Goal: Task Accomplishment & Management: Manage account settings

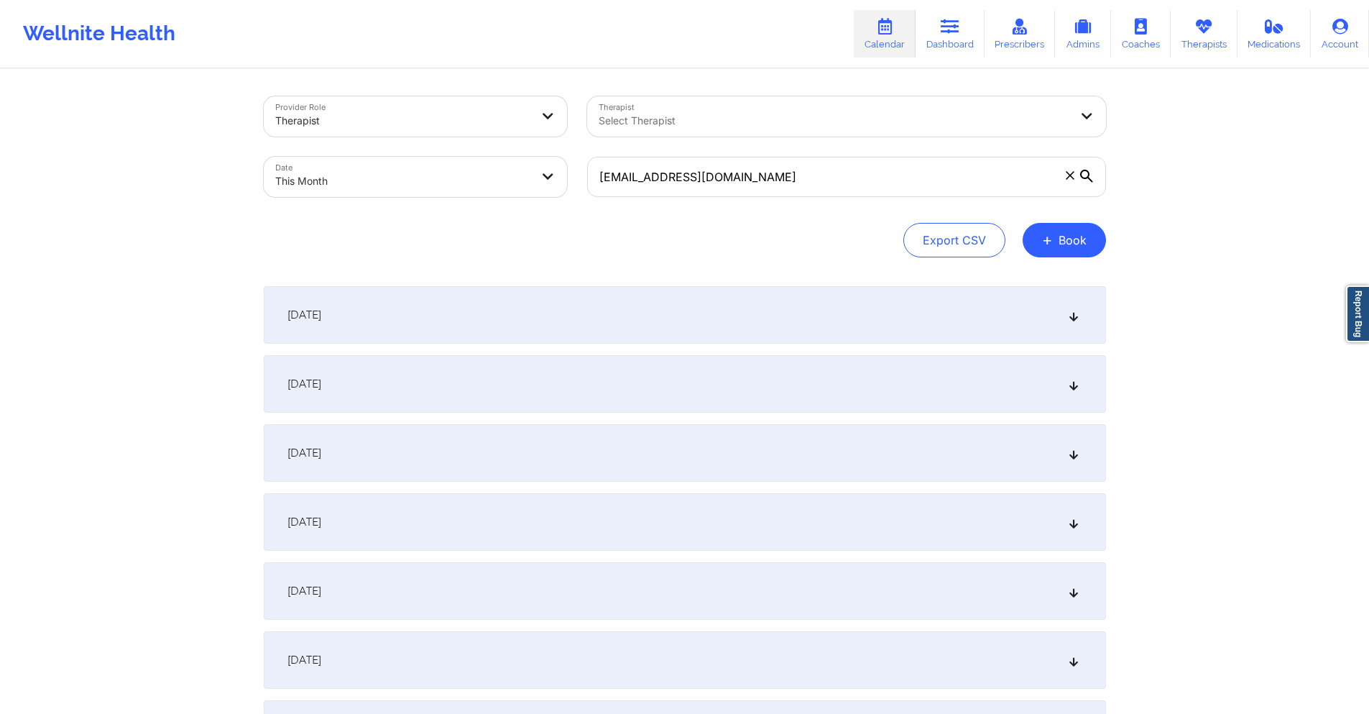
click at [758, 177] on input "taracercone99@gmail.com" at bounding box center [846, 177] width 519 height 40
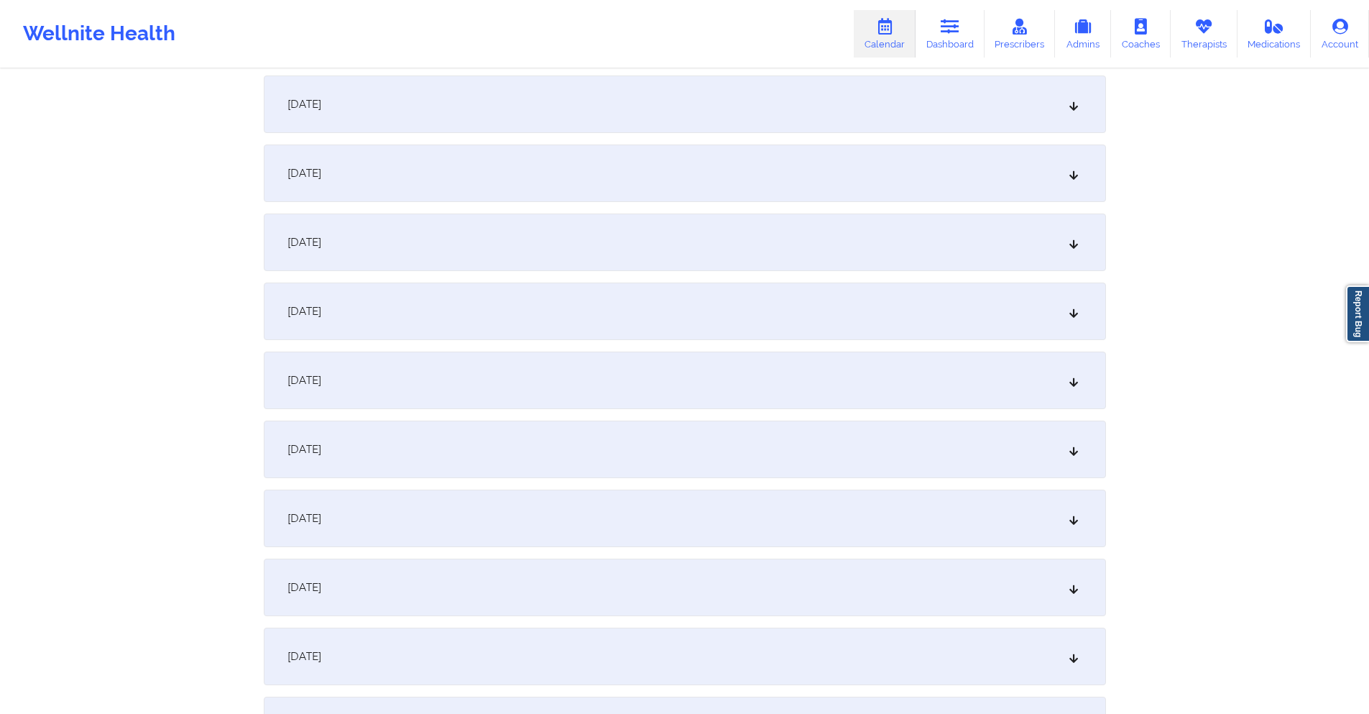
scroll to position [1006, 0]
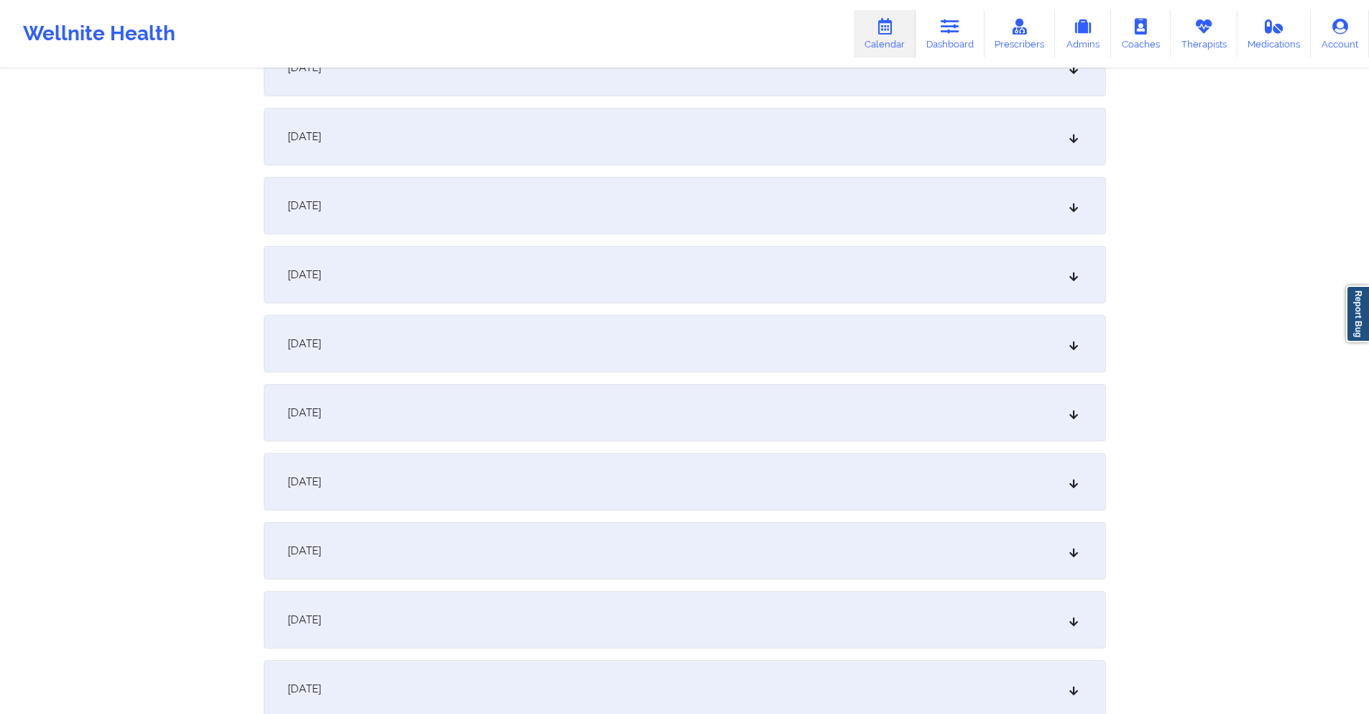
type input "lucas200773@gmail.com"
click at [662, 195] on div "October 14, 2025" at bounding box center [685, 206] width 842 height 58
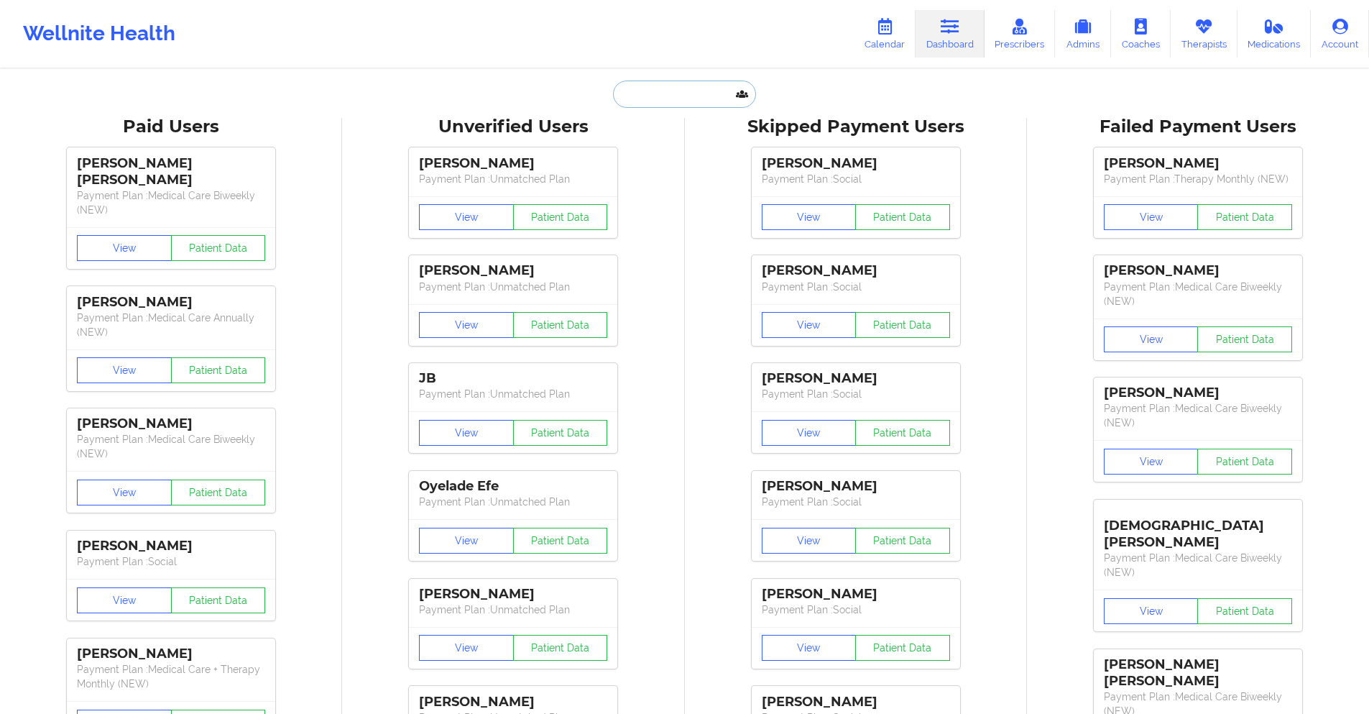
click at [660, 102] on input "text" at bounding box center [684, 94] width 142 height 27
paste input "Crystal Resper"
type input "Crystal Resper"
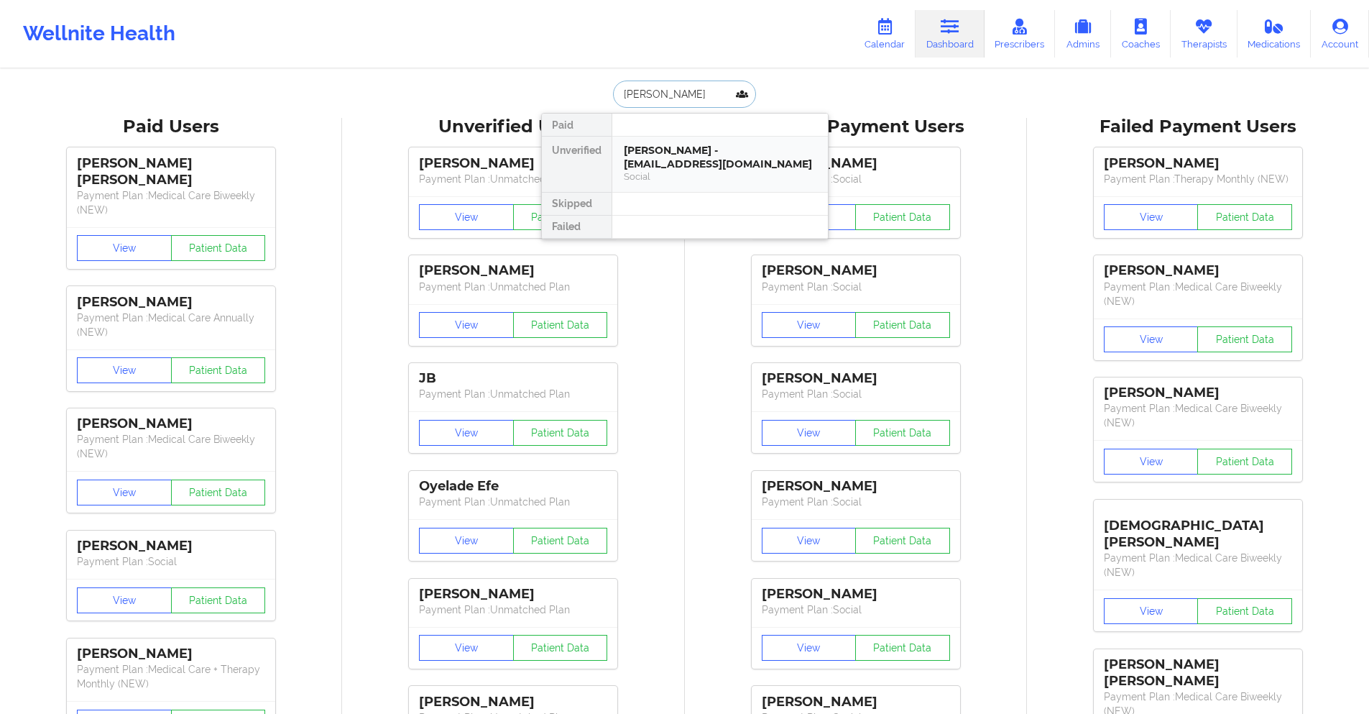
click at [668, 163] on div "Crystal Resper - crystalresper@gmail.com" at bounding box center [720, 157] width 193 height 27
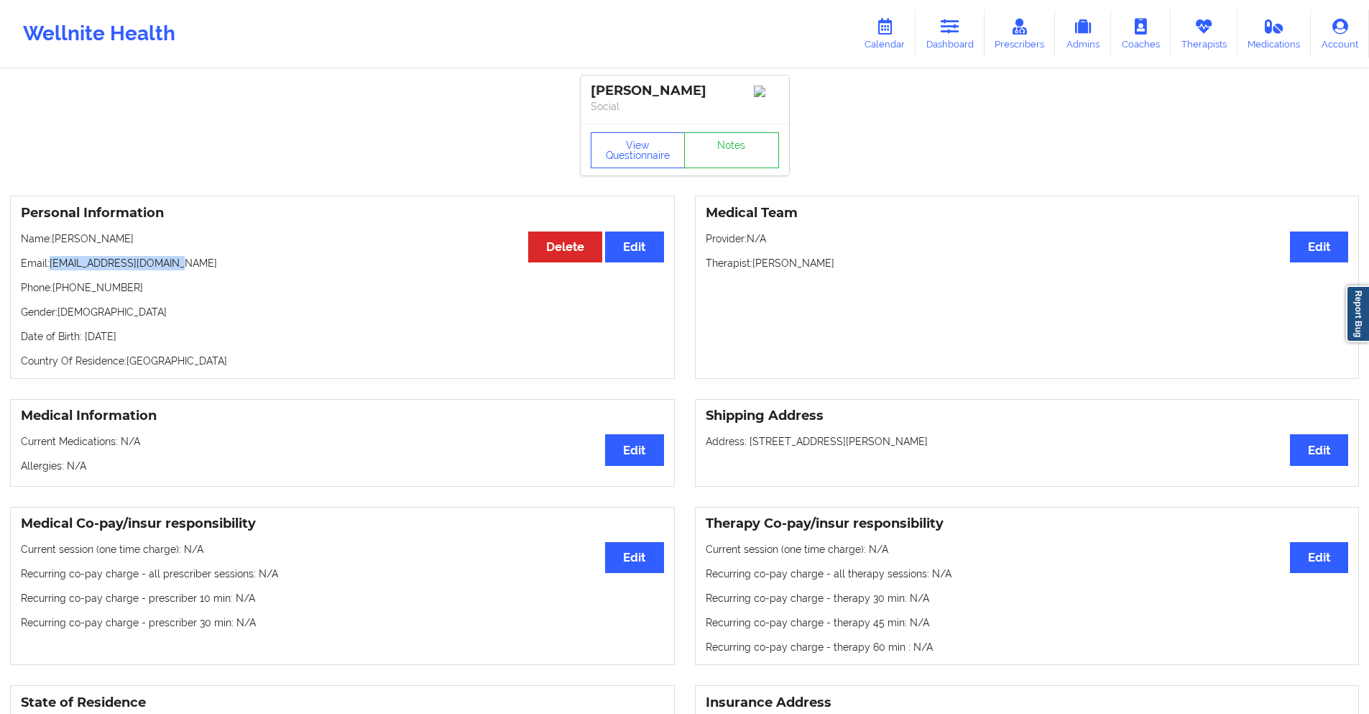
drag, startPoint x: 159, startPoint y: 267, endPoint x: 52, endPoint y: 268, distance: 106.4
click at [52, 268] on p "Email: crystalresper@gmail.com" at bounding box center [342, 263] width 643 height 14
copy p "crystalresper@gmail.com"
drag, startPoint x: 125, startPoint y: 292, endPoint x: 101, endPoint y: 298, distance: 24.4
click at [55, 295] on p "Phone: (954) 654-2740" at bounding box center [342, 287] width 643 height 14
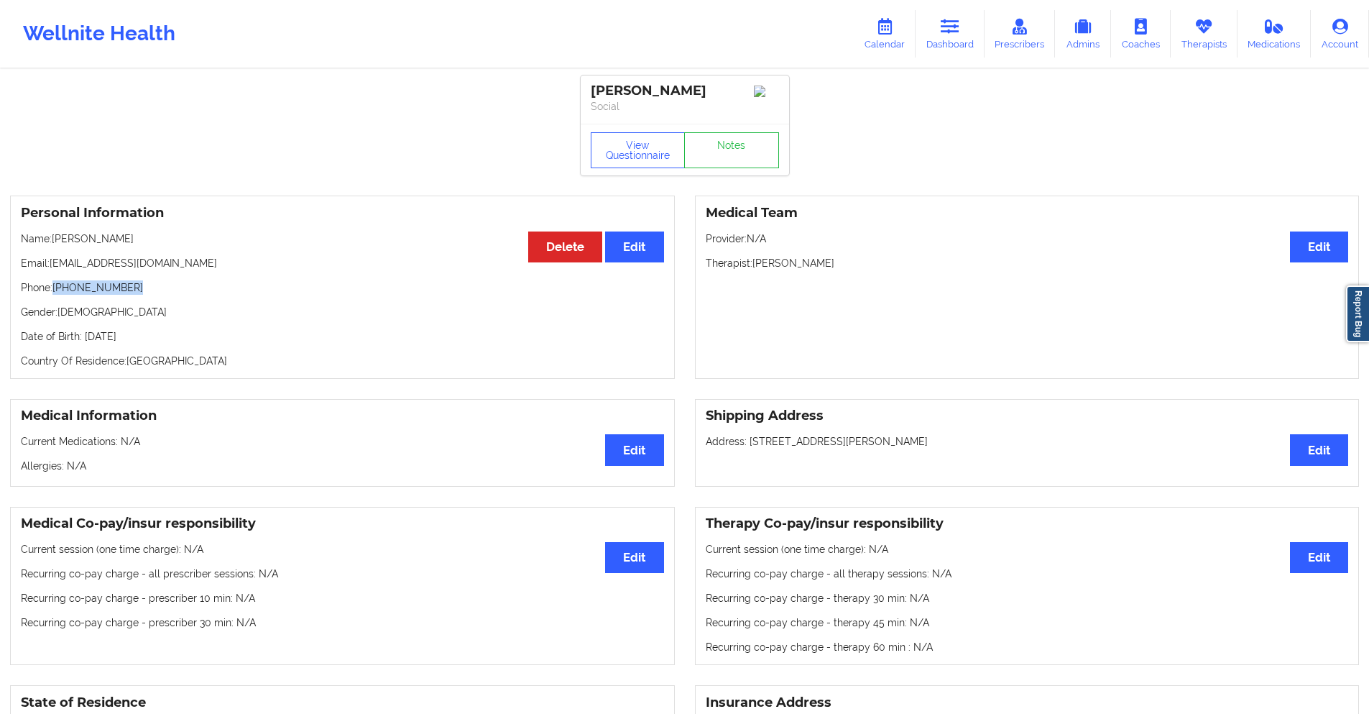
copy p "(954) 654-2740"
drag, startPoint x: 53, startPoint y: 242, endPoint x: 134, endPoint y: 297, distance: 98.3
click at [134, 297] on div "Personal Information Edit Delete Name: Crystal Resper Email: crystalresper@gmai…" at bounding box center [342, 287] width 665 height 183
copy div "Crystal Resper Email: crystalresper@gmail.com Phone: (954) 654-2740"
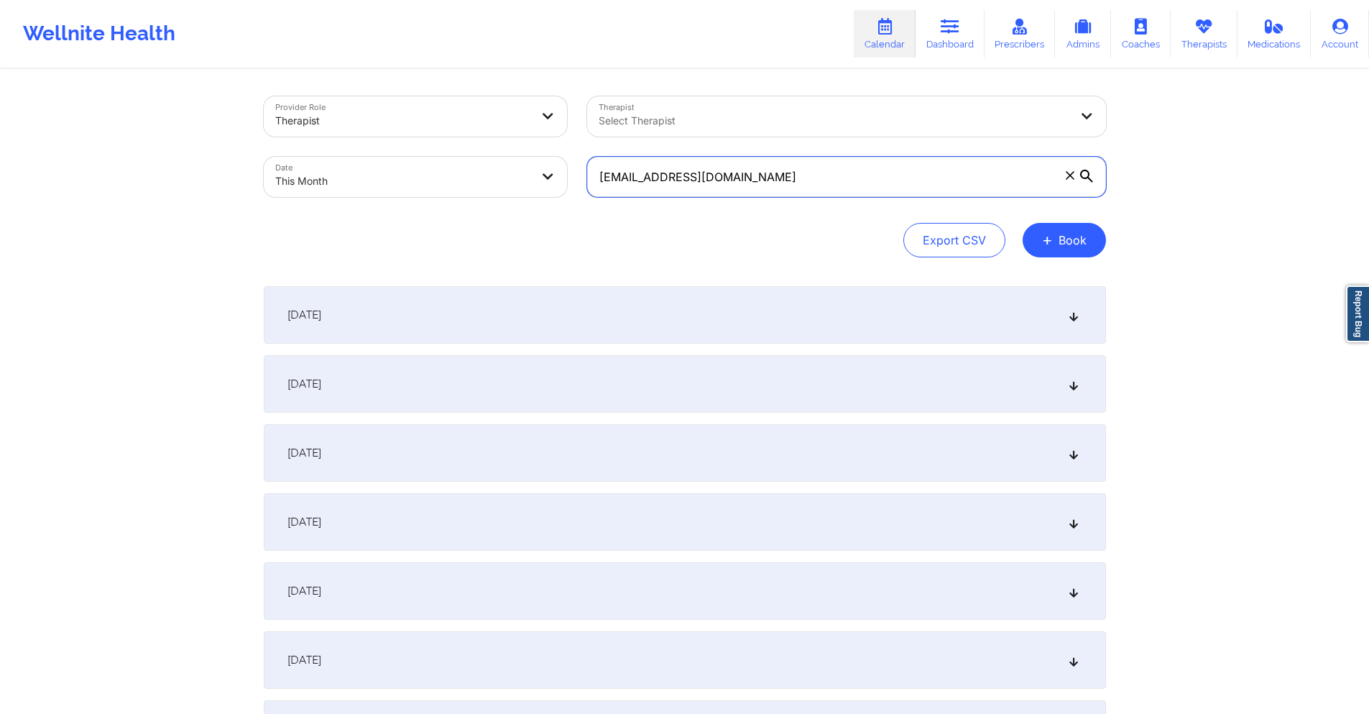
click at [775, 180] on input "lucas200773@gmail.com" at bounding box center [846, 177] width 519 height 40
paste input "jnicolerussell"
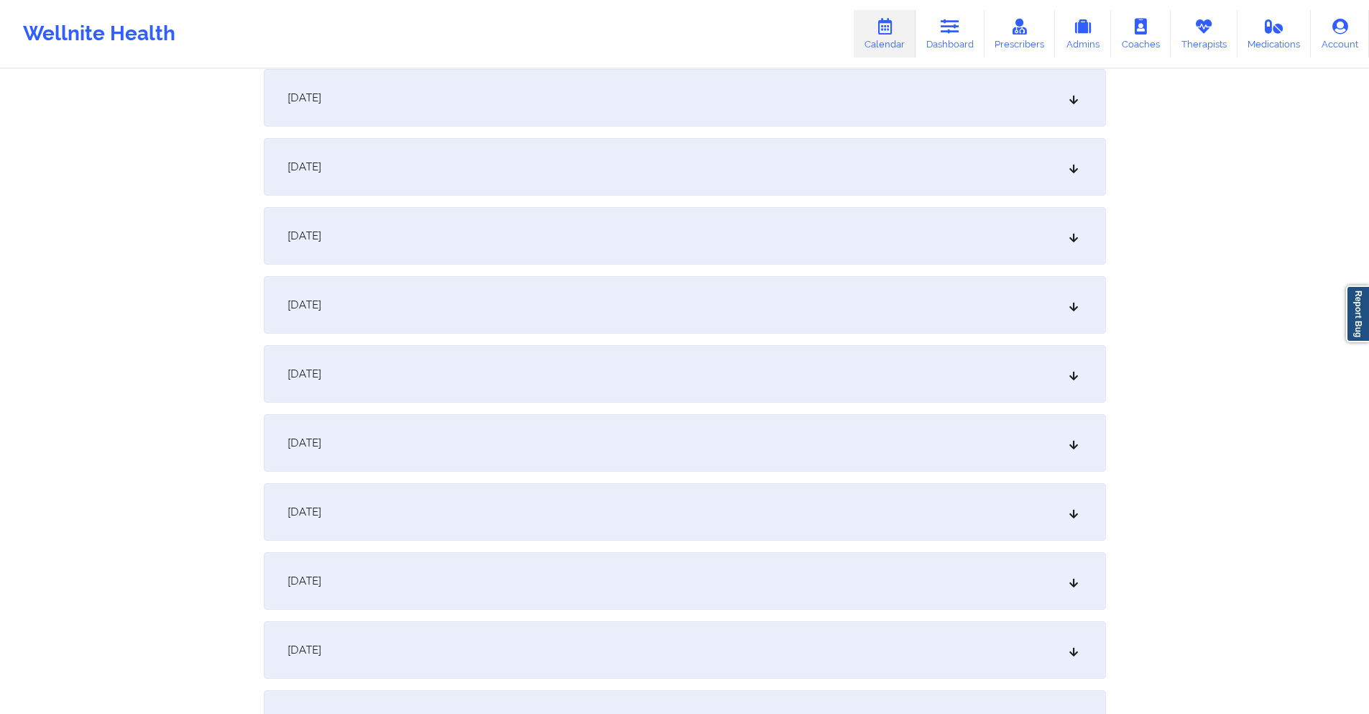
scroll to position [359, 0]
click at [699, 426] on div "[DATE]" at bounding box center [685, 439] width 842 height 58
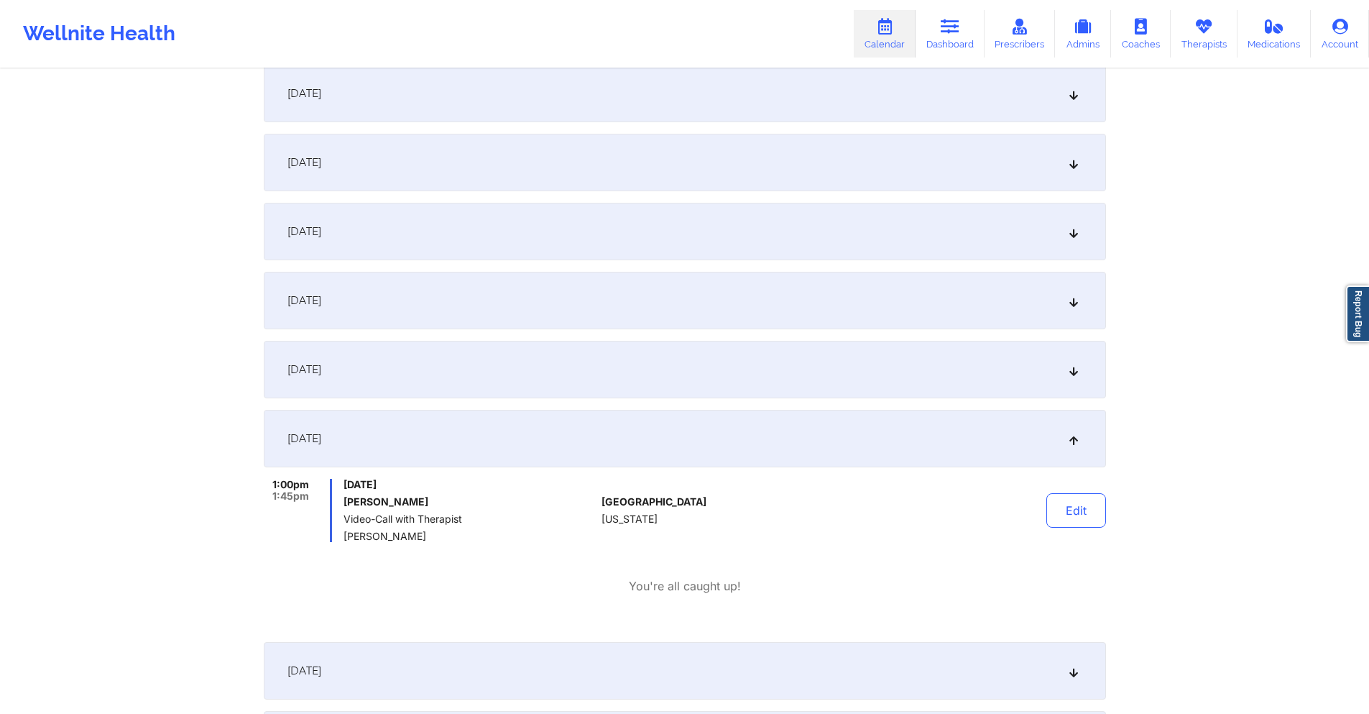
scroll to position [0, 0]
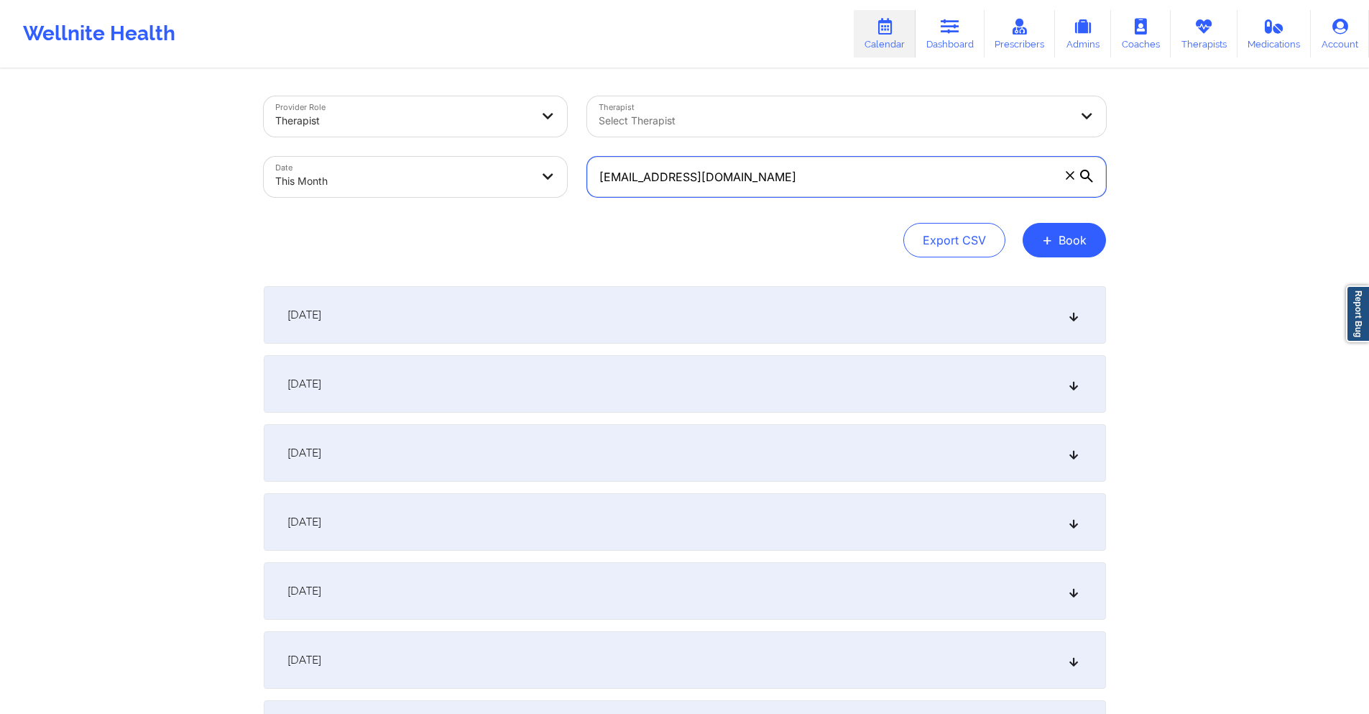
click at [853, 183] on input "jnicolerussell@gmail.com" at bounding box center [846, 177] width 519 height 40
click at [853, 181] on input "jnicolerussell@gmail.com" at bounding box center [846, 177] width 519 height 40
drag, startPoint x: 853, startPoint y: 181, endPoint x: 880, endPoint y: 293, distance: 114.7
click at [853, 180] on input "jnicolerussell@gmail.com" at bounding box center [846, 177] width 519 height 40
paste input "brett@enetworksupply"
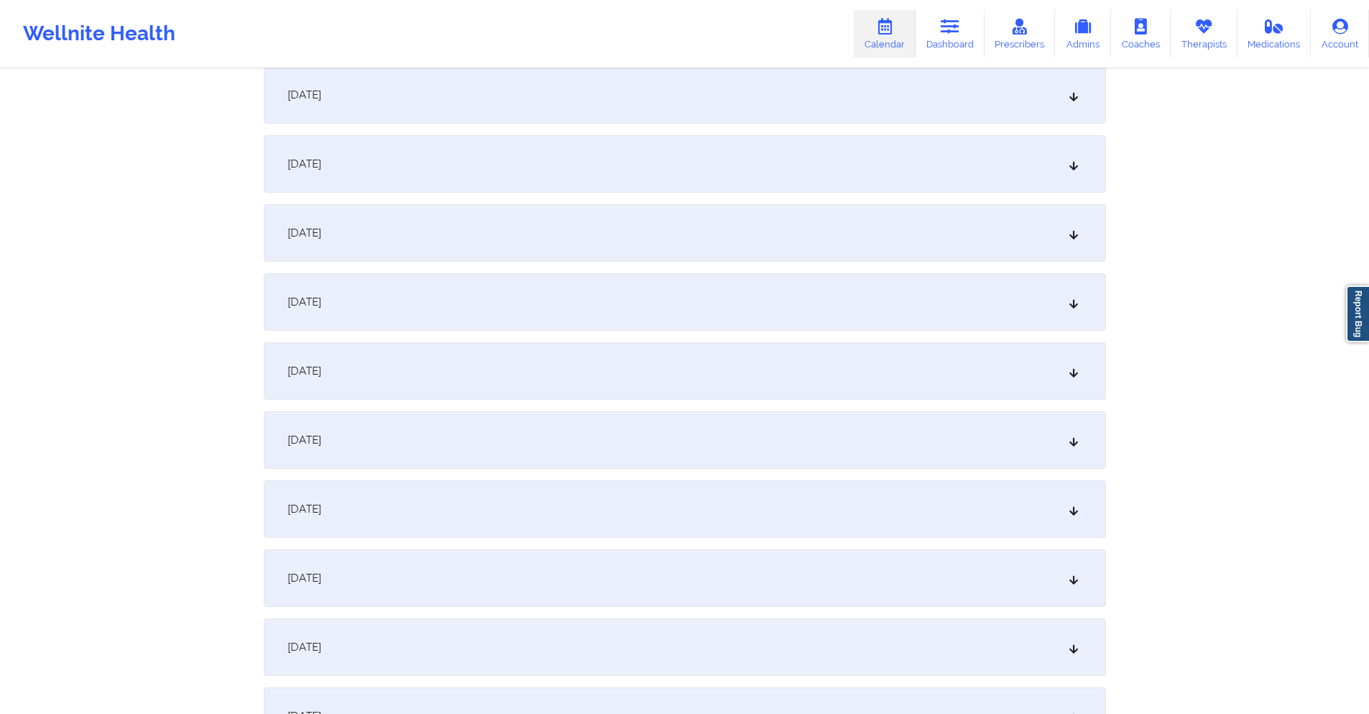
scroll to position [431, 0]
click at [674, 364] on div "[DATE]" at bounding box center [685, 367] width 842 height 58
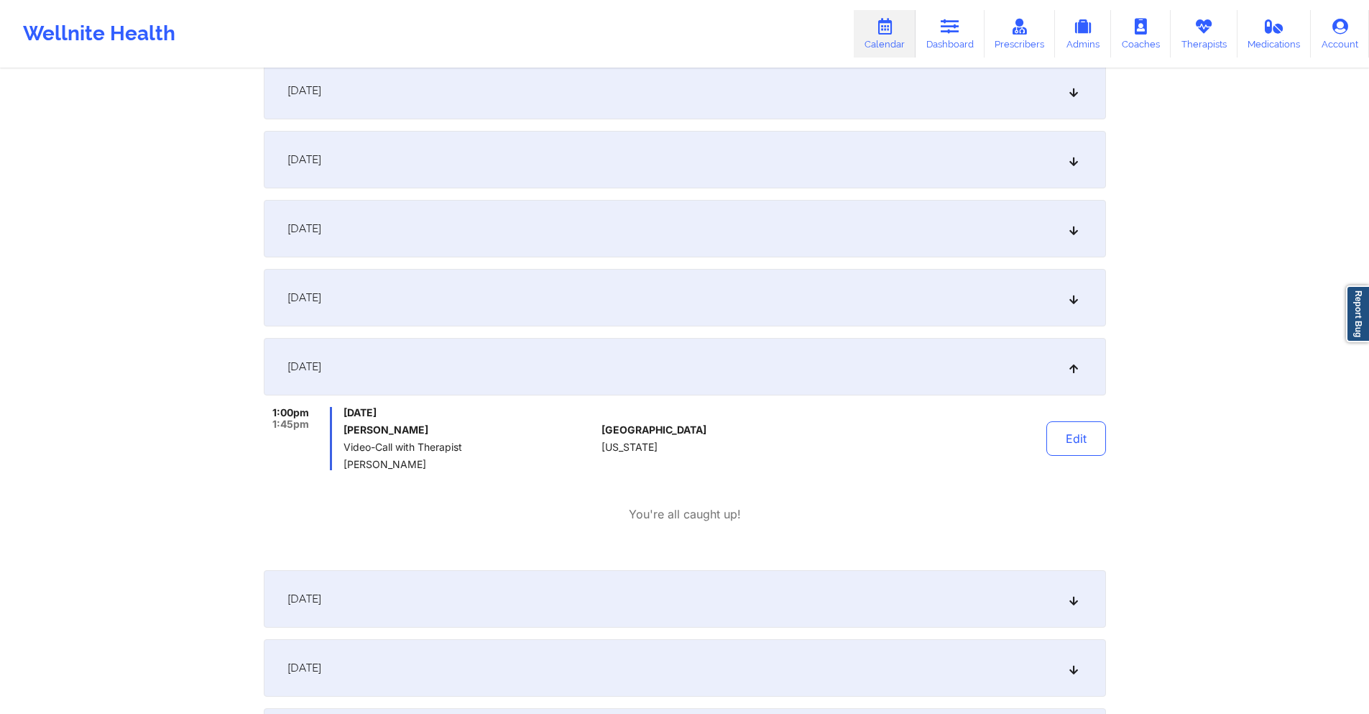
scroll to position [0, 0]
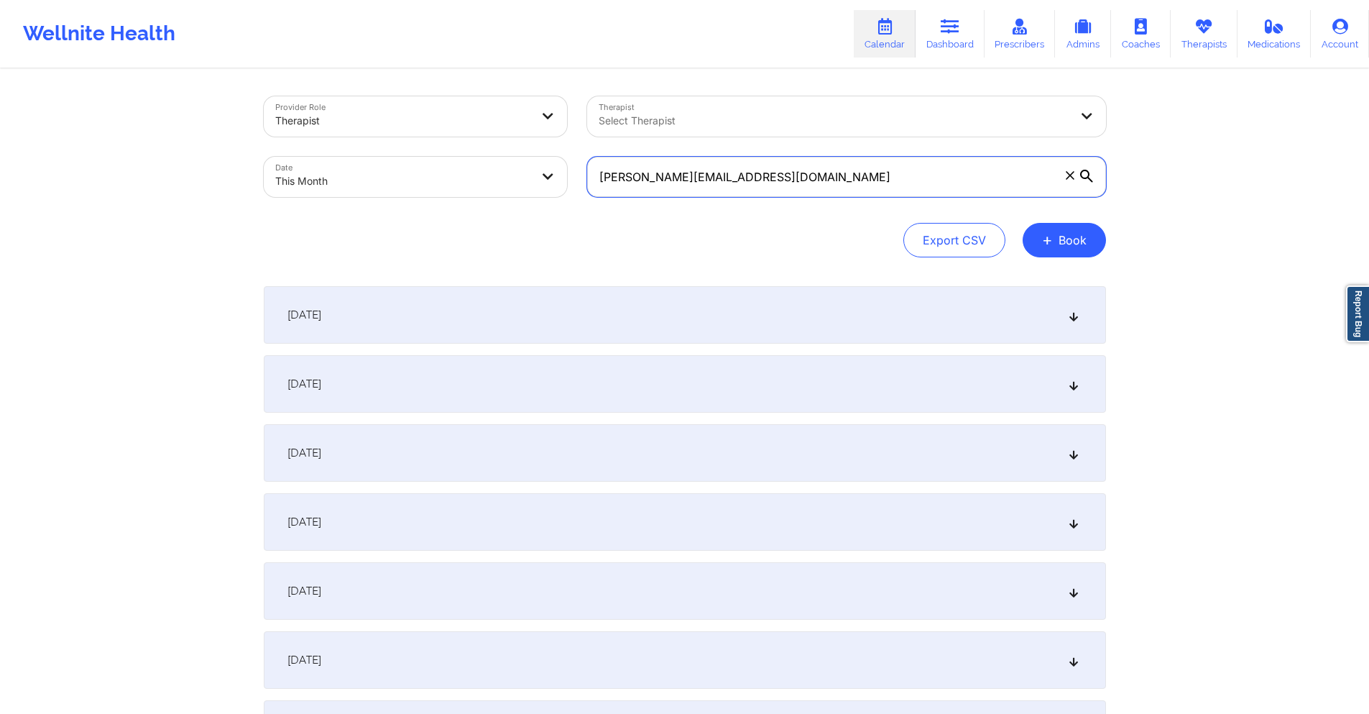
click at [851, 162] on input "brett@enetworksupply.com" at bounding box center [846, 177] width 519 height 40
click at [850, 162] on input "brett@enetworksupply.com" at bounding box center [846, 177] width 519 height 40
paste input "jonstormrunner@yahoo"
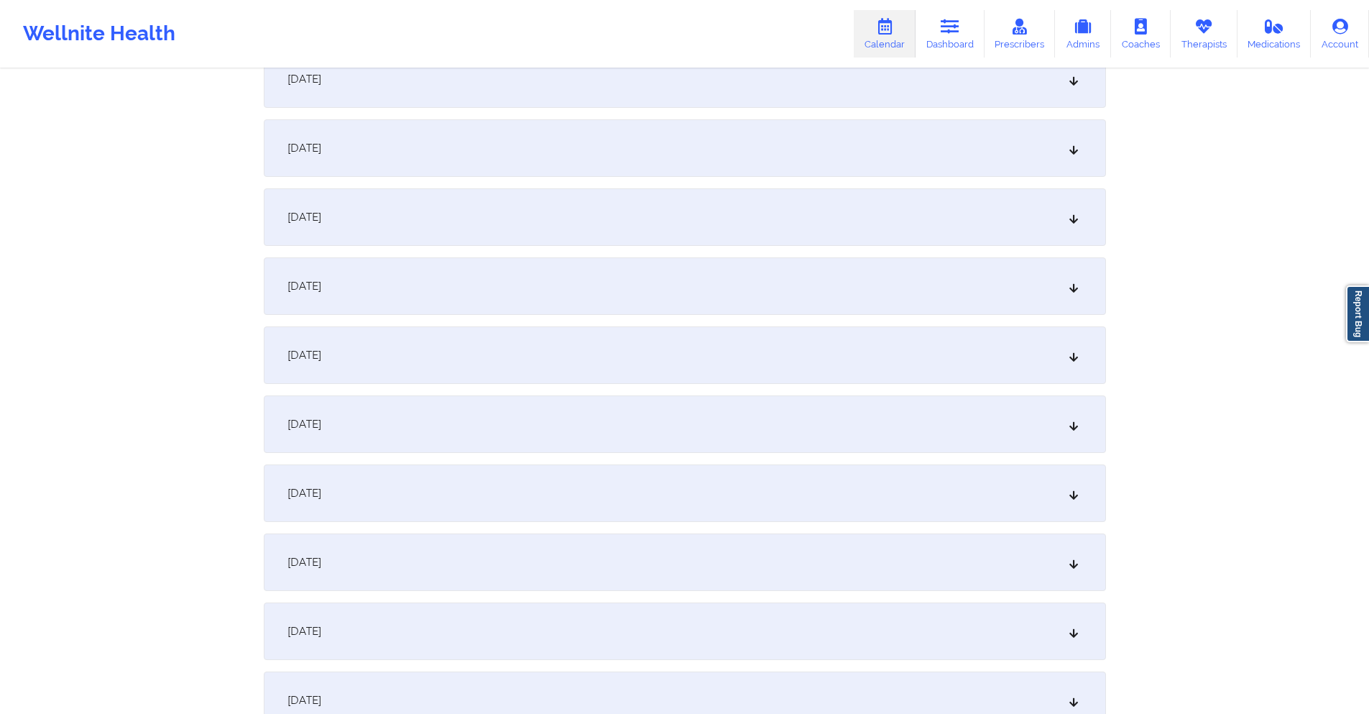
scroll to position [359, 0]
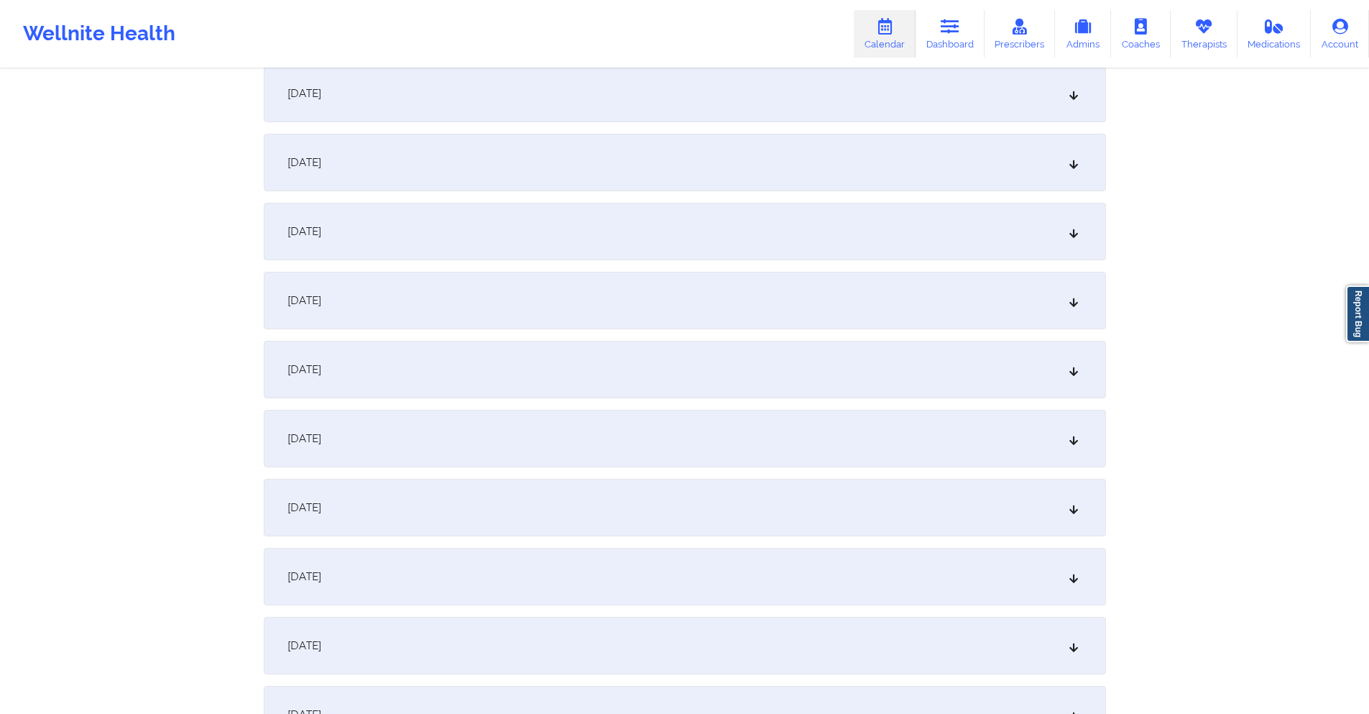
drag, startPoint x: 579, startPoint y: 433, endPoint x: 556, endPoint y: 242, distance: 191.8
click at [579, 431] on div "October 8, 2025" at bounding box center [685, 439] width 842 height 58
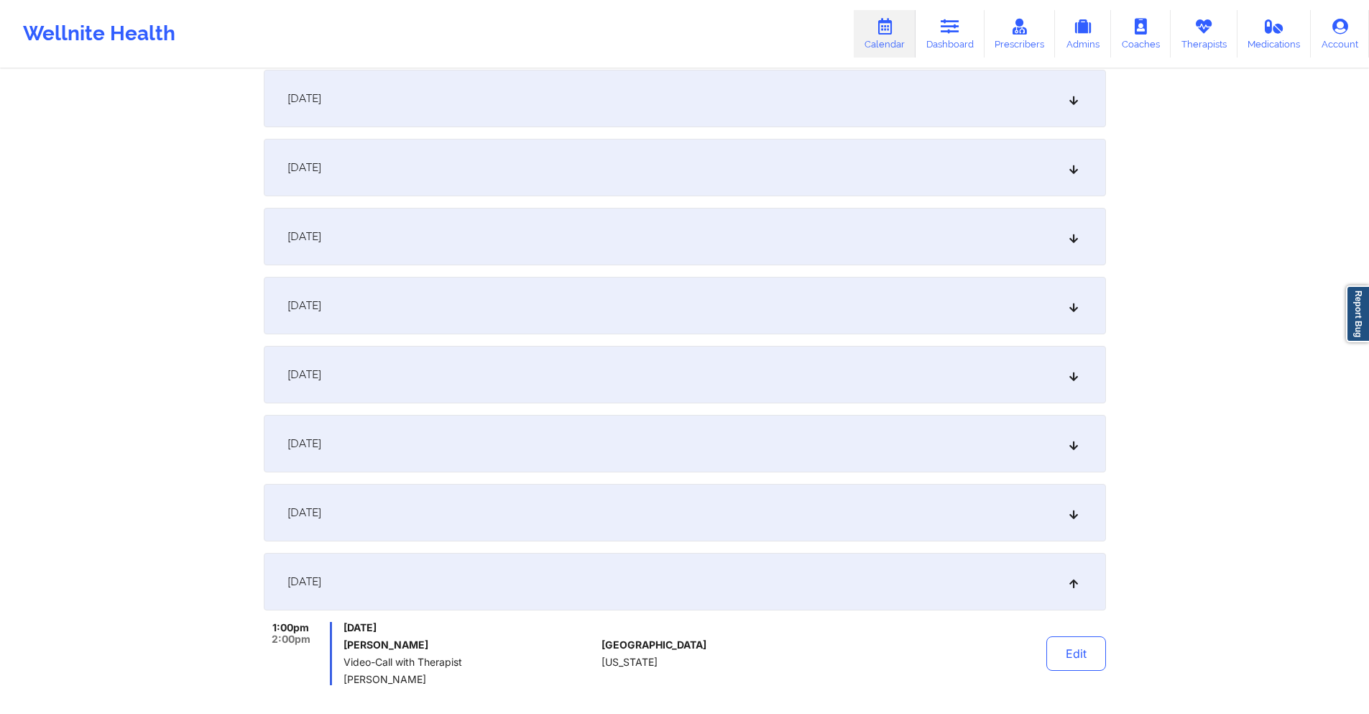
scroll to position [0, 0]
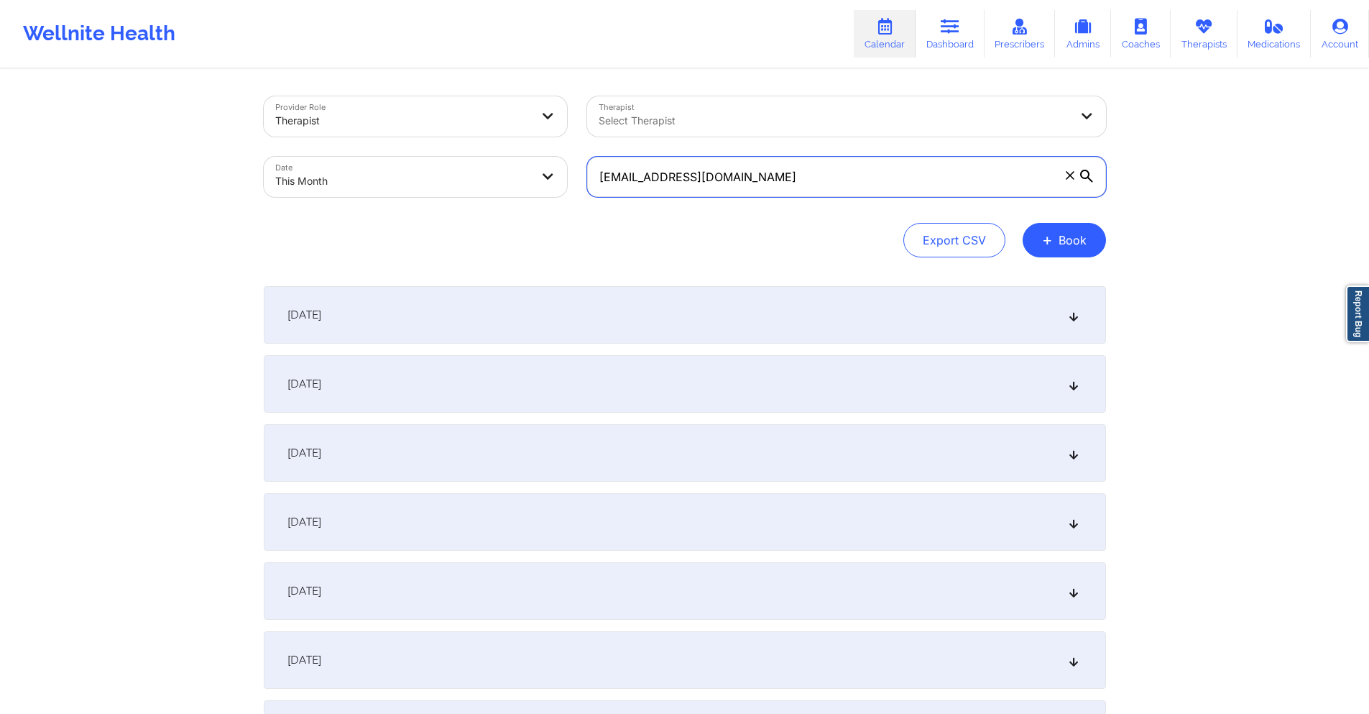
click at [796, 179] on input "jonstormrunner@yahoo.com" at bounding box center [846, 177] width 519 height 40
paste input "y3820@gmail"
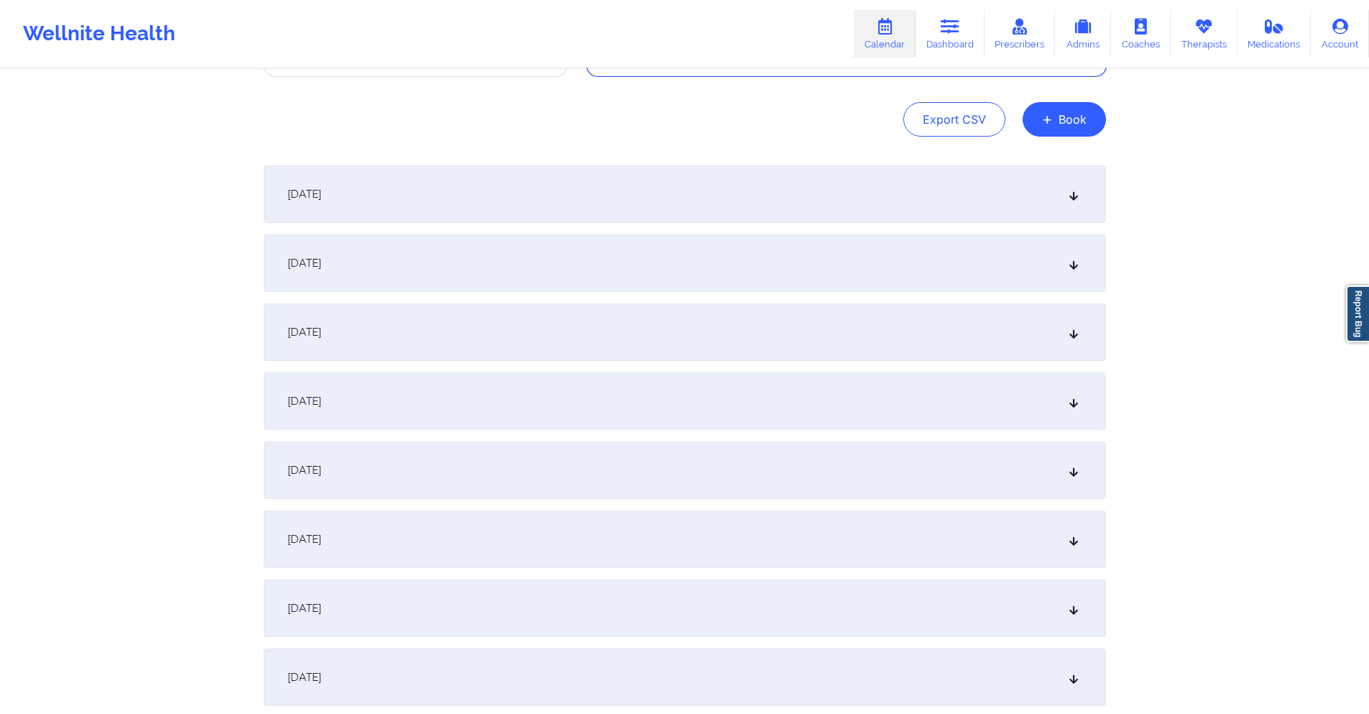
scroll to position [431, 0]
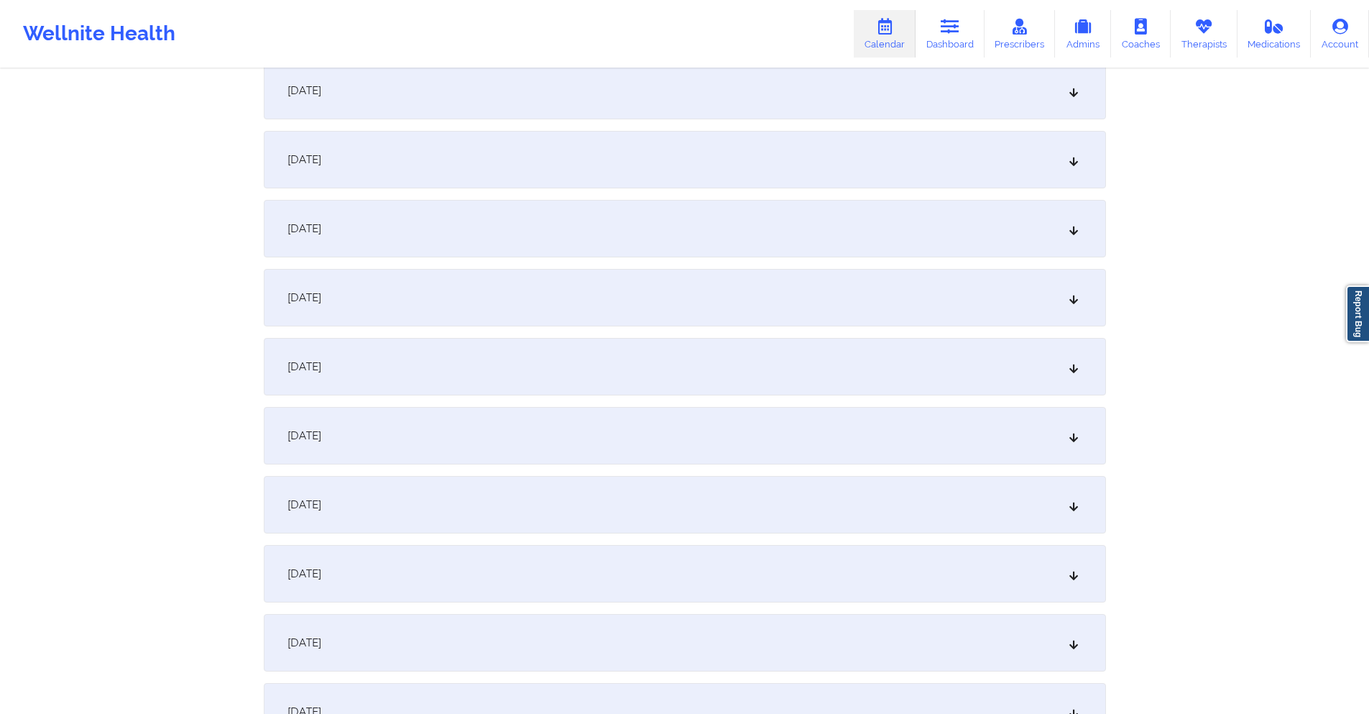
click at [637, 354] on div "[DATE]" at bounding box center [685, 367] width 842 height 58
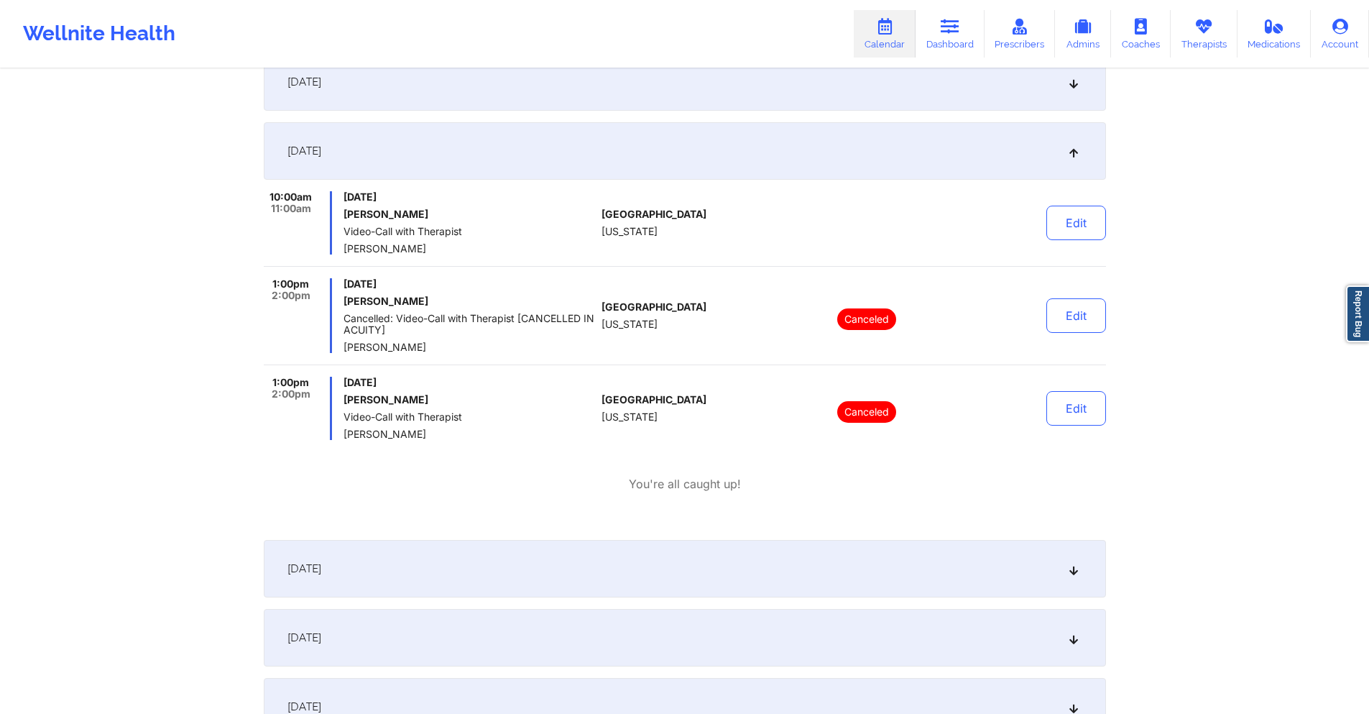
scroll to position [0, 0]
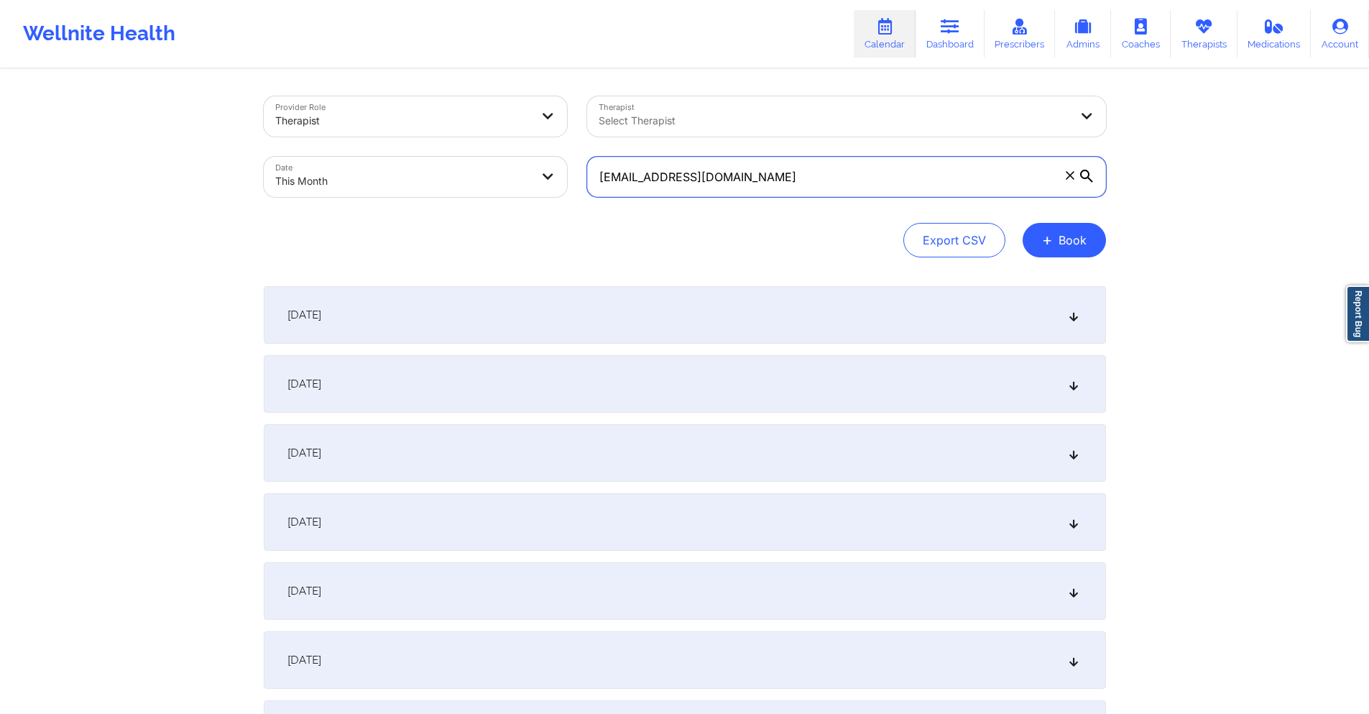
click at [791, 165] on input "joy3820@gmail.com" at bounding box center [846, 177] width 519 height 40
paste input "nevaehdesir@icloud"
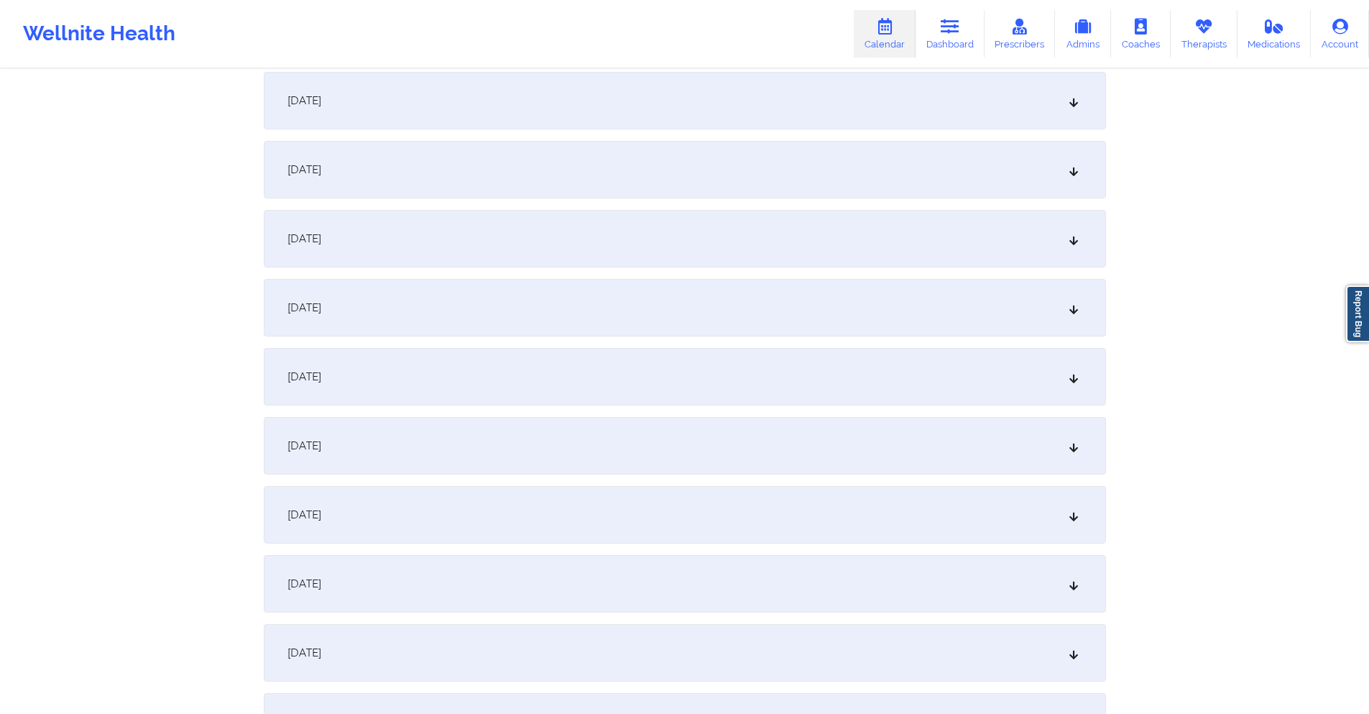
scroll to position [647, 0]
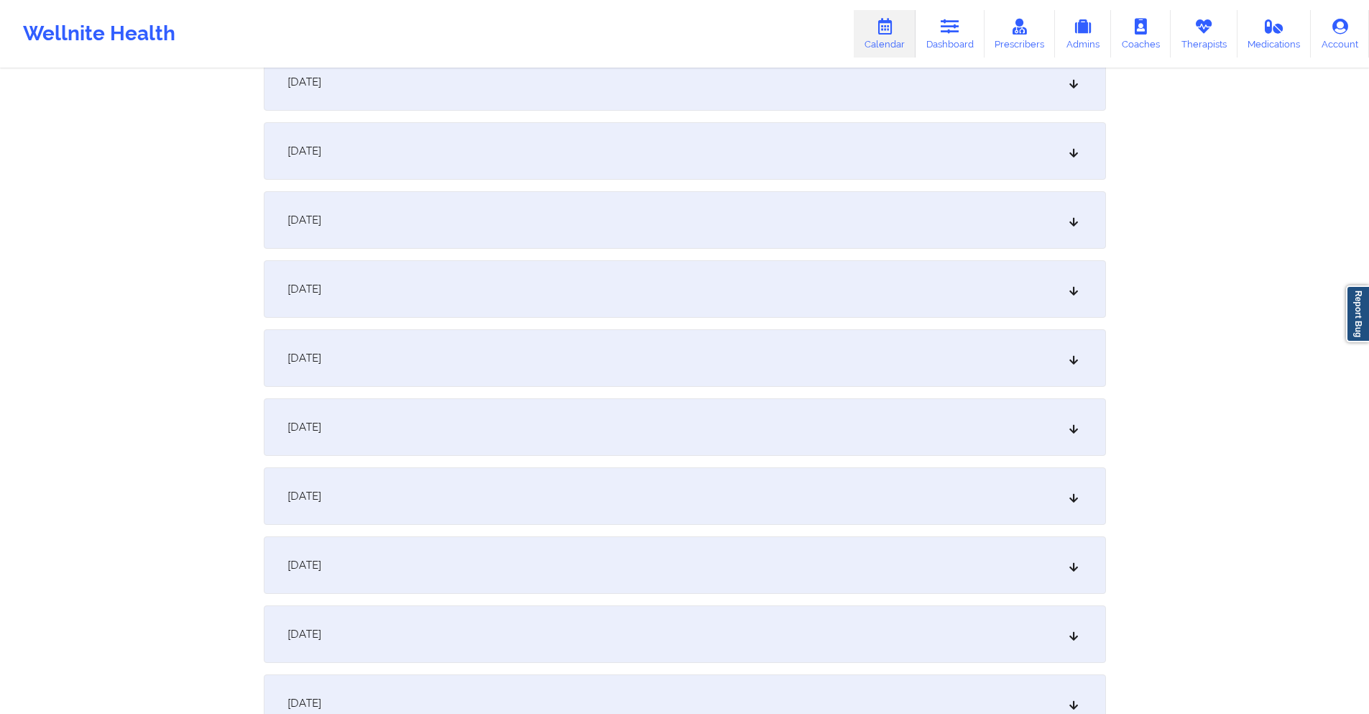
click at [689, 162] on div "[DATE]" at bounding box center [685, 151] width 842 height 58
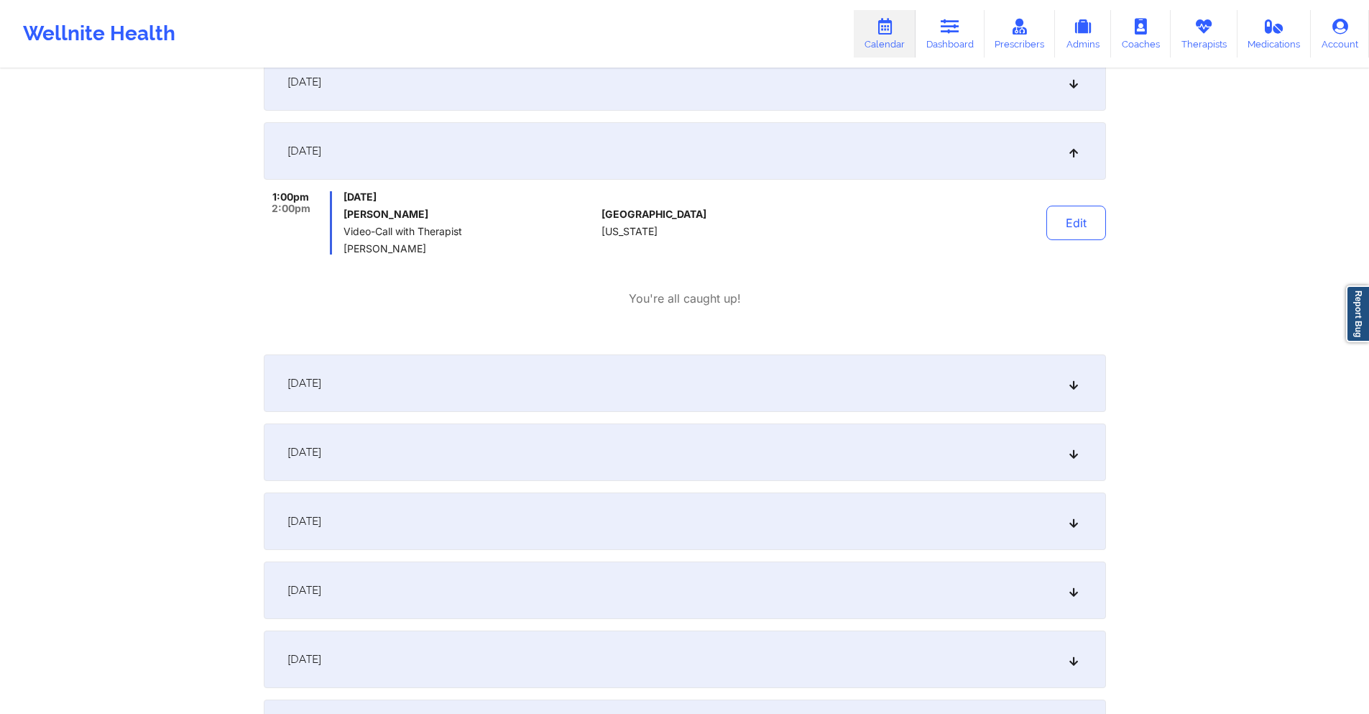
click at [671, 431] on div "[DATE]" at bounding box center [685, 452] width 842 height 58
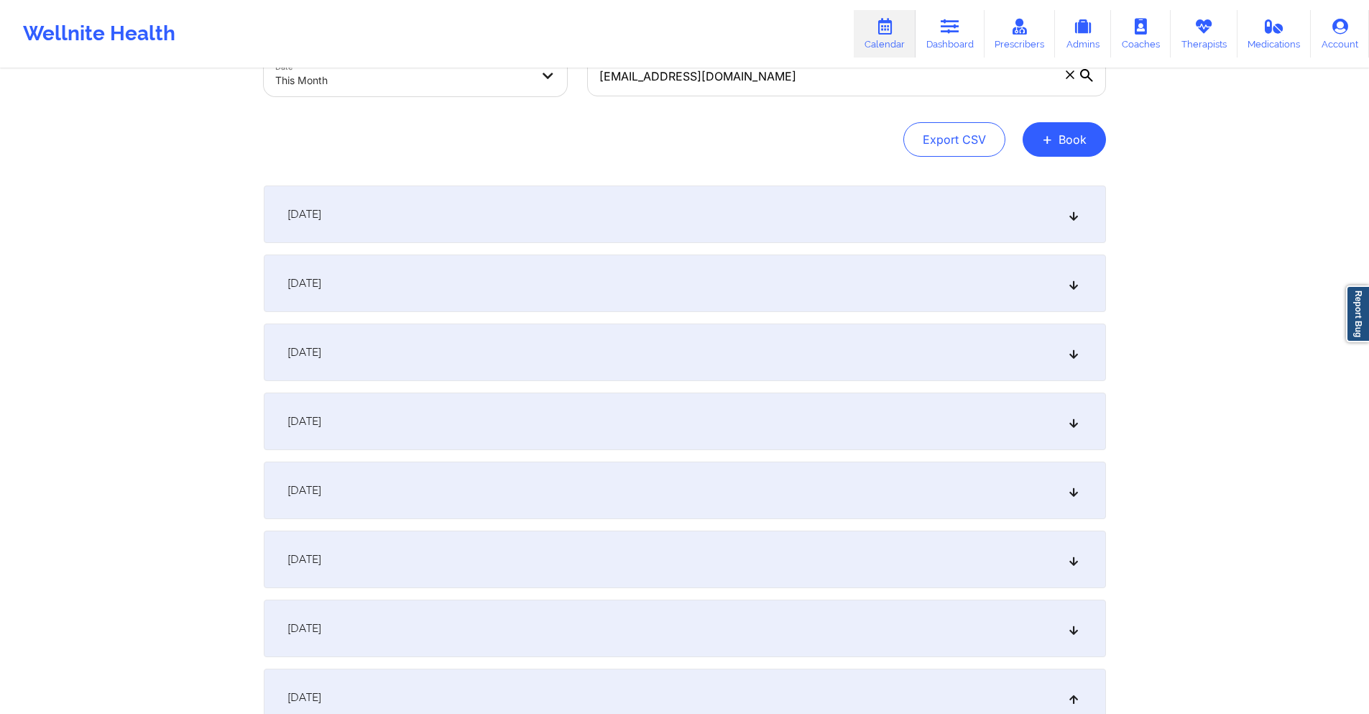
scroll to position [0, 0]
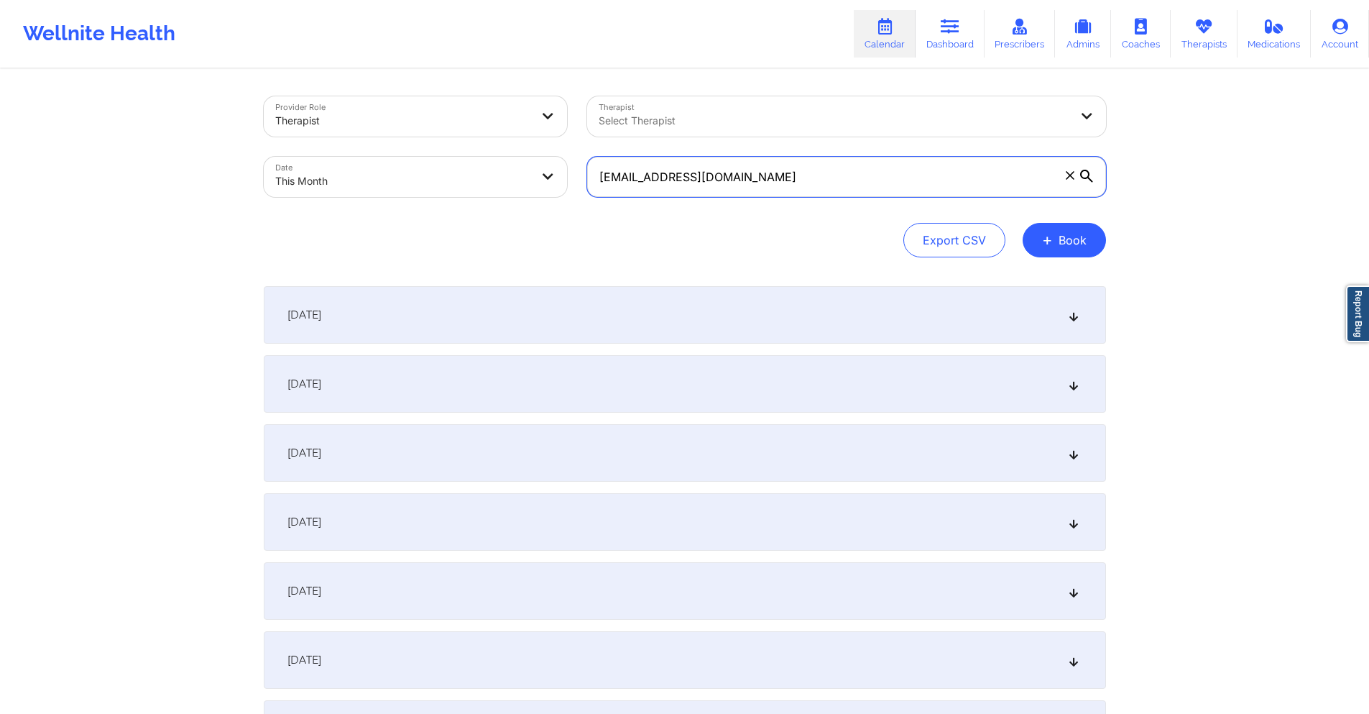
click at [867, 188] on input "nevaehdesir@icloud.com" at bounding box center [846, 177] width 519 height 40
paste input "lizzrose@gmail"
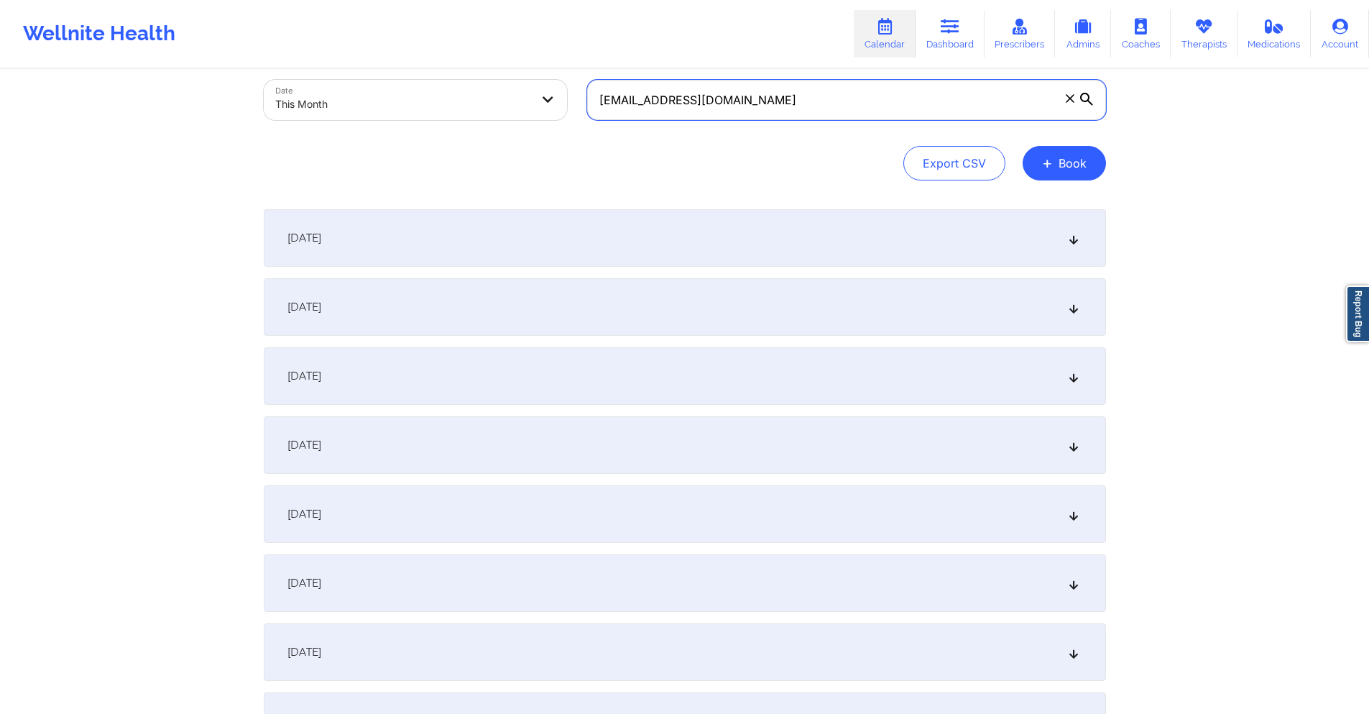
scroll to position [359, 0]
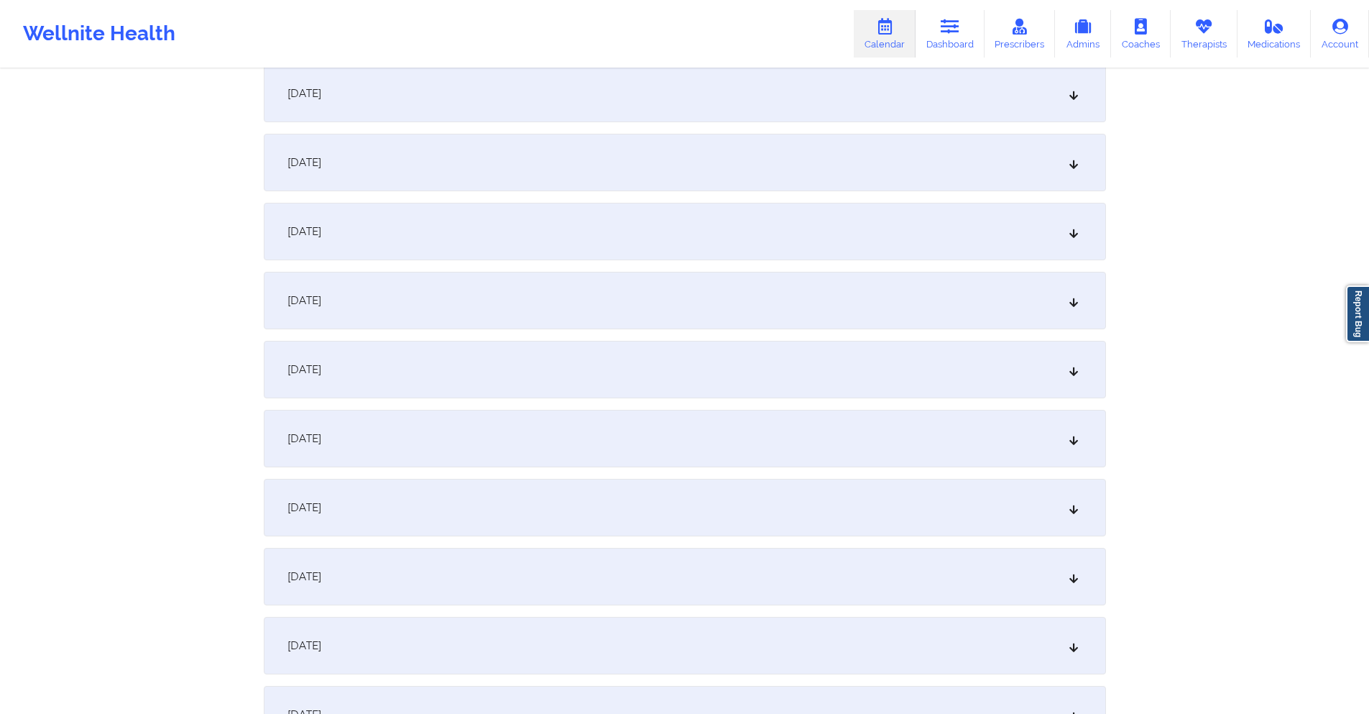
click at [707, 438] on div "October 8, 2025" at bounding box center [685, 439] width 842 height 58
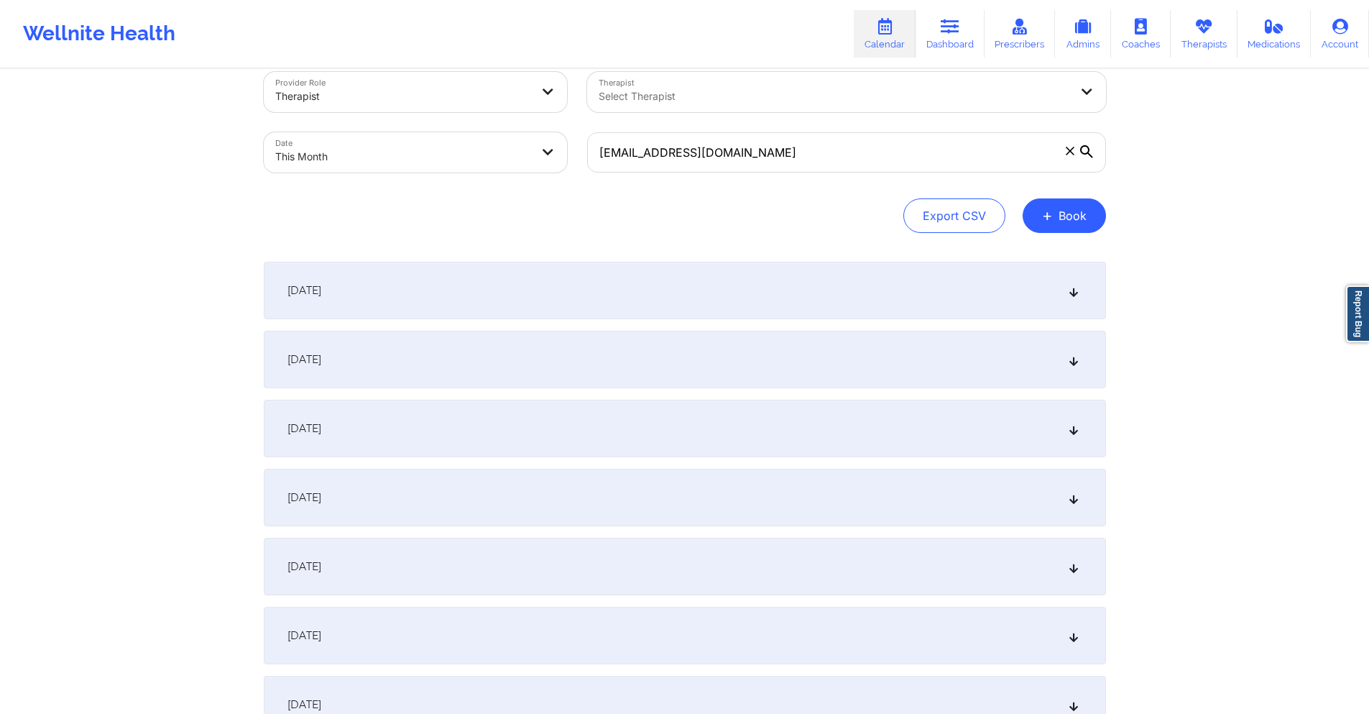
scroll to position [0, 0]
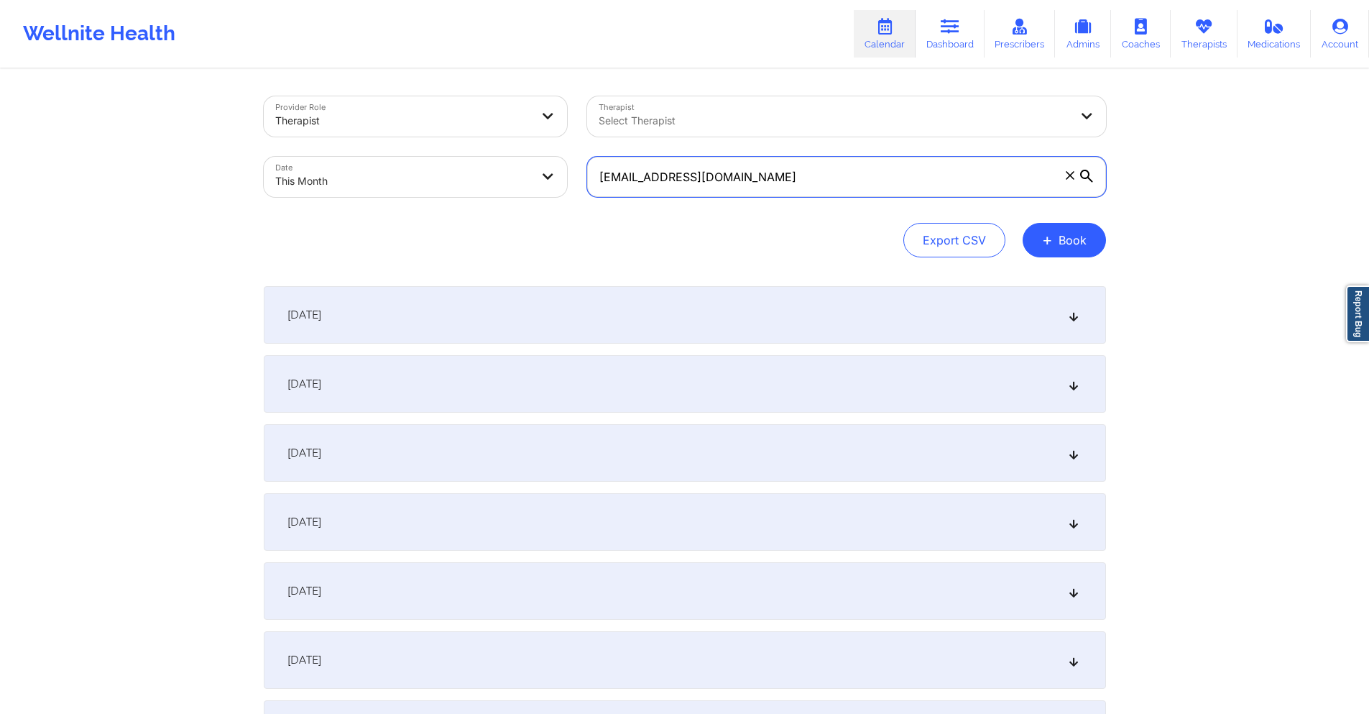
click at [782, 173] on input "lizzrose@gmail.com" at bounding box center [846, 177] width 519 height 40
paste input "houseofmr"
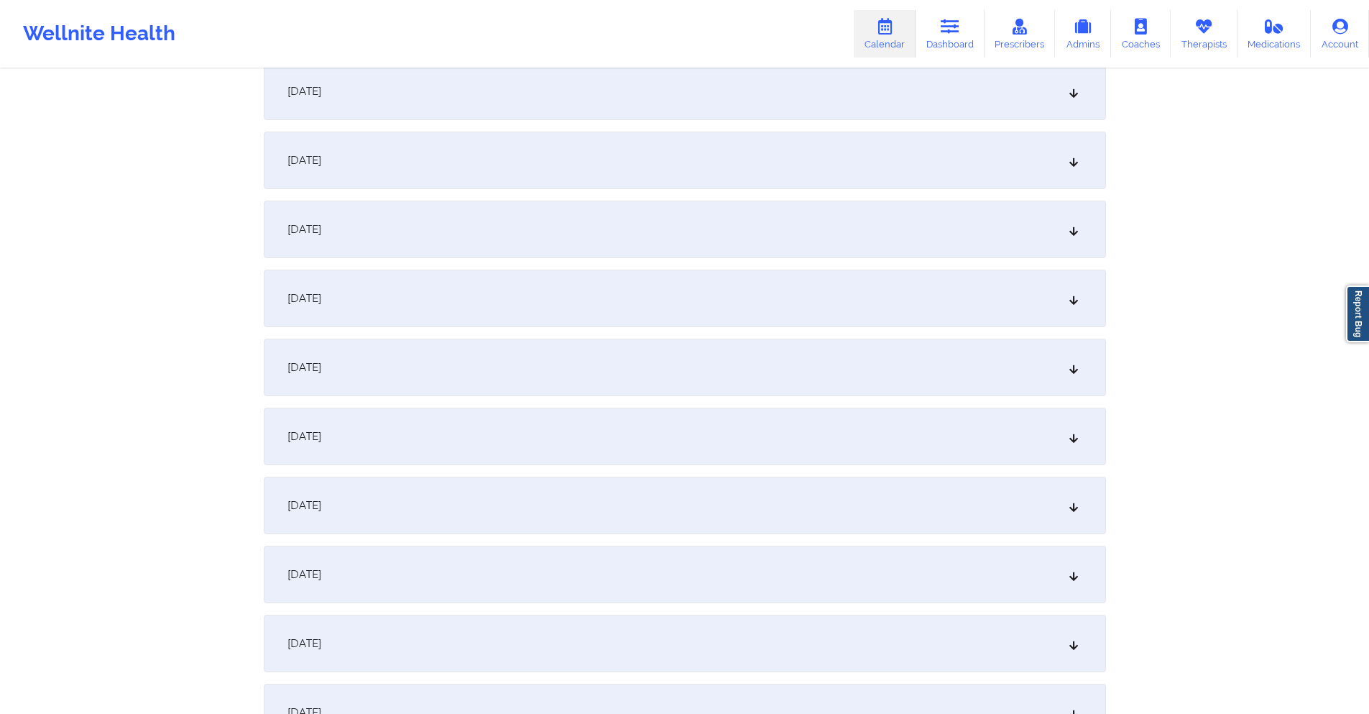
scroll to position [431, 0]
click at [733, 369] on div "October 8, 2025" at bounding box center [685, 367] width 842 height 58
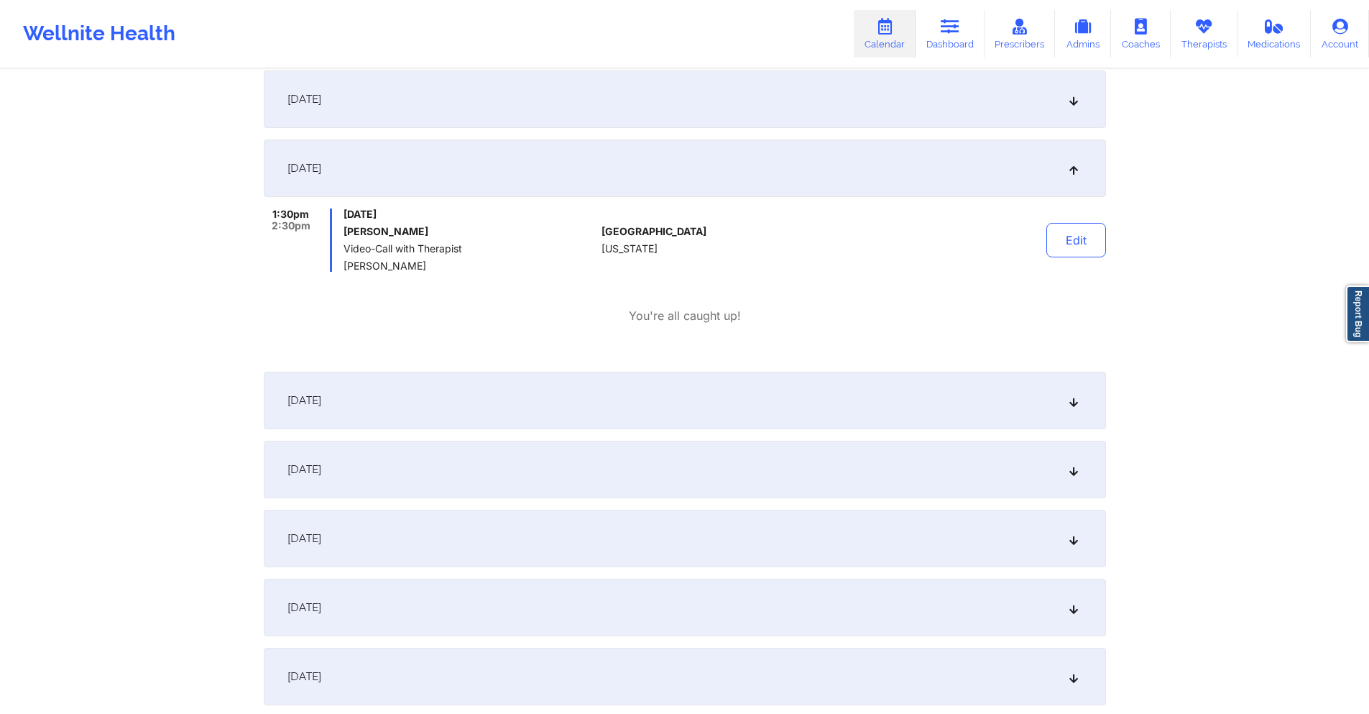
scroll to position [791, 0]
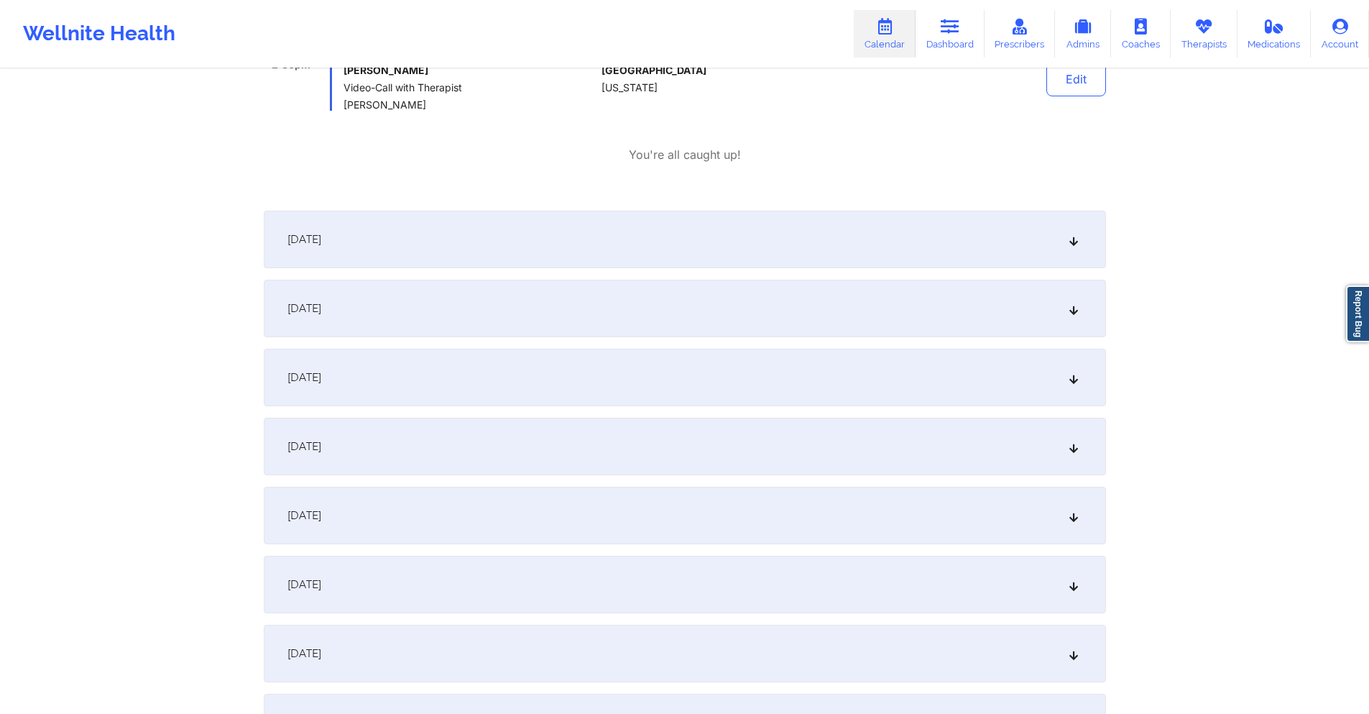
click at [689, 579] on div "October 14, 2025" at bounding box center [685, 585] width 842 height 58
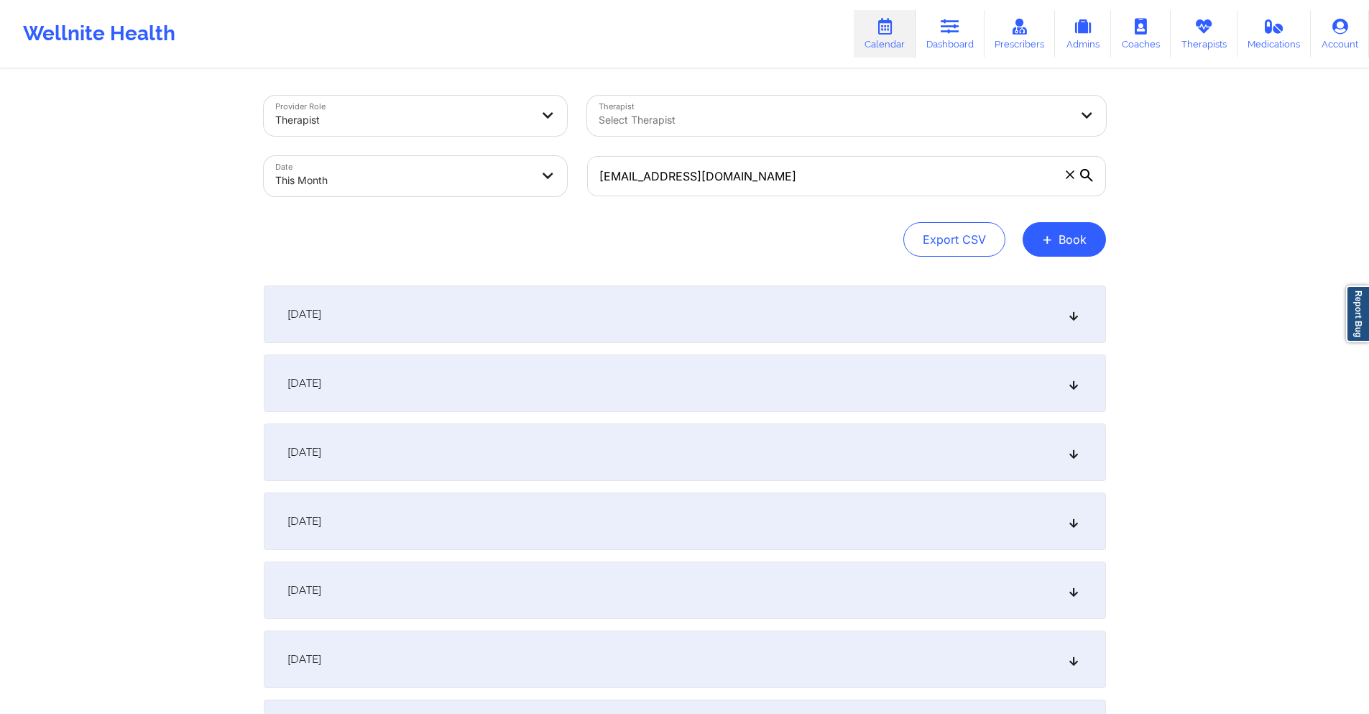
scroll to position [0, 0]
click at [755, 182] on input "houseofmr@gmail.com" at bounding box center [846, 177] width 519 height 40
paste input "prcalvarez89@yahoo"
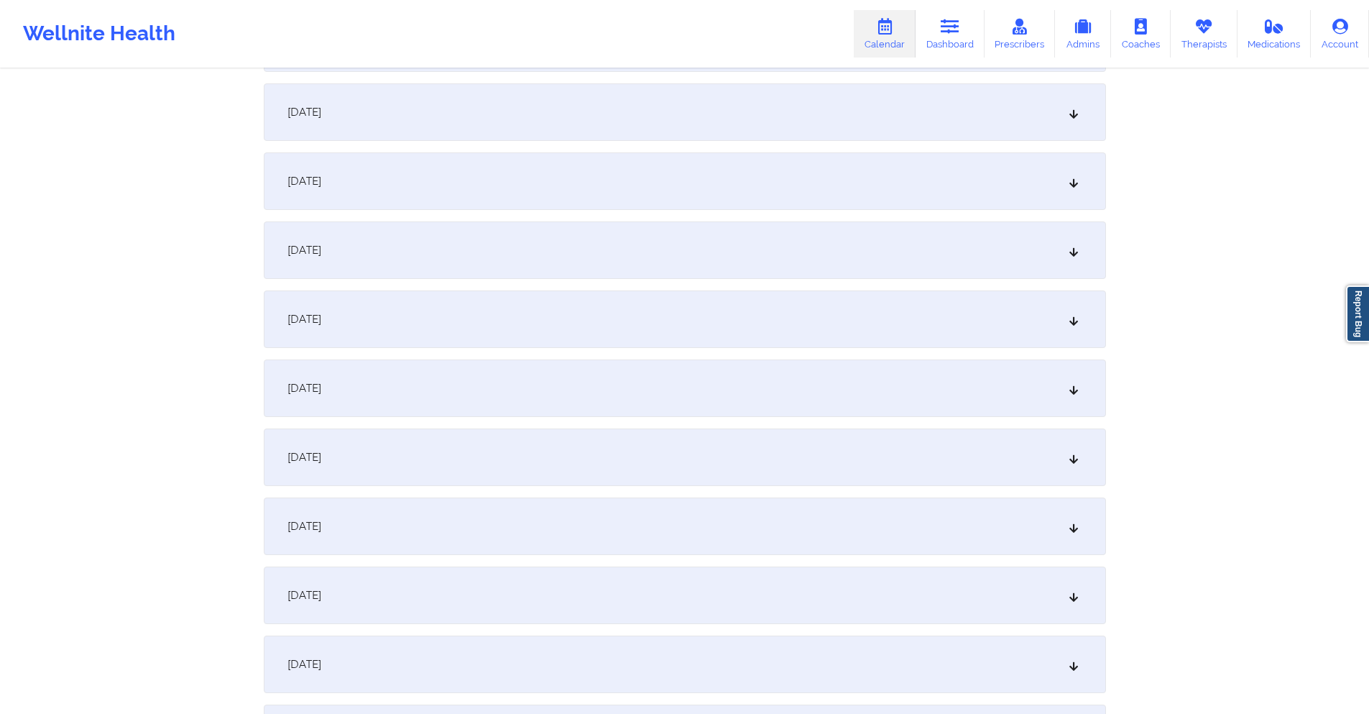
scroll to position [359, 0]
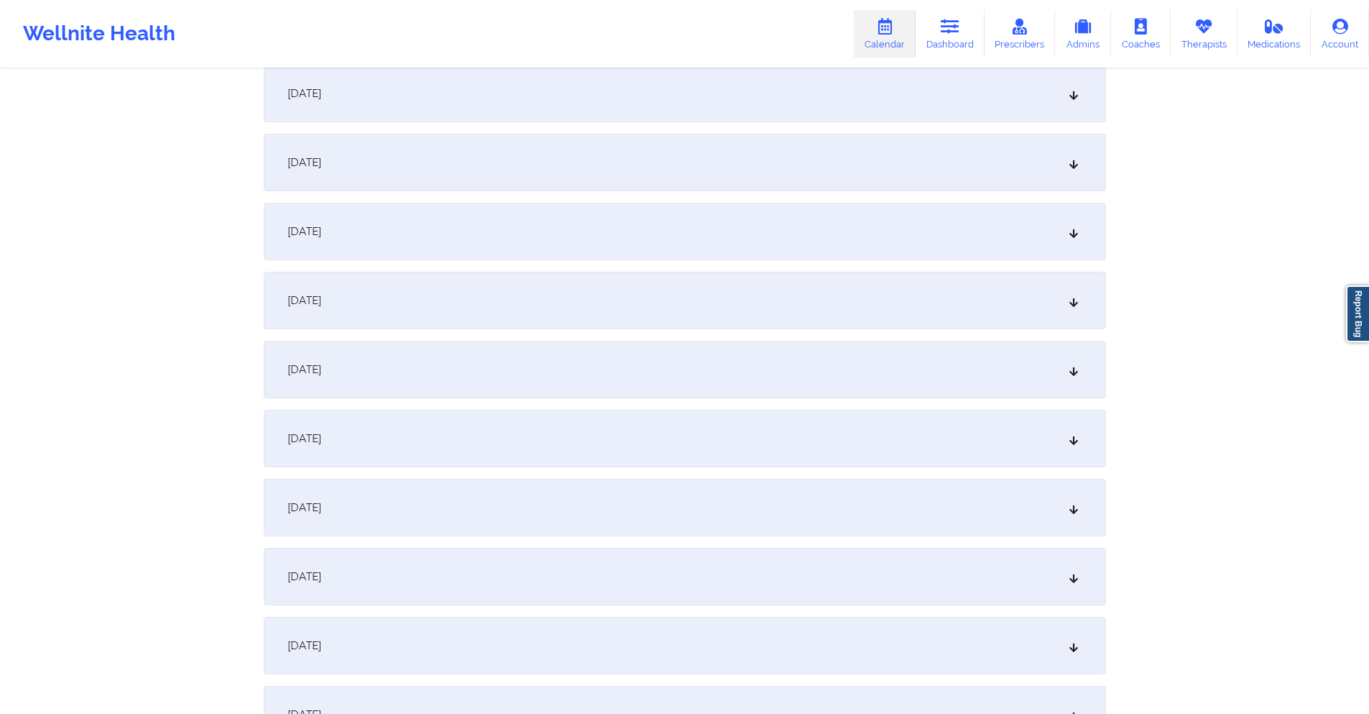
drag, startPoint x: 707, startPoint y: 426, endPoint x: 741, endPoint y: 368, distance: 67.1
click at [707, 426] on div "October 8, 2025" at bounding box center [685, 439] width 842 height 58
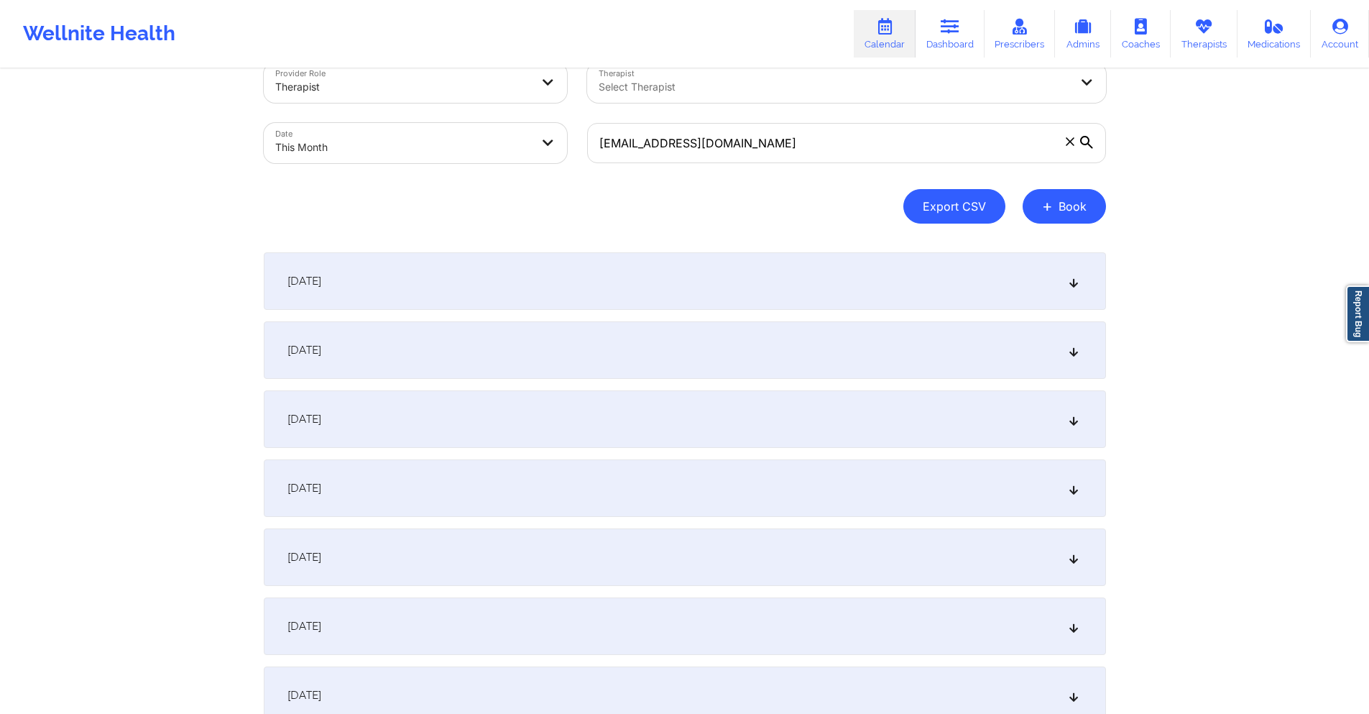
scroll to position [0, 0]
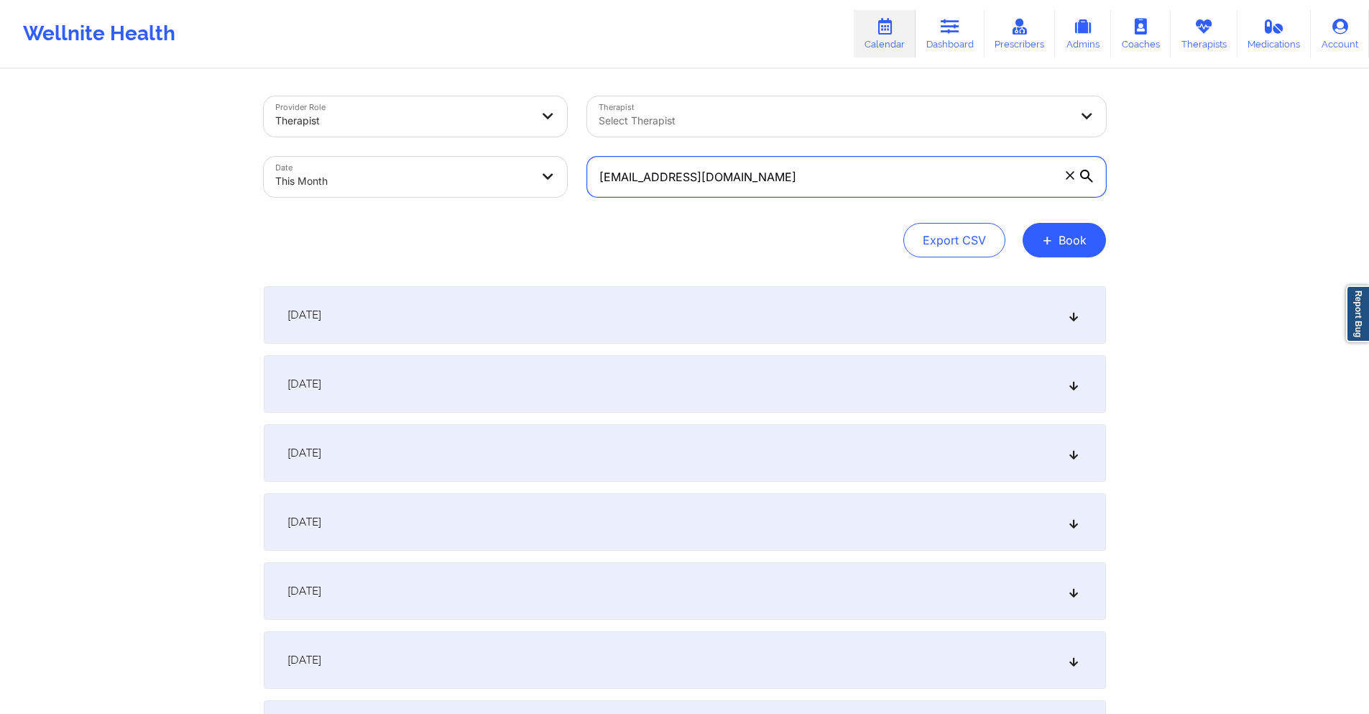
click at [811, 174] on input "prcalvarez89@yahoo.com" at bounding box center [846, 177] width 519 height 40
paste input "juliap1124@gmail"
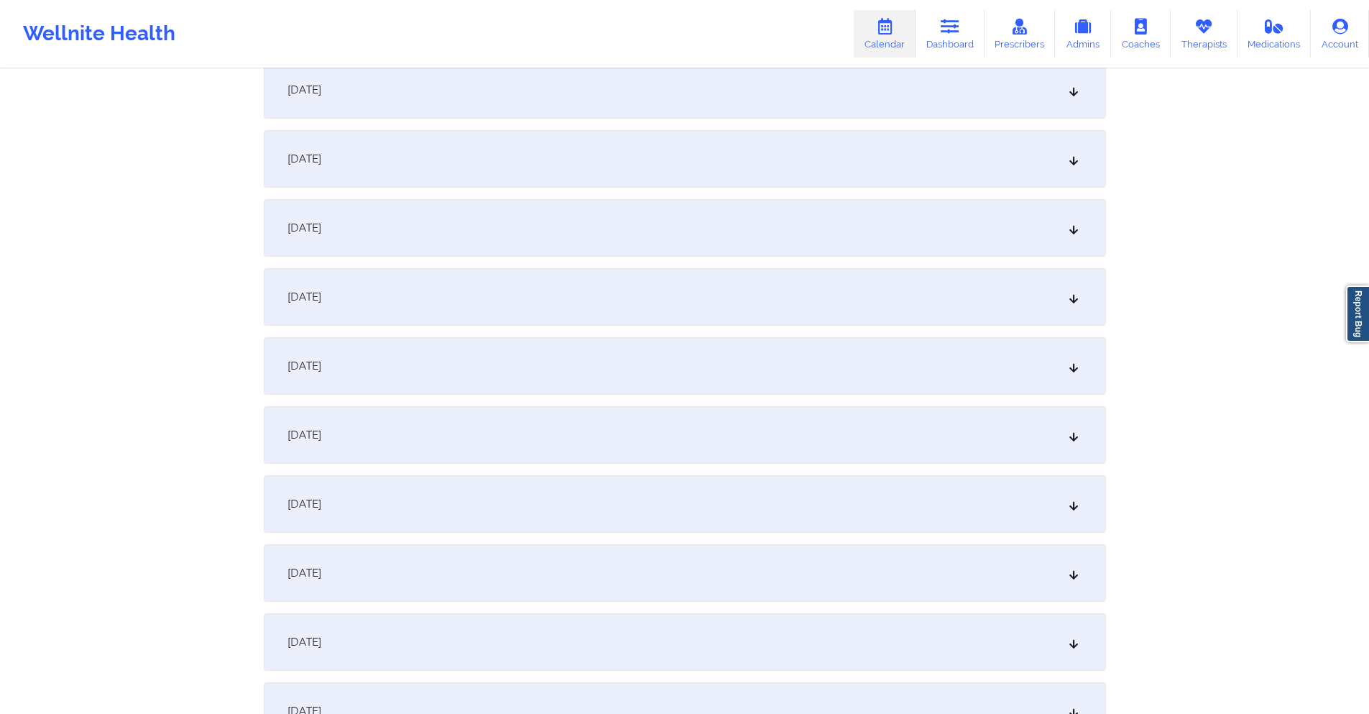
scroll to position [431, 0]
click at [732, 357] on div "October 8, 2025" at bounding box center [685, 367] width 842 height 58
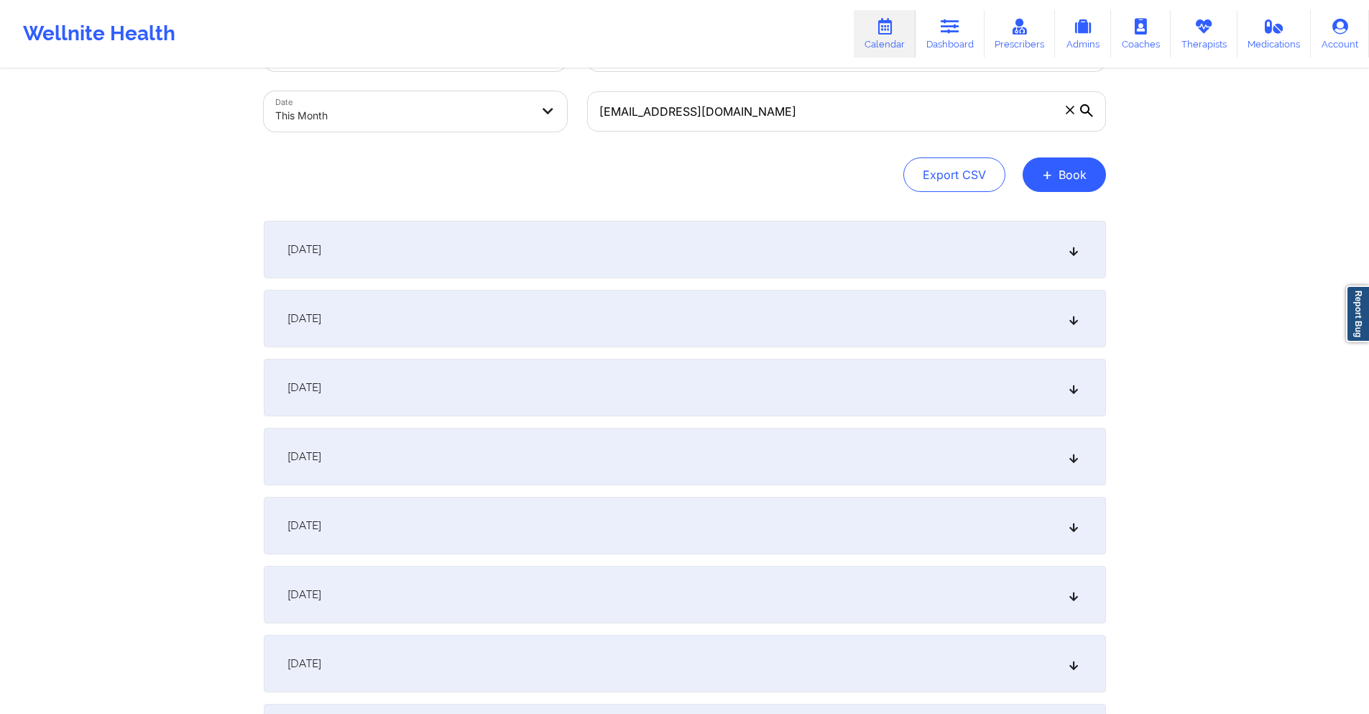
scroll to position [0, 0]
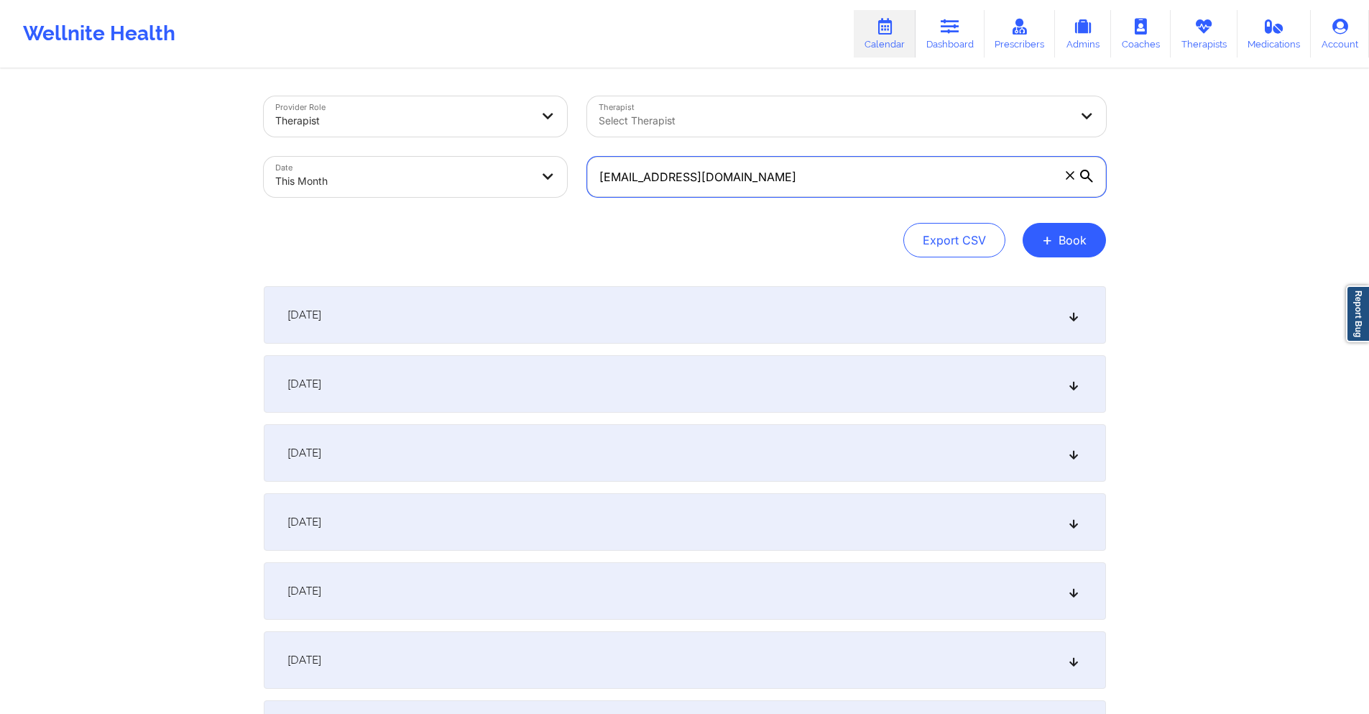
click at [832, 170] on input "juliap1124@gmail.com" at bounding box center [846, 177] width 519 height 40
paste input "brandi@leadrealty"
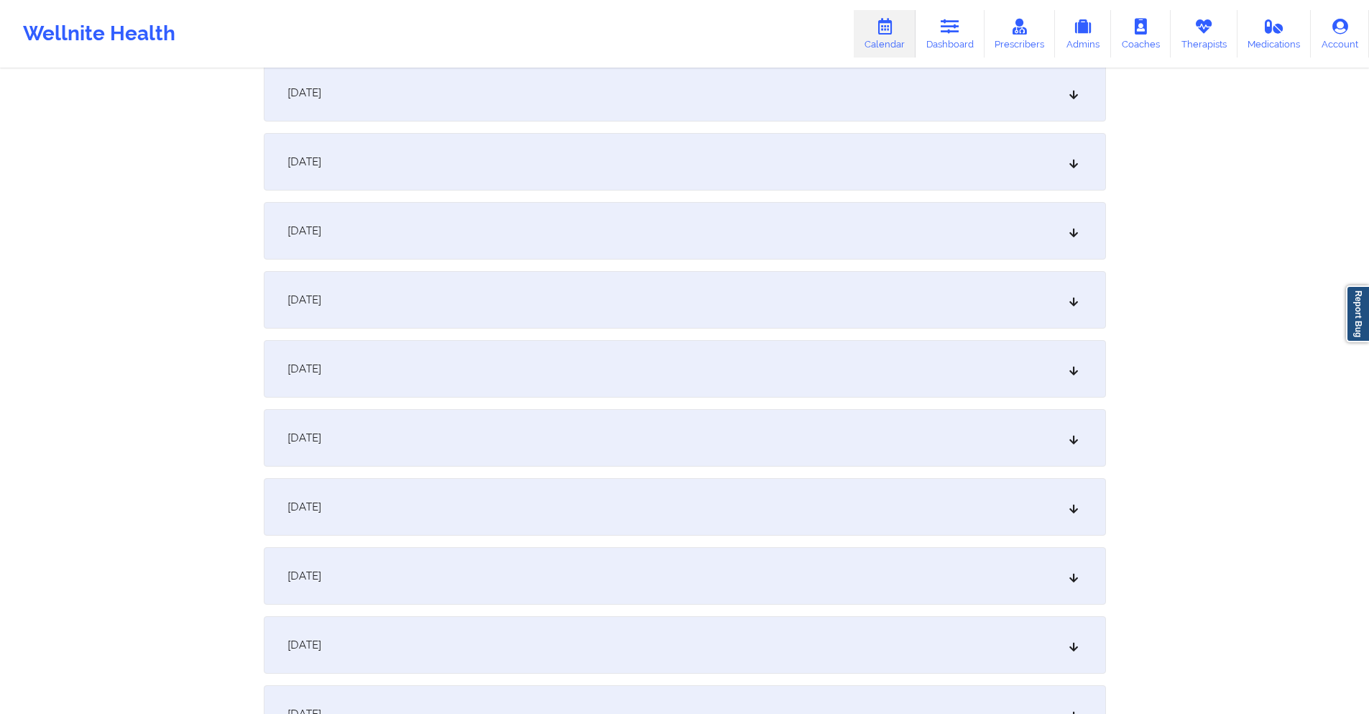
scroll to position [431, 0]
click at [645, 364] on div "October 8, 2025" at bounding box center [685, 367] width 842 height 58
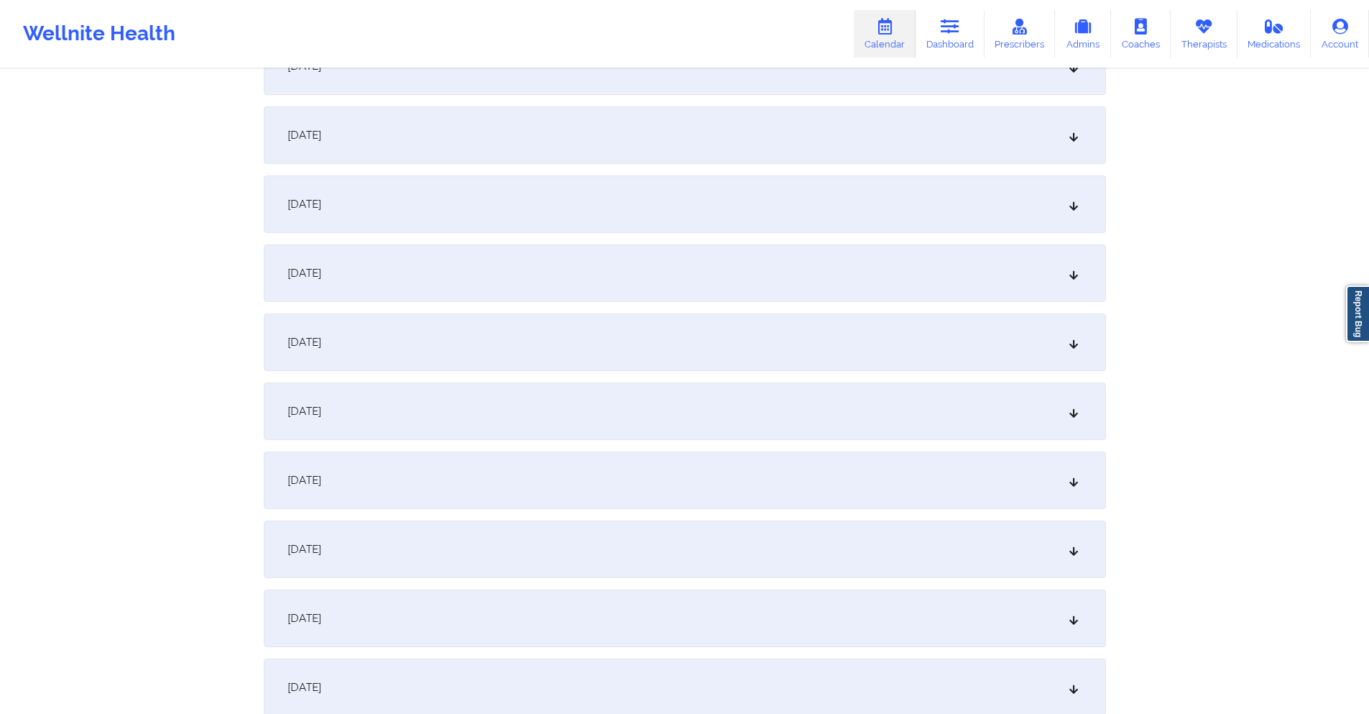
scroll to position [1078, 0]
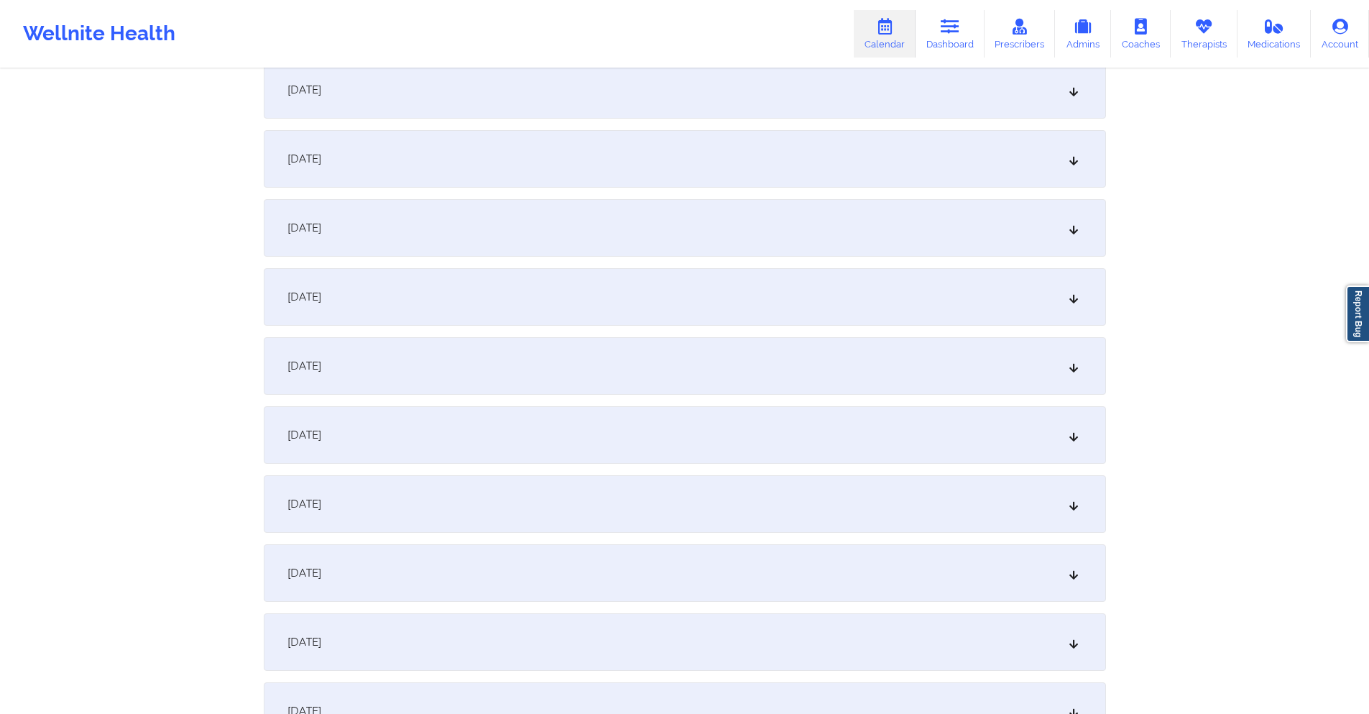
click at [569, 374] on div "October 15, 2025" at bounding box center [685, 366] width 842 height 58
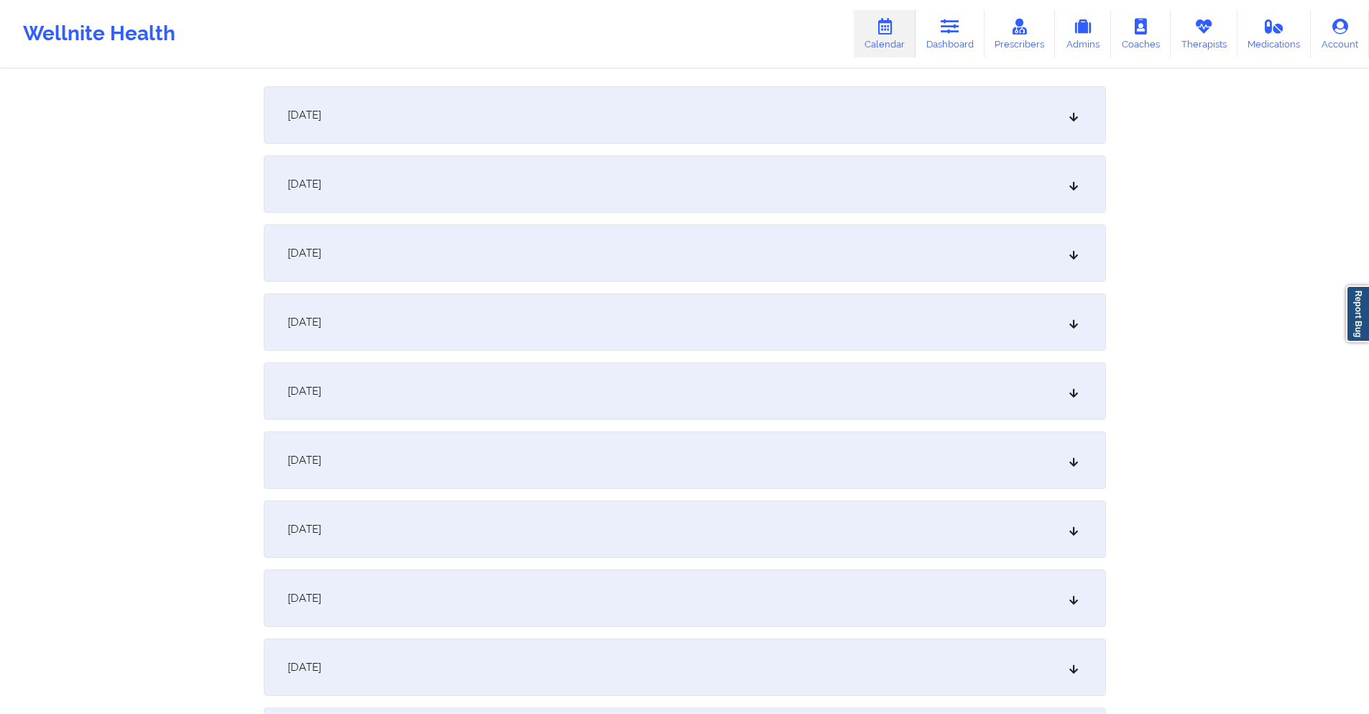
scroll to position [1581, 0]
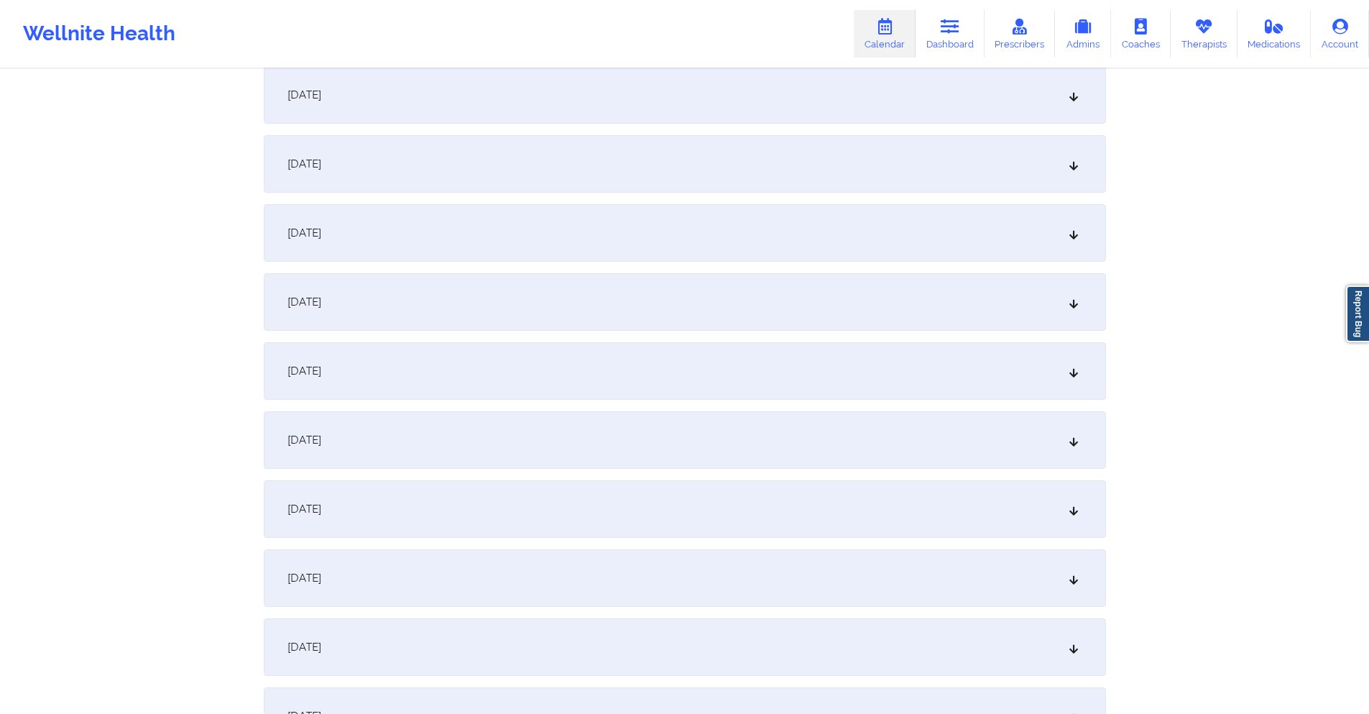
click at [676, 492] on div "October 22, 2025" at bounding box center [685, 509] width 842 height 58
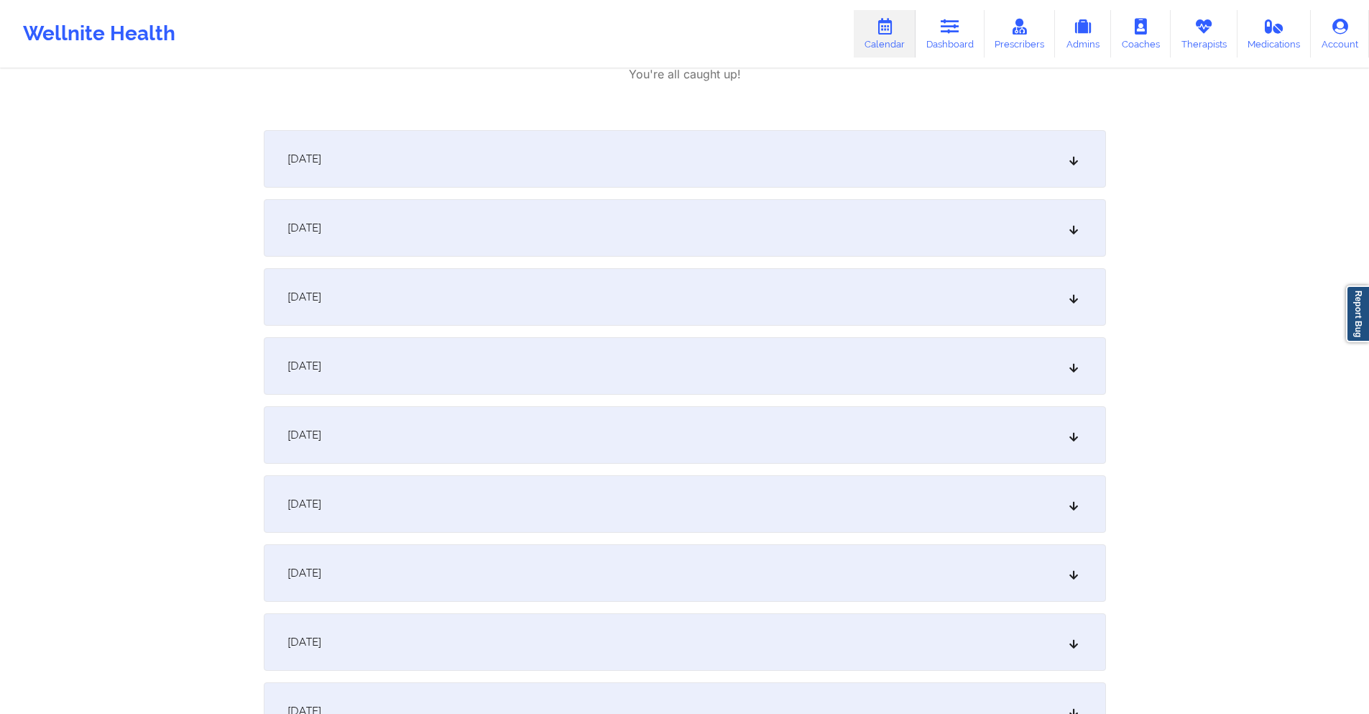
scroll to position [2228, 0]
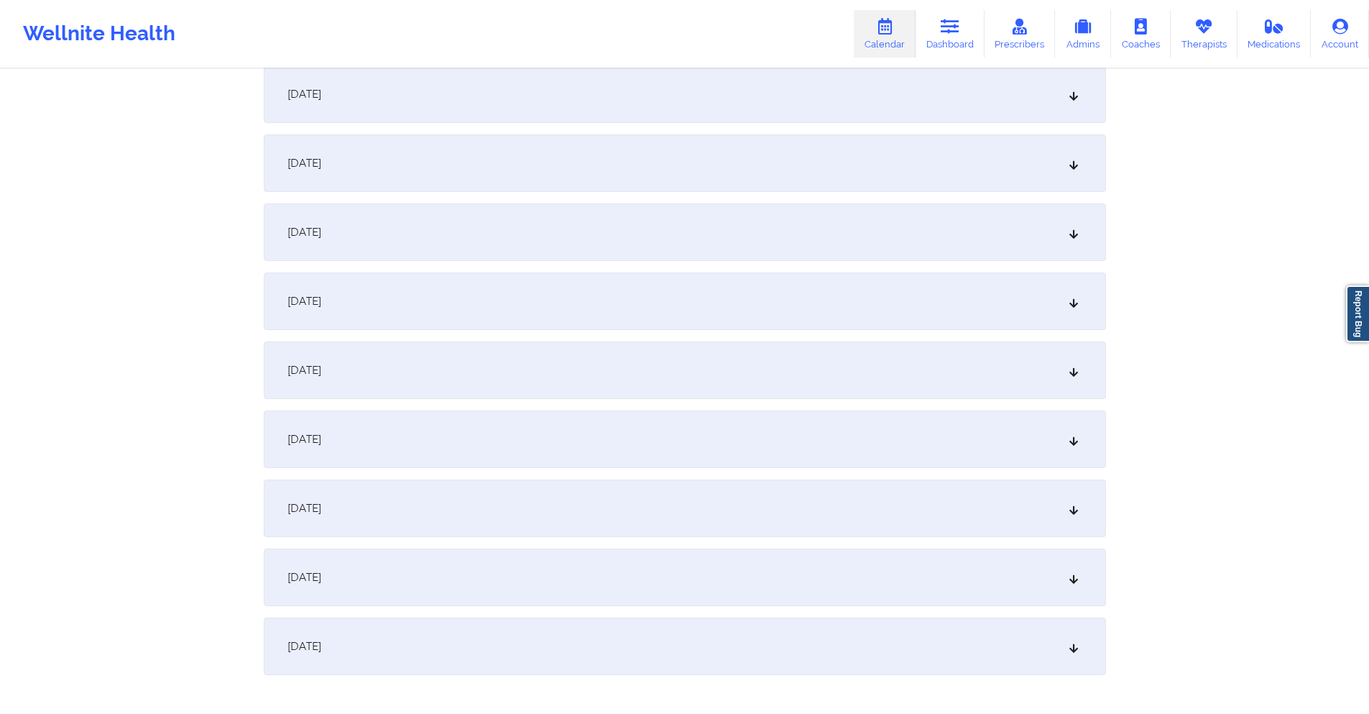
click at [640, 507] on div "October 29, 2025" at bounding box center [685, 508] width 842 height 58
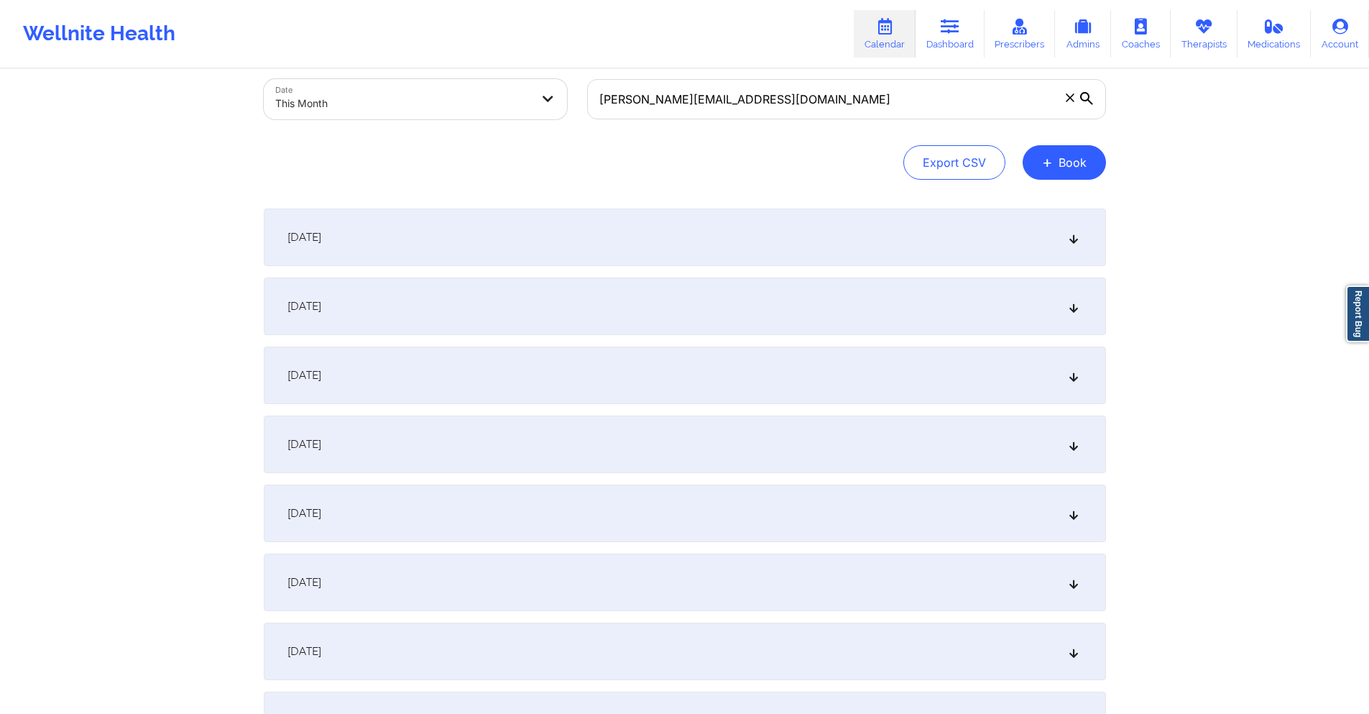
scroll to position [0, 0]
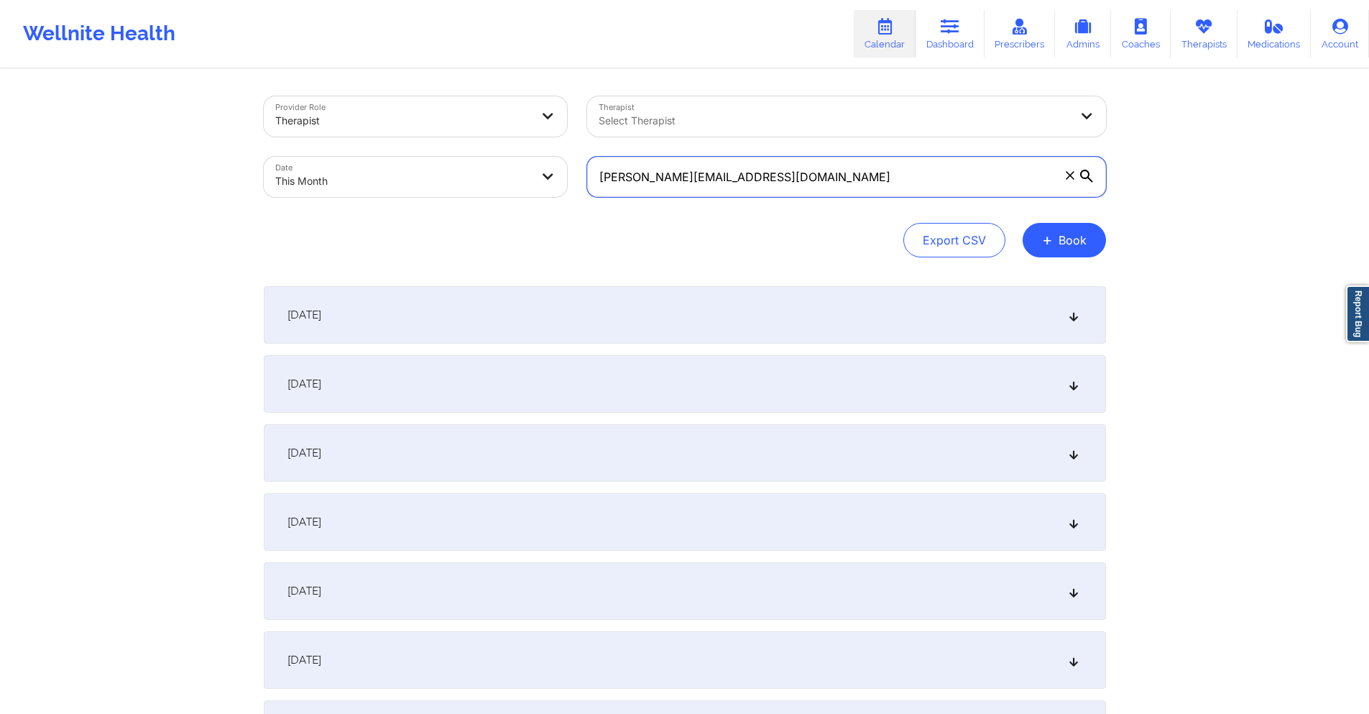
click at [694, 175] on input "brandi@leadrealty.com" at bounding box center [846, 177] width 519 height 40
paste input "klene10@gmail"
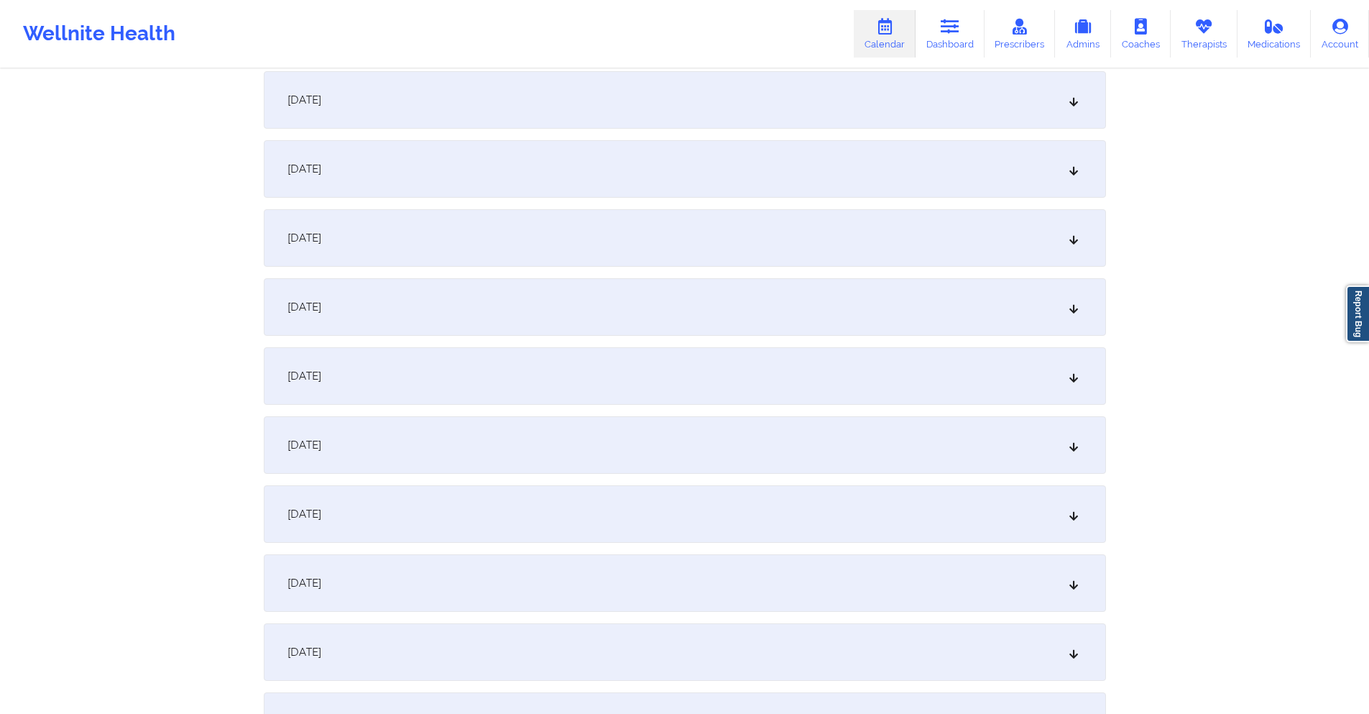
scroll to position [503, 0]
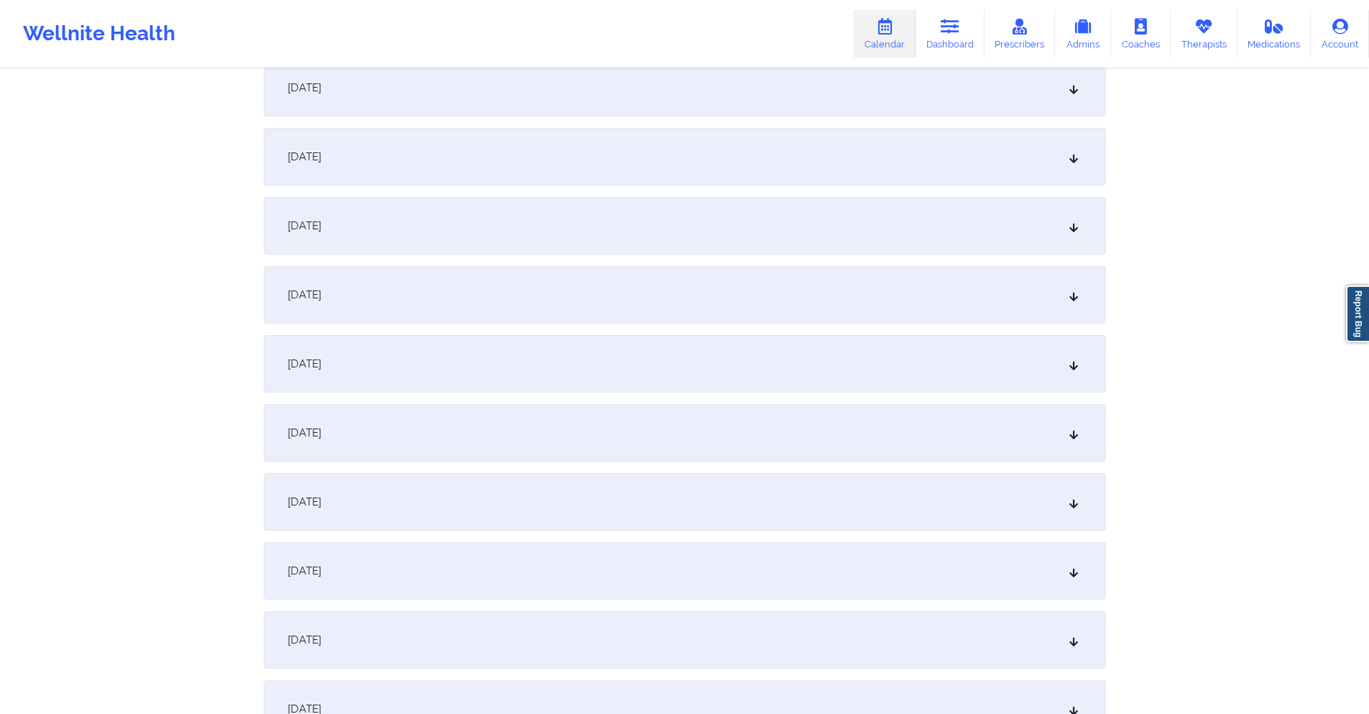
click at [600, 300] on div "October 8, 2025" at bounding box center [685, 295] width 842 height 58
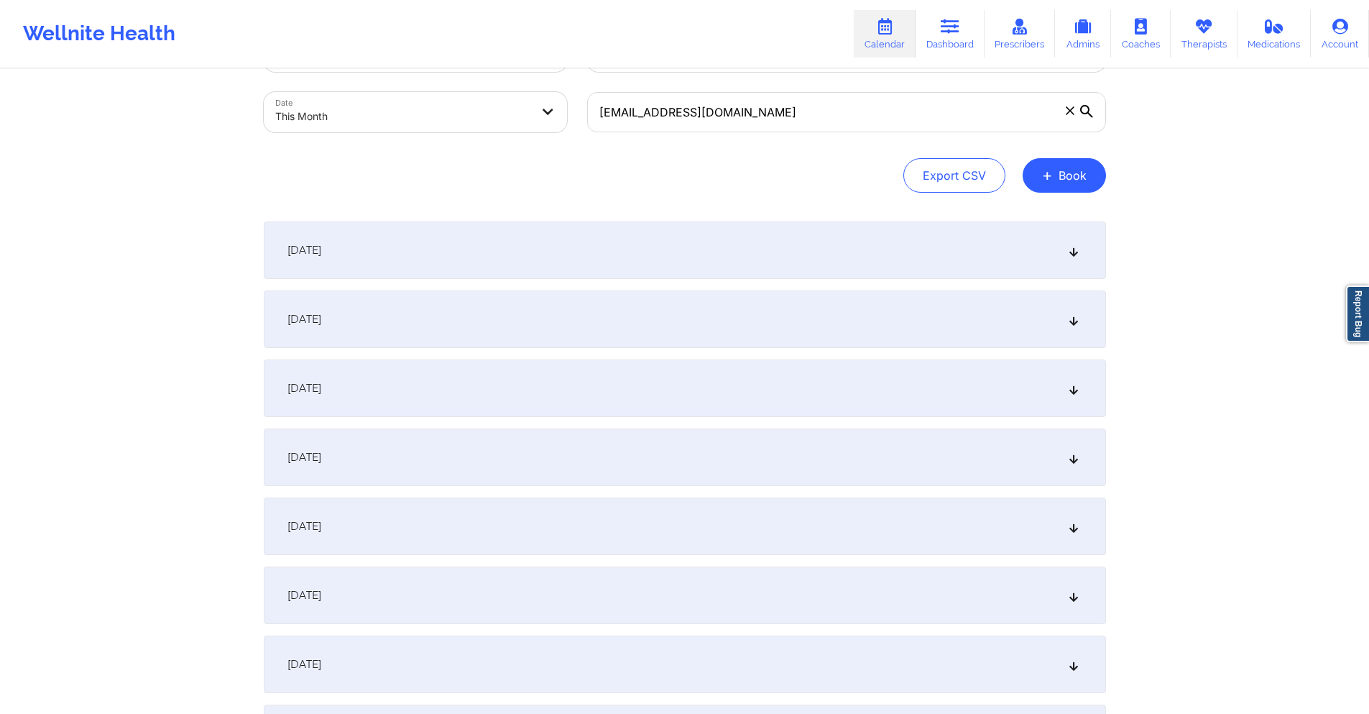
scroll to position [0, 0]
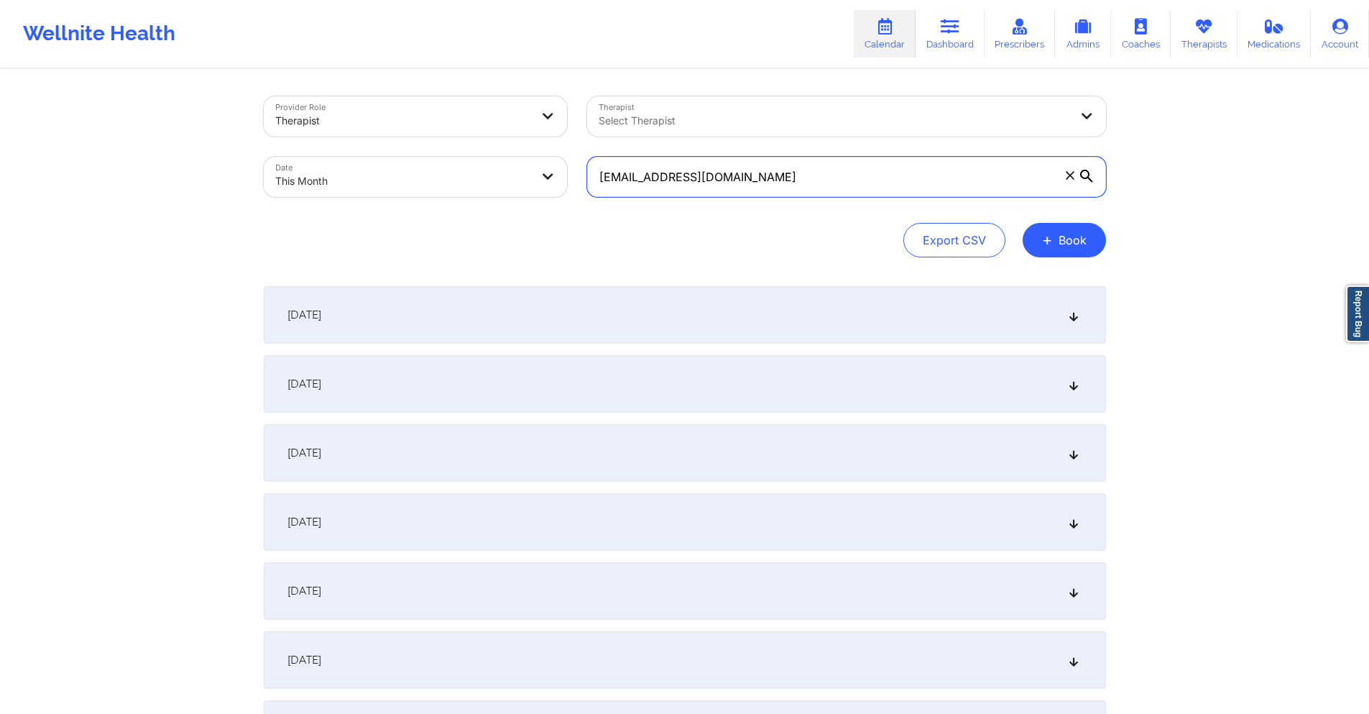
click at [733, 183] on input "klene10@gmail.com" at bounding box center [846, 177] width 519 height 40
paste input "margaretstein9"
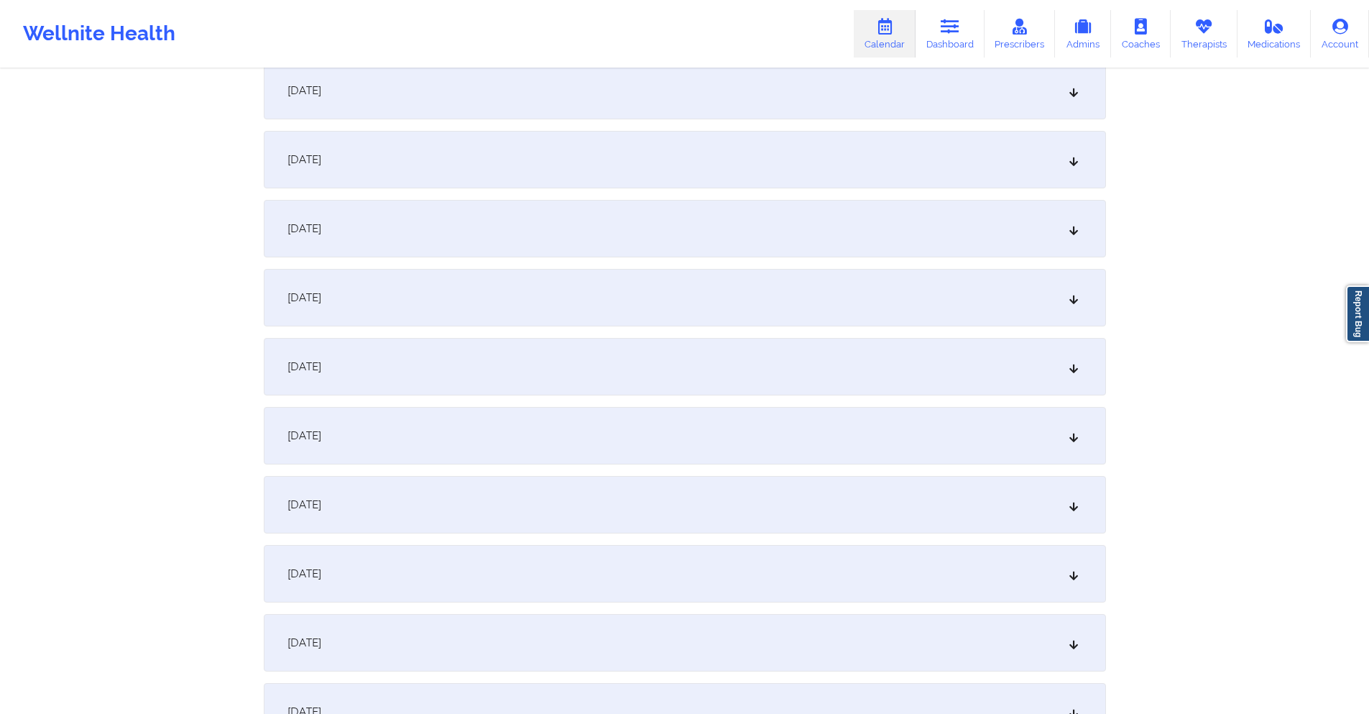
type input "margaretstein9@gmail.com"
click at [560, 380] on div "October 8, 2025" at bounding box center [685, 367] width 842 height 58
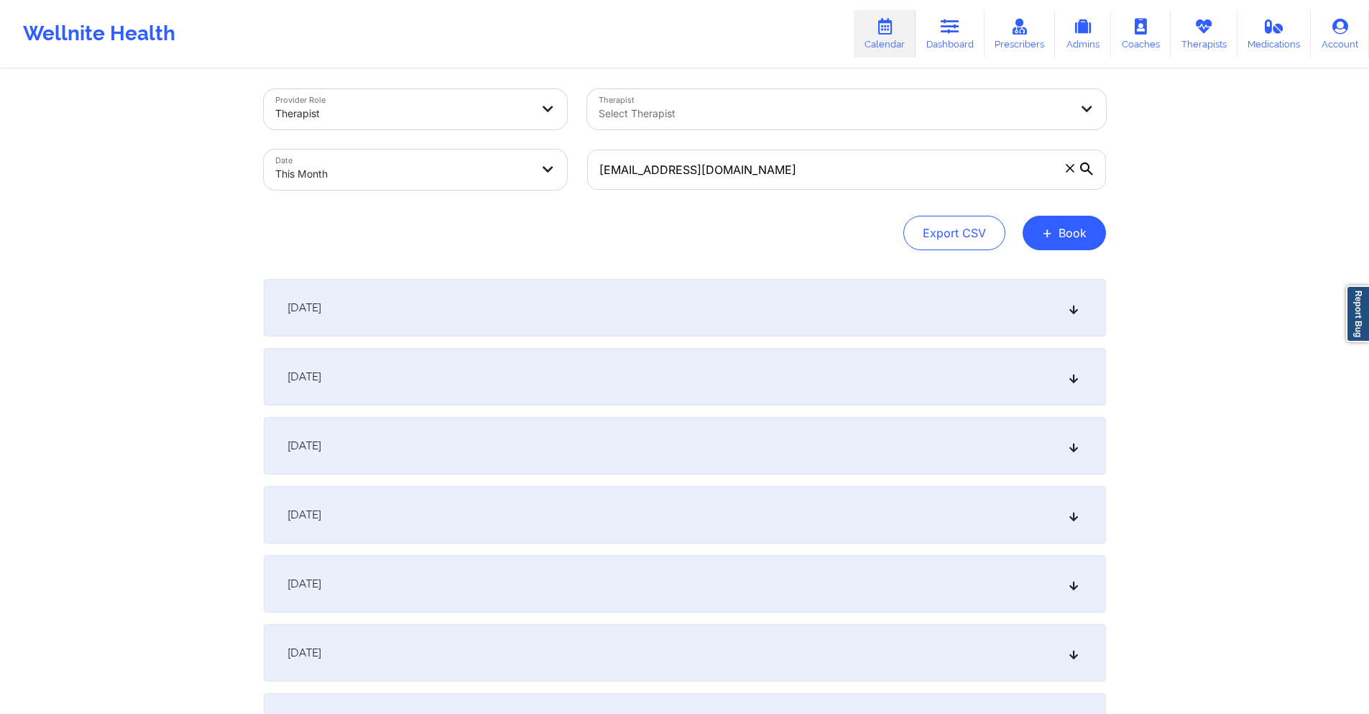
scroll to position [0, 0]
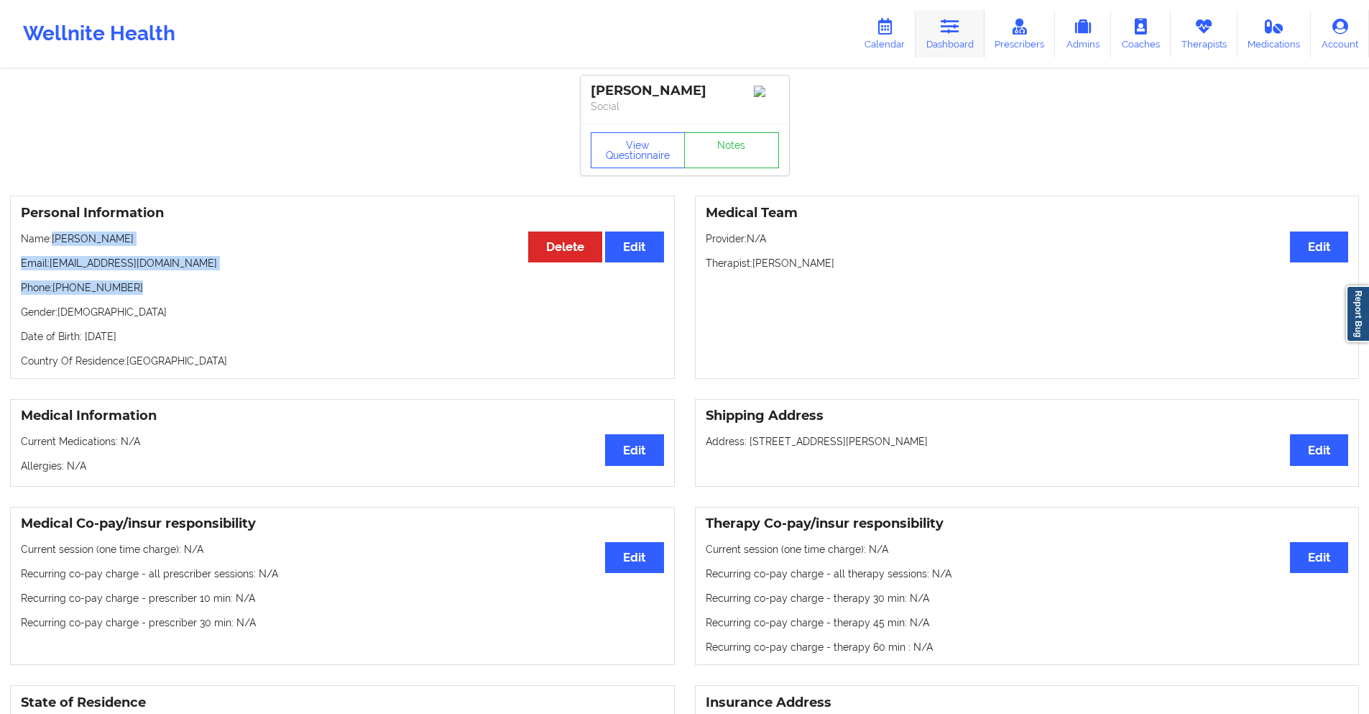
click at [951, 28] on icon at bounding box center [950, 27] width 19 height 16
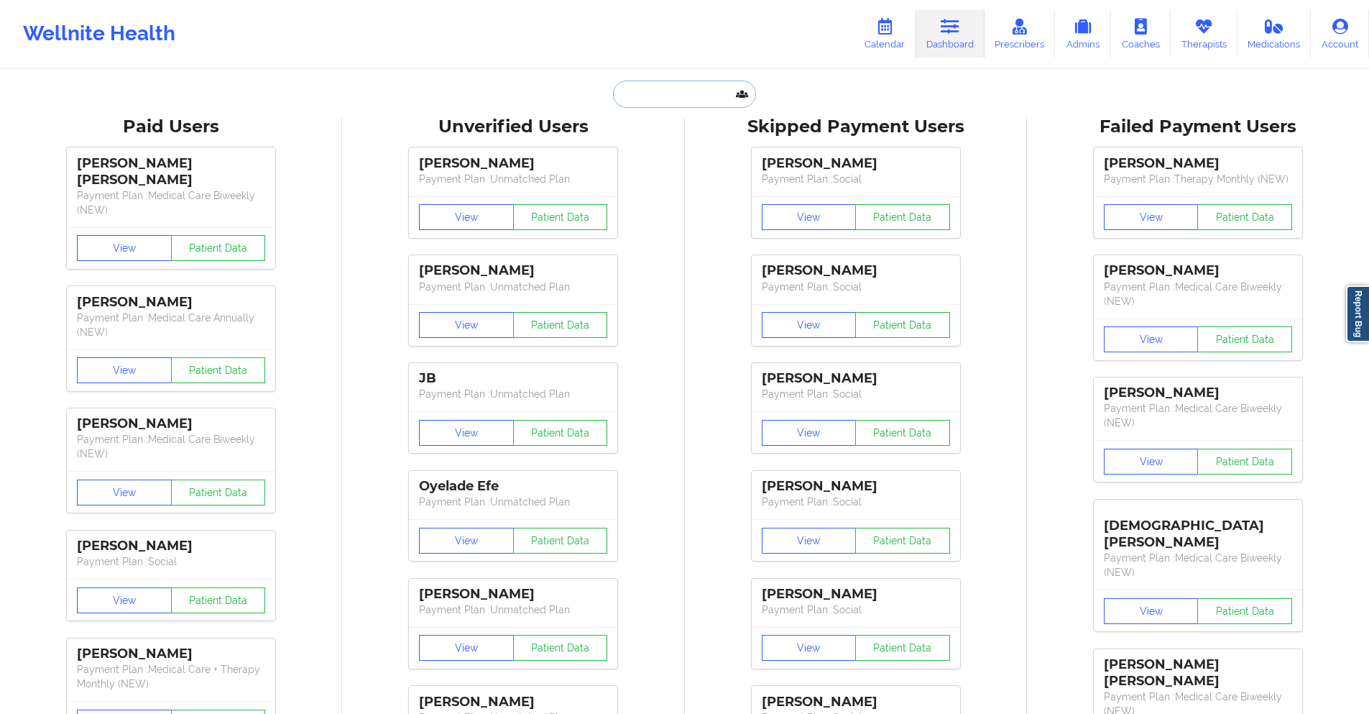
click at [684, 94] on input "text" at bounding box center [684, 94] width 142 height 27
paste input "lizzrose@gmail.com"
type input "lizzrose@gmail.com"
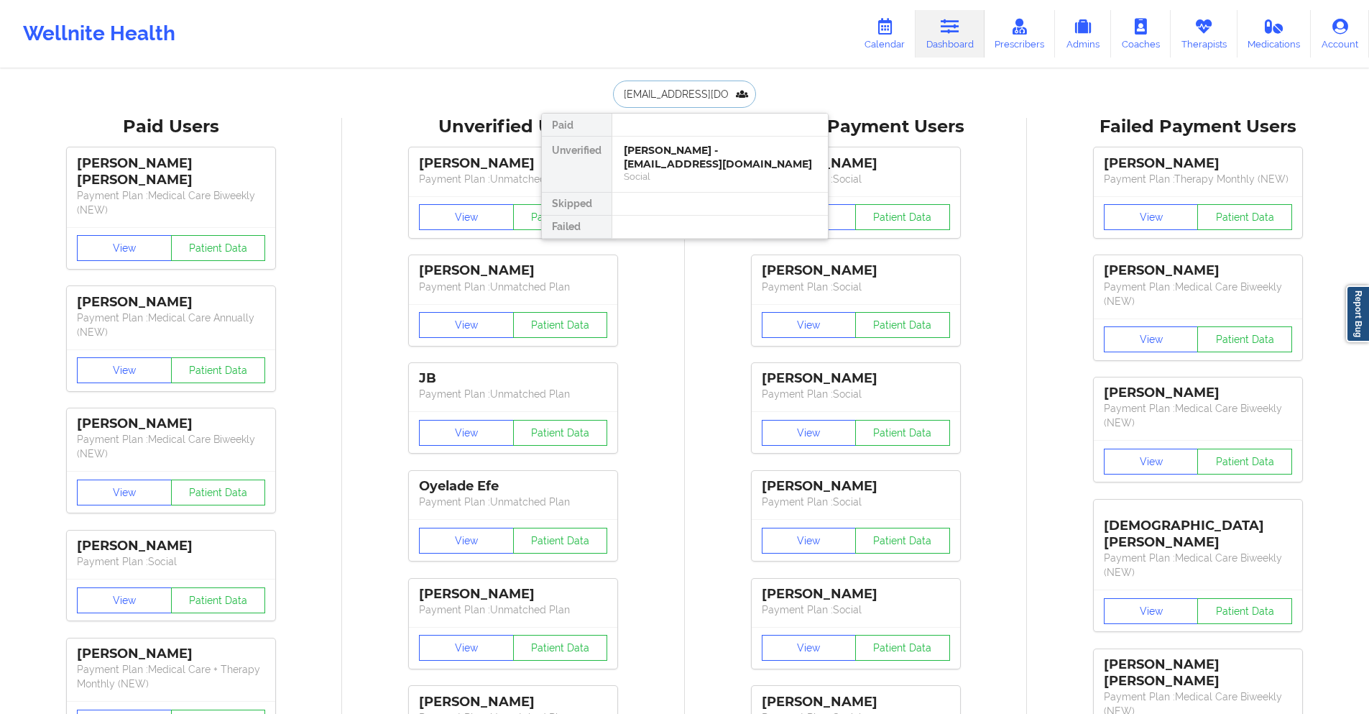
click at [688, 160] on div "Elizabeth Tasic - lizzrose@gmail.com" at bounding box center [720, 157] width 193 height 27
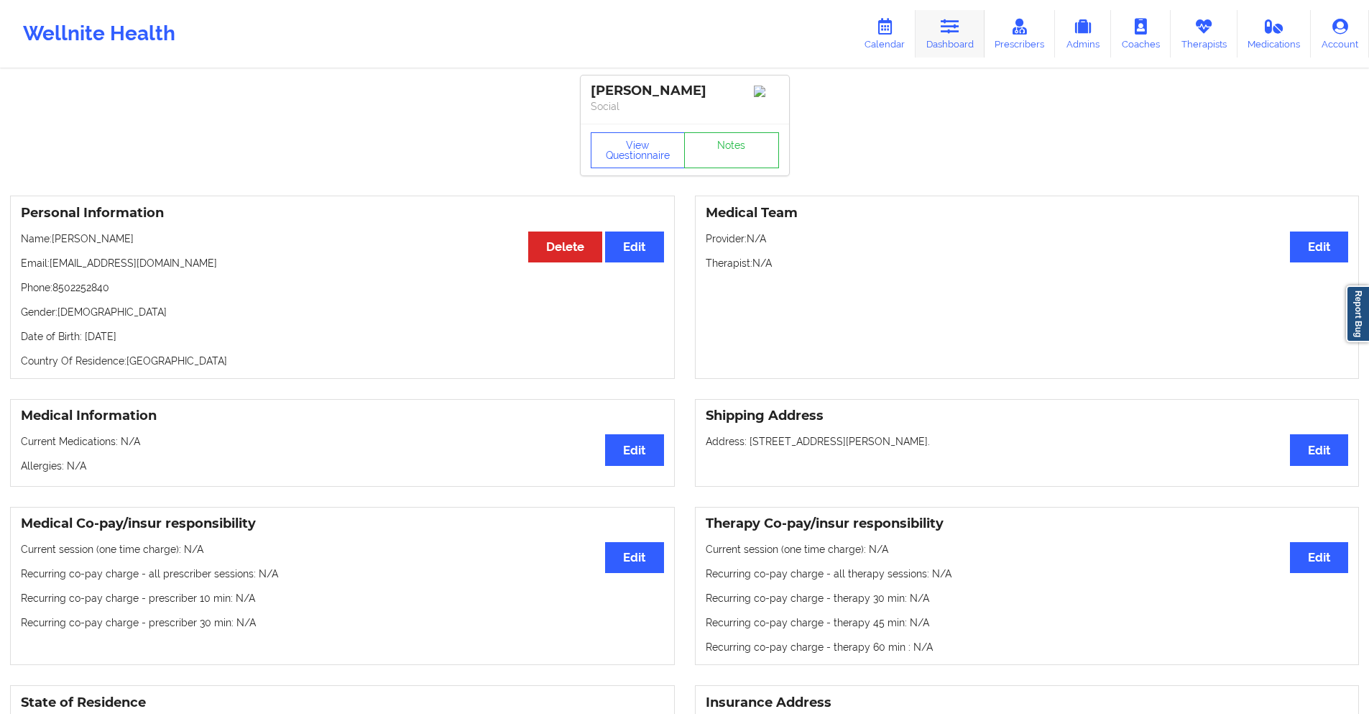
click at [955, 23] on icon at bounding box center [950, 27] width 19 height 16
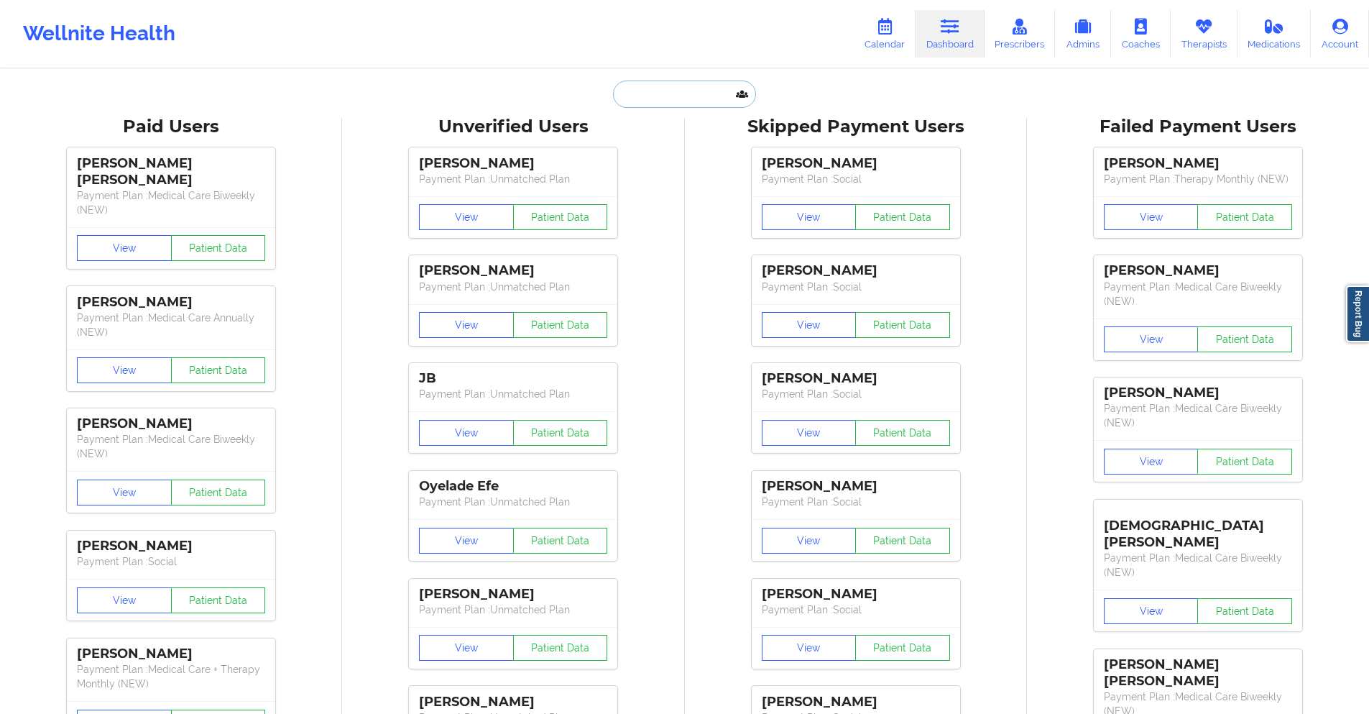
click at [668, 83] on input "text" at bounding box center [684, 94] width 142 height 27
paste input "(262) 501-6874"
type input "(262) 501-6874"
paste input "[EMAIL_ADDRESS][DOMAIN_NAME]"
type input "[EMAIL_ADDRESS][DOMAIN_NAME]"
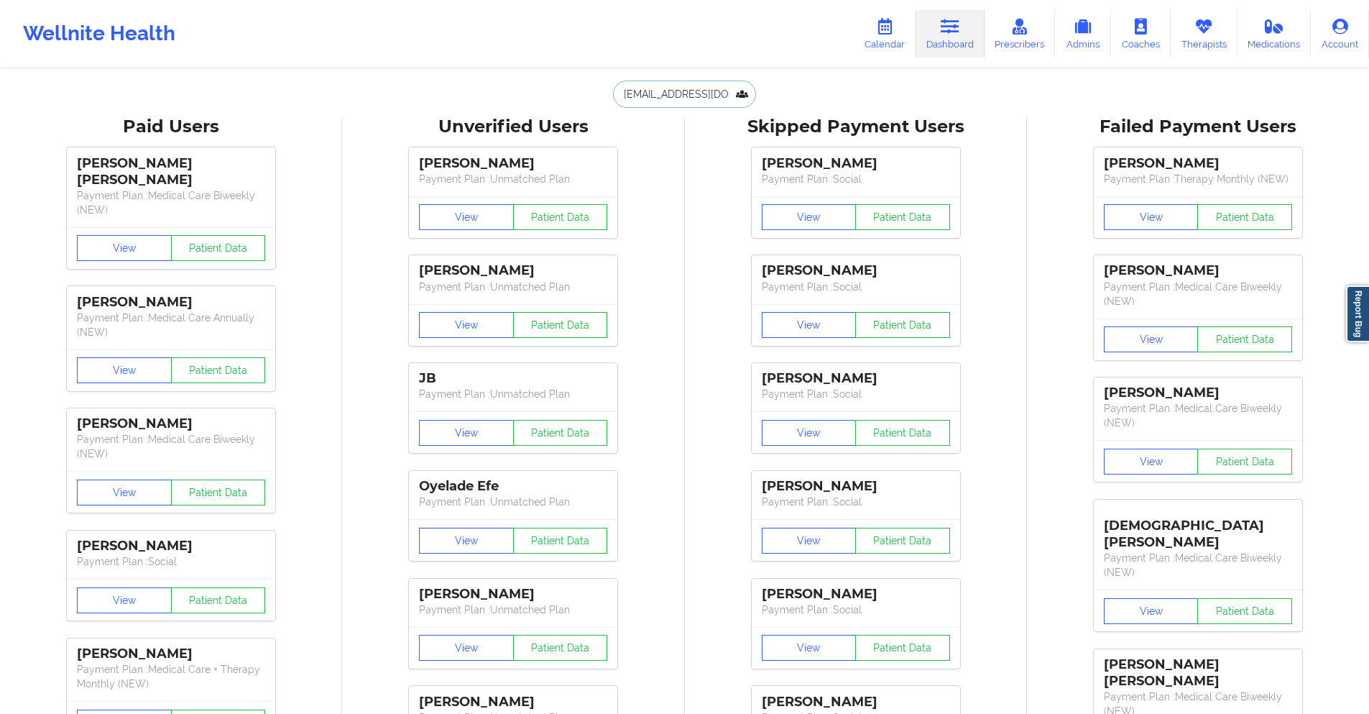
scroll to position [0, 14]
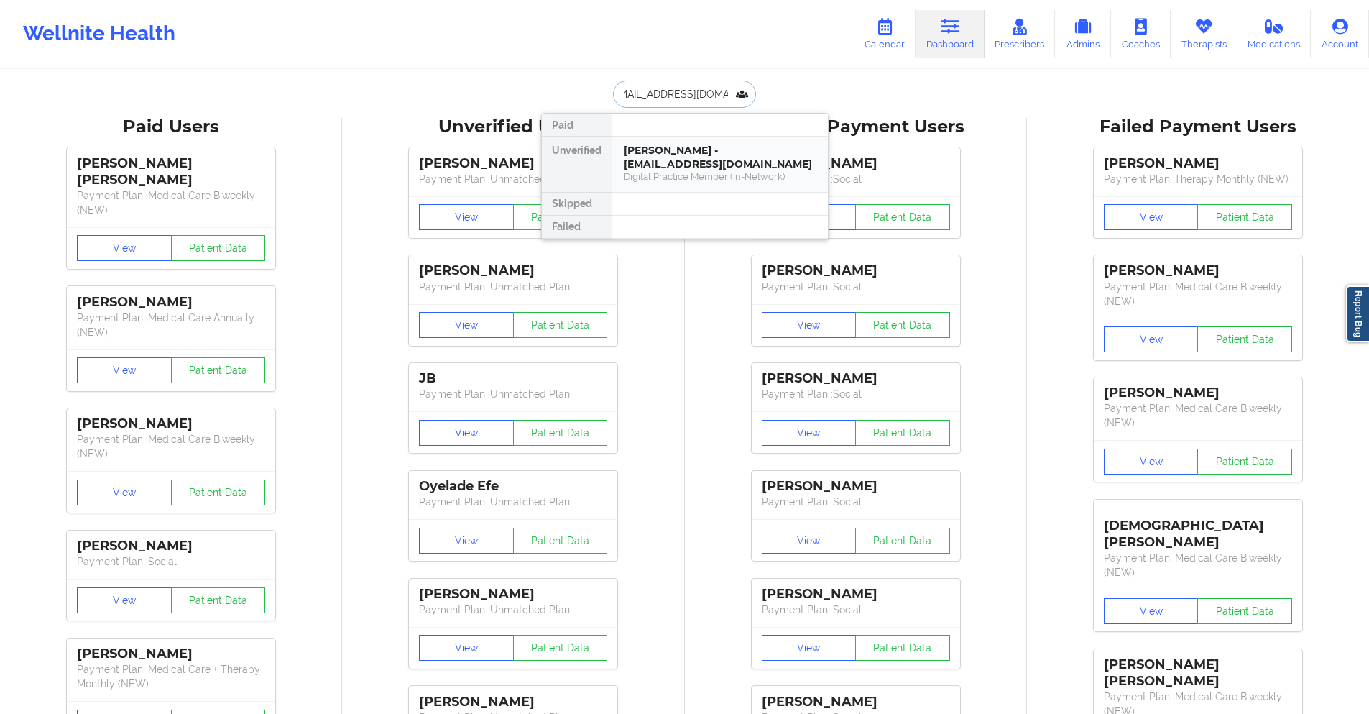
click at [671, 161] on div "Margaret Stein - margaretstein9@gmail.com" at bounding box center [720, 157] width 193 height 27
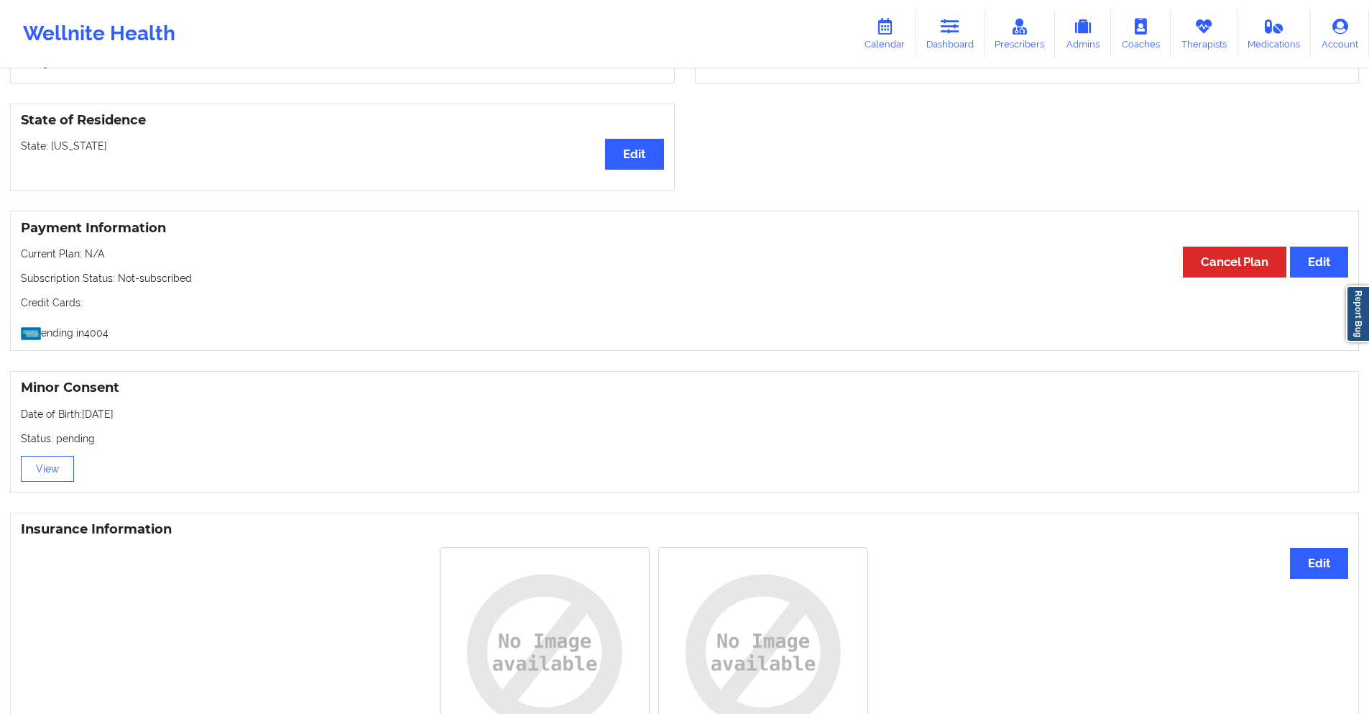
scroll to position [72, 0]
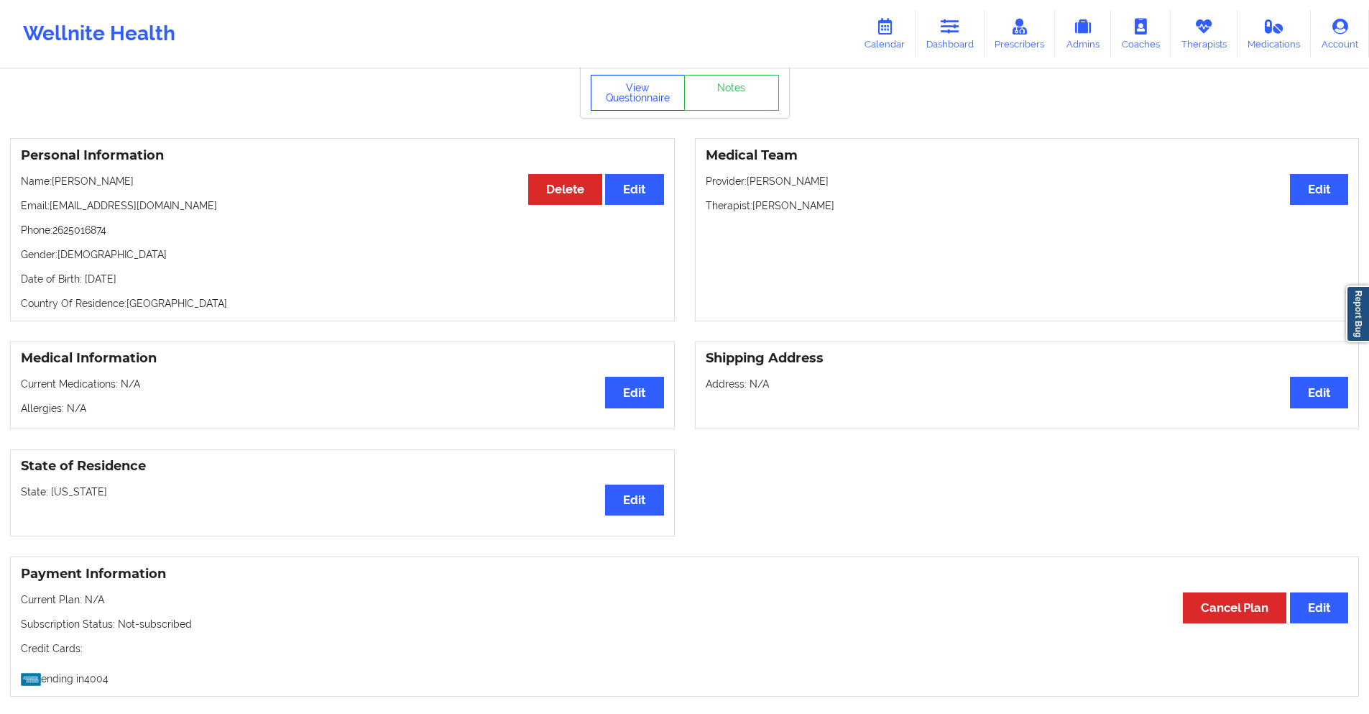
click at [633, 97] on button "View Questionnaire" at bounding box center [638, 93] width 95 height 36
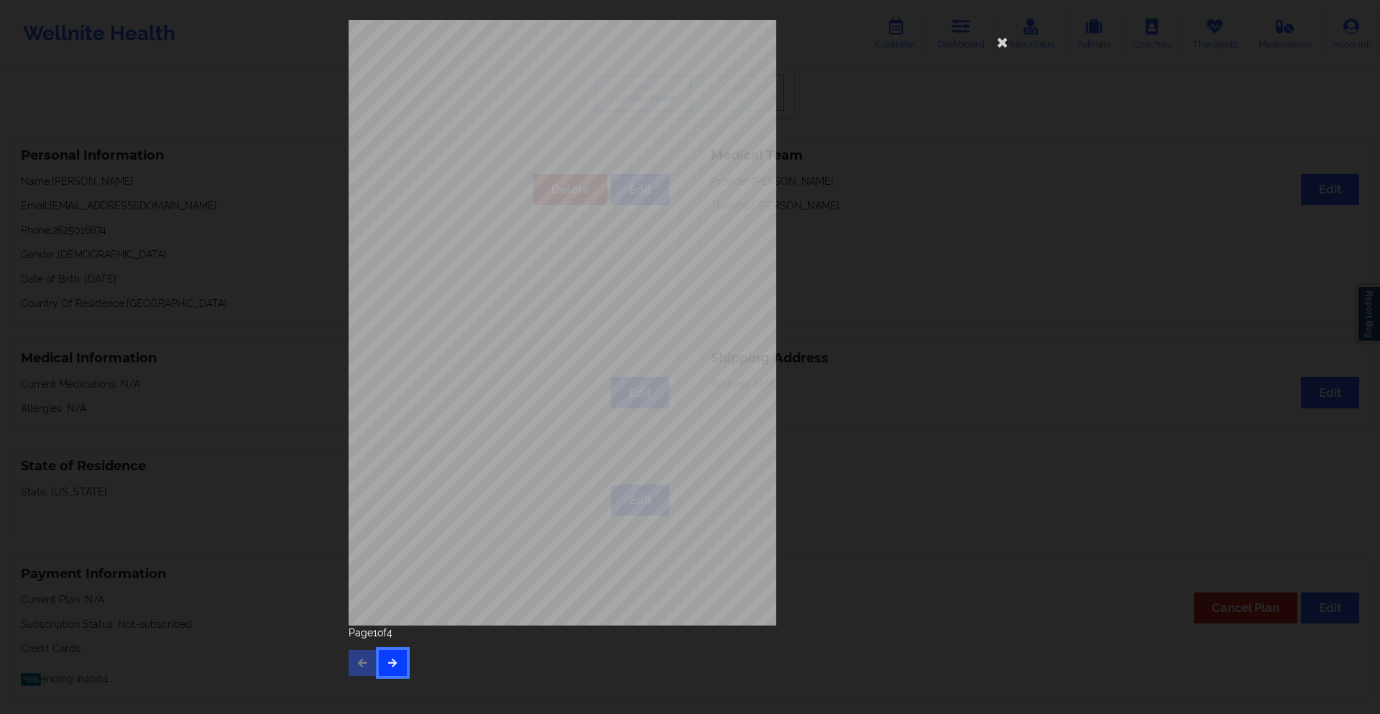
click at [397, 661] on icon "button" at bounding box center [393, 662] width 12 height 9
click at [400, 671] on button "button" at bounding box center [393, 663] width 28 height 26
drag, startPoint x: 853, startPoint y: 111, endPoint x: 853, endPoint y: 103, distance: 7.9
click at [850, 104] on div "commercial Insurance Member ID for patient This patient has not provided his Me…" at bounding box center [690, 322] width 683 height 605
click at [160, 82] on div "commercial Insurance Member ID for patient This patient has not provided his Me…" at bounding box center [690, 357] width 1380 height 714
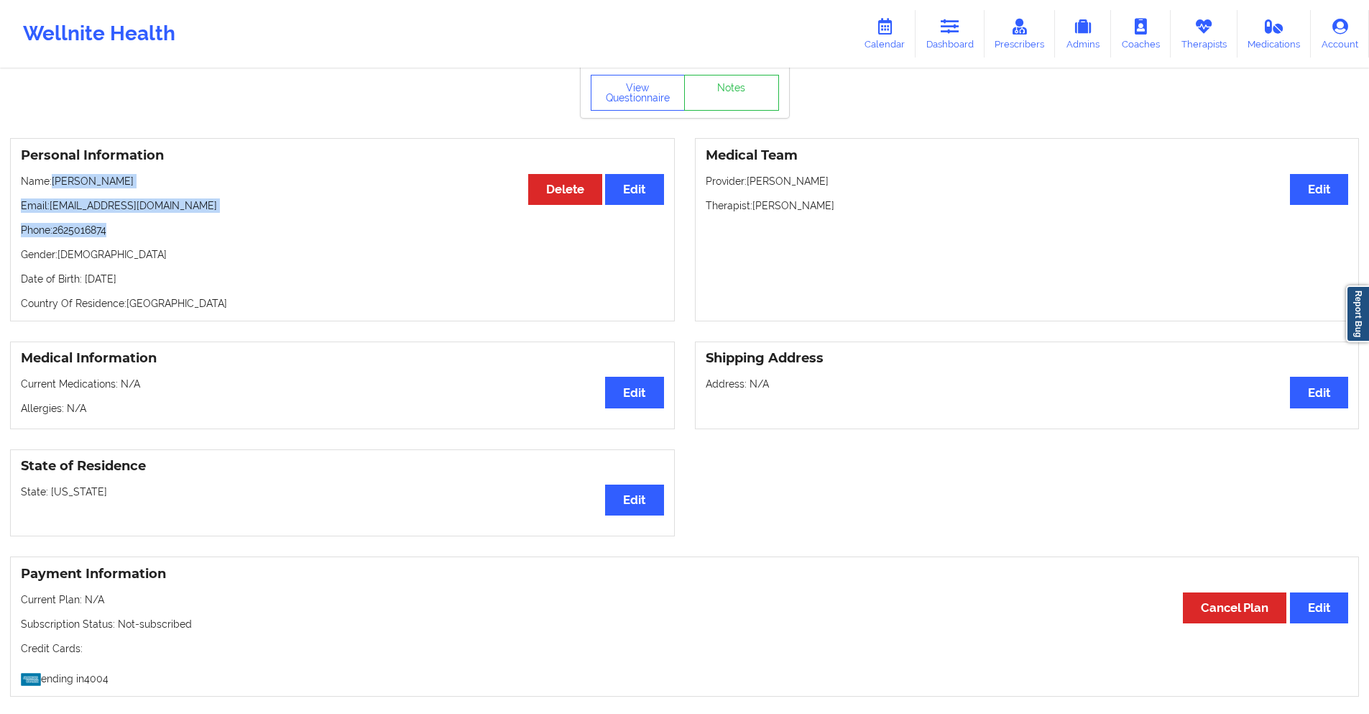
drag, startPoint x: 124, startPoint y: 230, endPoint x: 57, endPoint y: 181, distance: 83.4
click at [57, 181] on div "Personal Information Edit Delete Name: Margaret Stein Email: margaretstein9@gma…" at bounding box center [342, 229] width 665 height 183
copy div "Margaret Stein Email: margaretstein9@gmail.com Phone: 2625016874"
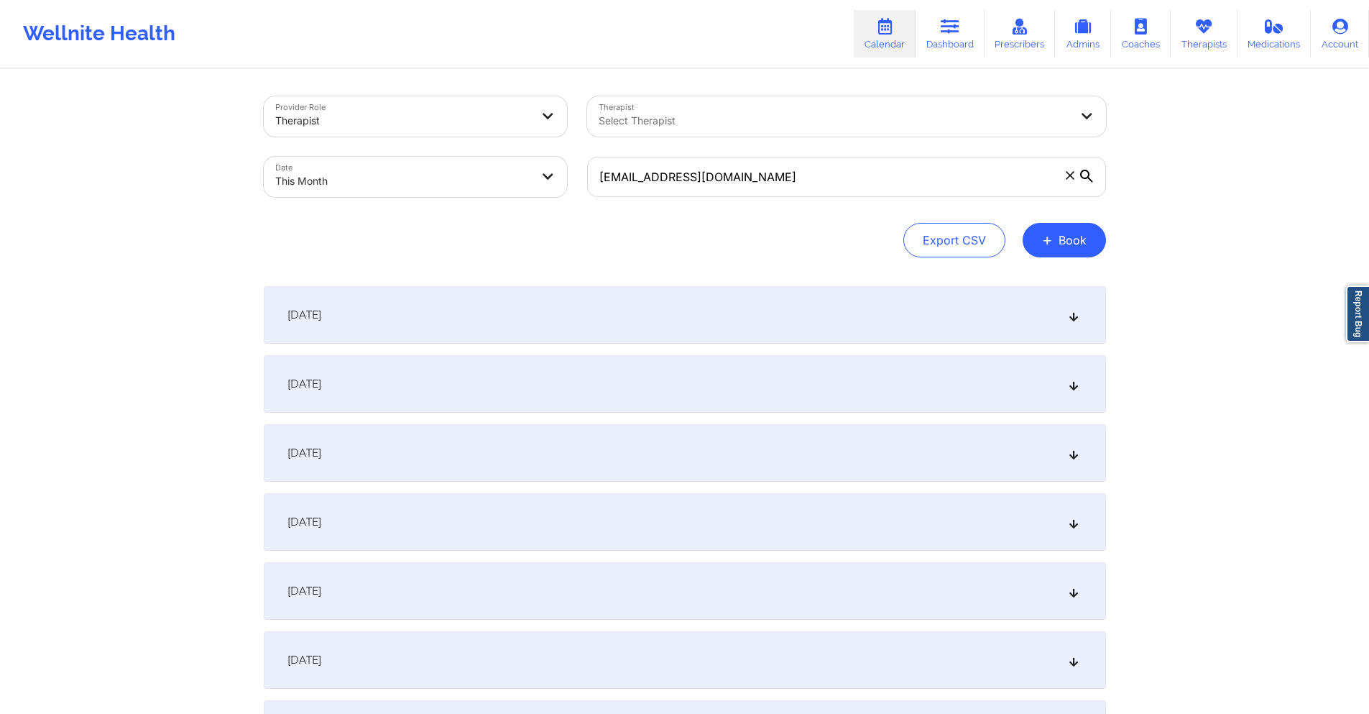
scroll to position [288, 0]
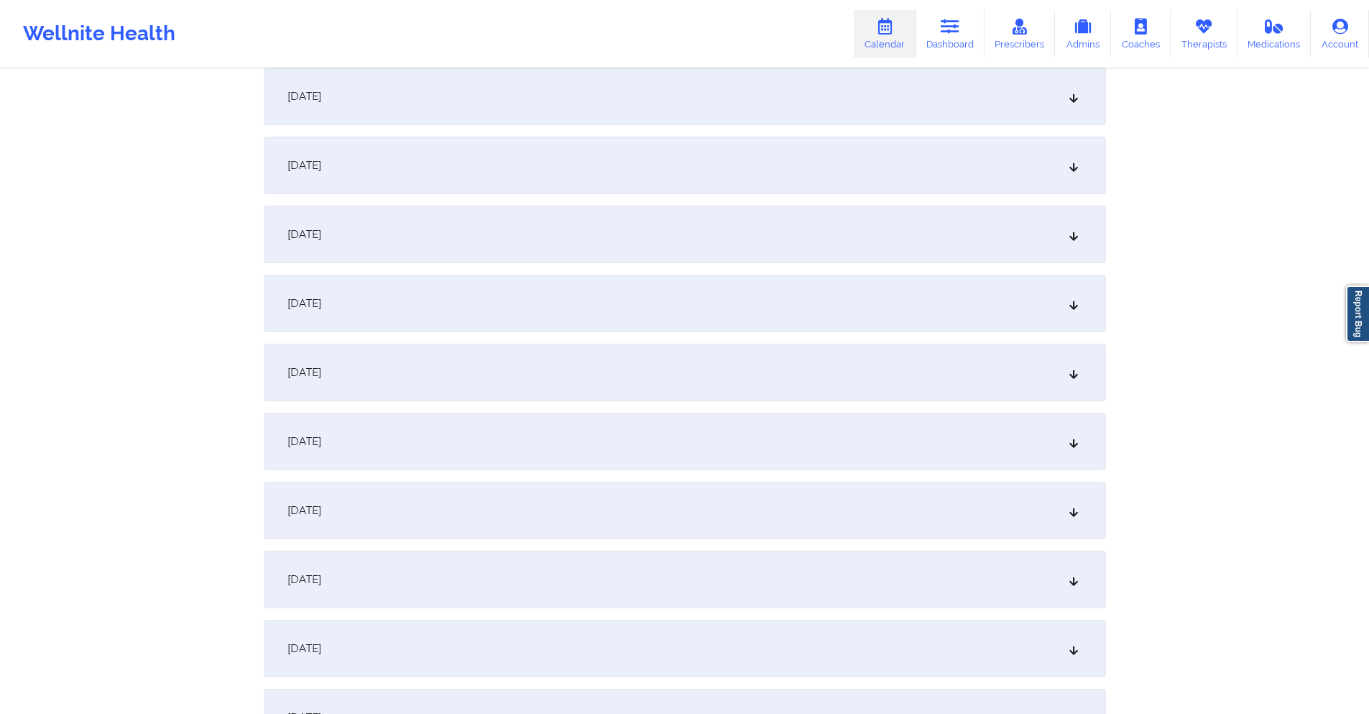
click at [613, 496] on div "[DATE]" at bounding box center [685, 511] width 842 height 58
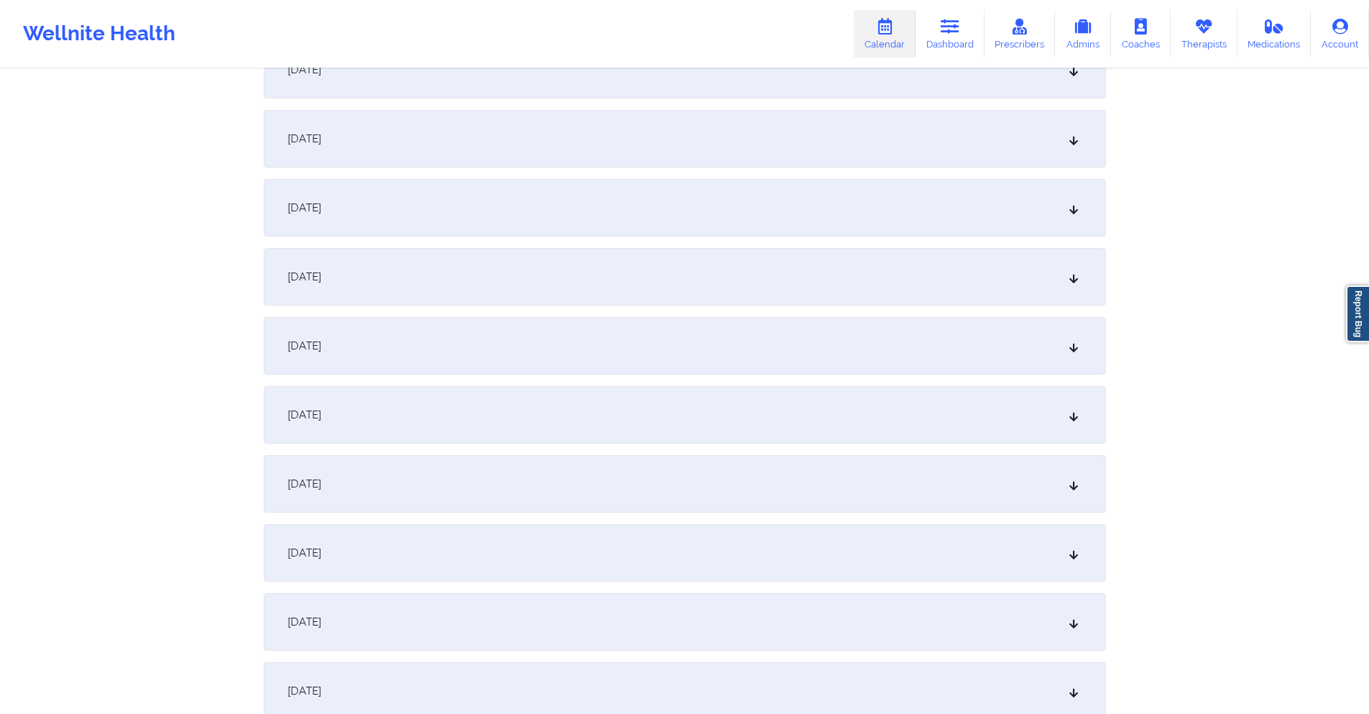
scroll to position [1150, 0]
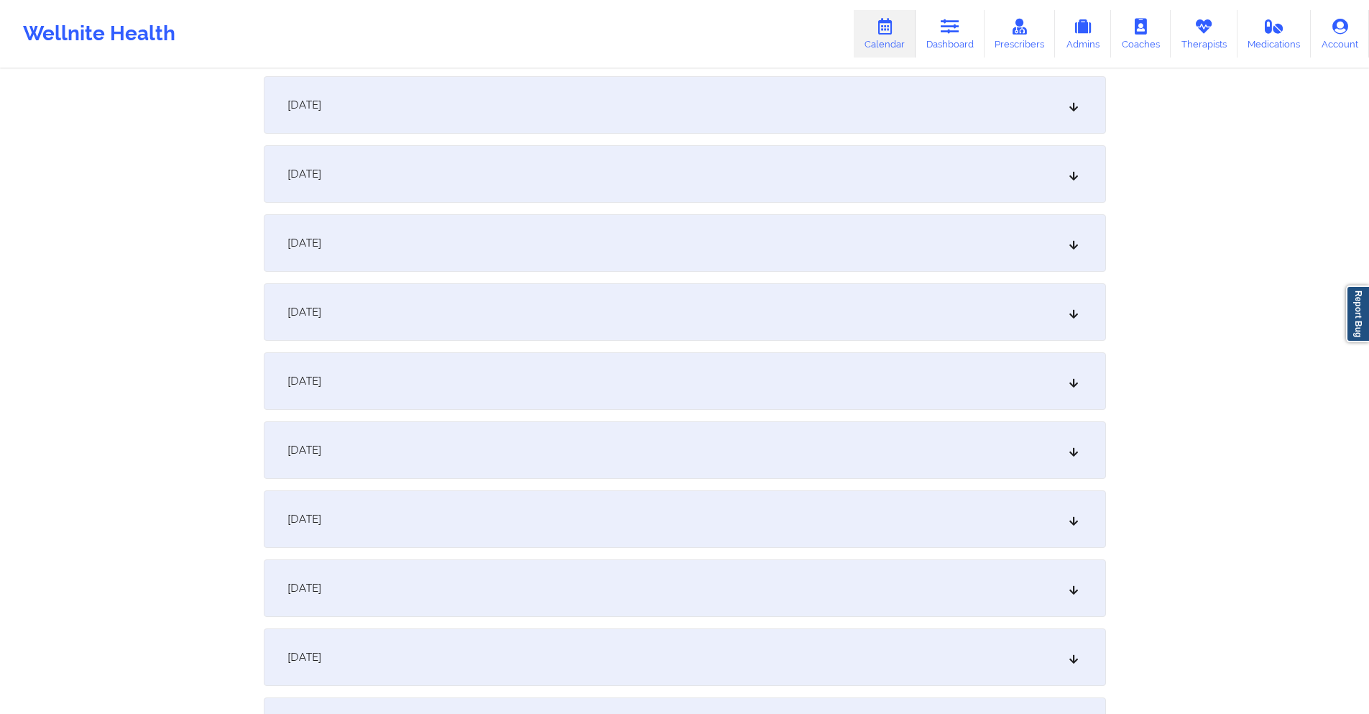
click at [502, 237] on div "[DATE]" at bounding box center [685, 243] width 842 height 58
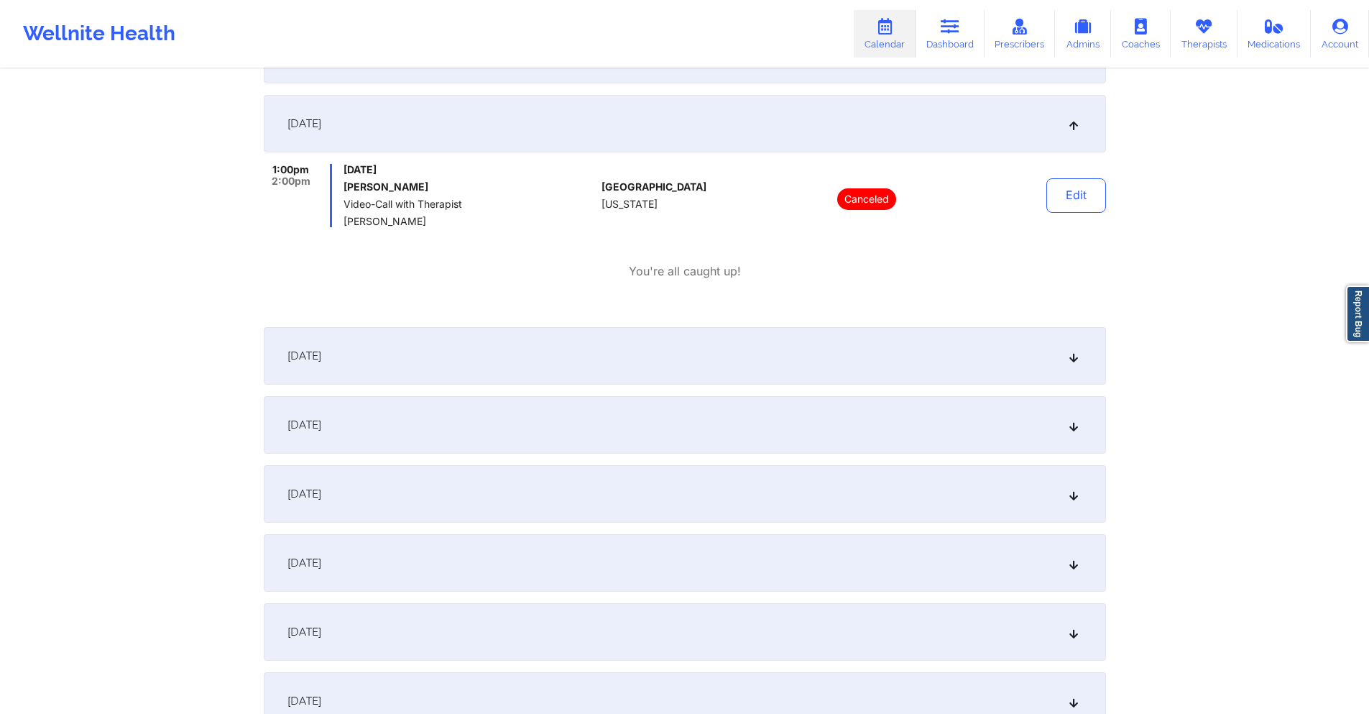
scroll to position [1294, 0]
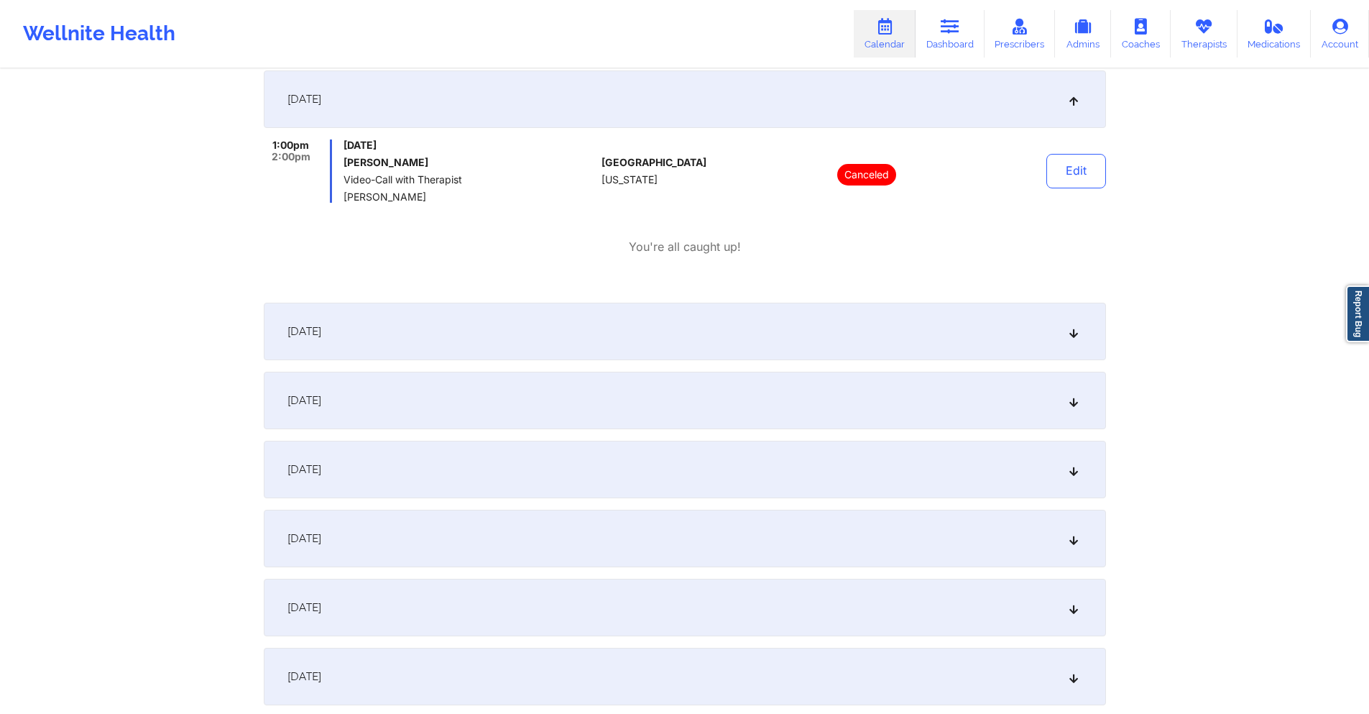
click at [607, 388] on div "[DATE]" at bounding box center [685, 401] width 842 height 58
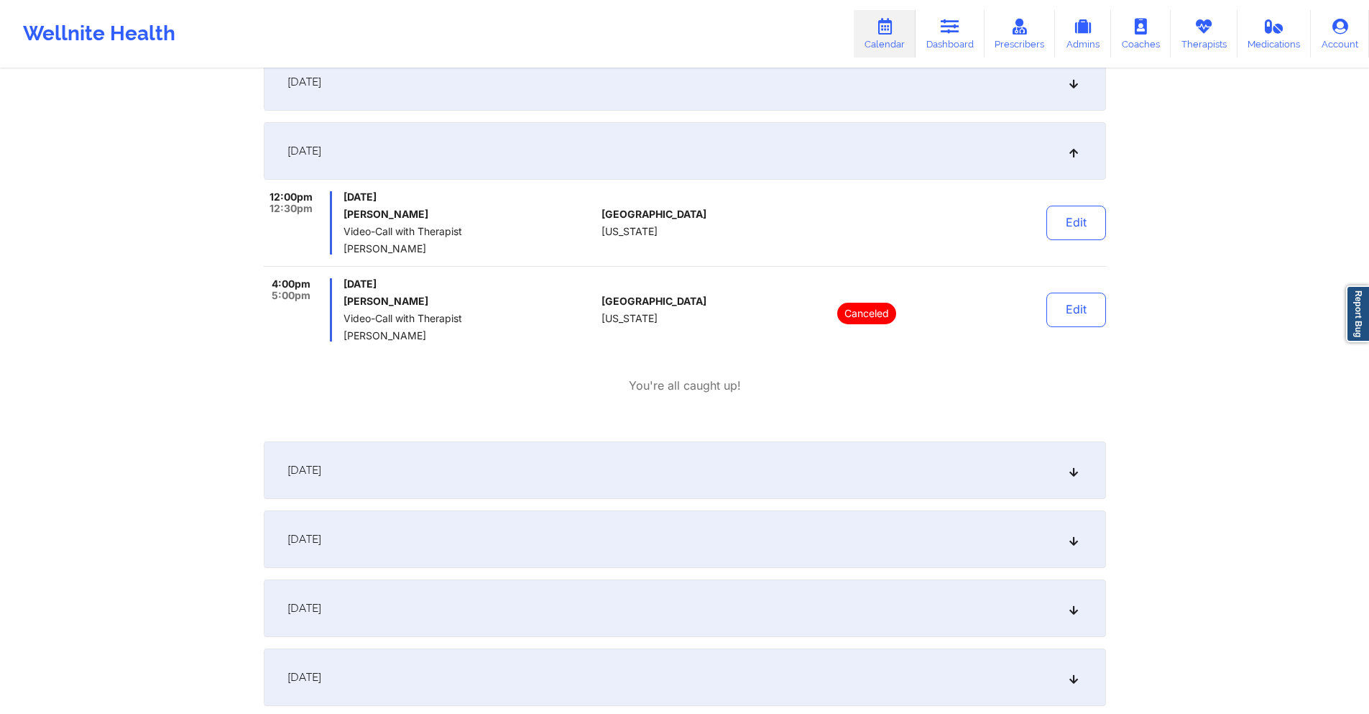
scroll to position [1725, 0]
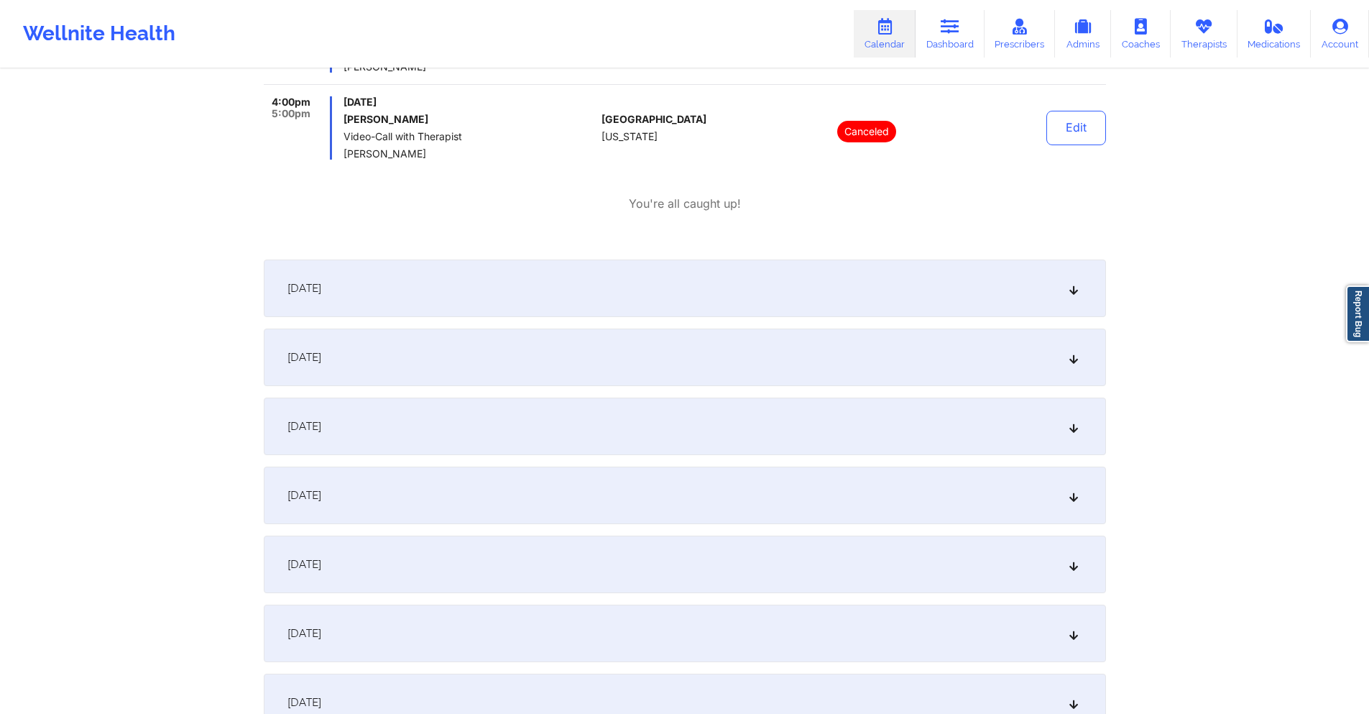
click at [592, 560] on div "[DATE]" at bounding box center [685, 565] width 842 height 58
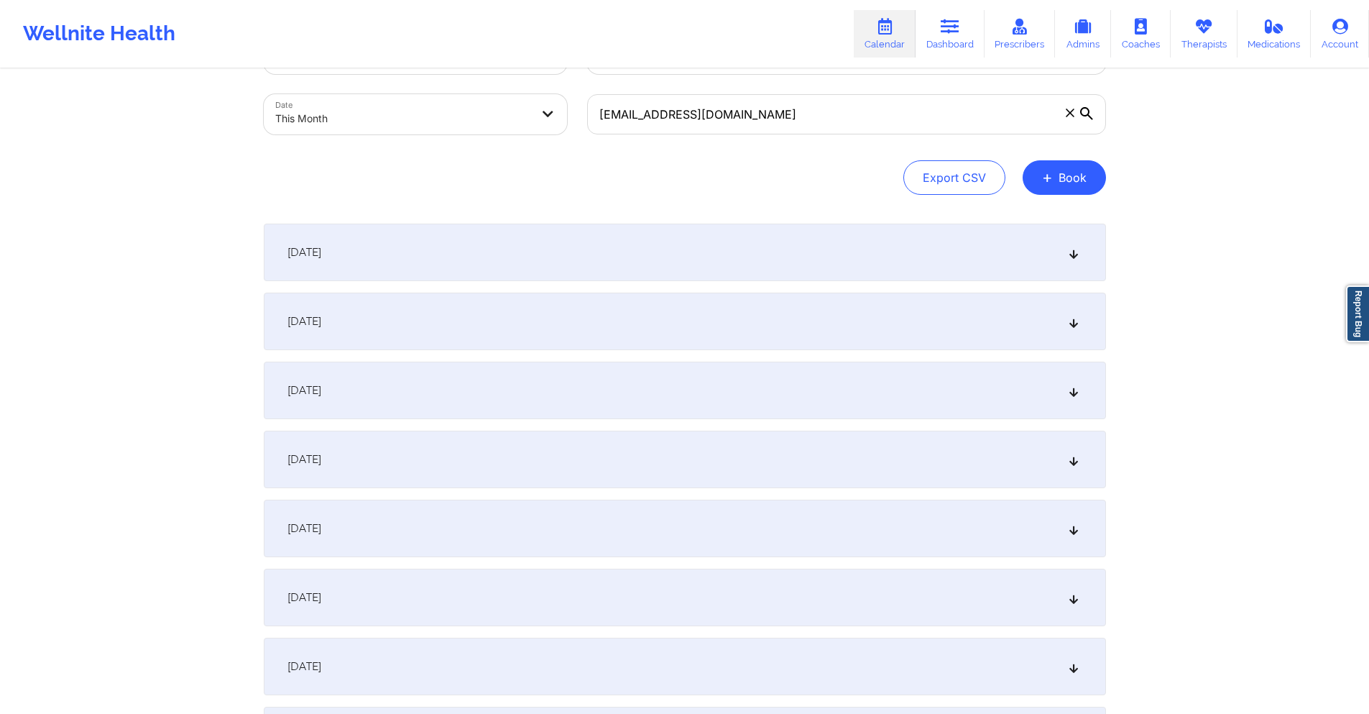
scroll to position [0, 0]
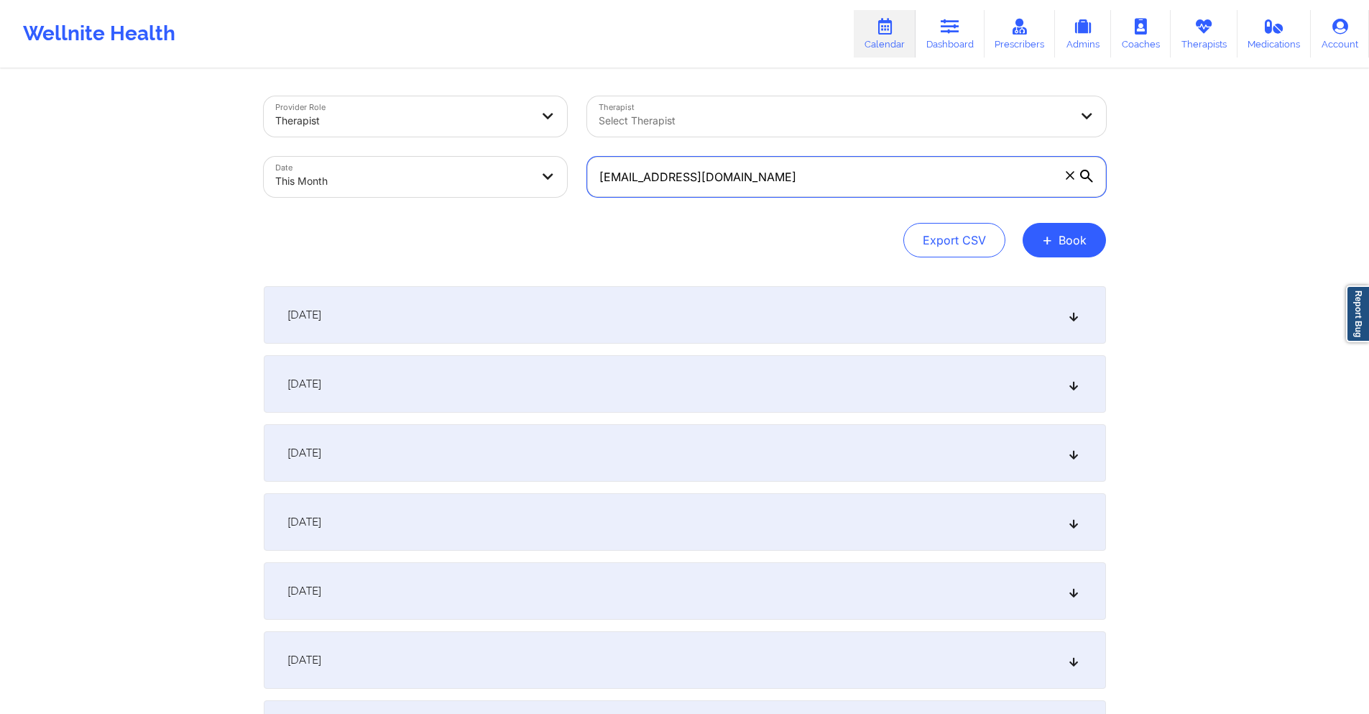
click at [781, 180] on input "[EMAIL_ADDRESS][DOMAIN_NAME]" at bounding box center [846, 177] width 519 height 40
paste input "judyfinkelstein66"
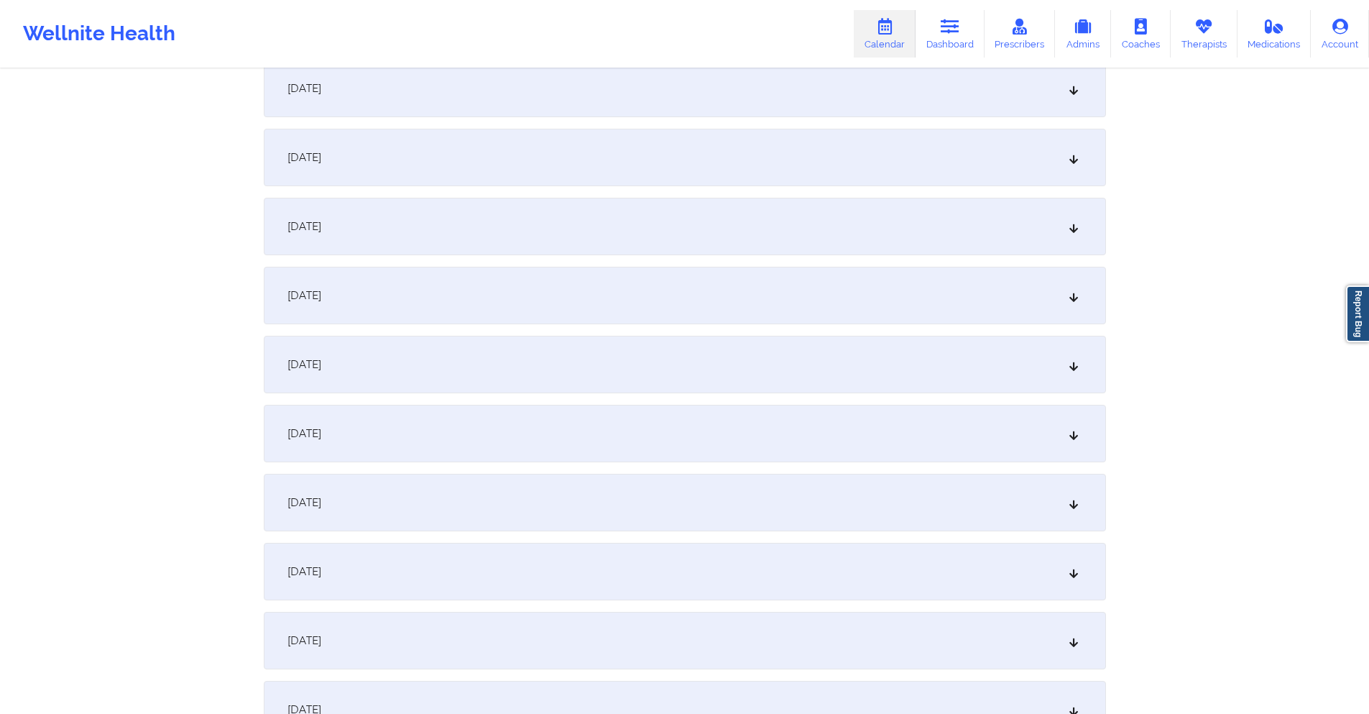
scroll to position [288, 0]
click at [569, 513] on div "[DATE]" at bounding box center [685, 511] width 842 height 58
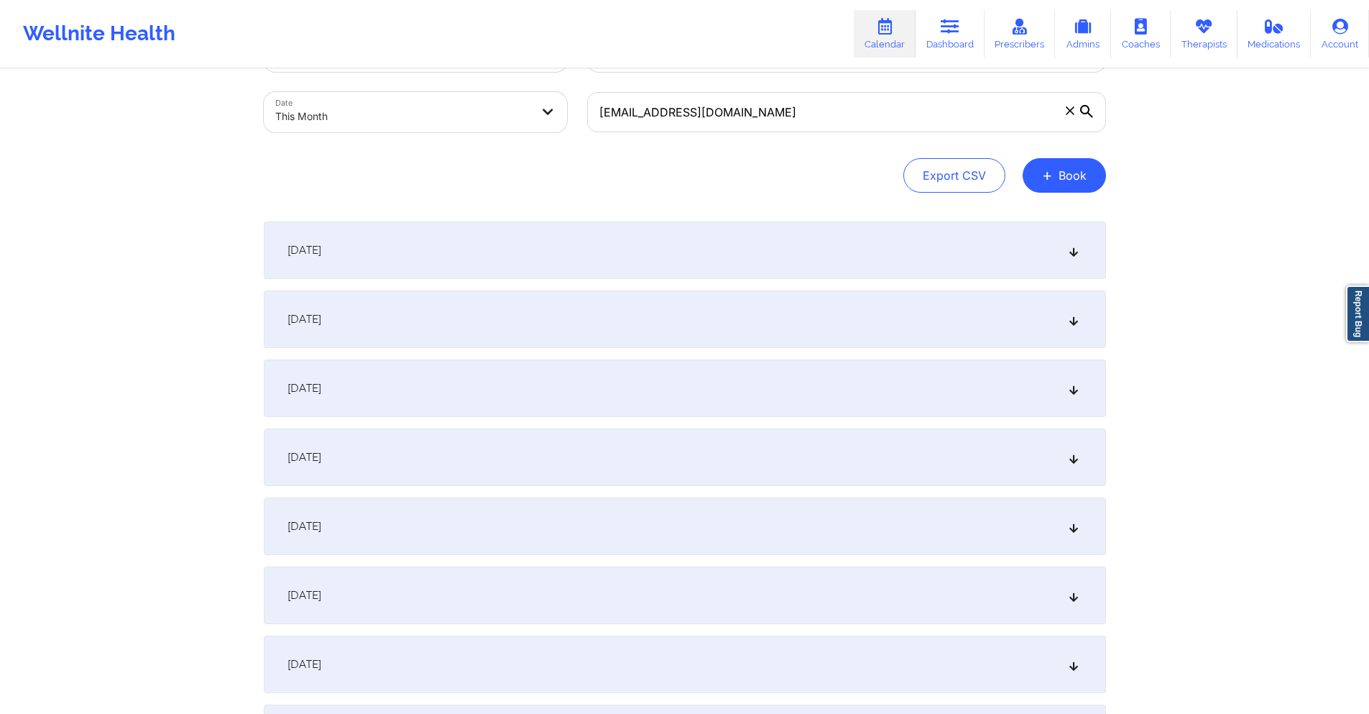
scroll to position [0, 0]
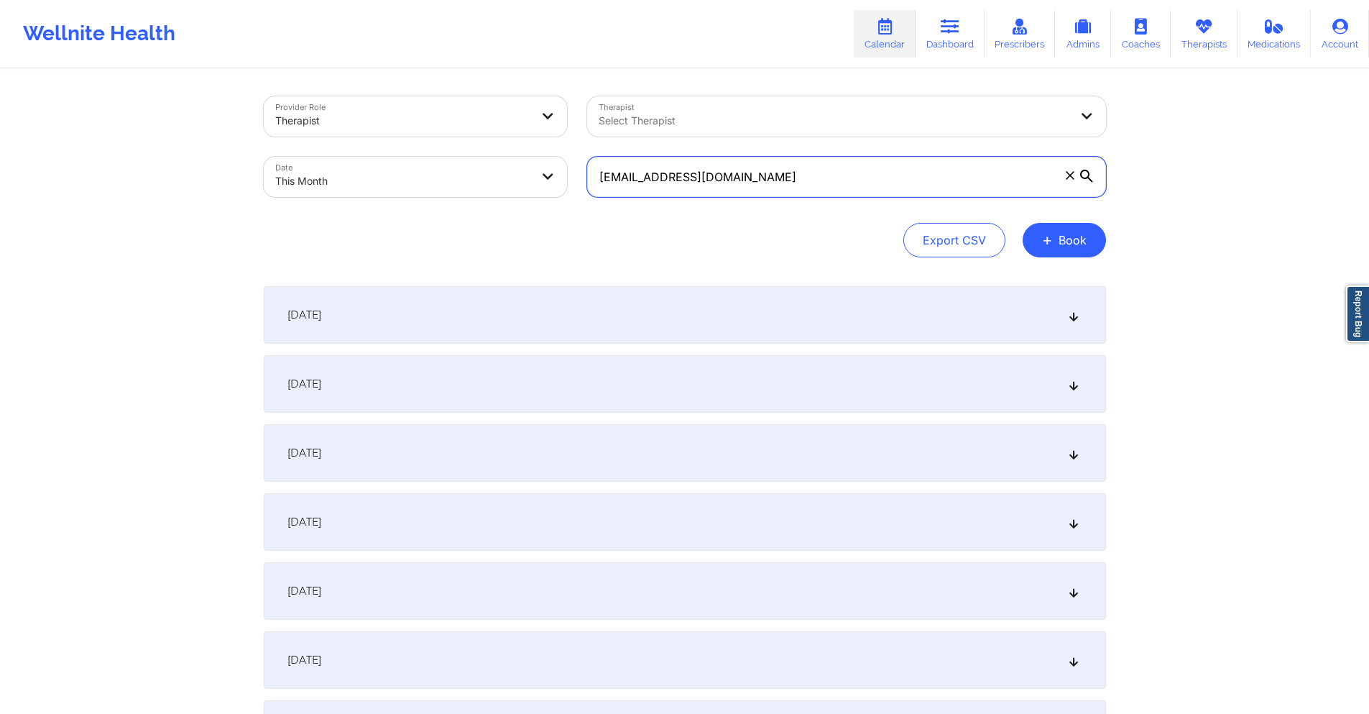
click at [820, 181] on input "[EMAIL_ADDRESS][DOMAIN_NAME]" at bounding box center [846, 177] width 519 height 40
paste input "[EMAIL_ADDRESS][PERSON_NAME][DOMAIN_NAME]"
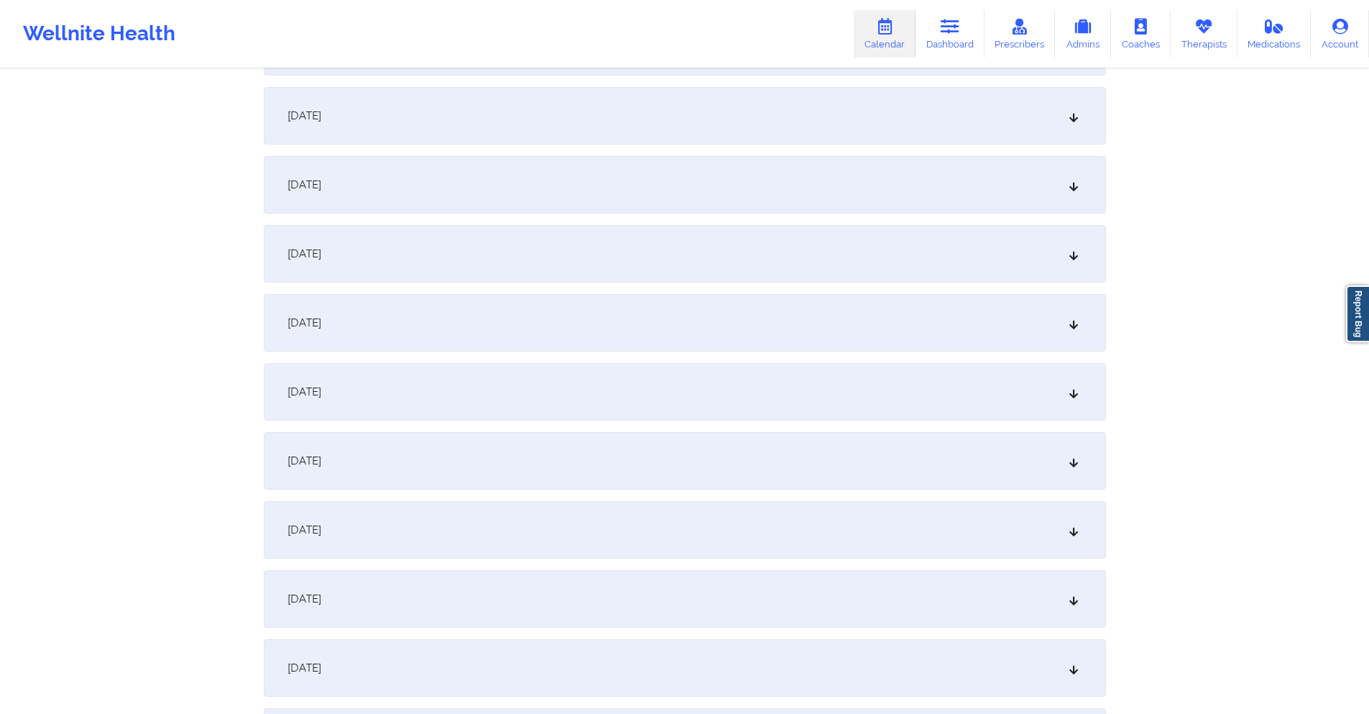
scroll to position [431, 0]
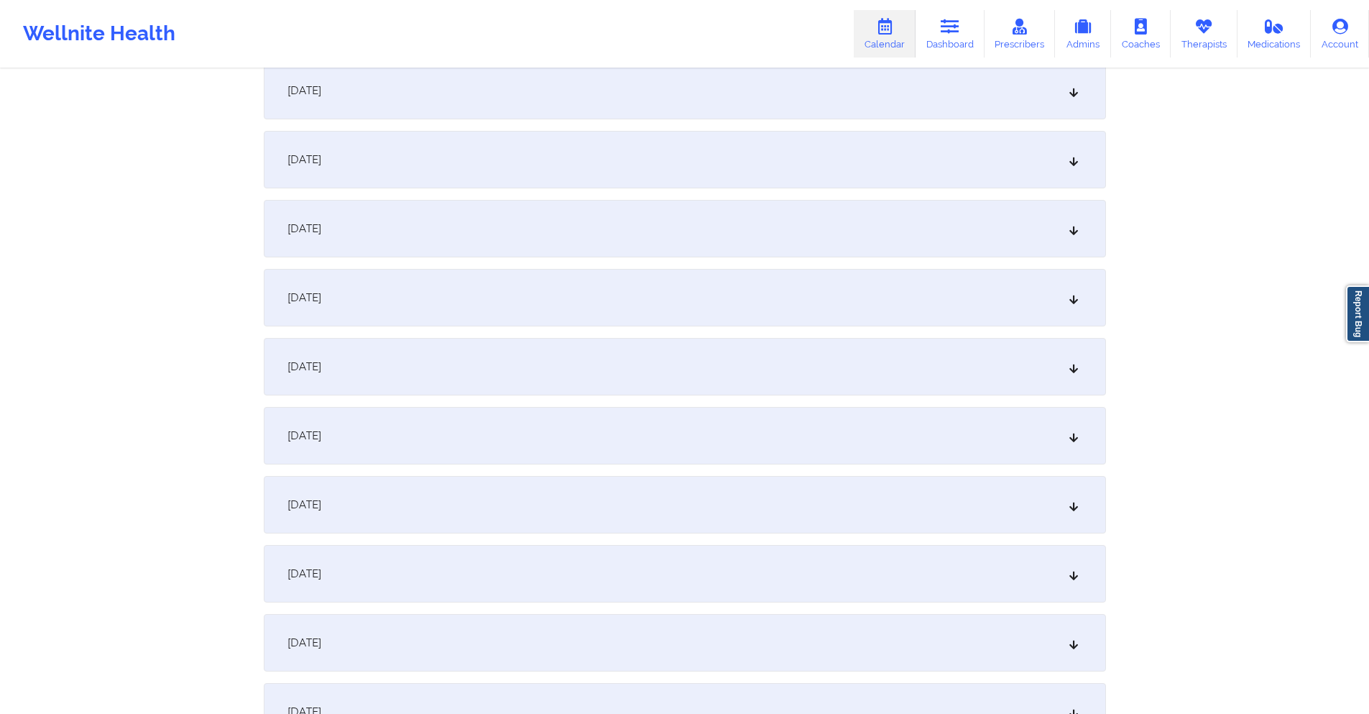
type input "[EMAIL_ADDRESS][PERSON_NAME][DOMAIN_NAME]"
click at [571, 369] on div "[DATE]" at bounding box center [685, 367] width 842 height 58
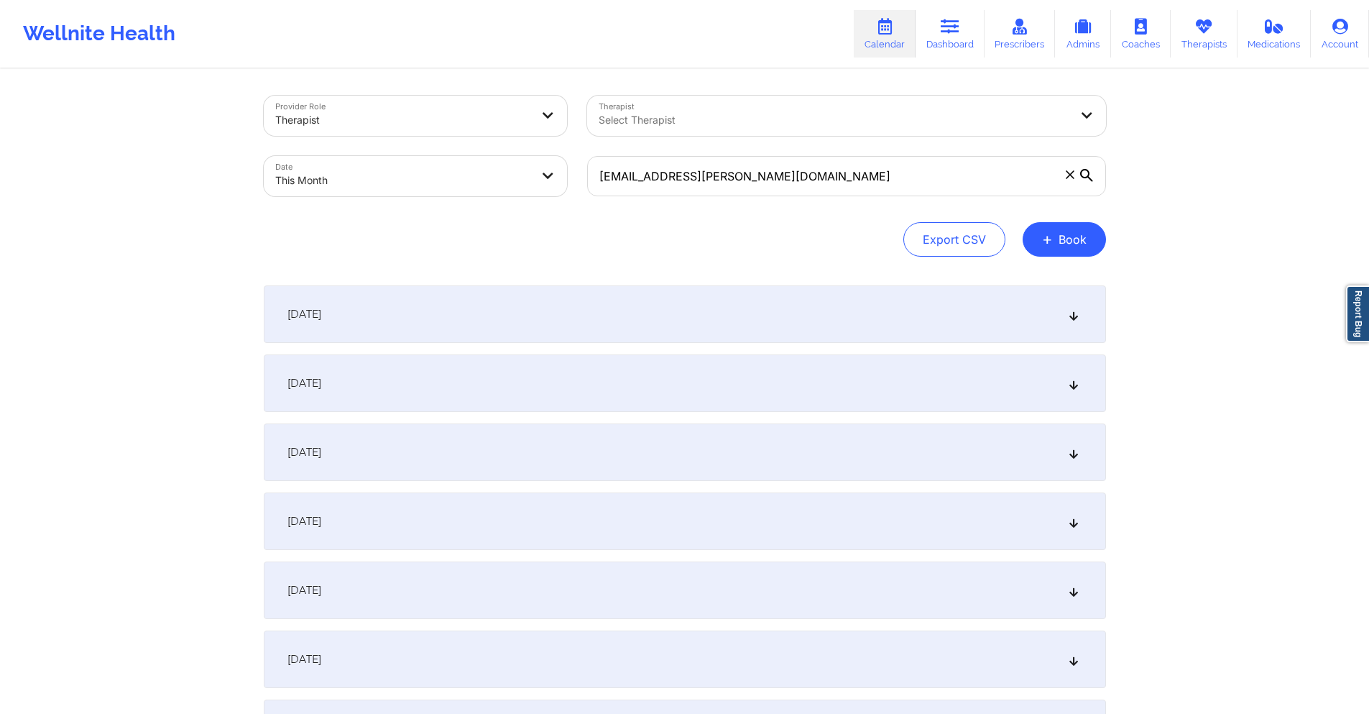
scroll to position [0, 0]
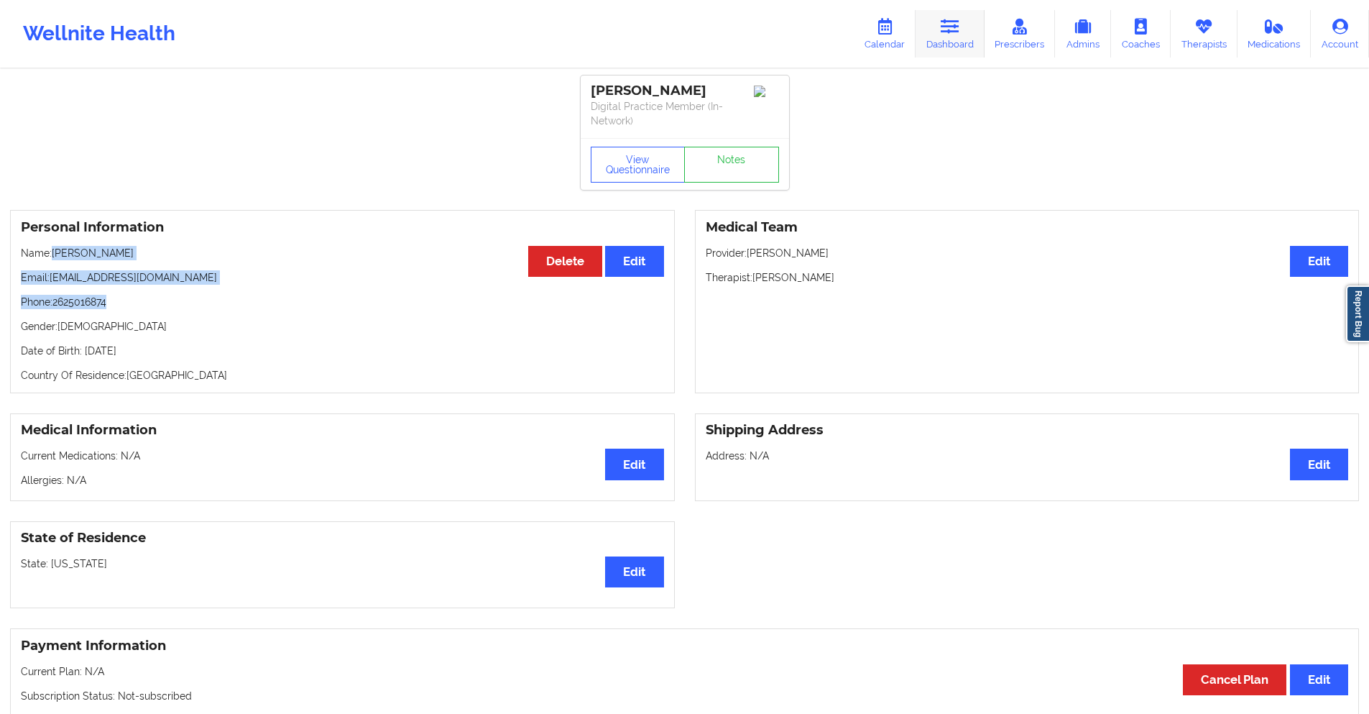
click at [951, 22] on icon at bounding box center [950, 27] width 19 height 16
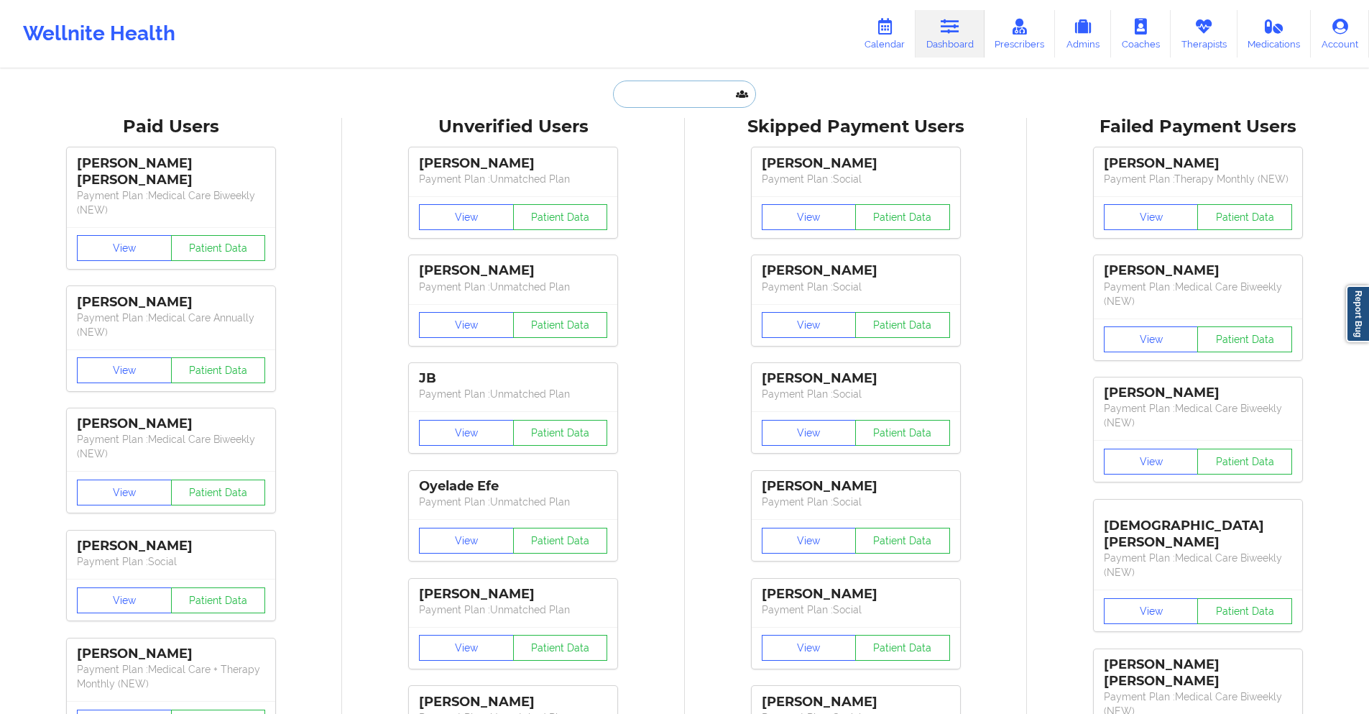
click at [698, 96] on input "text" at bounding box center [684, 94] width 142 height 27
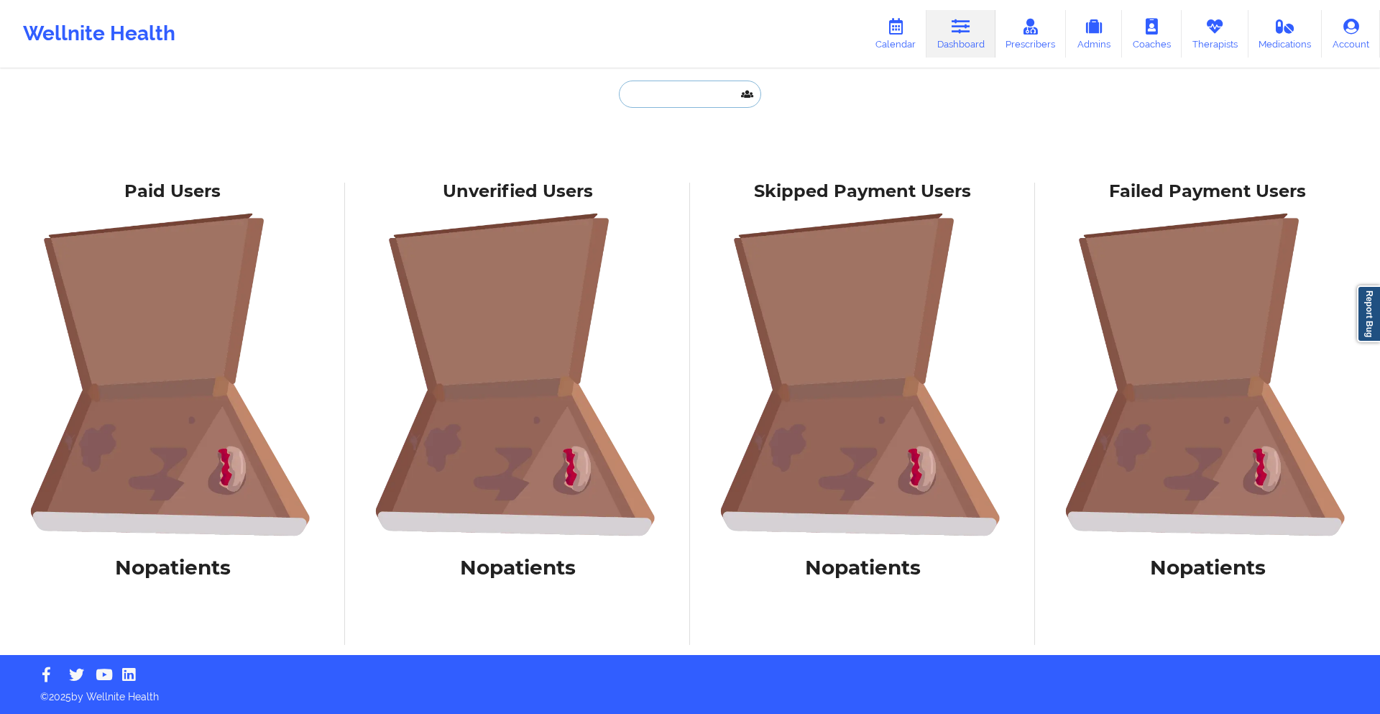
paste input "[EMAIL_ADDRESS][DOMAIN_NAME]"
type input "[EMAIL_ADDRESS][DOMAIN_NAME]"
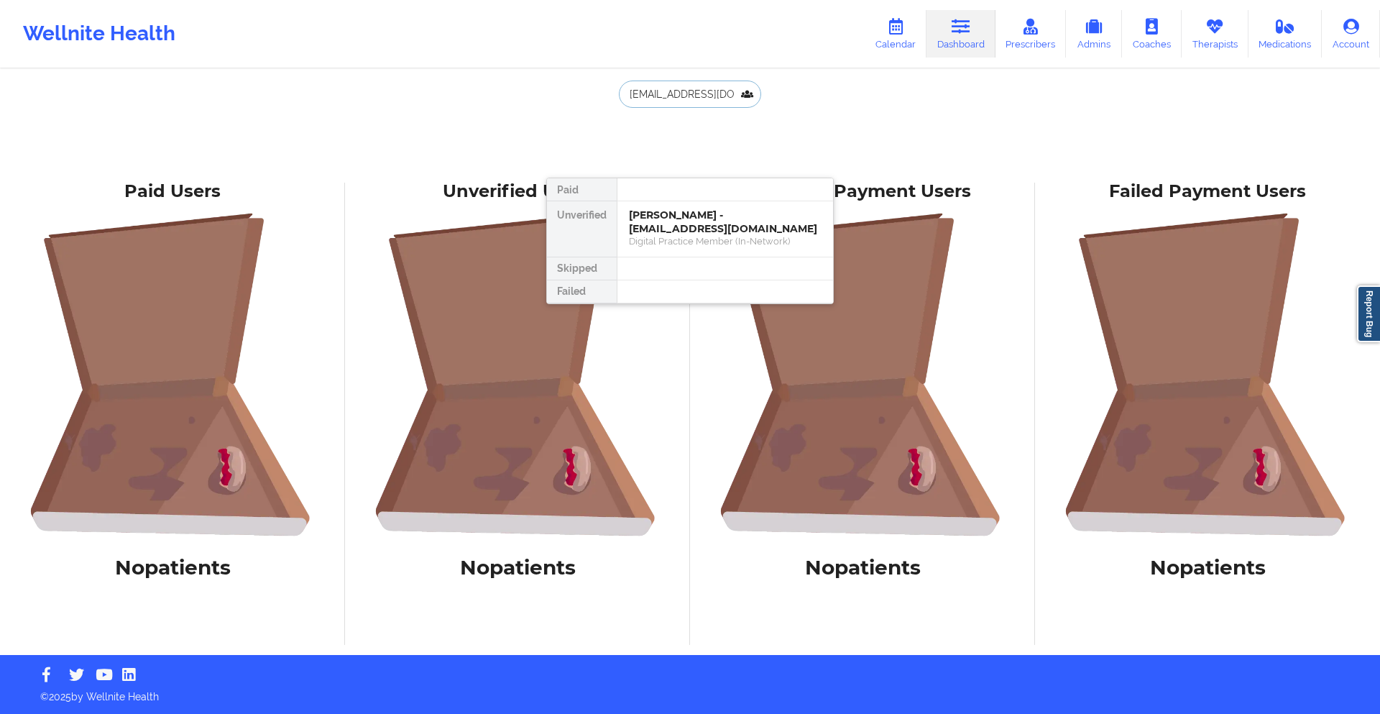
scroll to position [0, 24]
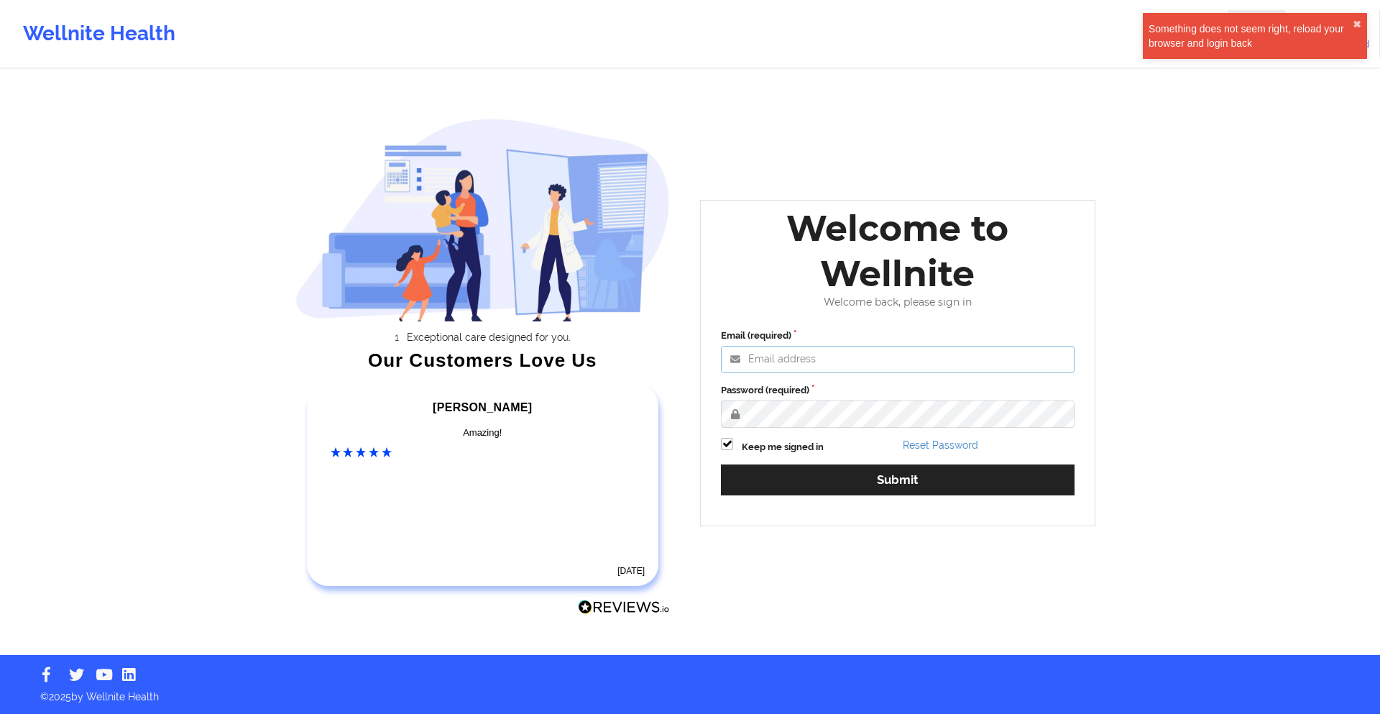
click at [905, 362] on input "Email (required)" at bounding box center [898, 359] width 354 height 27
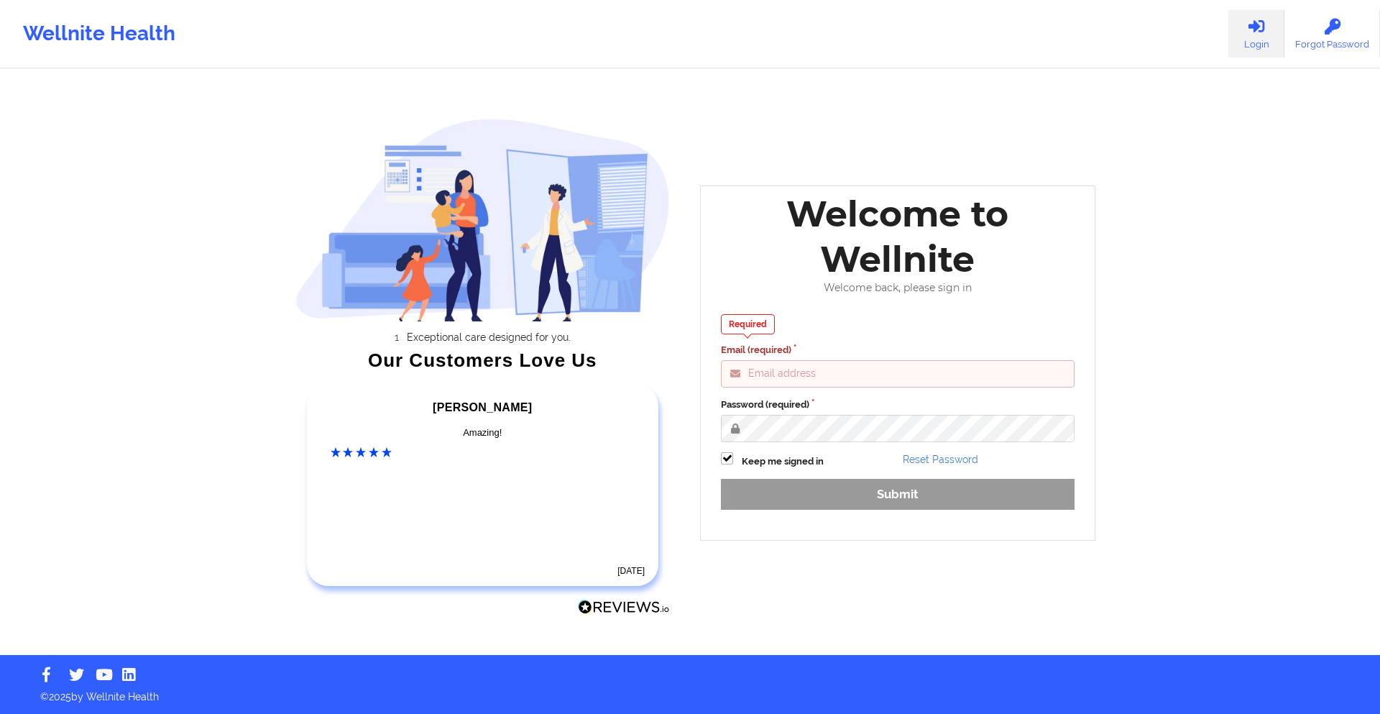
type input "gideon@wellnite.com"
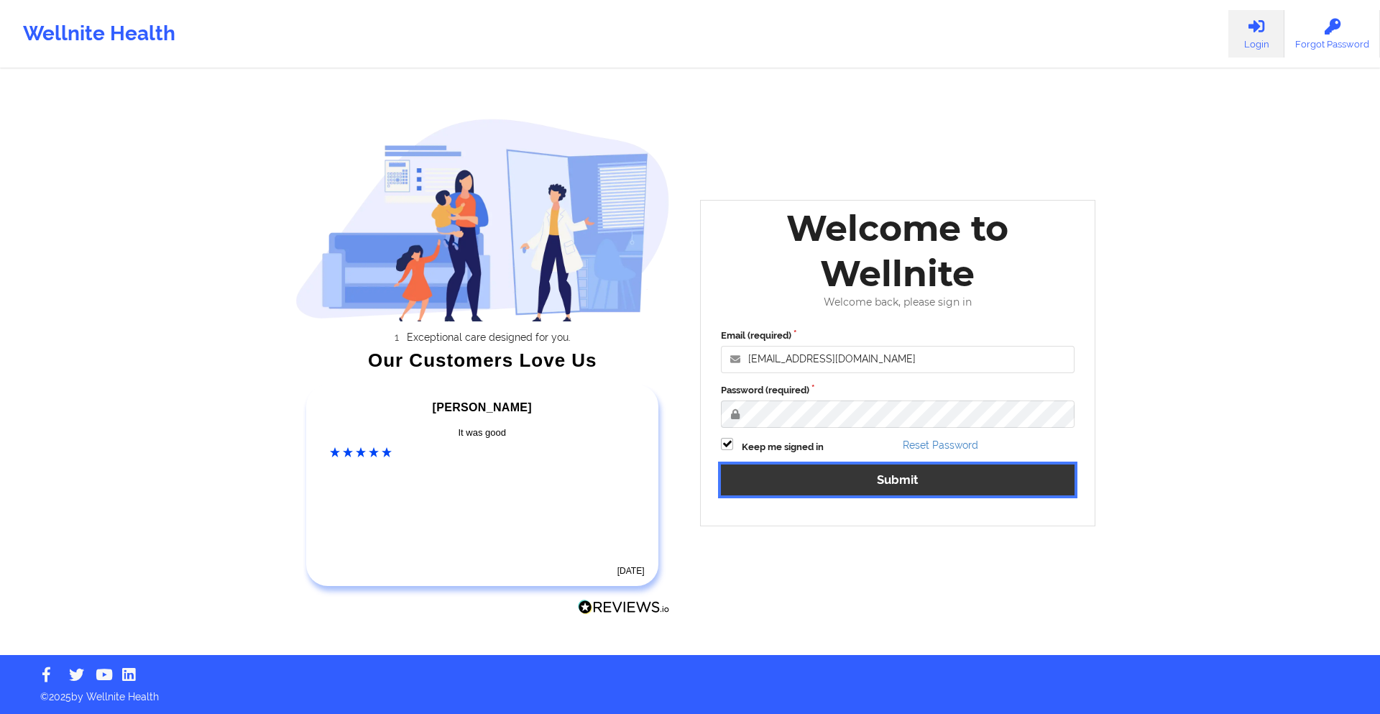
click at [900, 489] on button "Submit" at bounding box center [898, 479] width 354 height 31
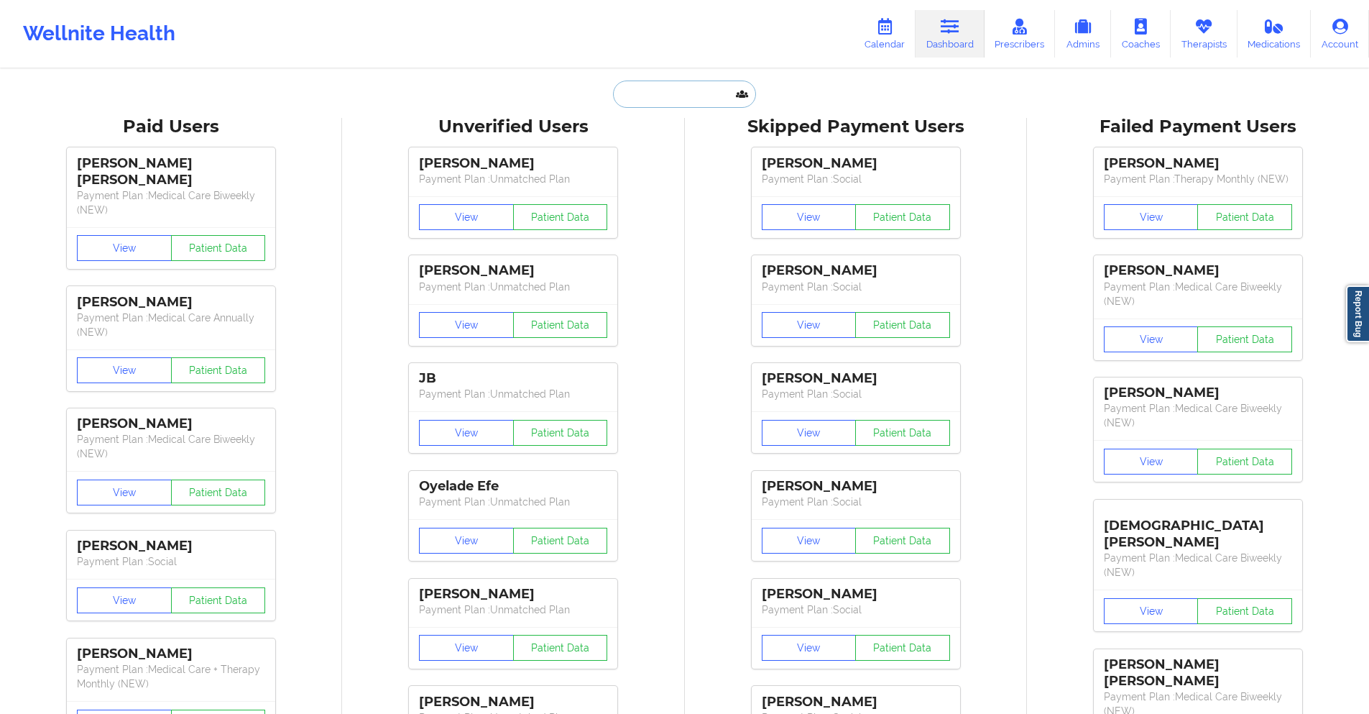
click at [679, 96] on input "text" at bounding box center [684, 94] width 142 height 27
paste input "judyfinkelstein66@gmail.com"
type input "judyfinkelstein66@gmail.com"
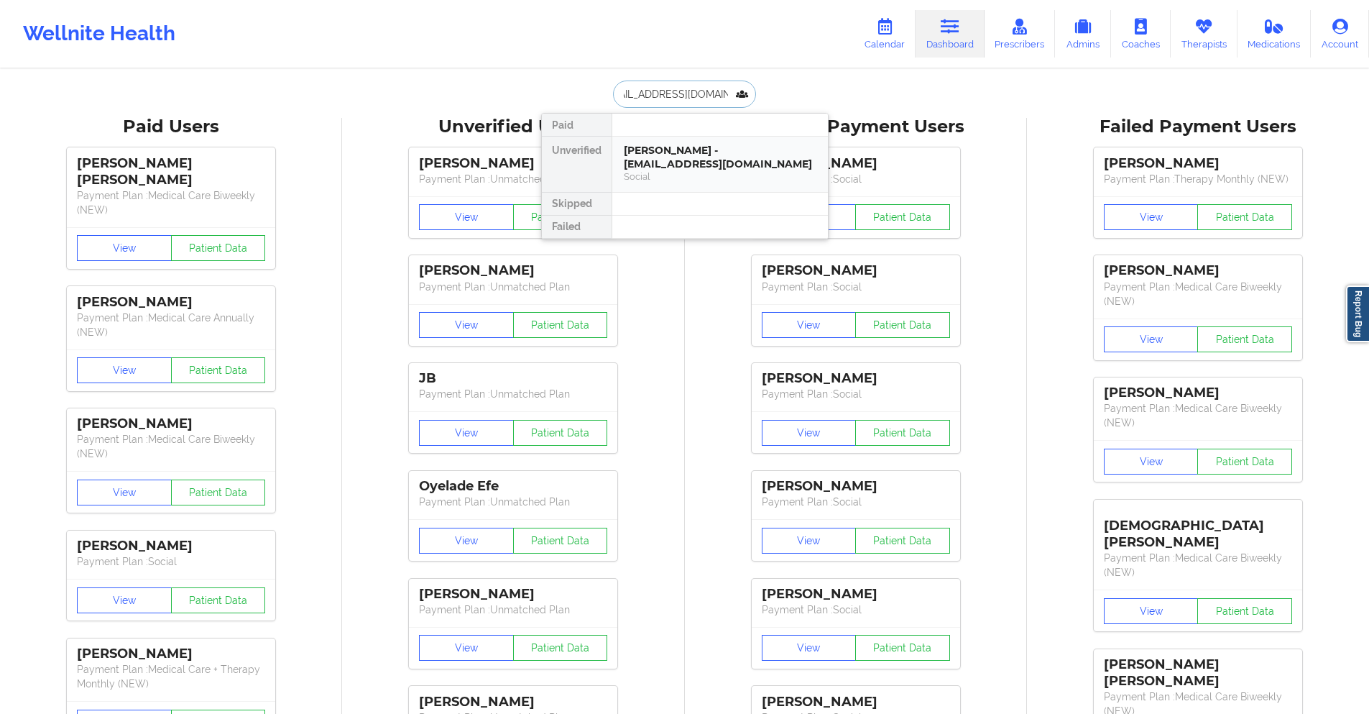
click at [672, 161] on div "Judith Finkelstein - judyfinkelstein66@gmail.com" at bounding box center [720, 157] width 193 height 27
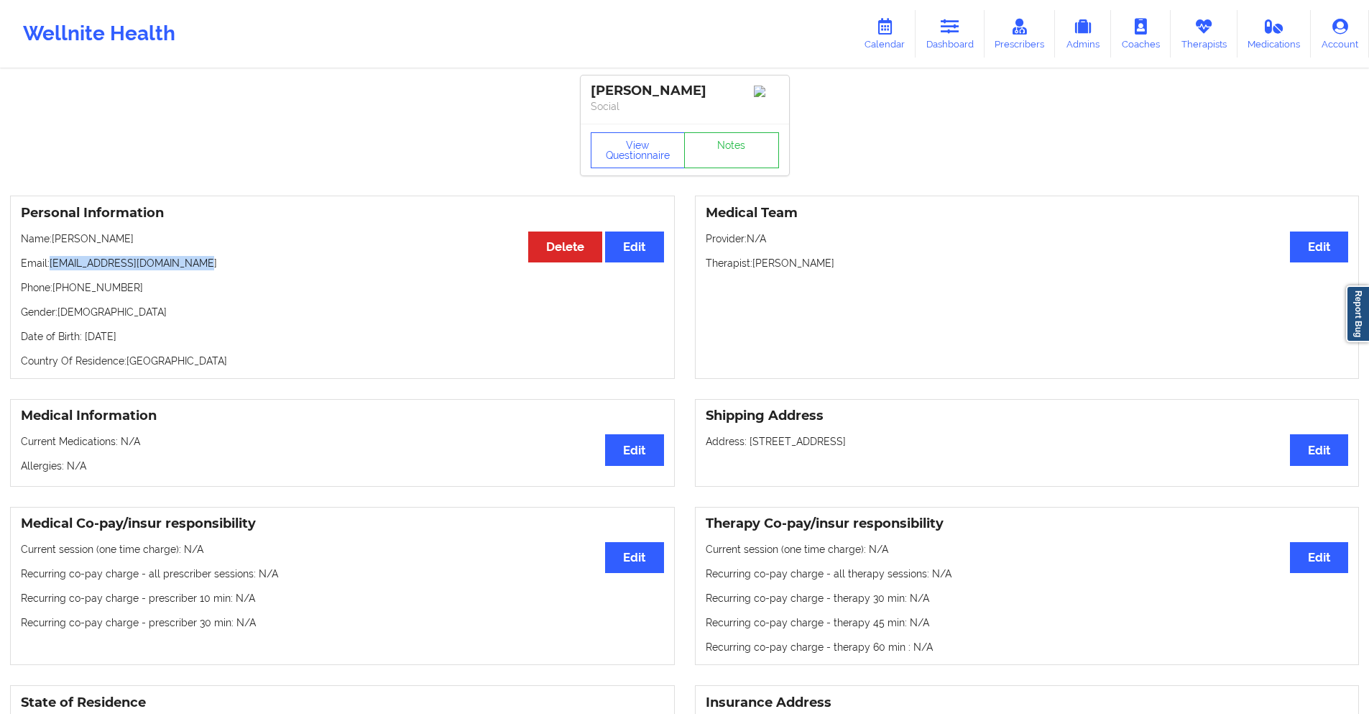
drag, startPoint x: 185, startPoint y: 266, endPoint x: 51, endPoint y: 274, distance: 134.7
click at [51, 270] on p "Email: judyfinkelstein66@gmail.com" at bounding box center [342, 263] width 643 height 14
copy p "judyfinkelstein66@gmail.com"
drag, startPoint x: 715, startPoint y: 91, endPoint x: 579, endPoint y: 86, distance: 135.9
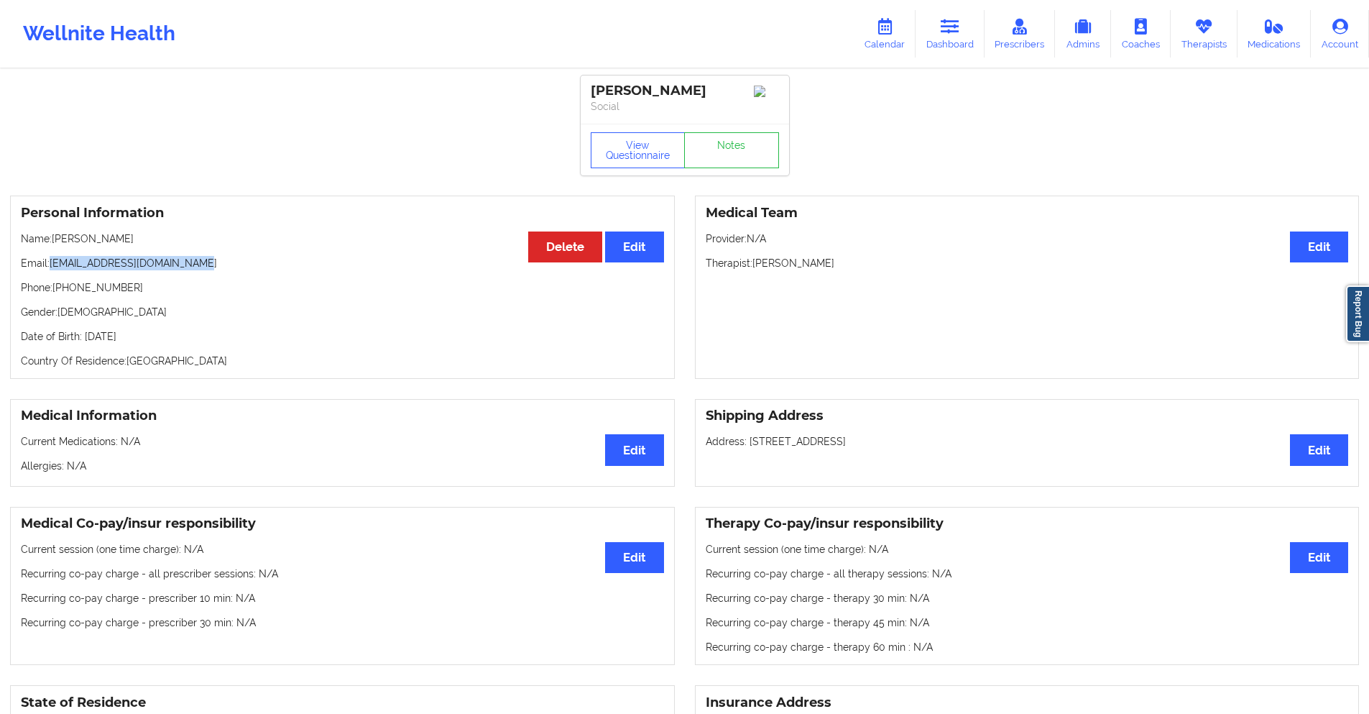
copy div "Judith Finkelstein"
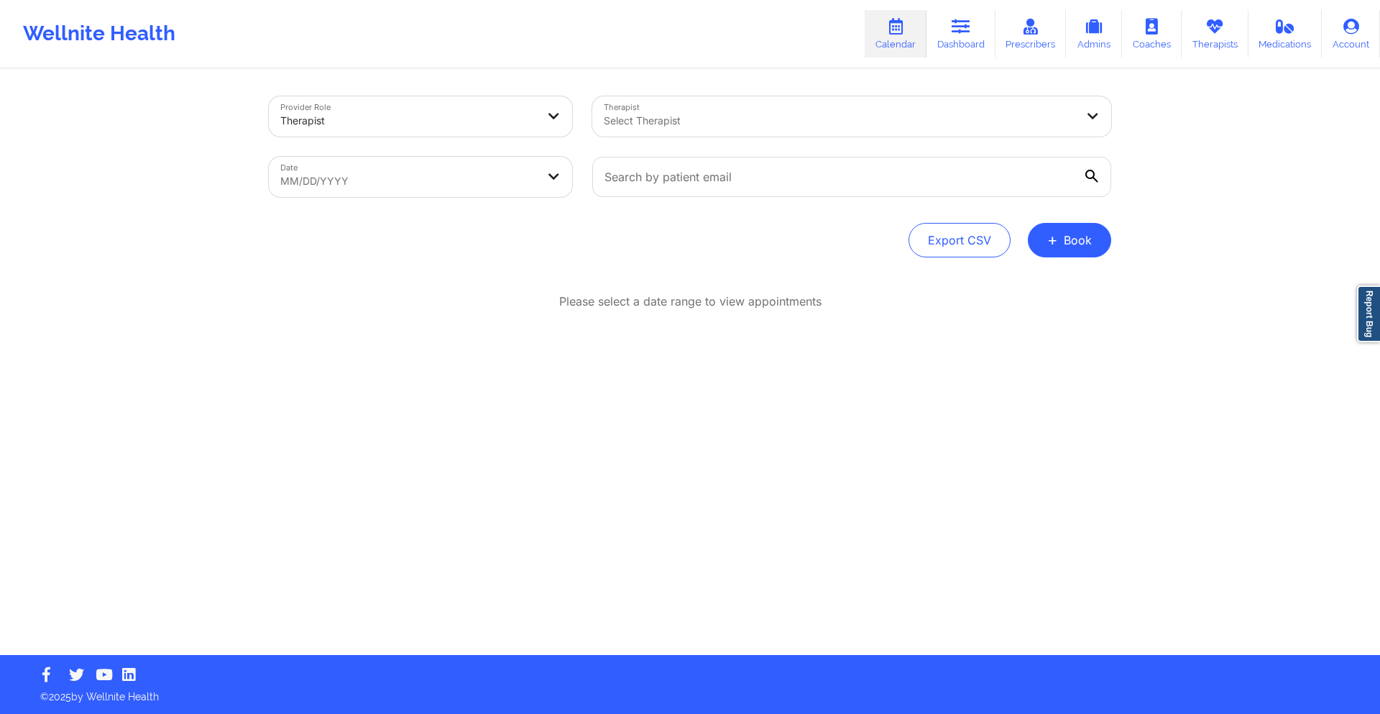
click at [510, 184] on body "Wellnite Health Calendar Dashboard Prescribers Admins Coaches Therapists Medica…" at bounding box center [690, 357] width 1380 height 714
select select "2025-8"
select select "2025-9"
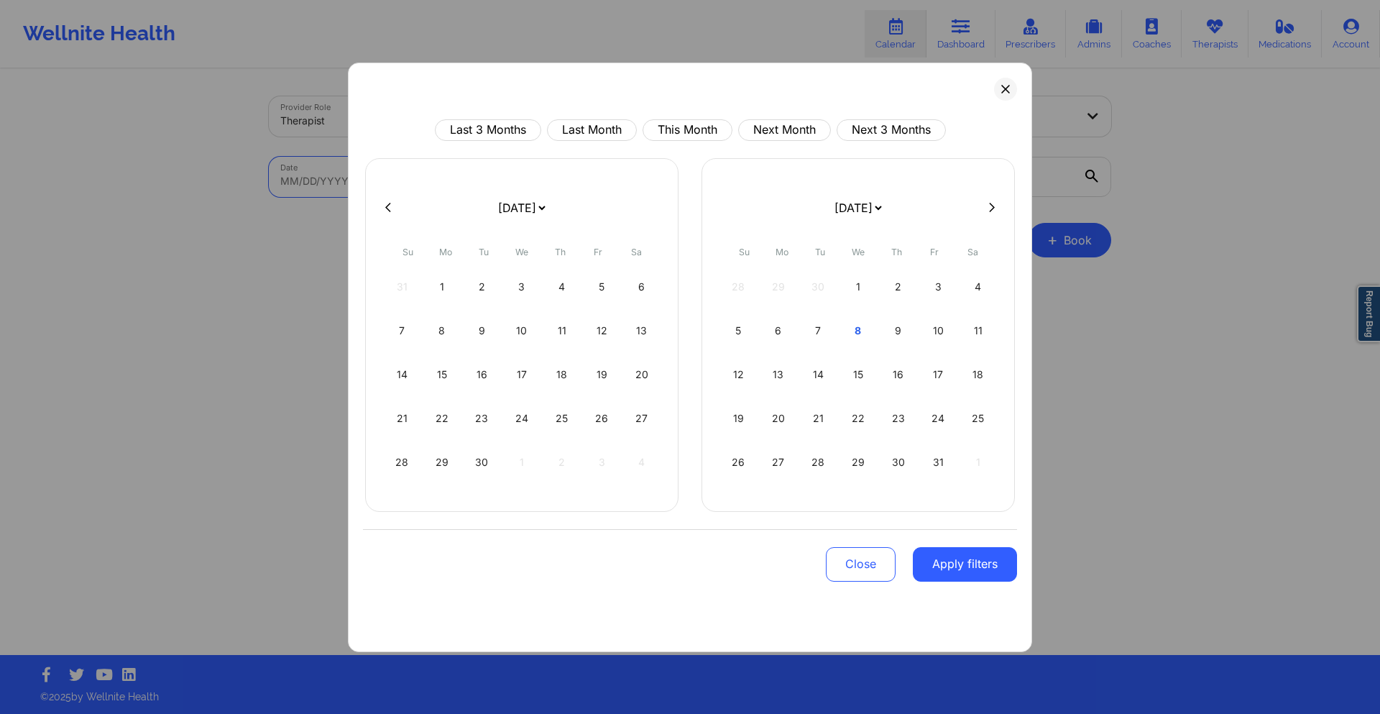
drag, startPoint x: 692, startPoint y: 127, endPoint x: 722, endPoint y: 178, distance: 58.7
click at [692, 127] on button "This Month" at bounding box center [688, 130] width 90 height 22
select select "2025-9"
select select "2025-10"
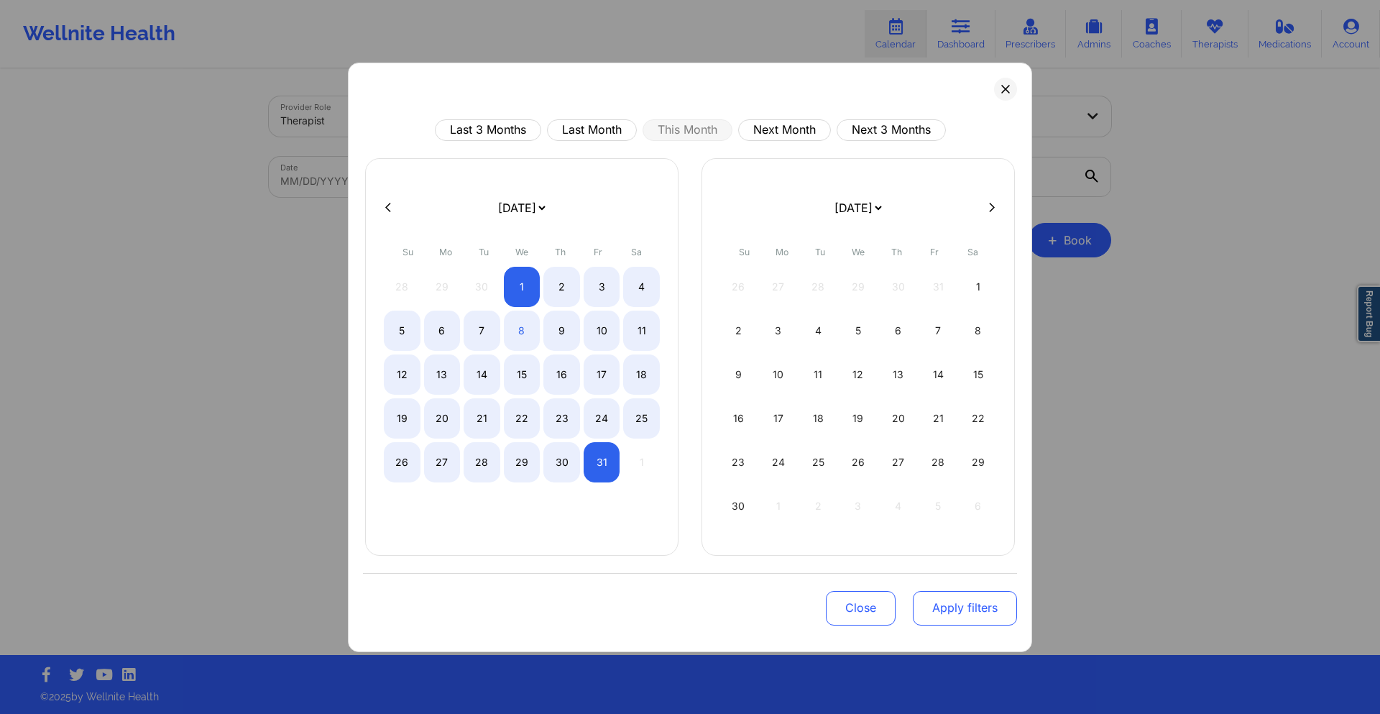
click at [956, 608] on button "Apply filters" at bounding box center [965, 608] width 104 height 35
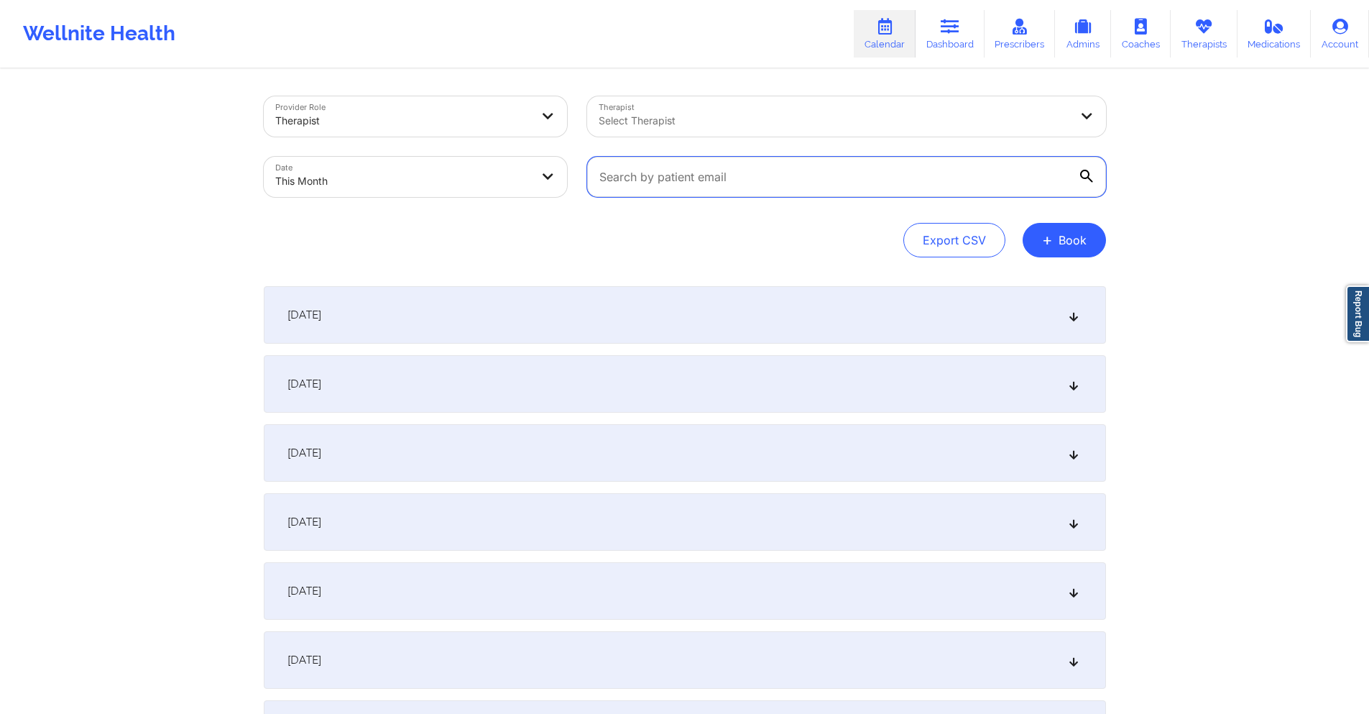
paste input "GASC.ANDREA@GMAIL.COM"
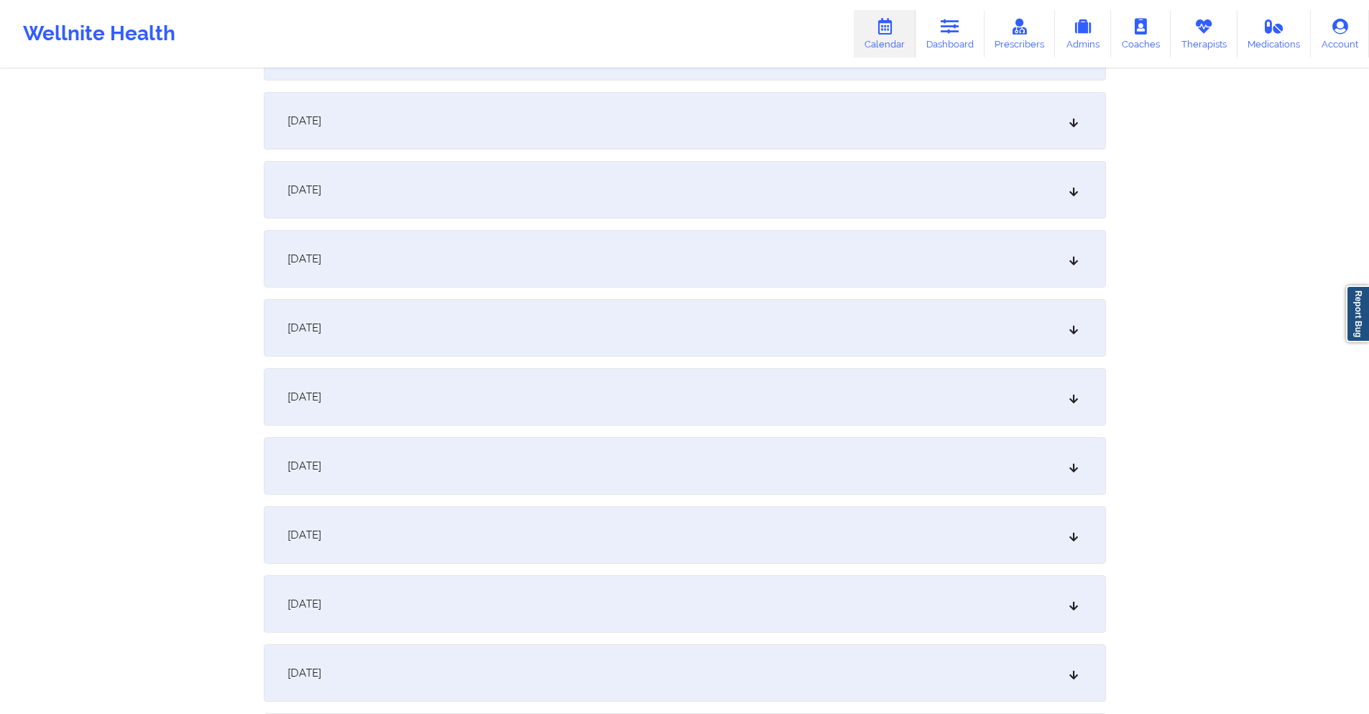
scroll to position [359, 0]
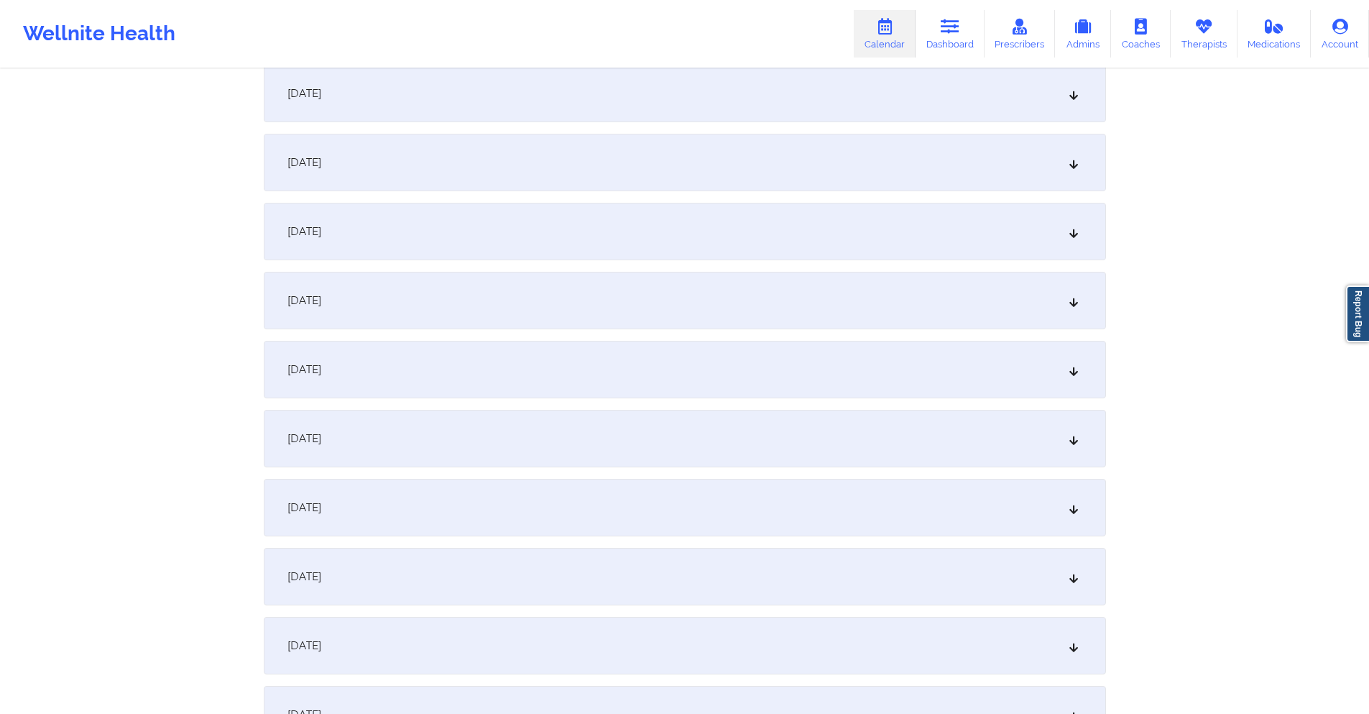
click at [574, 431] on div "October 8, 2025" at bounding box center [685, 439] width 842 height 58
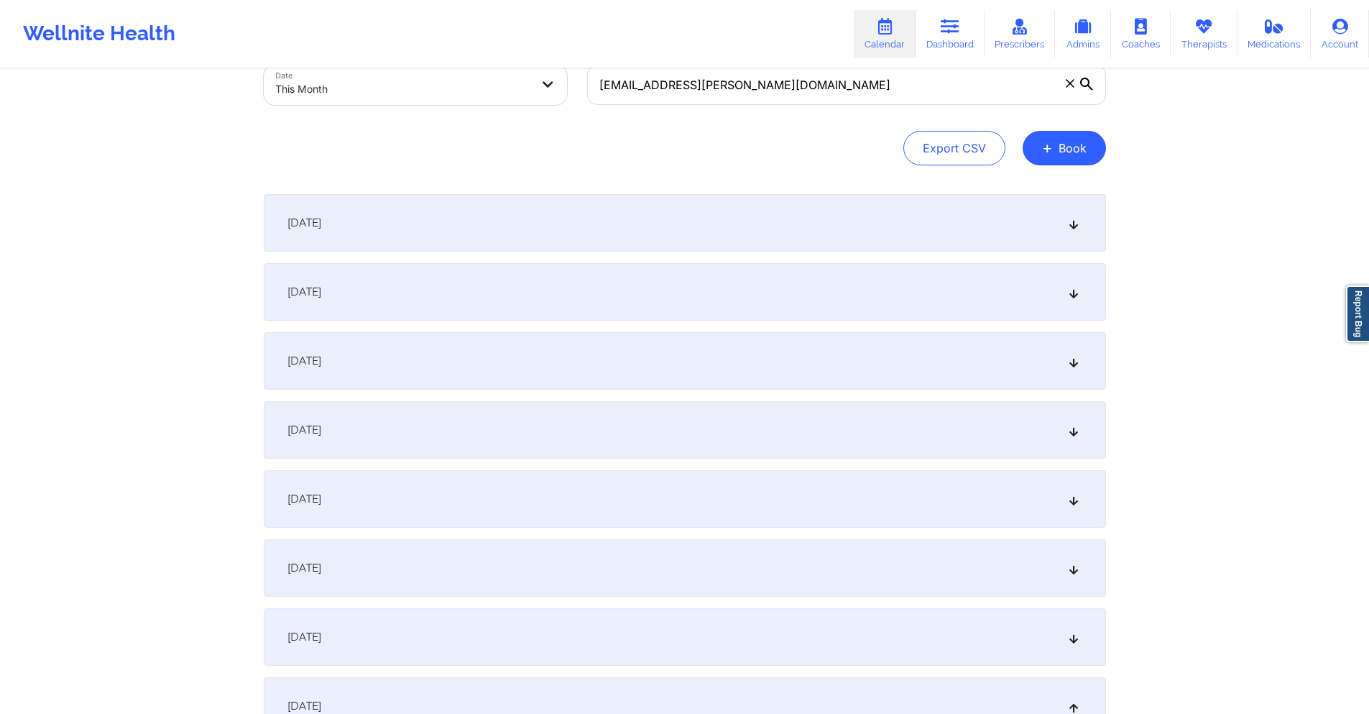
scroll to position [0, 0]
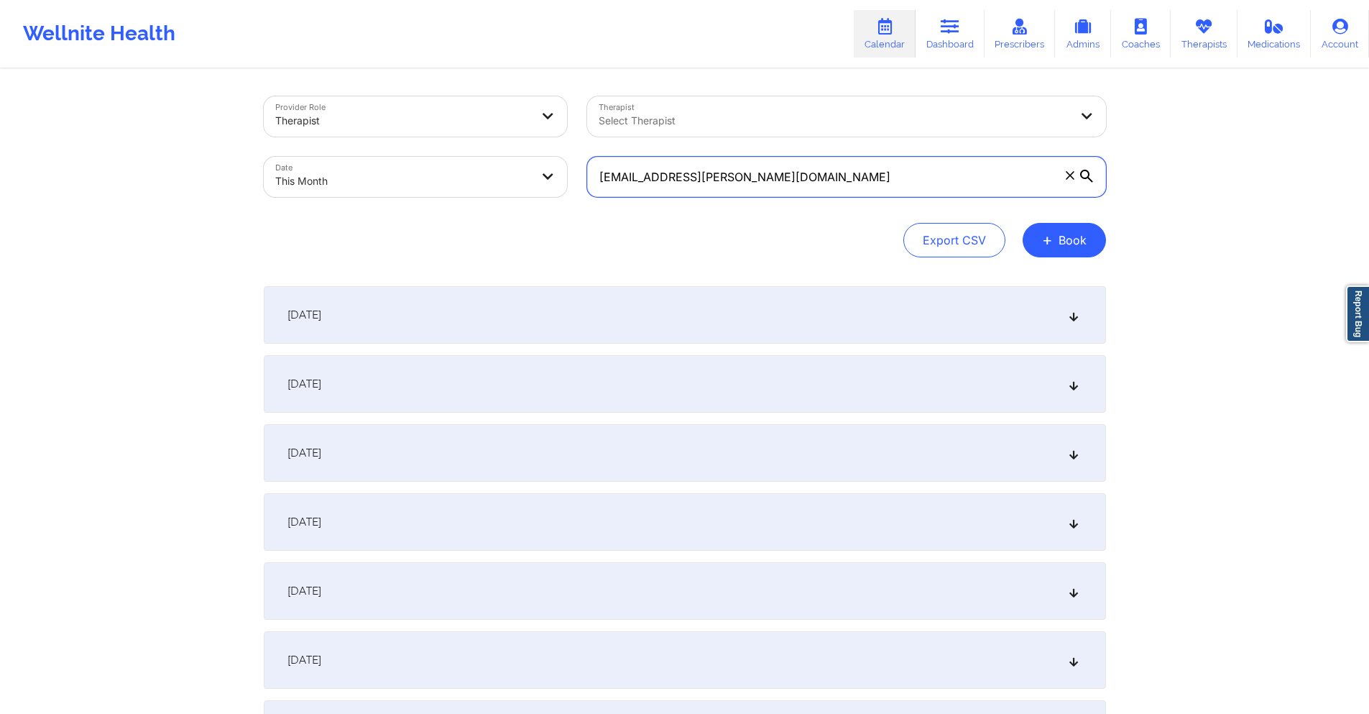
click at [814, 179] on input "GASC.ANDREA@GMAIL.COM" at bounding box center [846, 177] width 519 height 40
paste input "mari_br@bellsouth.net"
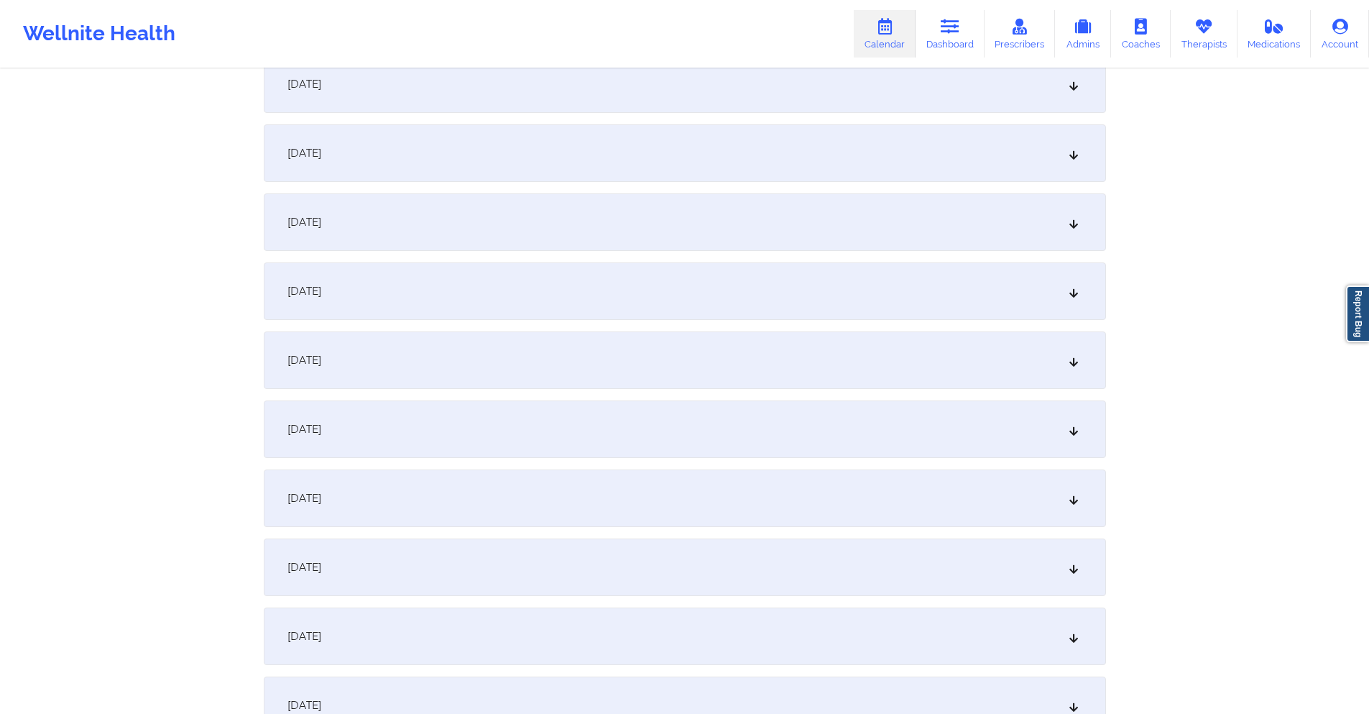
scroll to position [575, 0]
click at [719, 234] on div "October 8, 2025" at bounding box center [685, 223] width 842 height 58
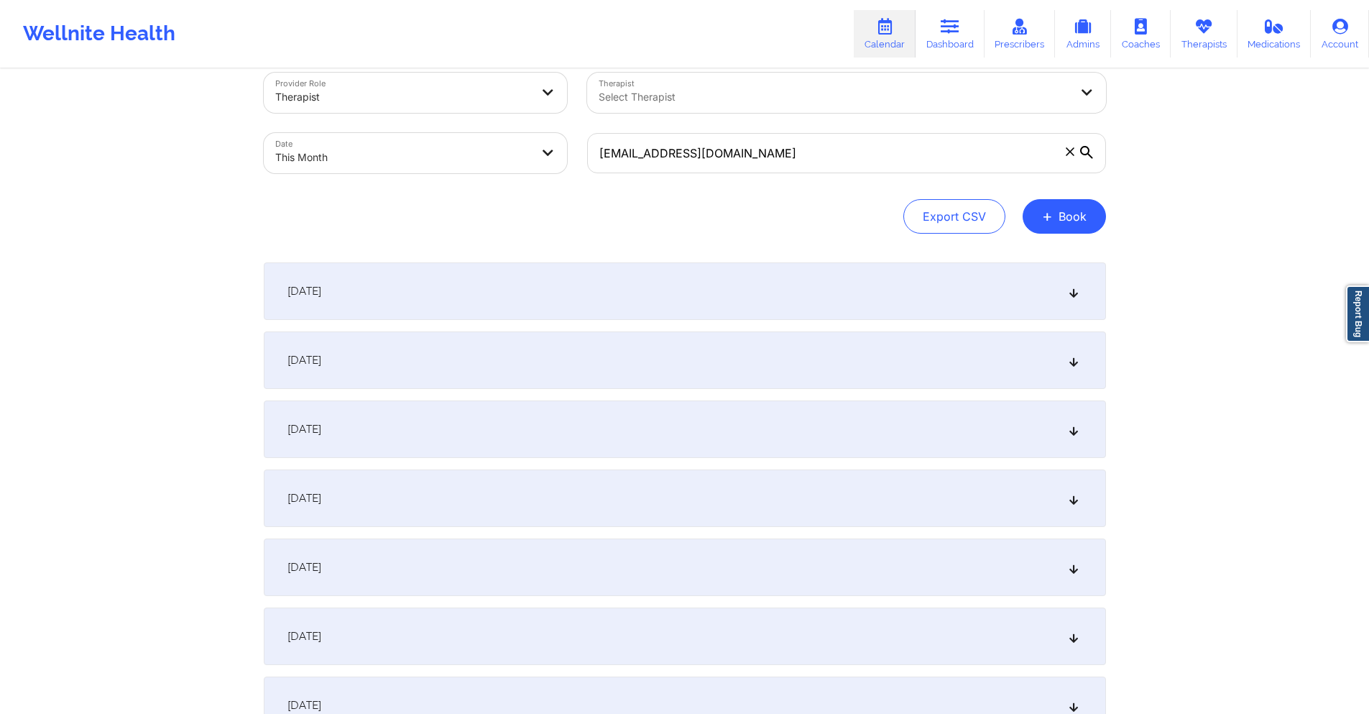
scroll to position [0, 0]
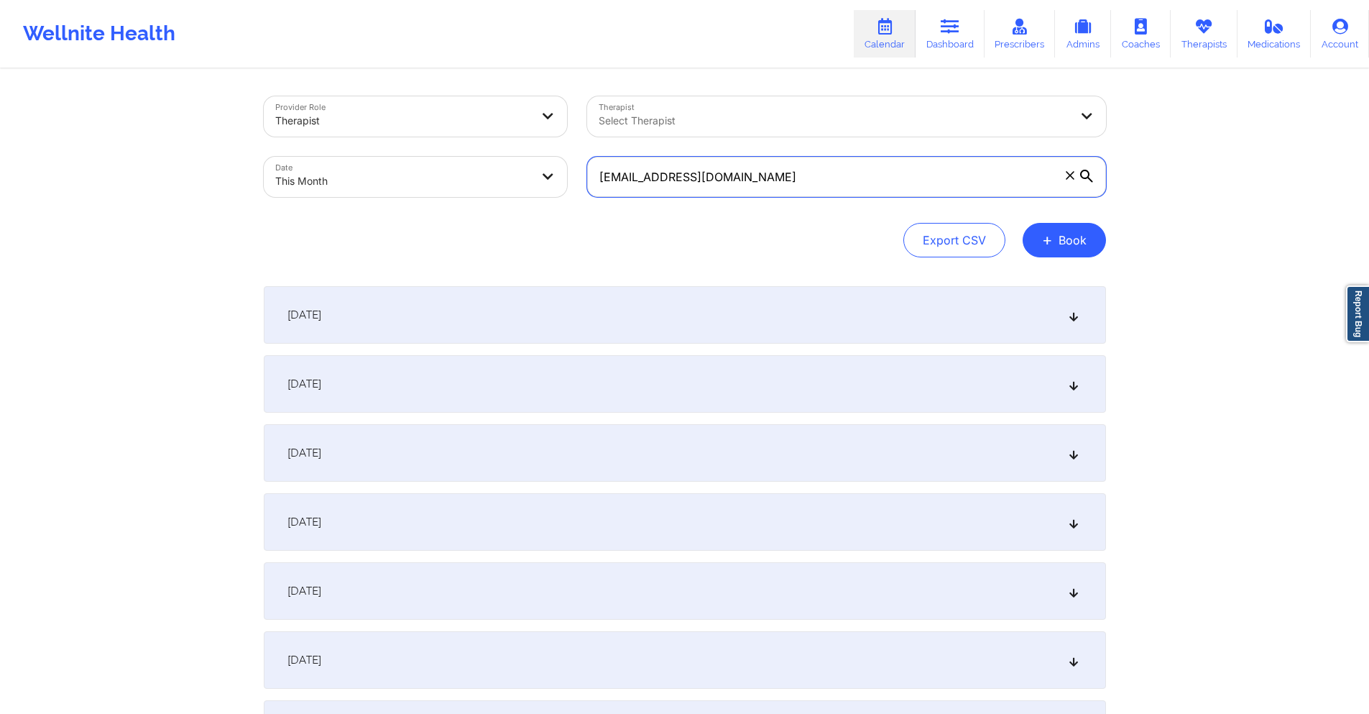
click at [738, 175] on input "mari_br@bellsouth.net" at bounding box center [846, 177] width 519 height 40
click at [738, 174] on input "mari_br@bellsouth.net" at bounding box center [846, 177] width 519 height 40
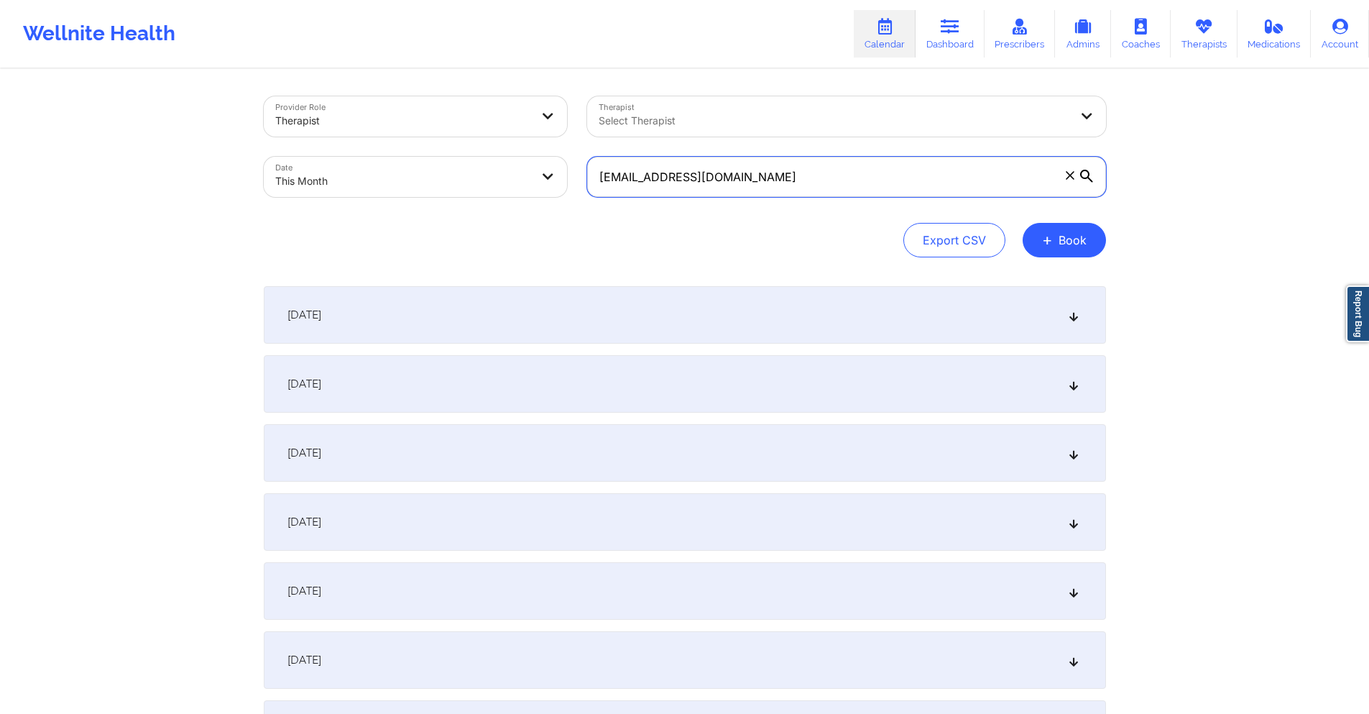
click at [738, 174] on input "mari_br@bellsouth.net" at bounding box center [846, 177] width 519 height 40
paste input "carolyn.x.selenski@gsk.com"
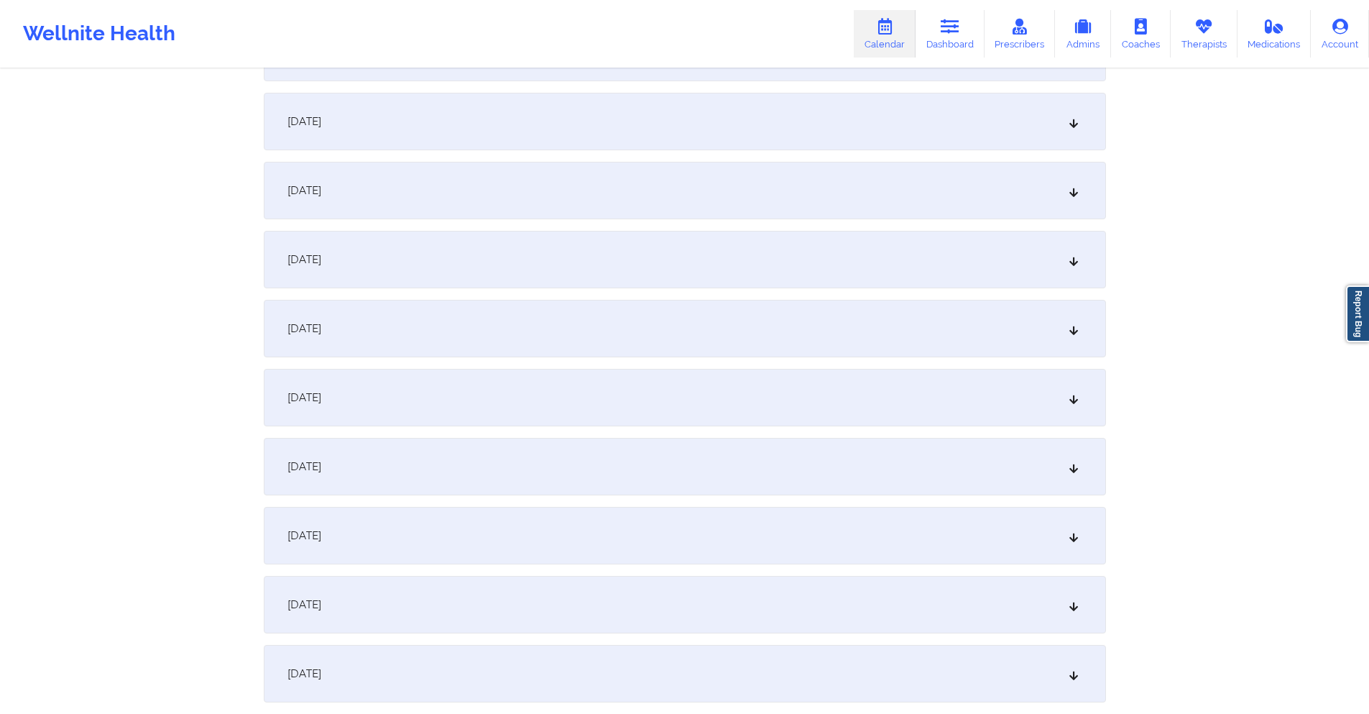
scroll to position [359, 0]
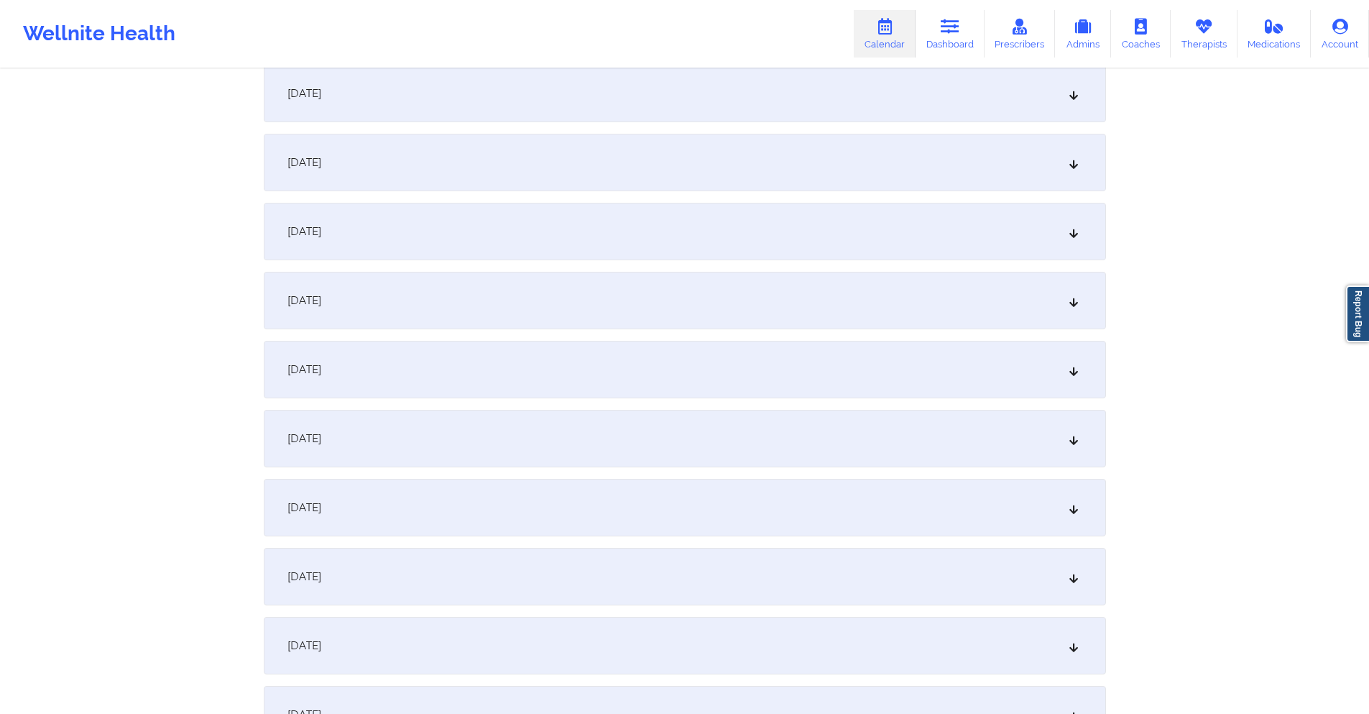
click at [557, 438] on div "October 8, 2025" at bounding box center [685, 439] width 842 height 58
click at [572, 499] on div "October 15, 2025" at bounding box center [685, 510] width 842 height 58
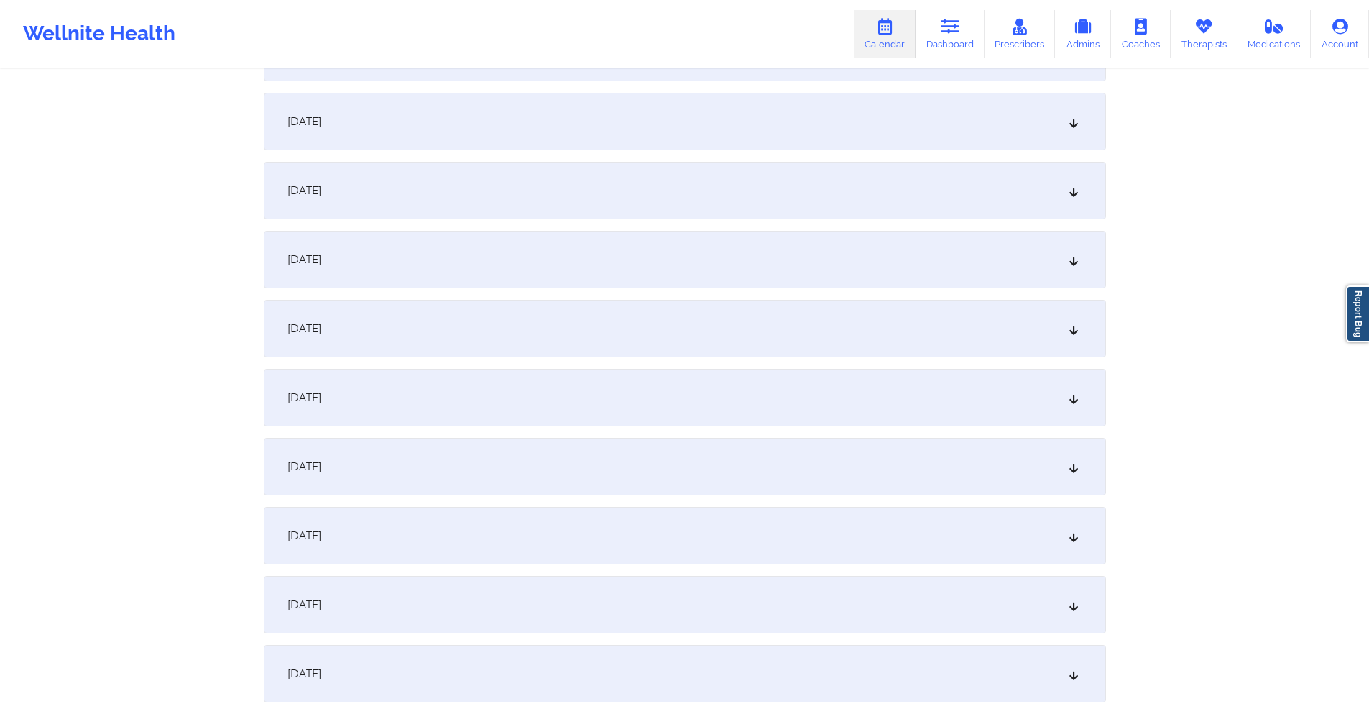
scroll to position [1941, 0]
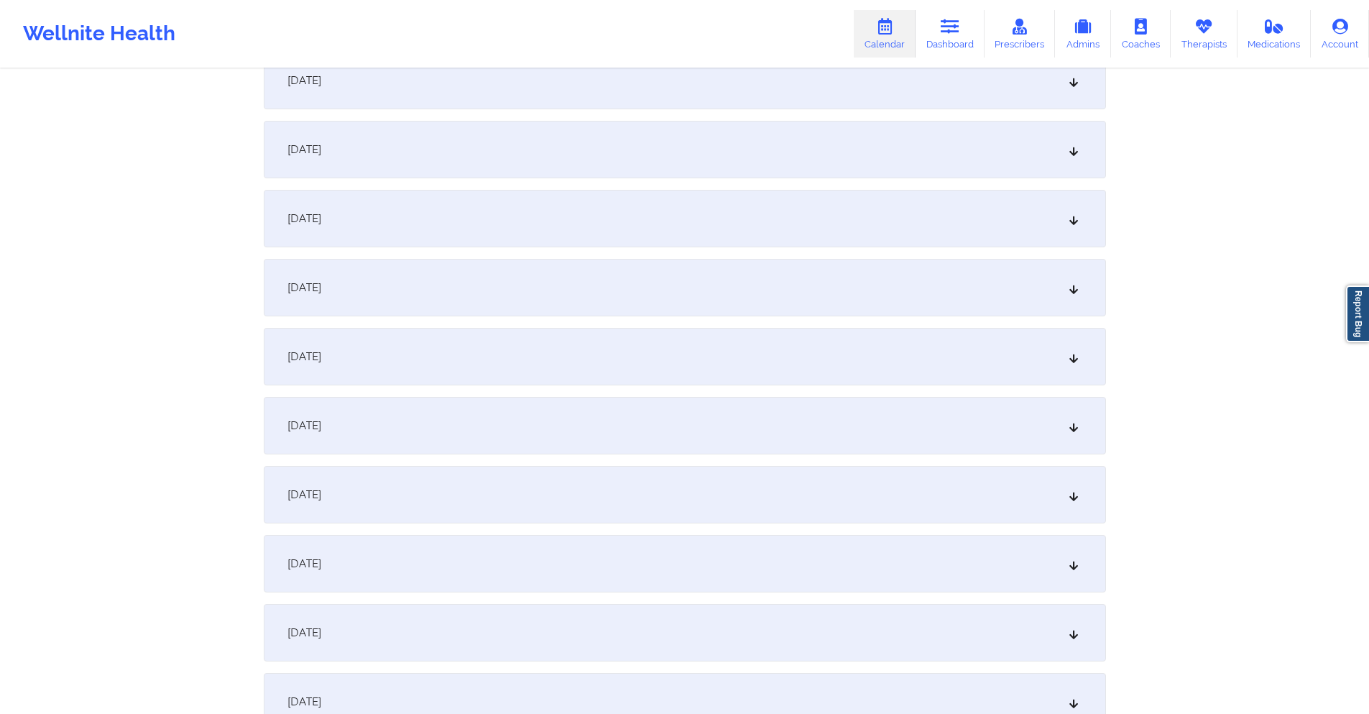
click at [589, 623] on div "October 29, 2025" at bounding box center [685, 633] width 842 height 58
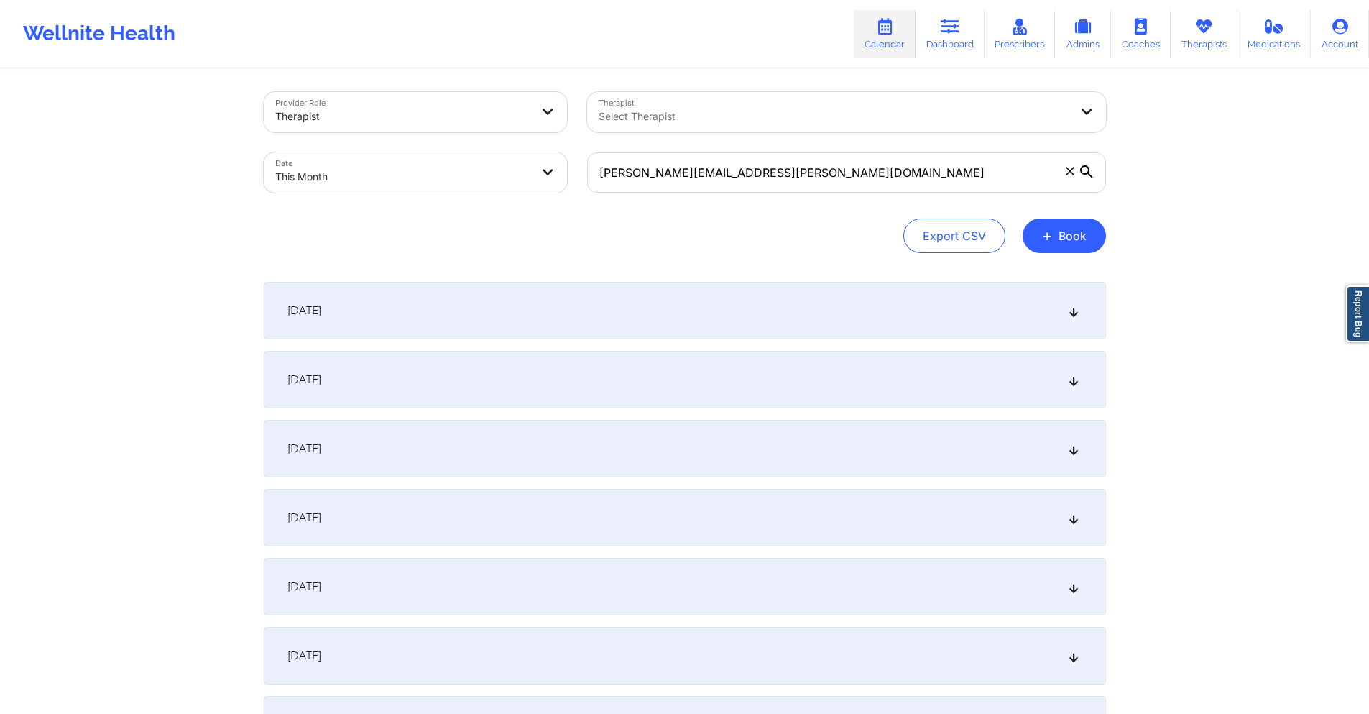
scroll to position [0, 0]
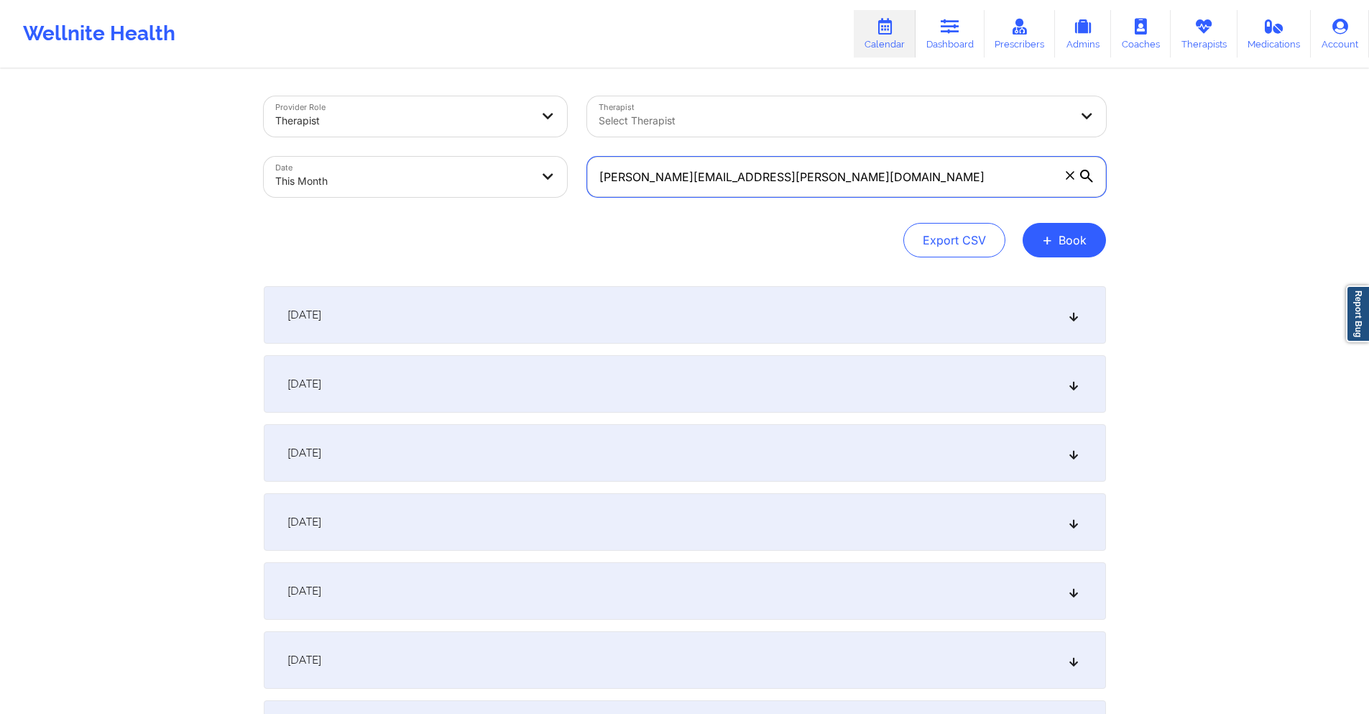
click at [809, 175] on input "carolyn.x.selenski@gsk.com" at bounding box center [846, 177] width 519 height 40
paste input "warren.mayes04@gmail"
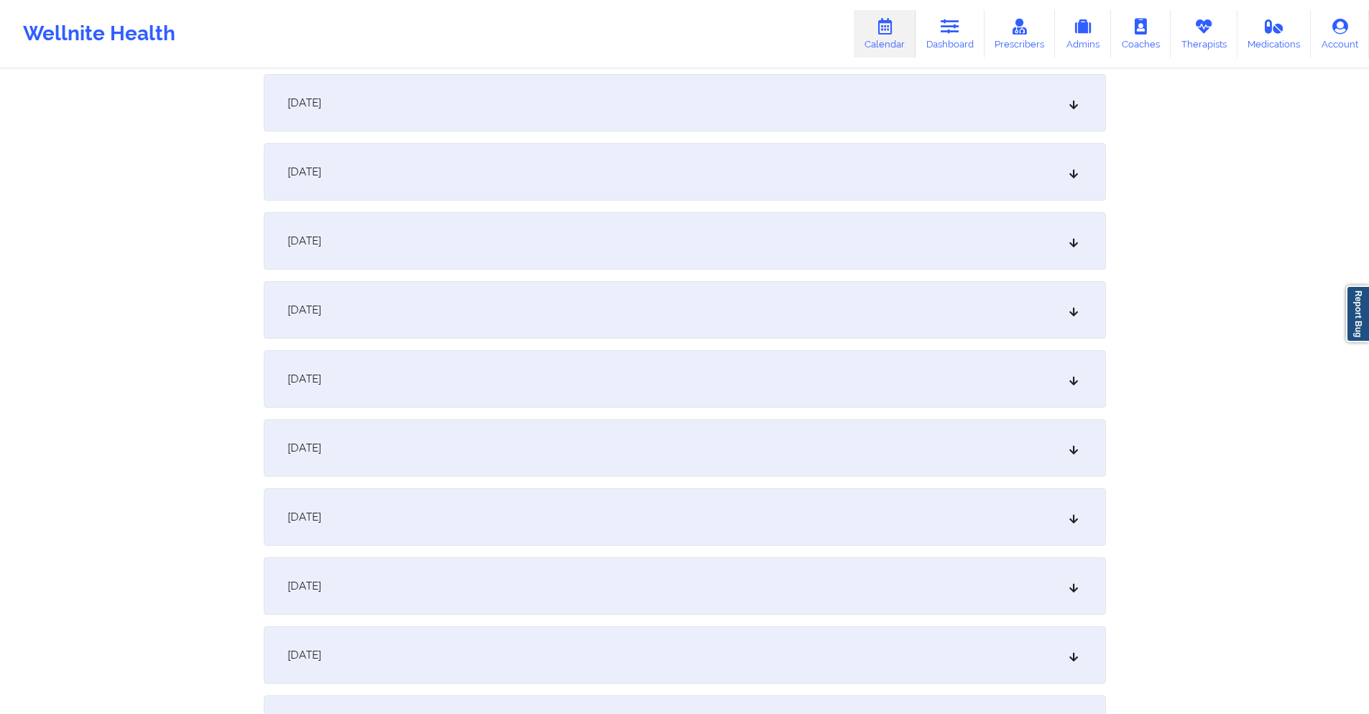
scroll to position [359, 0]
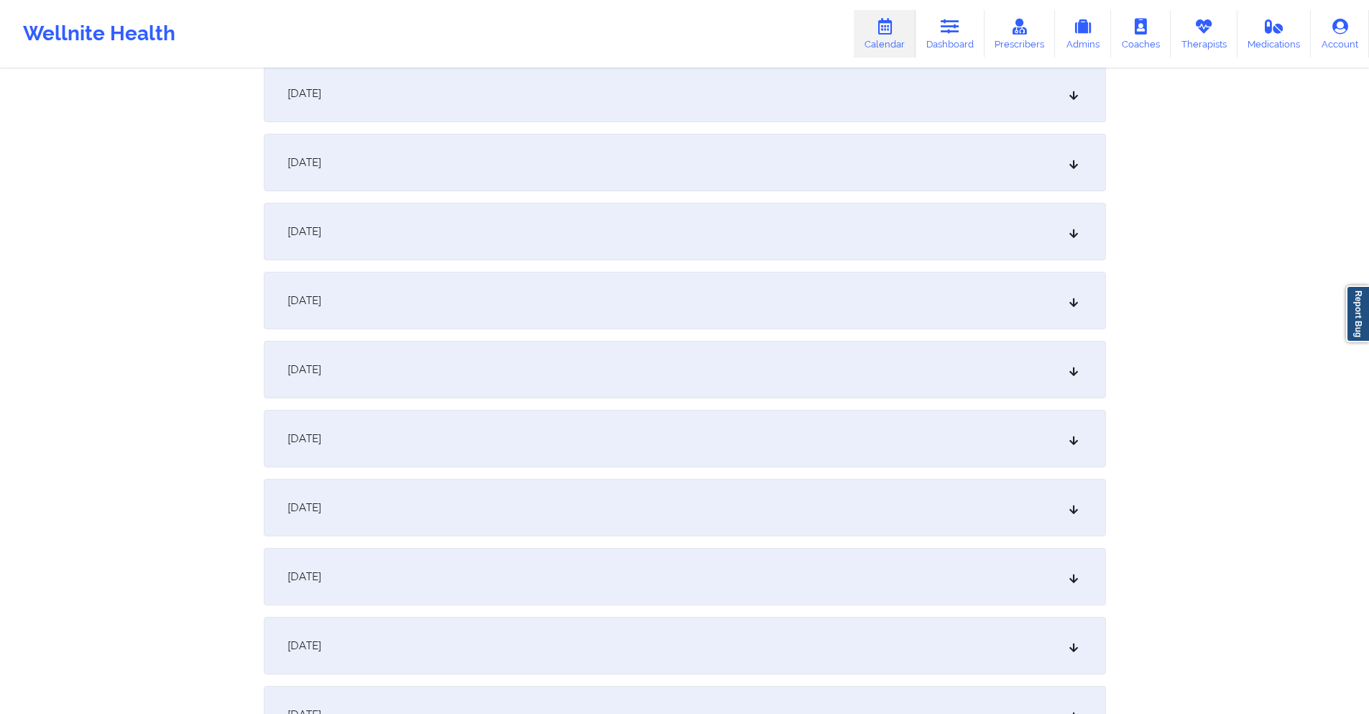
click at [610, 438] on div "October 8, 2025" at bounding box center [685, 439] width 842 height 58
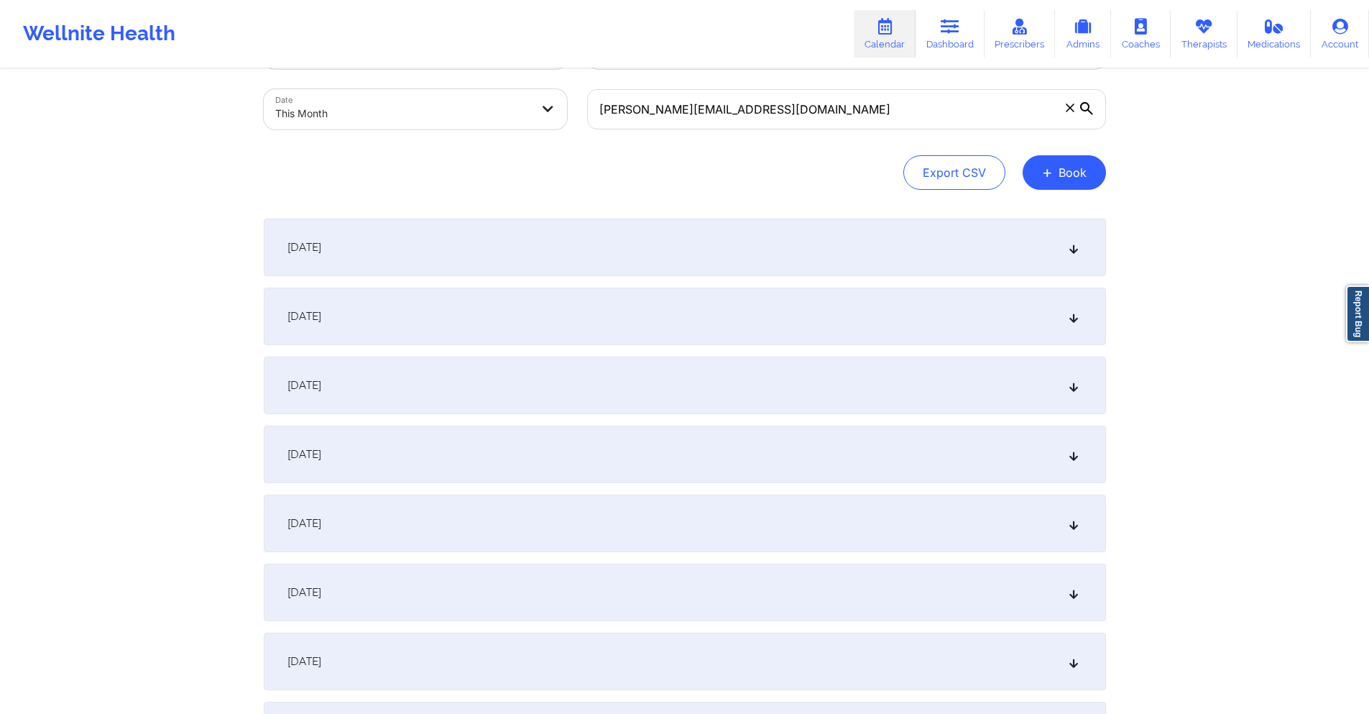
scroll to position [0, 0]
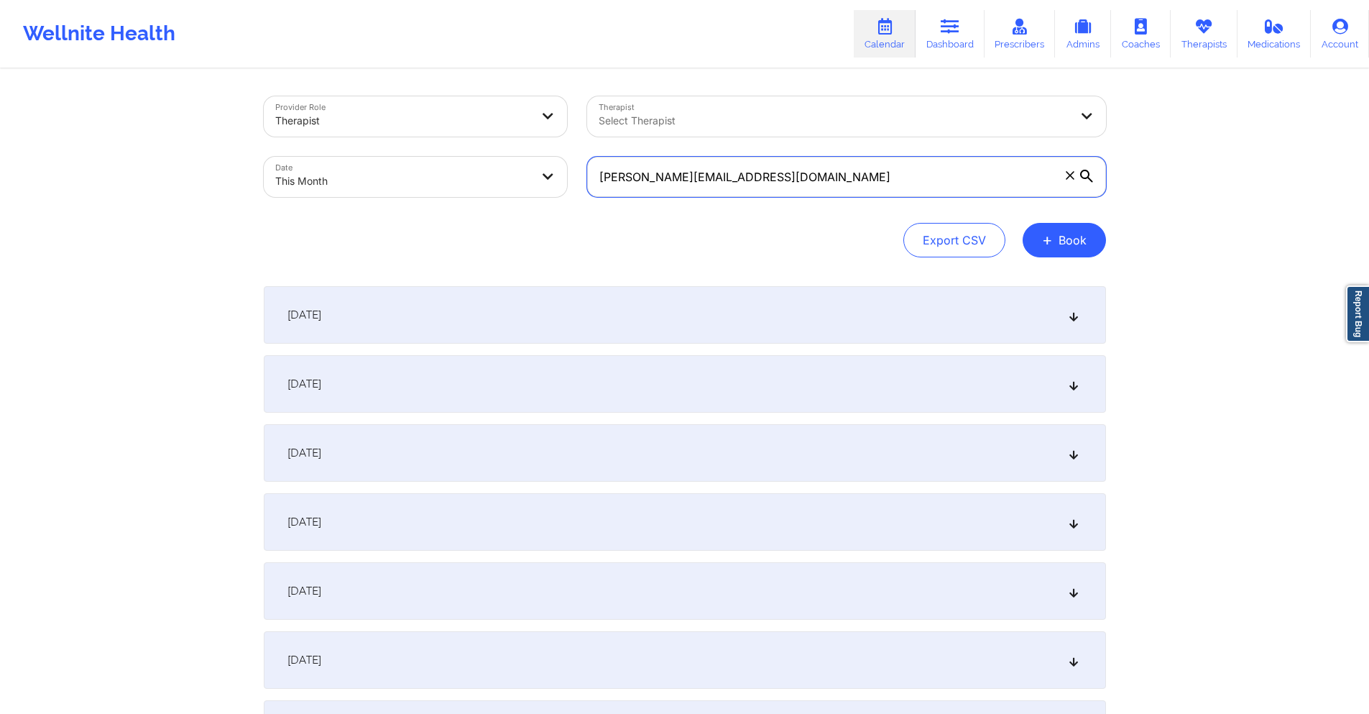
click at [822, 177] on input "warren.mayes04@gmail.com" at bounding box center [846, 177] width 519 height 40
paste input "illeen.diplan"
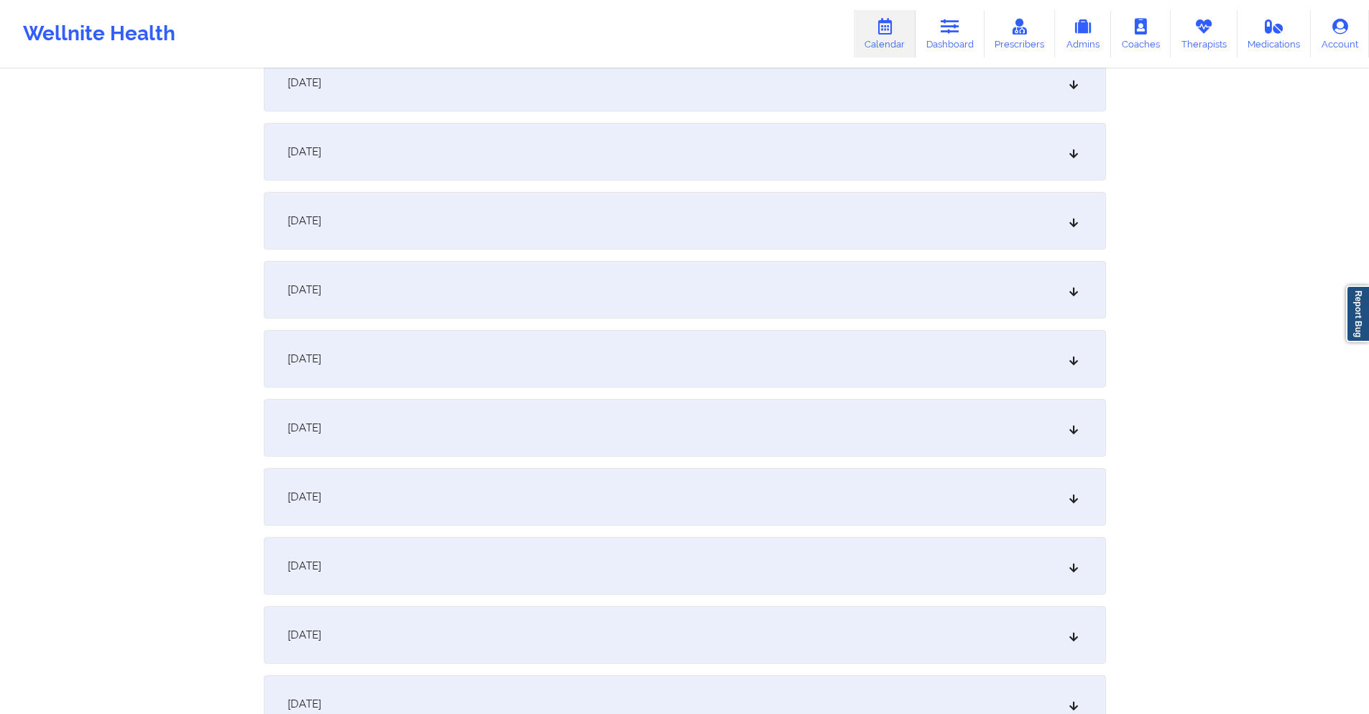
scroll to position [359, 0]
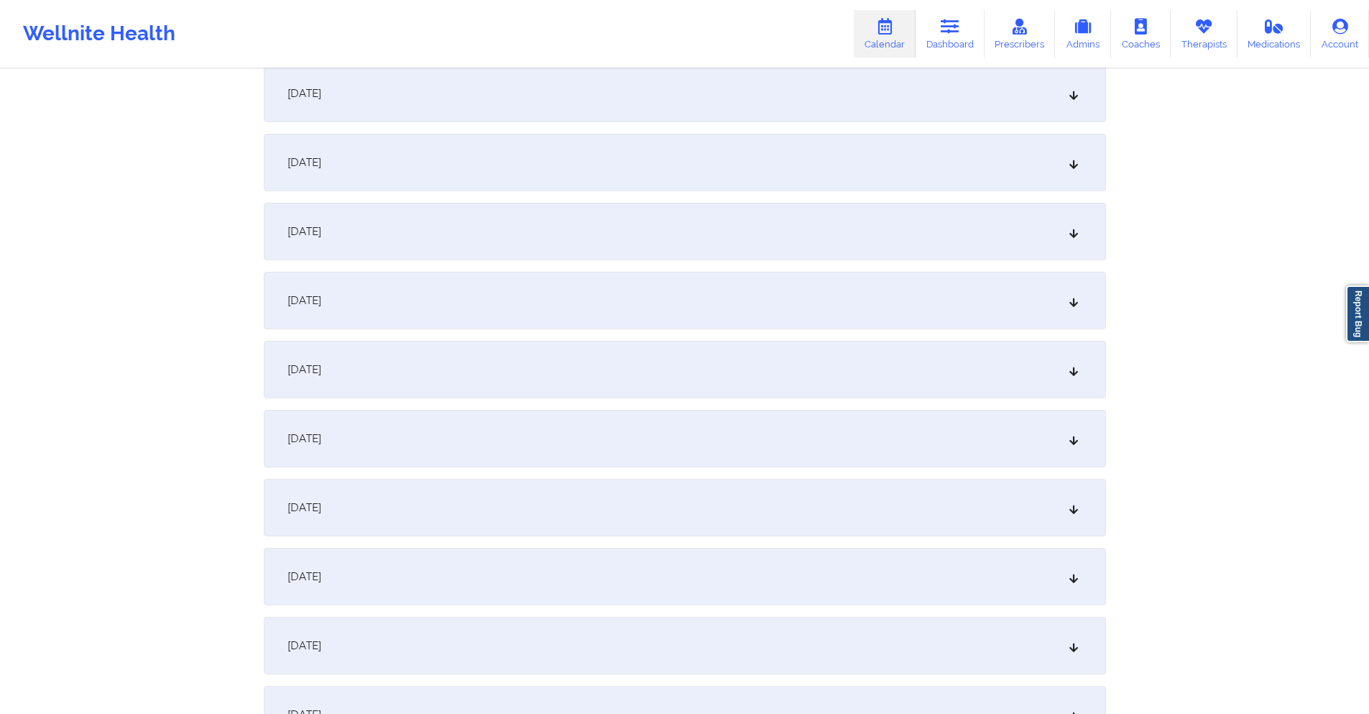
click at [647, 433] on div "October 8, 2025" at bounding box center [685, 439] width 842 height 58
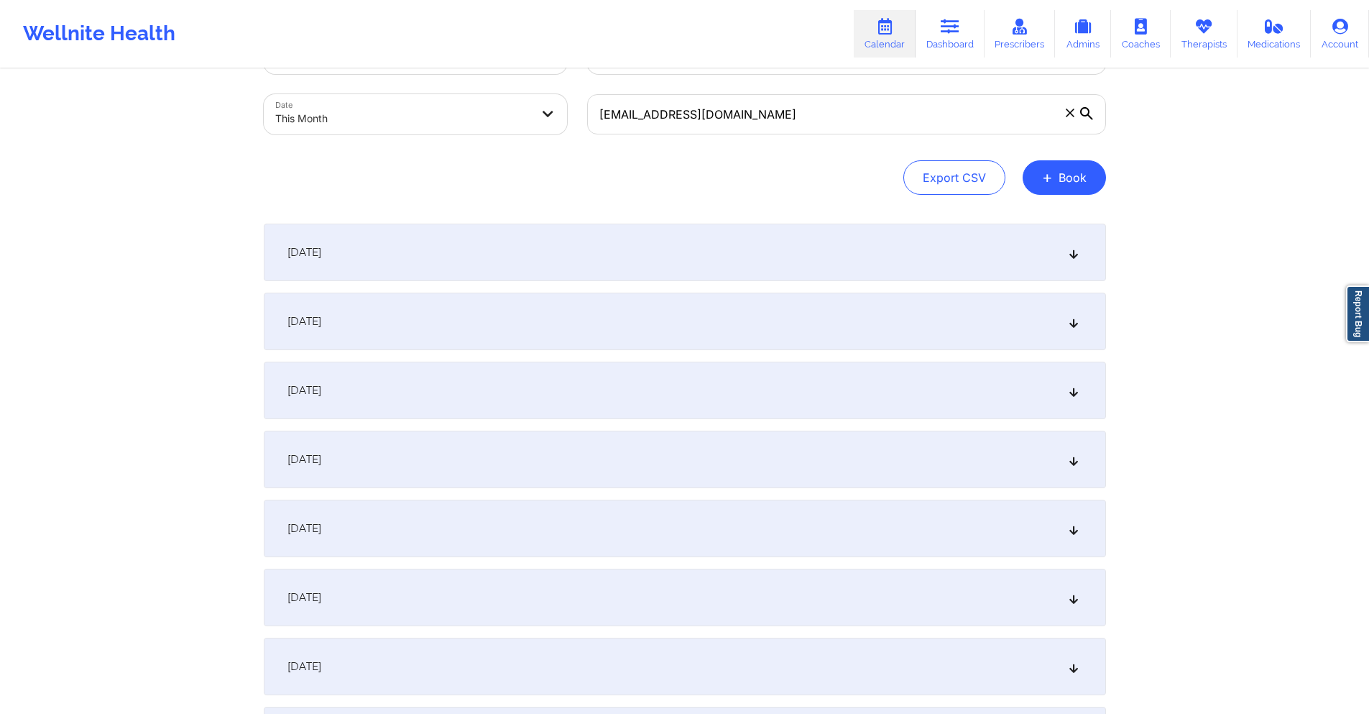
scroll to position [0, 0]
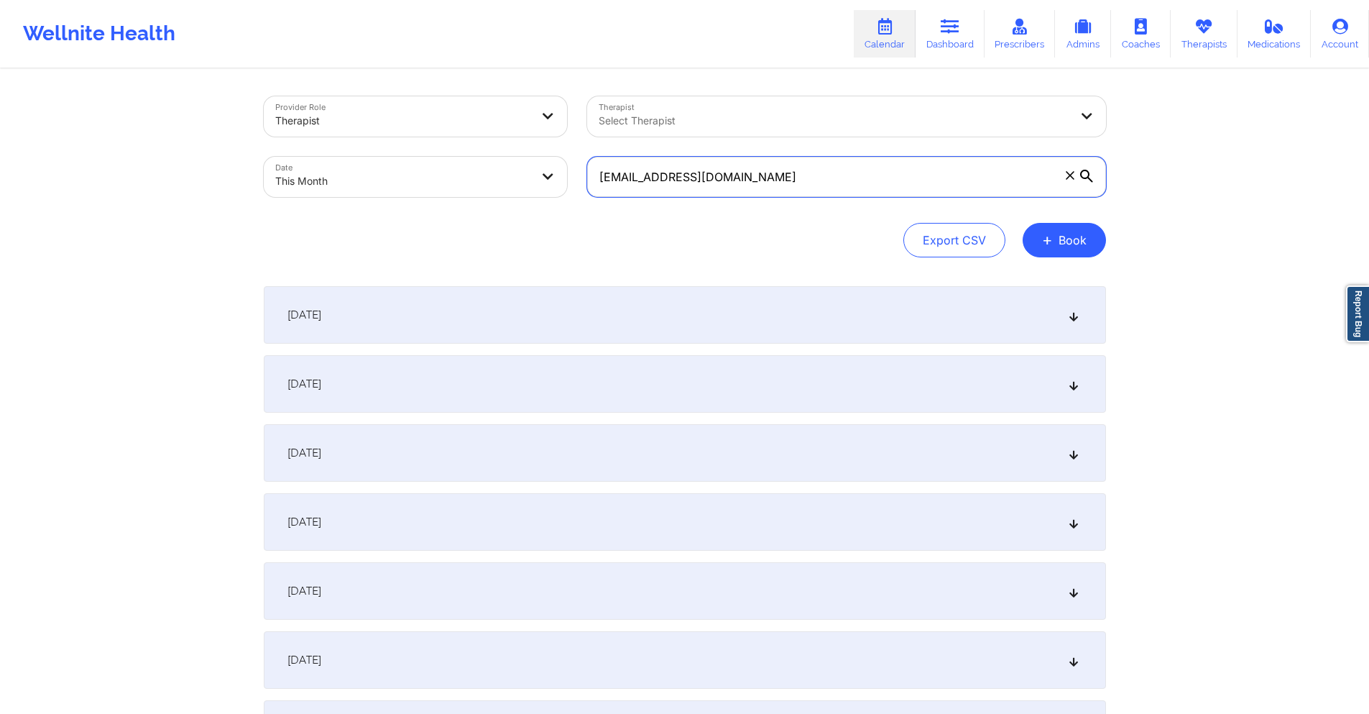
click at [700, 187] on input "illeen.diplan@gmail.com" at bounding box center [846, 177] width 519 height 40
paste input "roses63@ao"
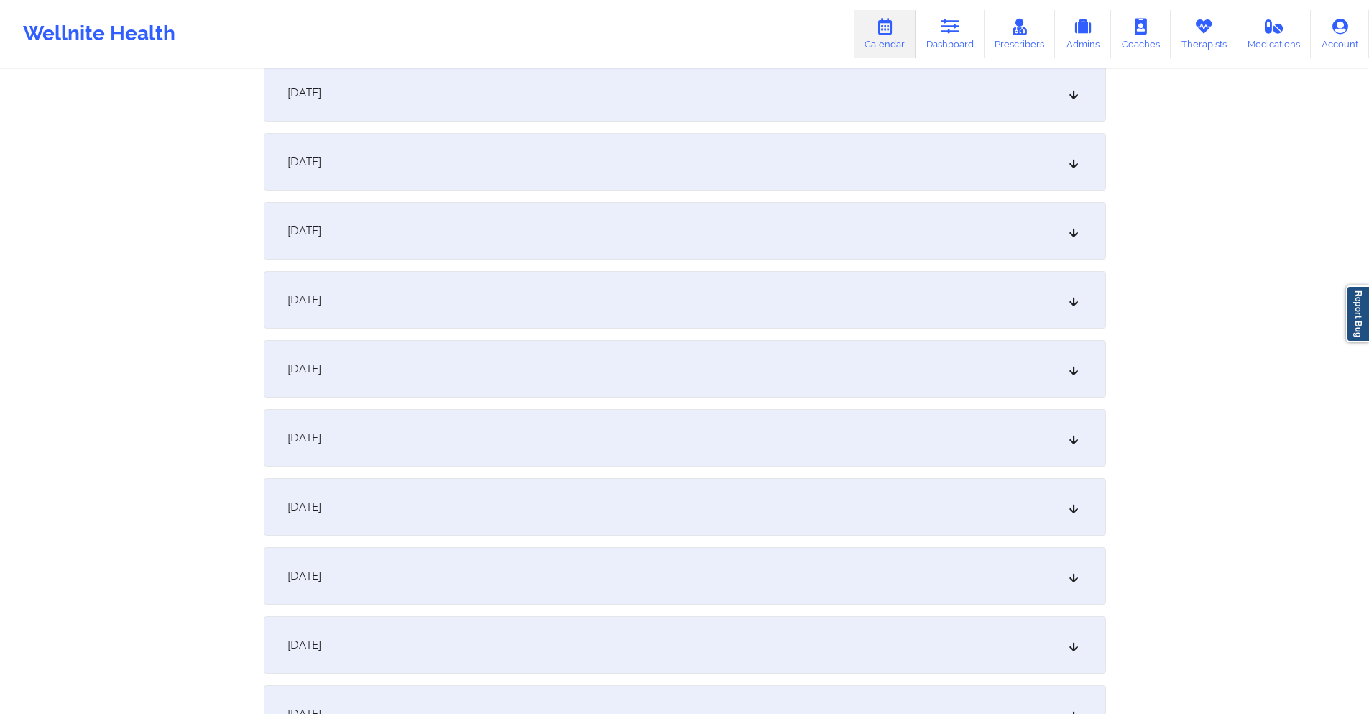
scroll to position [431, 0]
click at [758, 360] on div "October 8, 2025" at bounding box center [685, 367] width 842 height 58
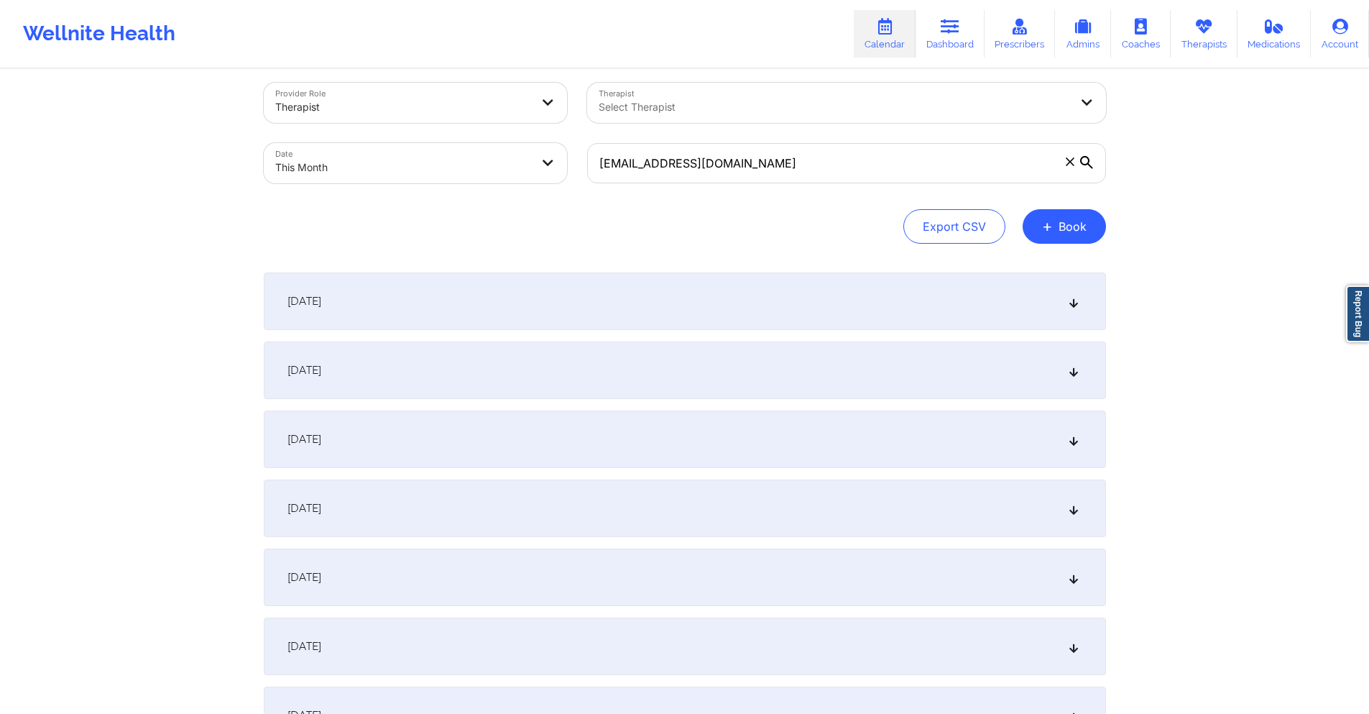
scroll to position [0, 0]
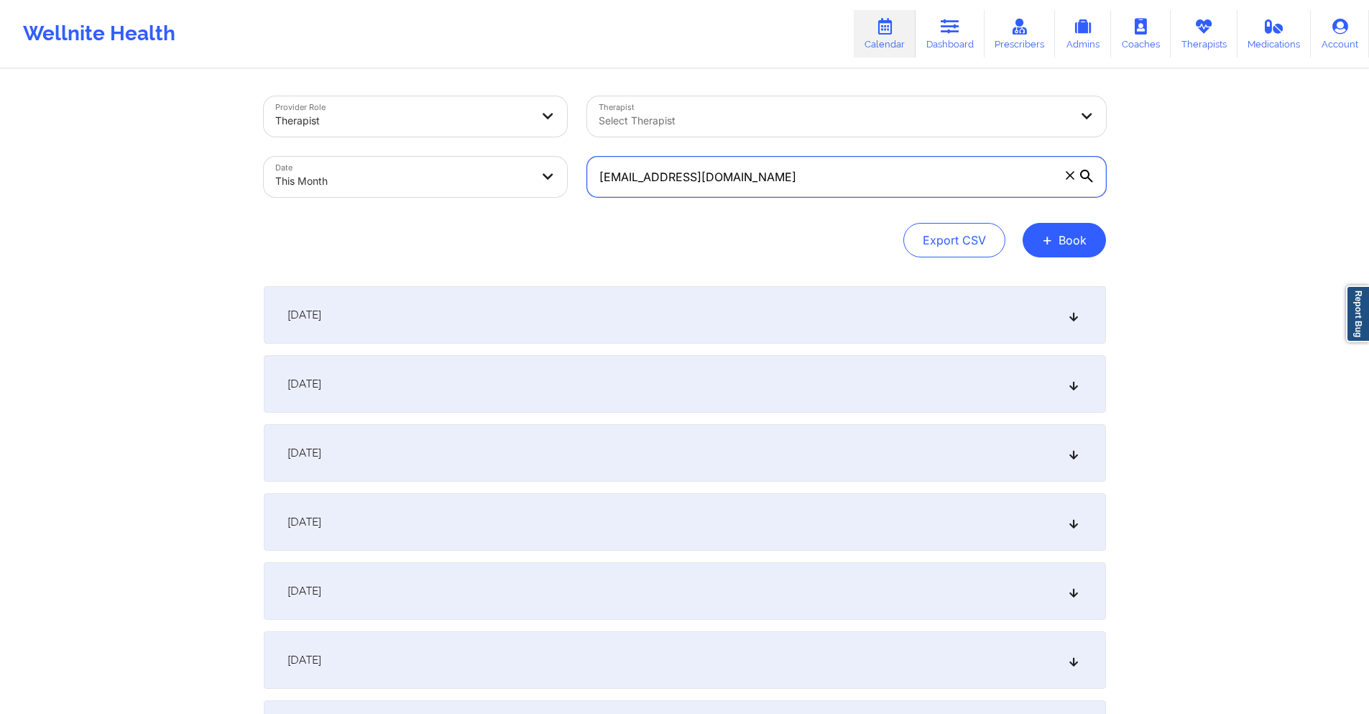
click at [917, 176] on input "roses63@aol.com" at bounding box center [846, 177] width 519 height 40
paste input "iviewit@iviewit.tv"
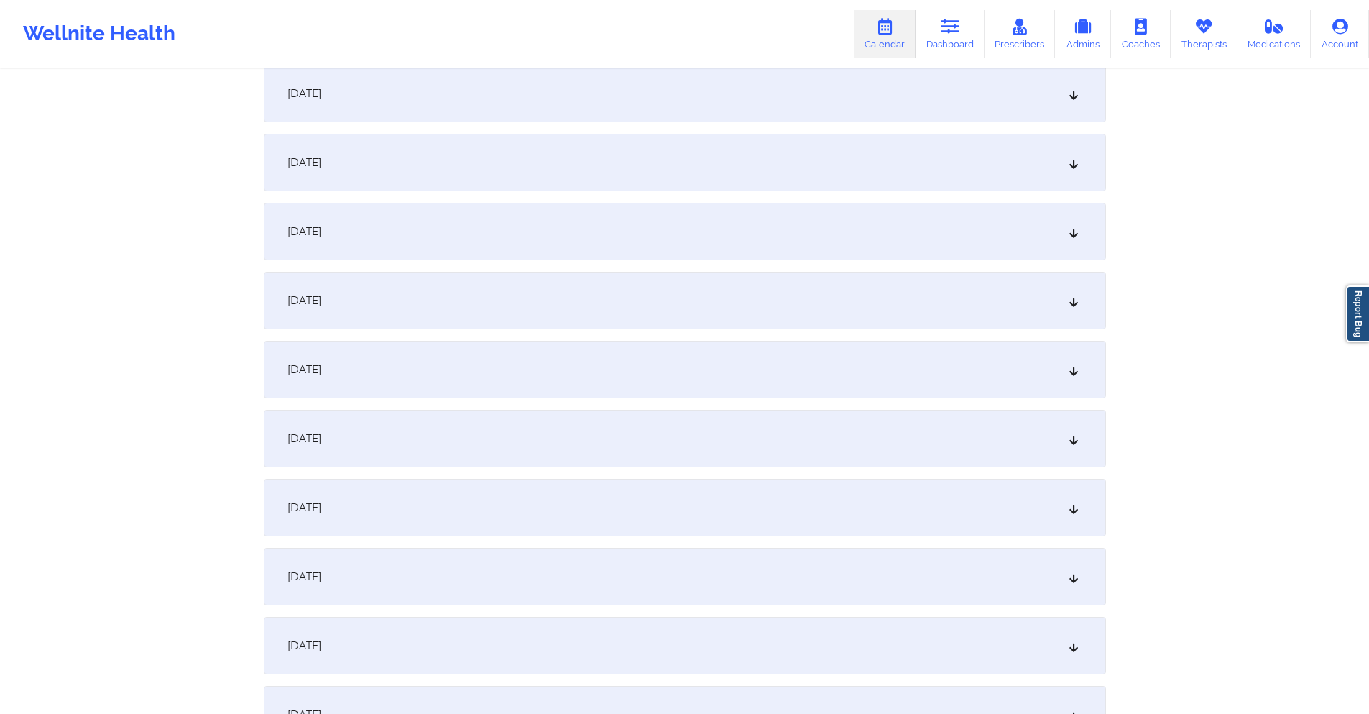
scroll to position [503, 0]
click at [610, 288] on div "October 8, 2025" at bounding box center [685, 295] width 842 height 58
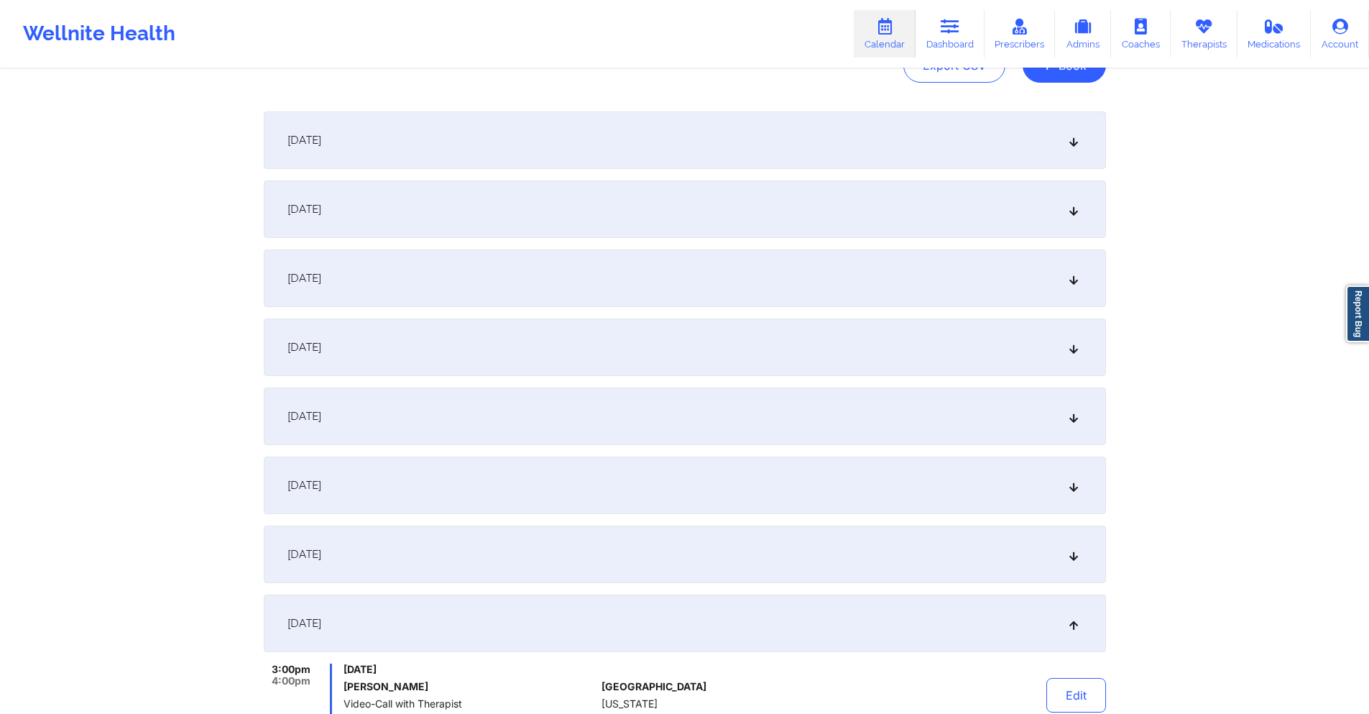
scroll to position [0, 0]
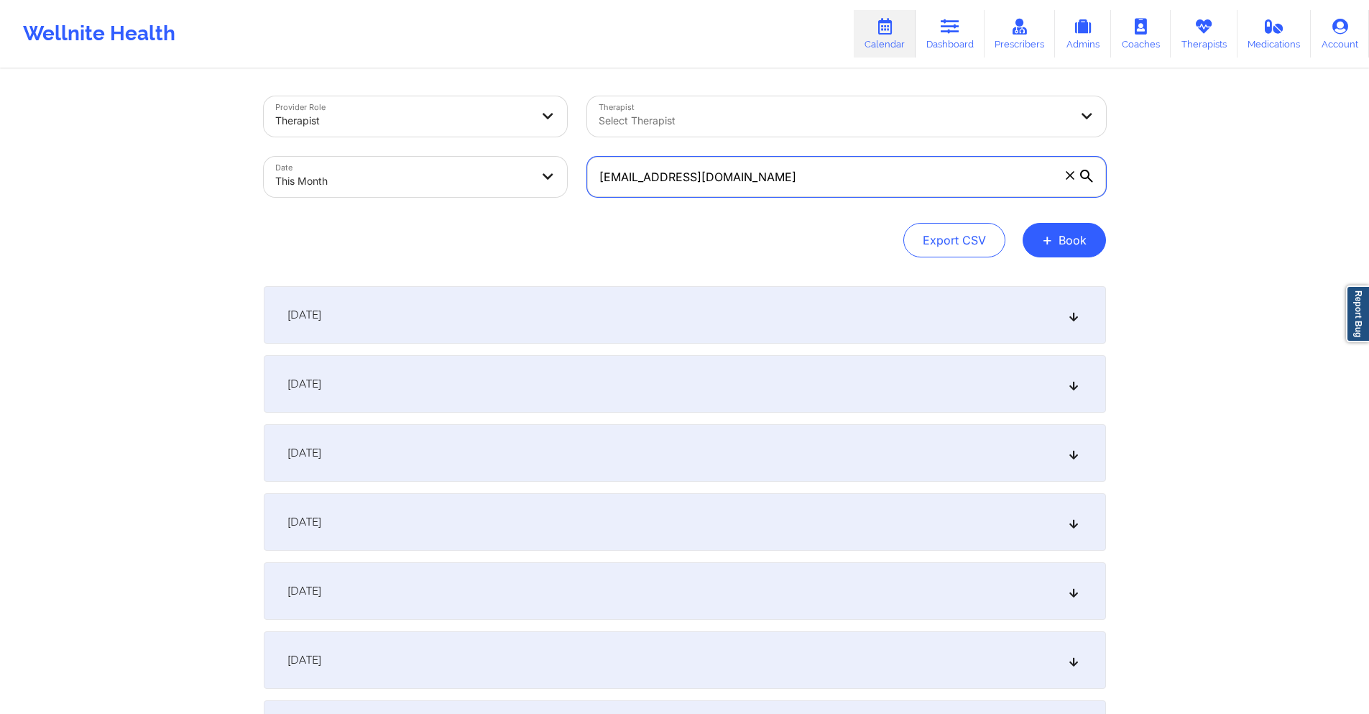
click at [801, 173] on input "iviewit@iviewit.tv" at bounding box center [846, 177] width 519 height 40
paste input "dill.dana21@gmail.com"
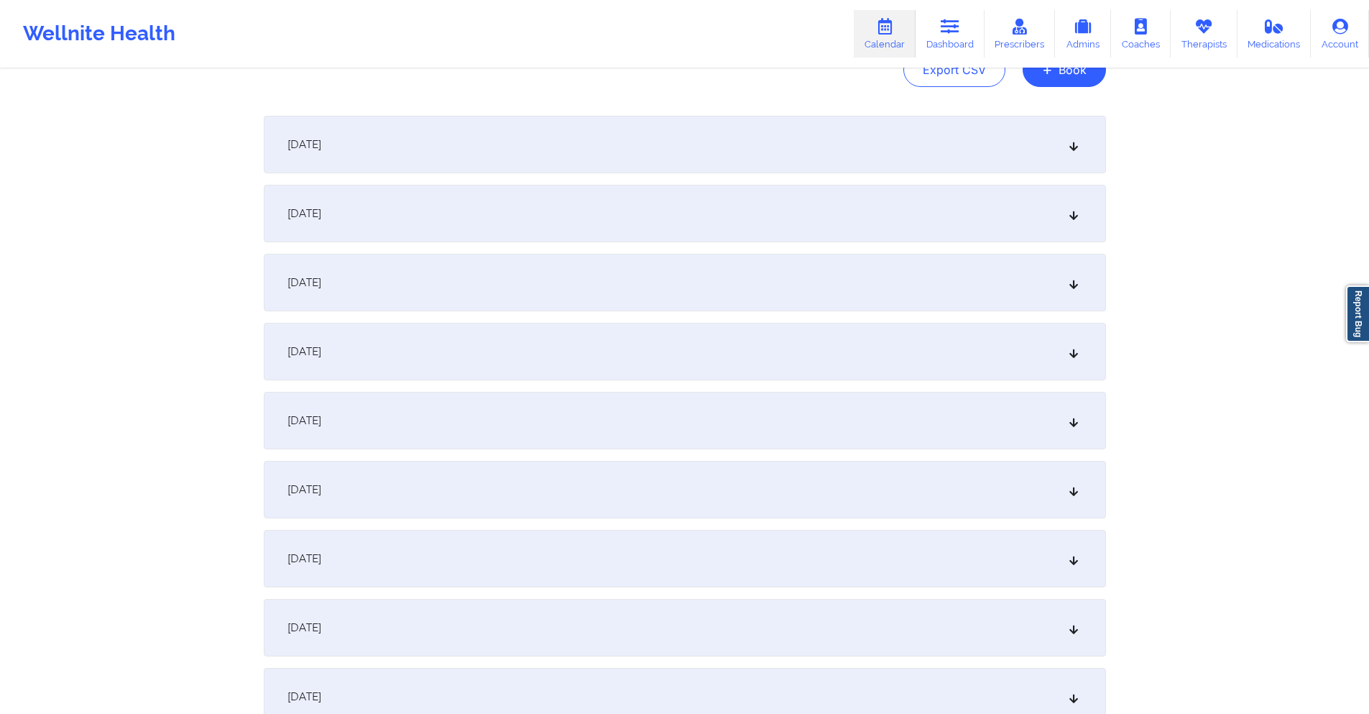
scroll to position [575, 0]
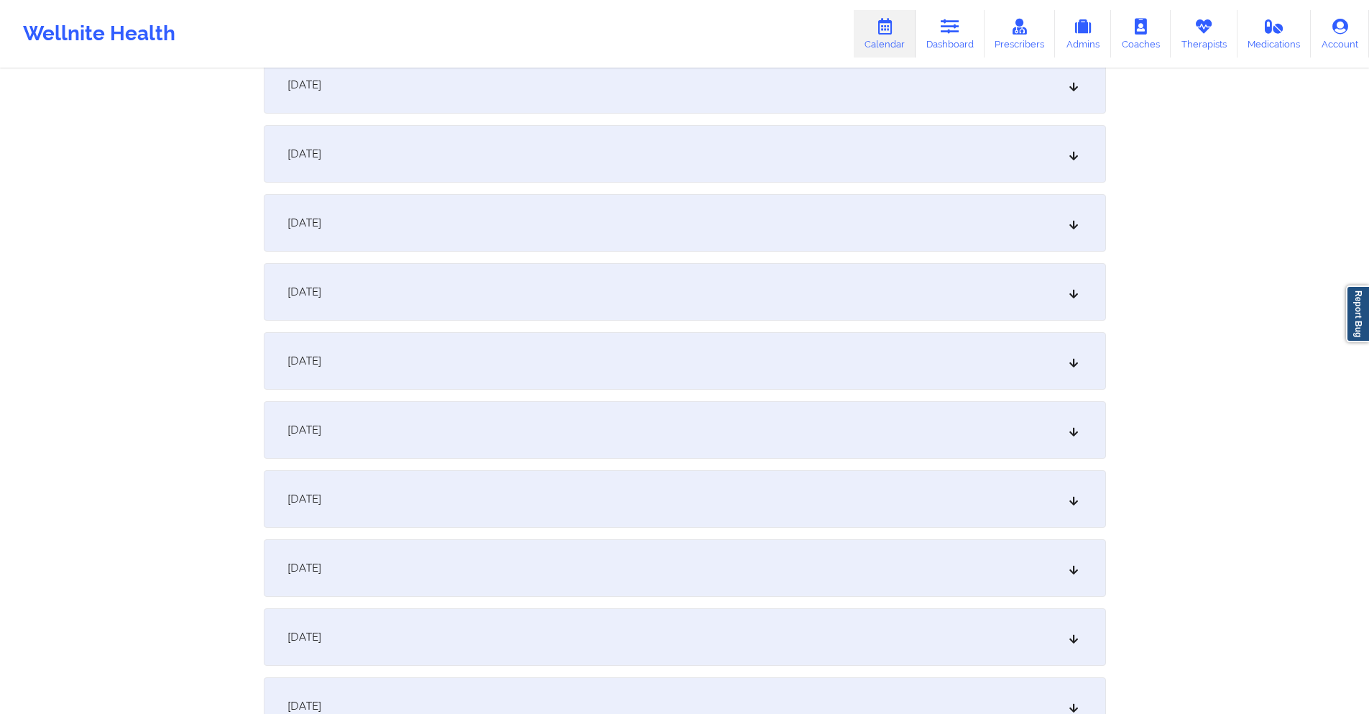
click at [681, 229] on div "October 8, 2025" at bounding box center [685, 223] width 842 height 58
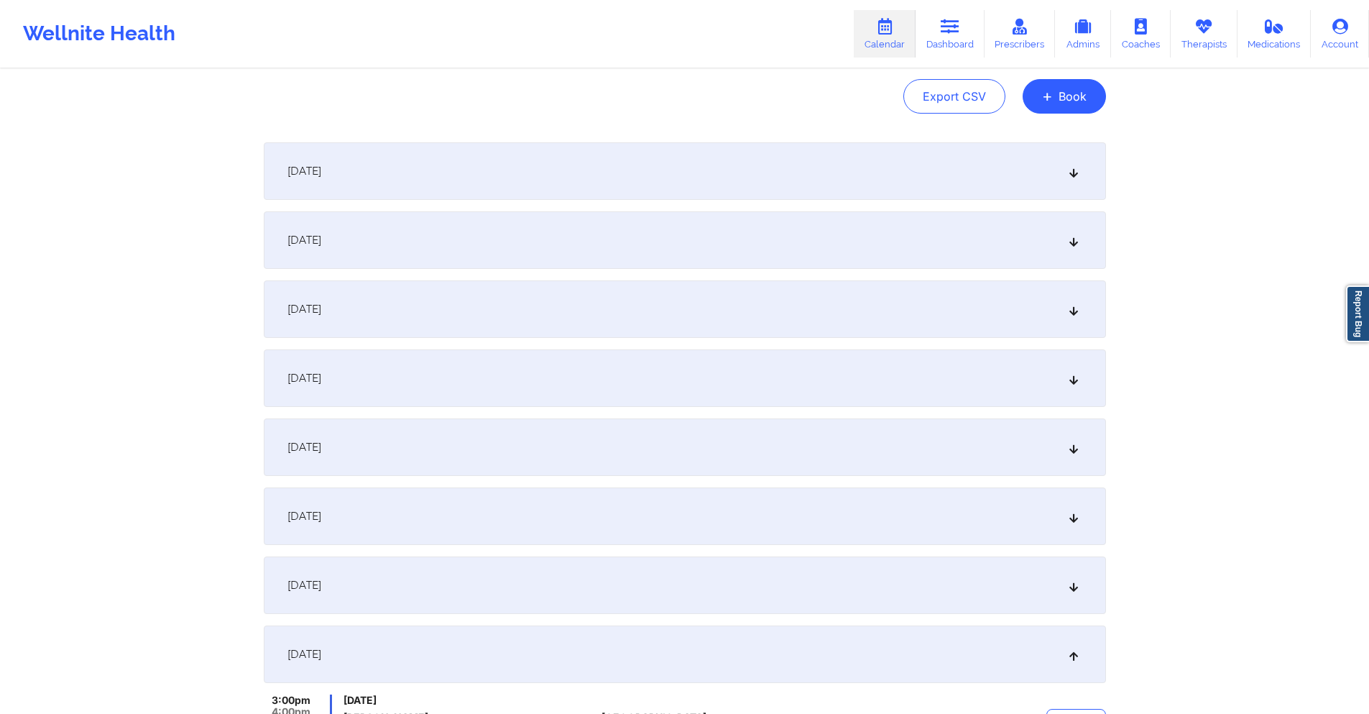
scroll to position [0, 0]
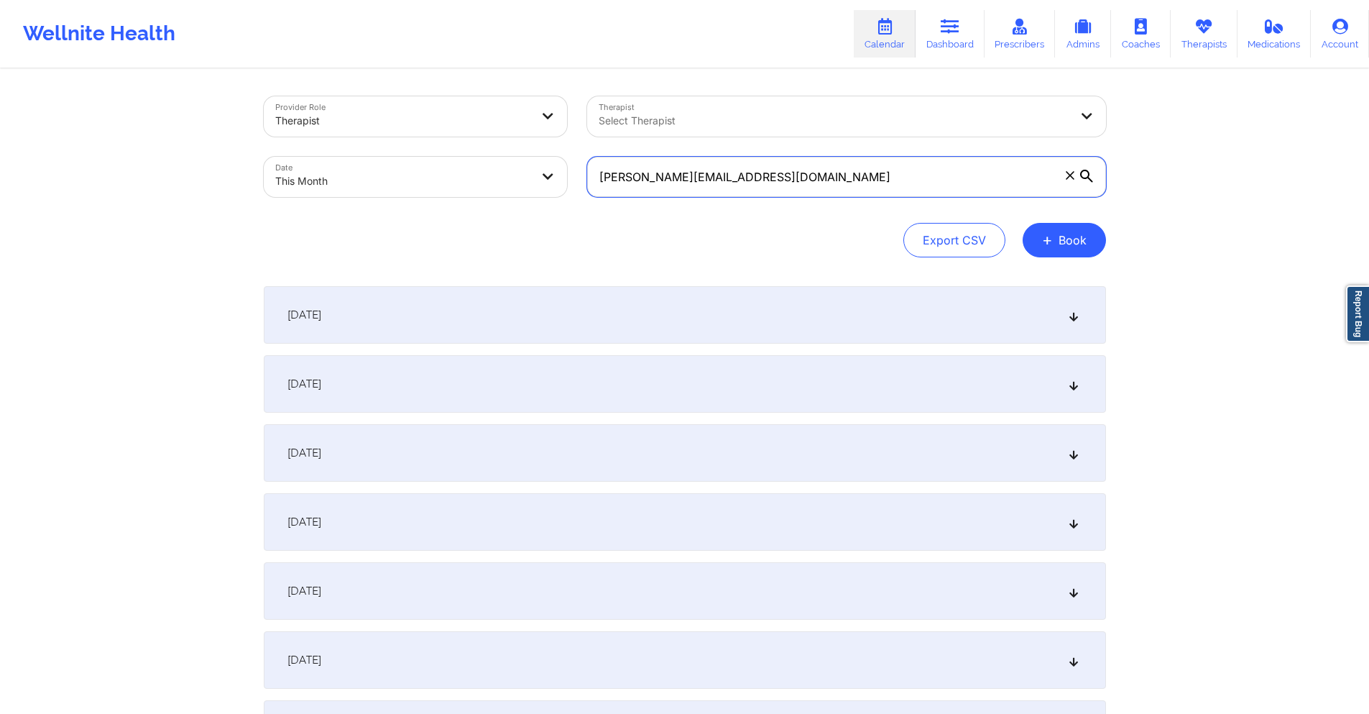
click at [778, 176] on input "dill.dana21@gmail.com" at bounding box center [846, 177] width 519 height 40
click at [778, 175] on input "dill.dana21@gmail.com" at bounding box center [846, 177] width 519 height 40
paste input "nickpolitis12"
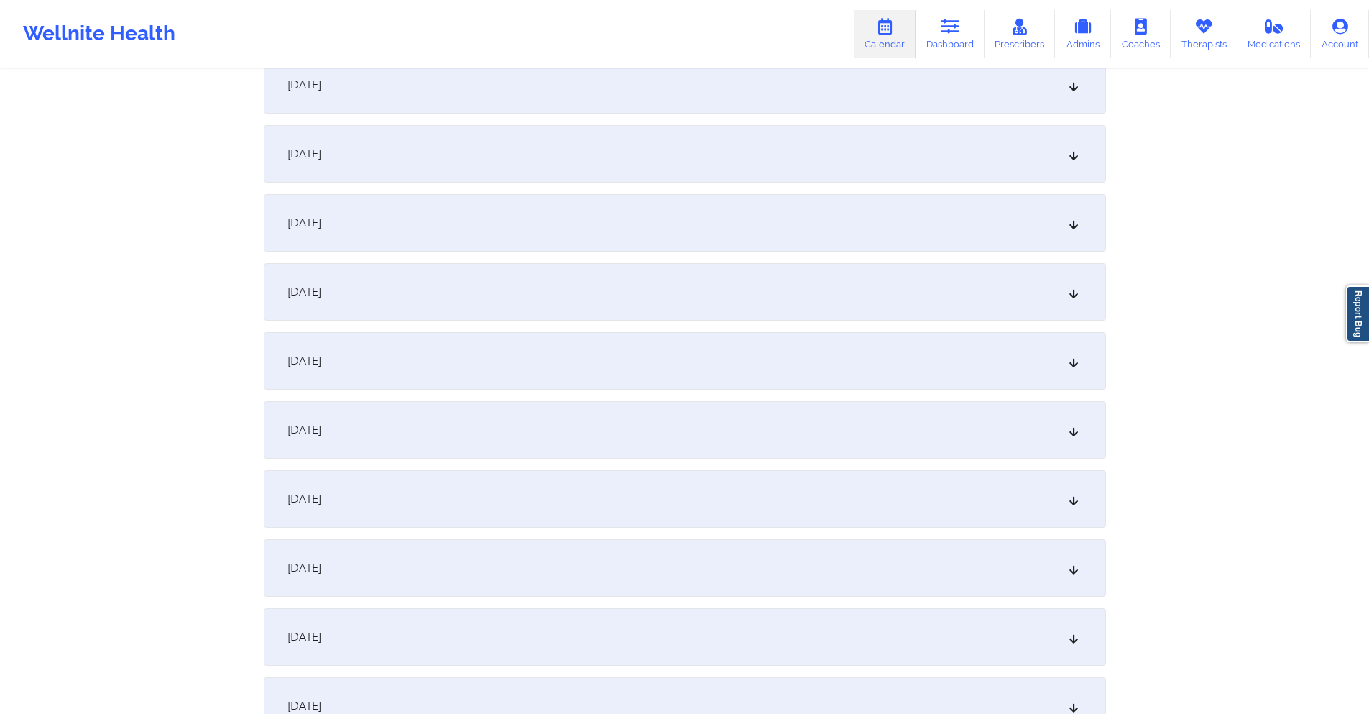
scroll to position [431, 0]
click at [653, 376] on div "October 8, 2025" at bounding box center [685, 367] width 842 height 58
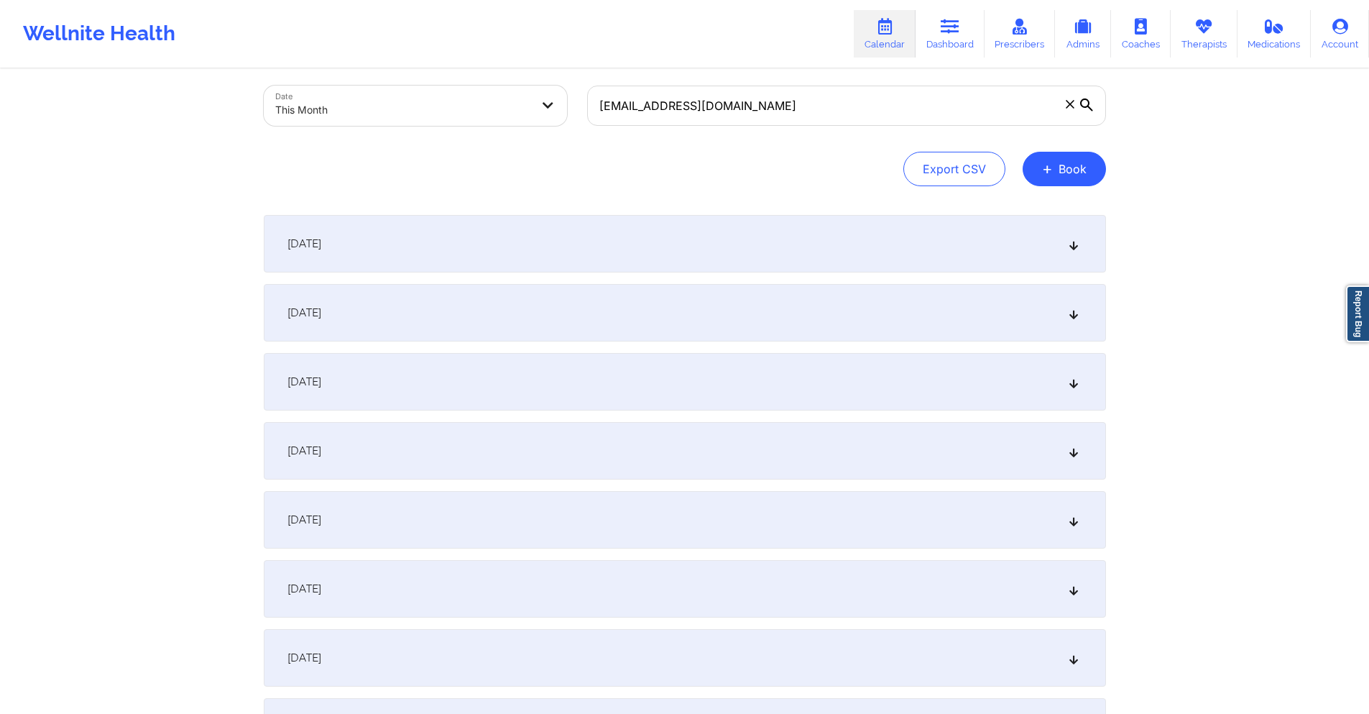
scroll to position [0, 0]
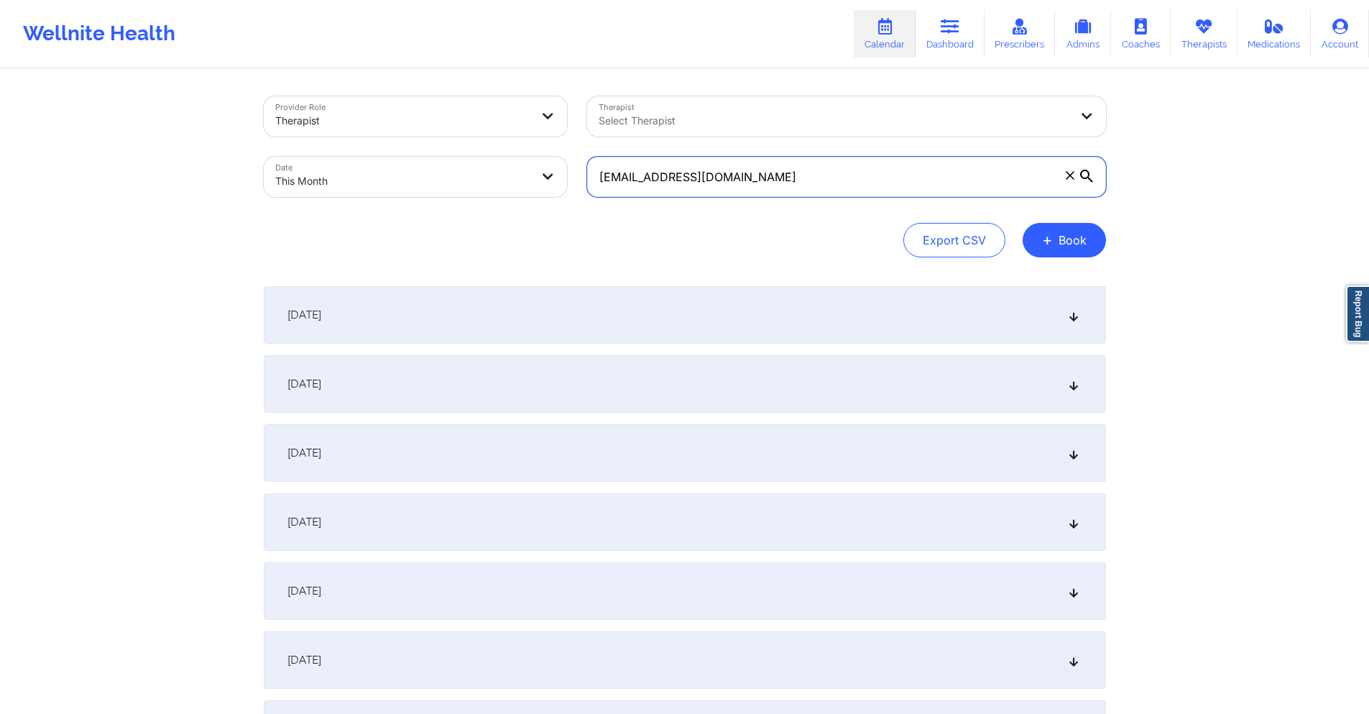
click at [760, 169] on input "nickpolitis12@gmail.com" at bounding box center [846, 177] width 519 height 40
paste input "gulce.askin"
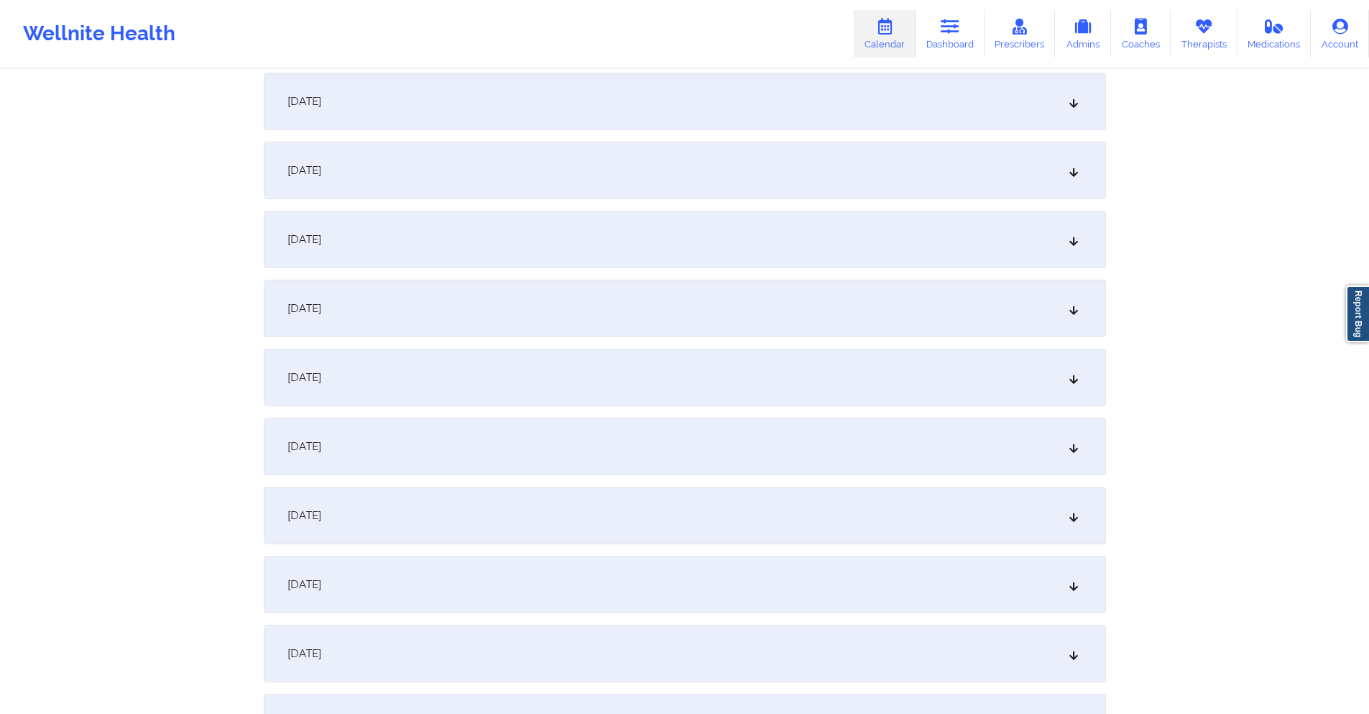
scroll to position [288, 0]
click at [523, 523] on div "October 8, 2025" at bounding box center [685, 511] width 842 height 58
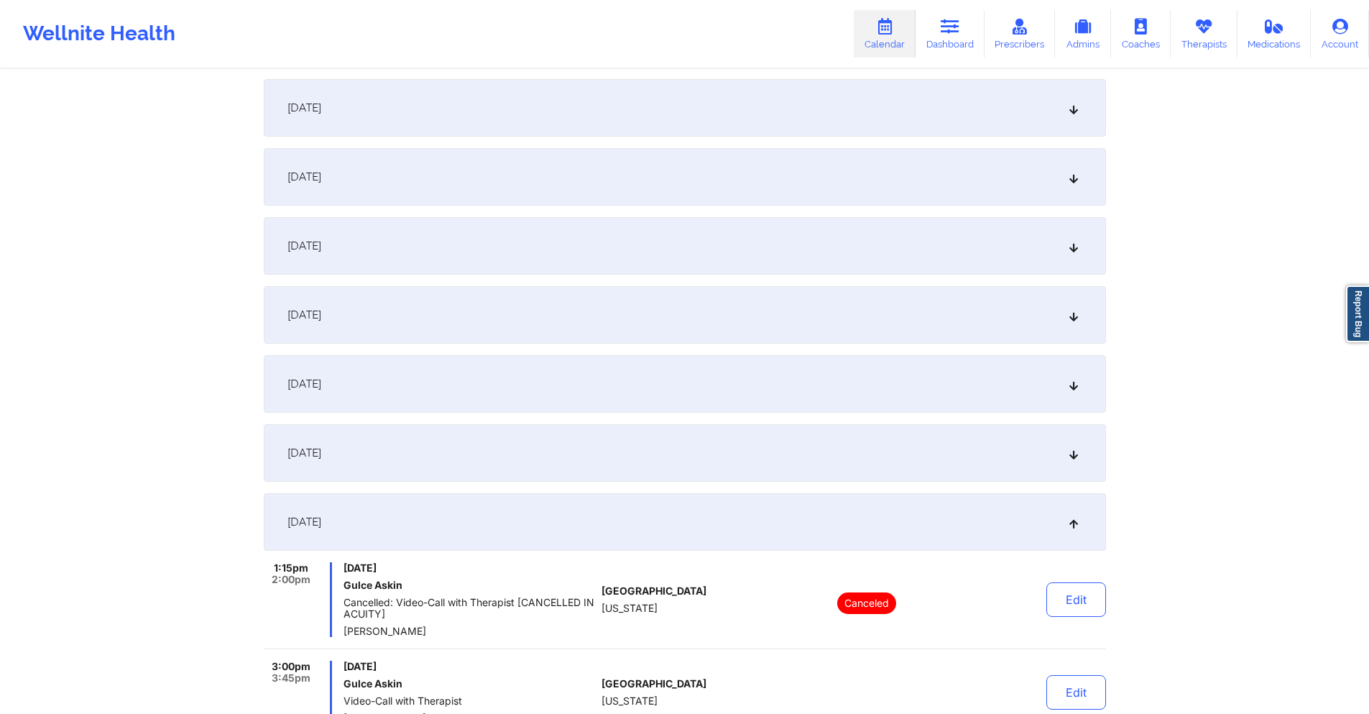
scroll to position [0, 0]
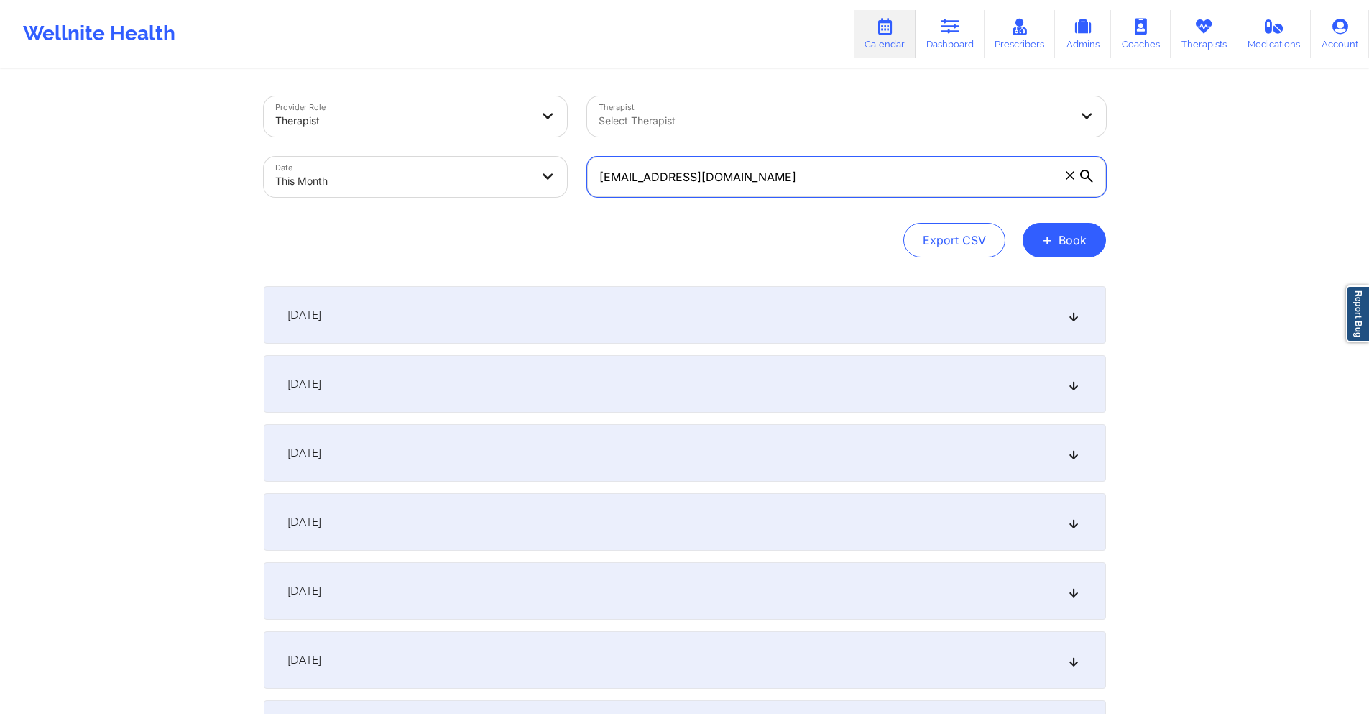
click at [749, 175] on input "gulce.askin@gmail.com" at bounding box center [846, 177] width 519 height 40
paste input "chelseaminavi"
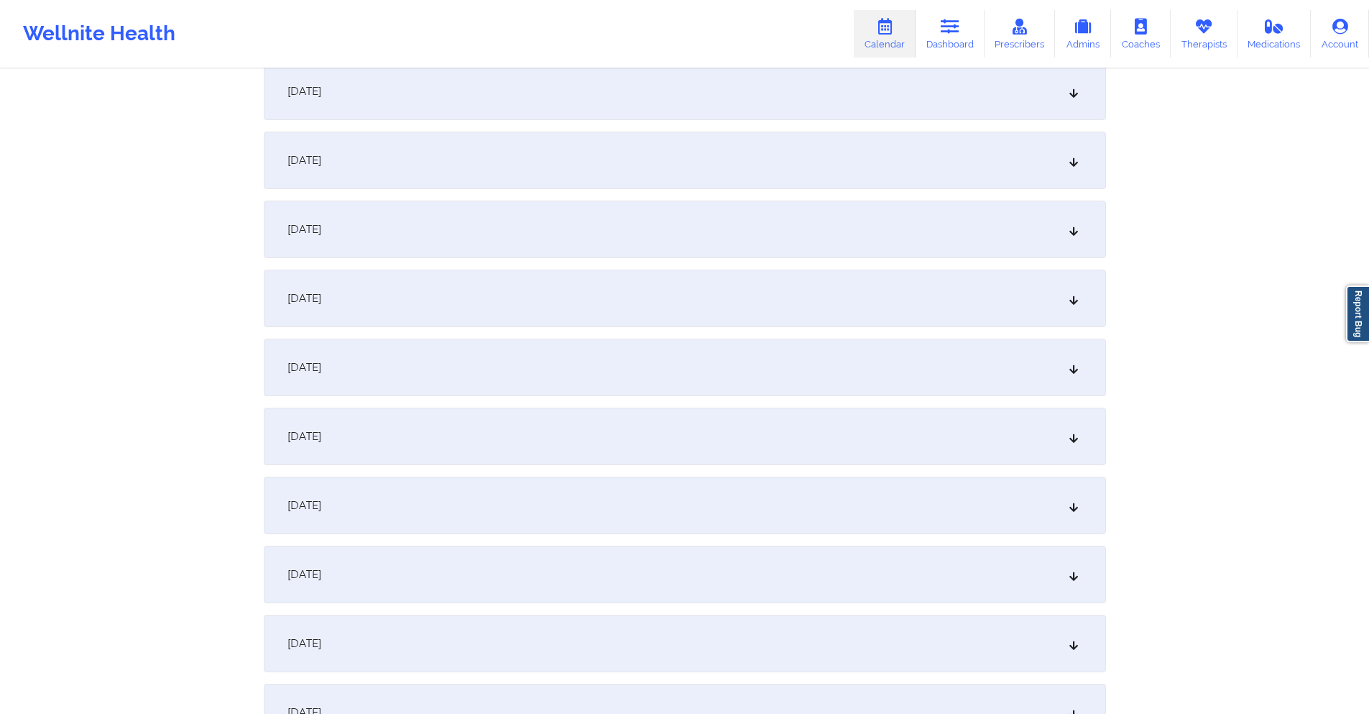
scroll to position [431, 0]
click at [697, 367] on div "October 8, 2025" at bounding box center [685, 367] width 842 height 58
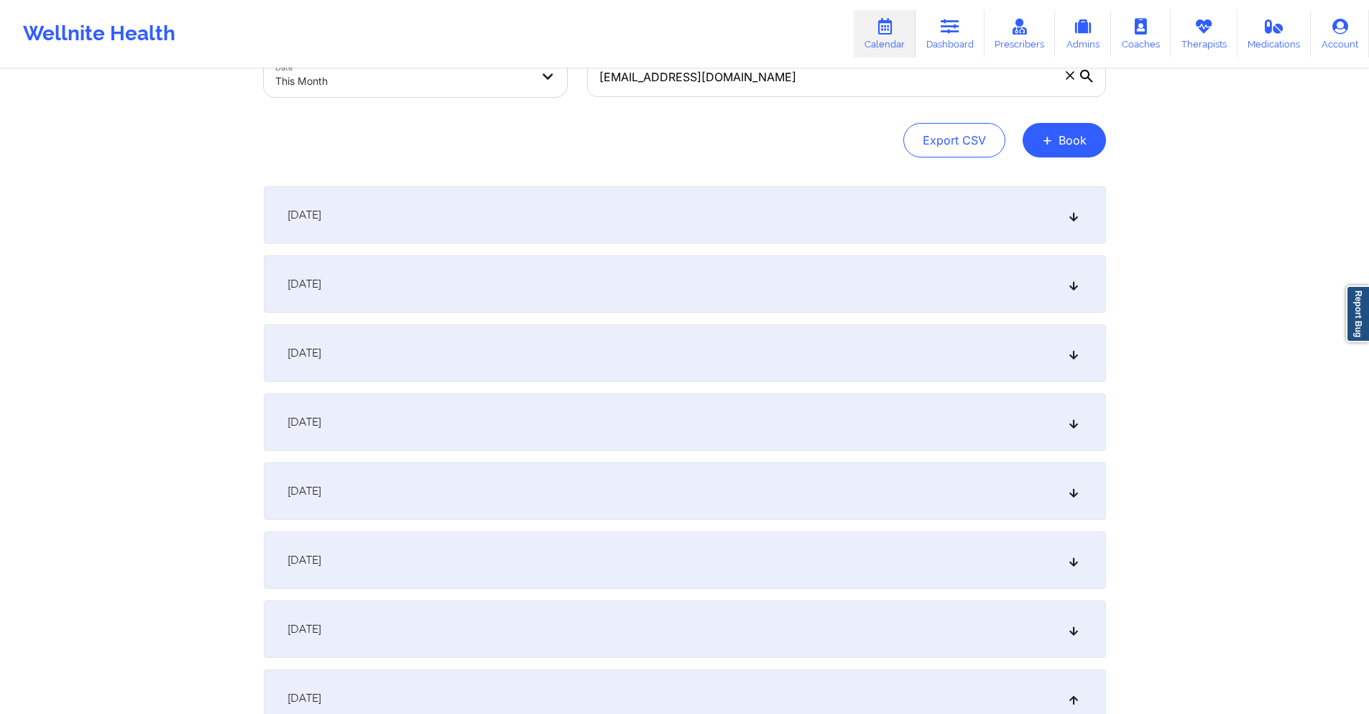
scroll to position [0, 0]
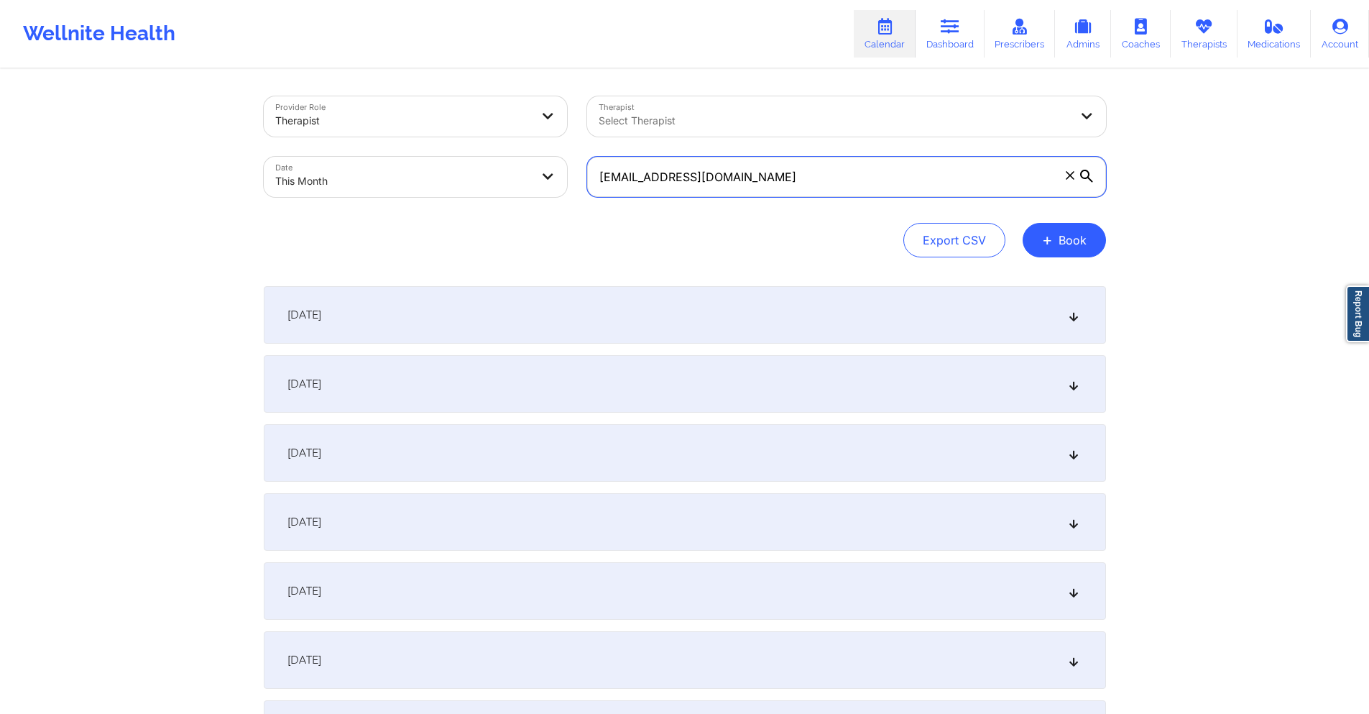
click at [769, 178] on input "chelseaminavi@gmail.com" at bounding box center [846, 177] width 519 height 40
paste input "sadewilson123@yahoo"
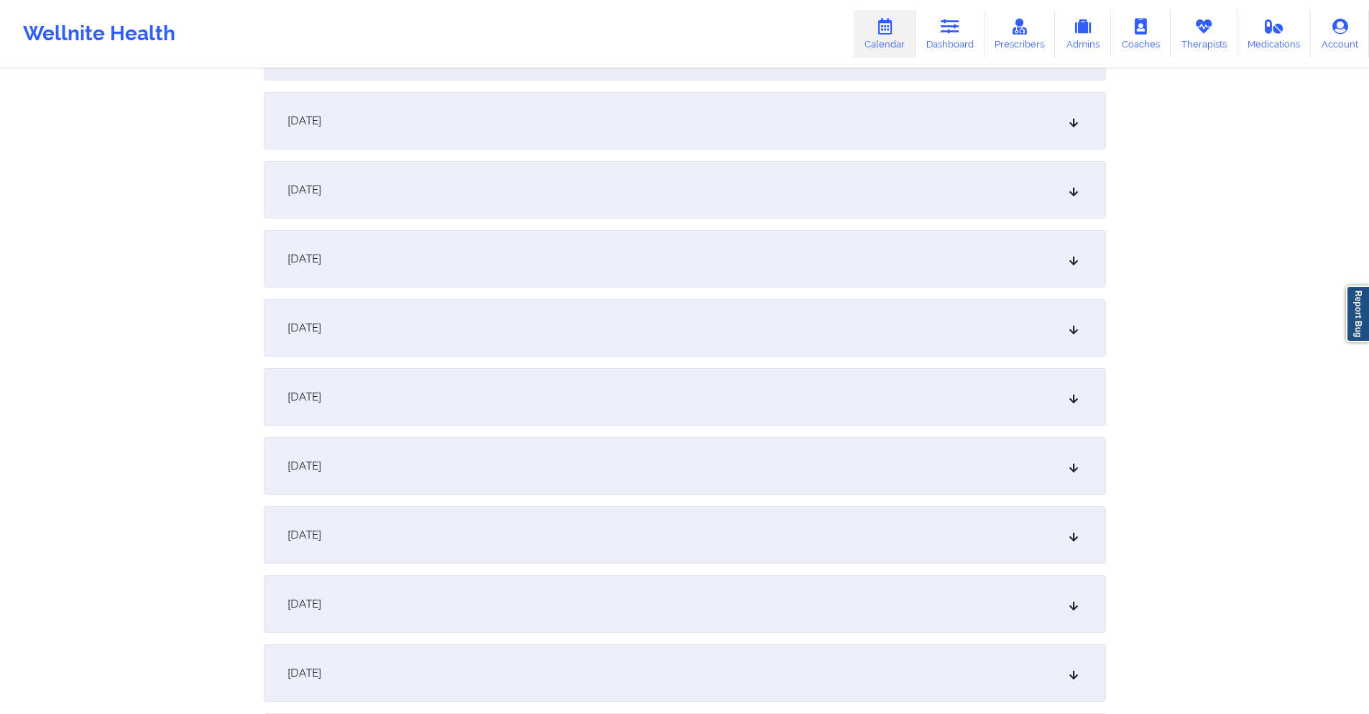
scroll to position [431, 0]
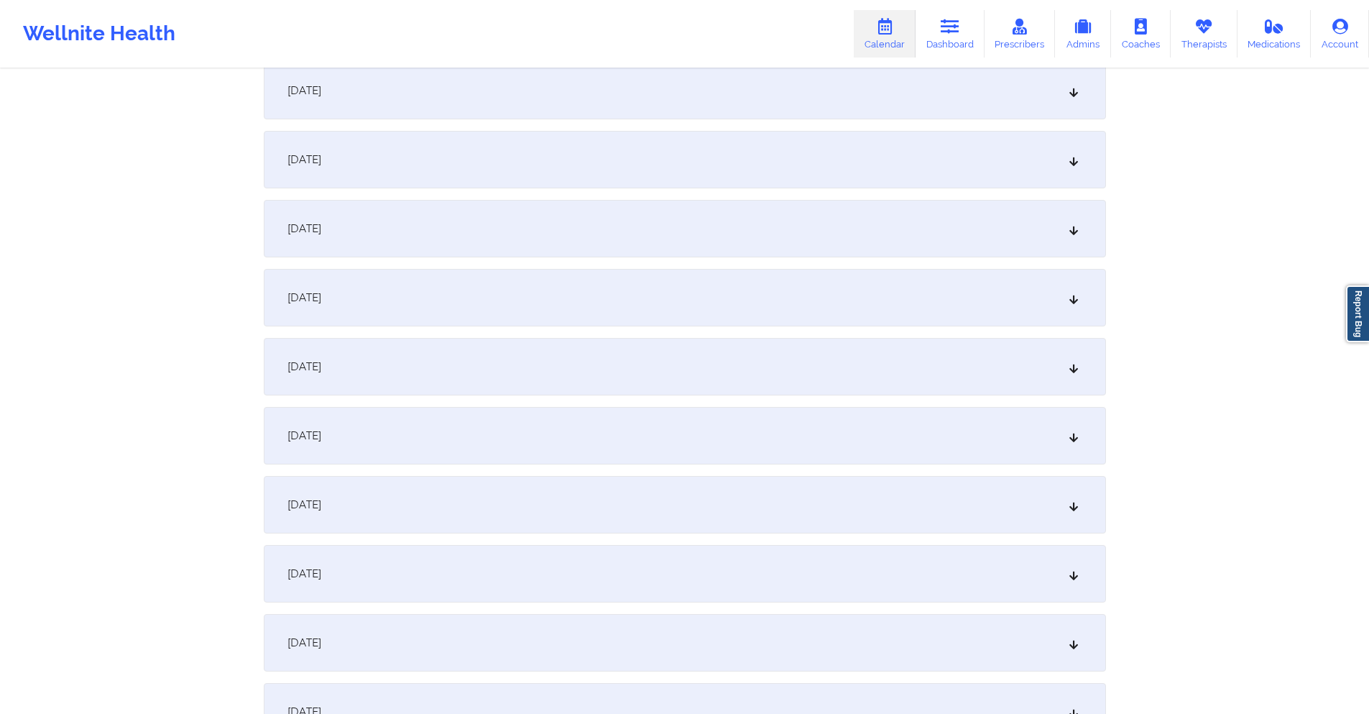
click at [729, 367] on div "October 8, 2025" at bounding box center [685, 367] width 842 height 58
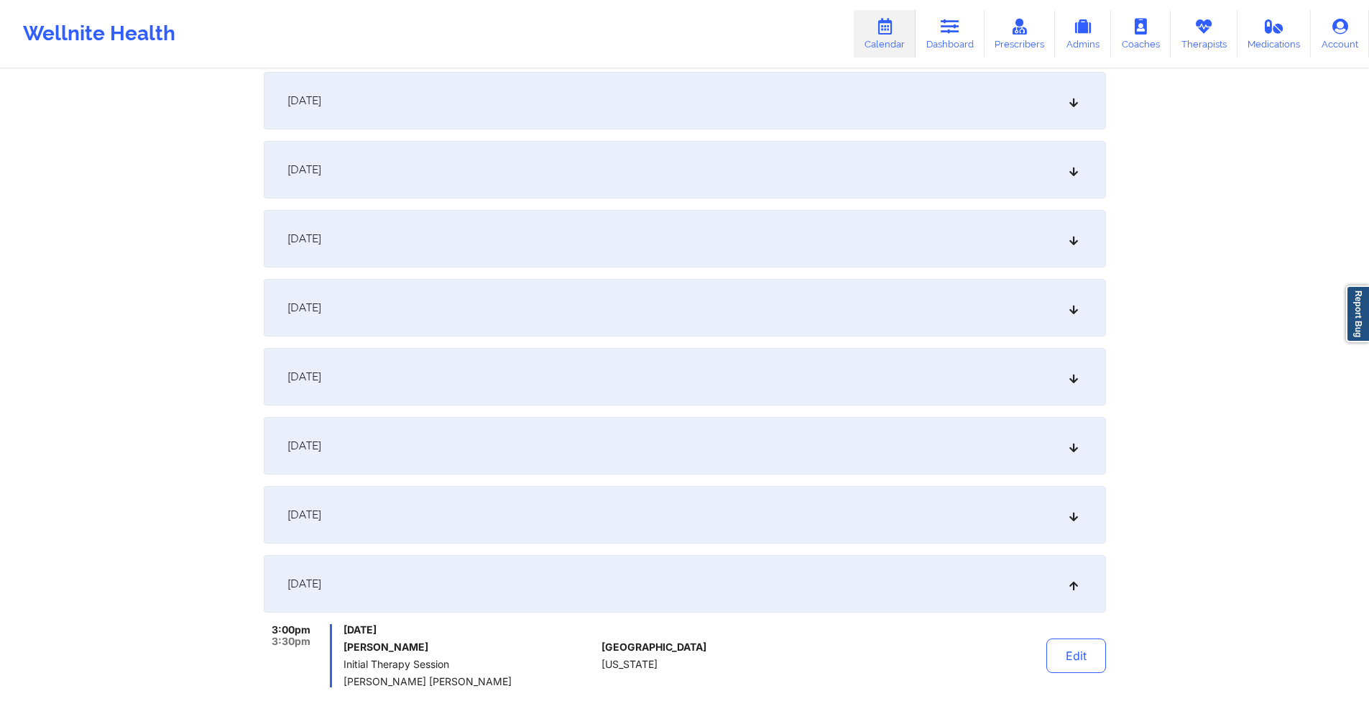
scroll to position [0, 0]
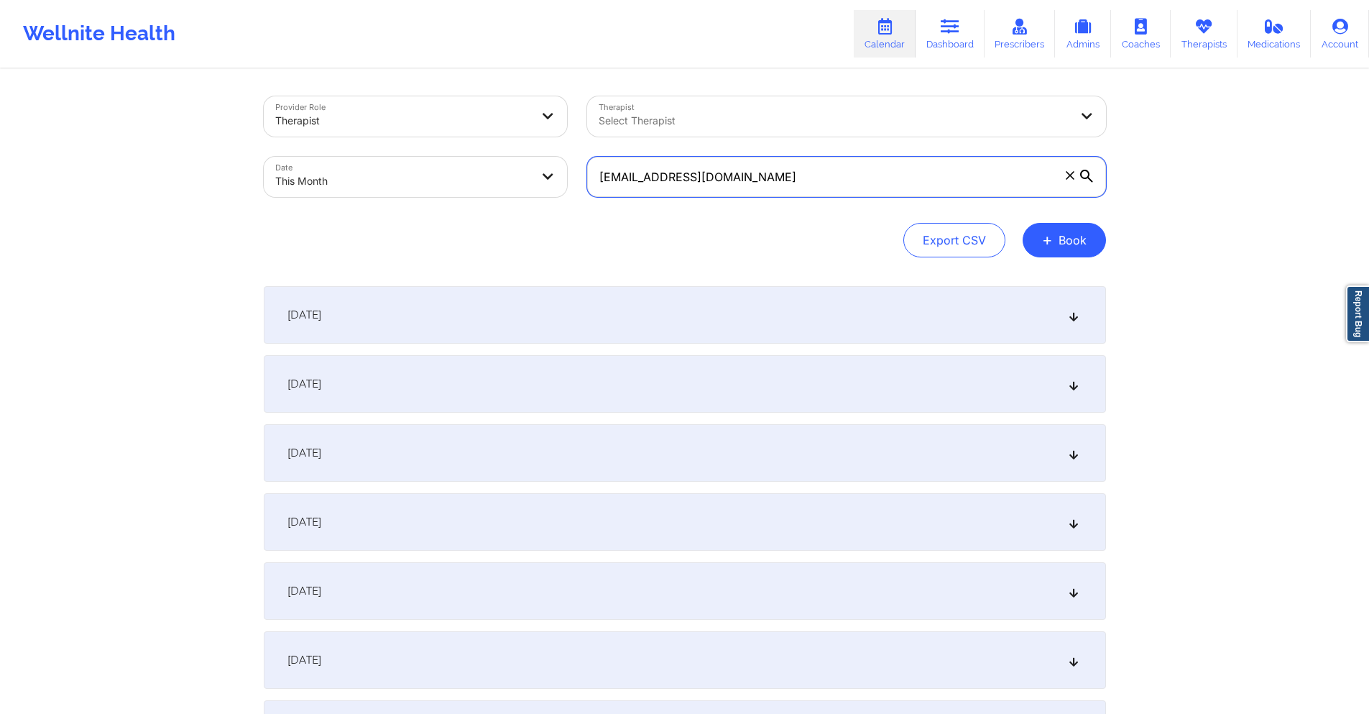
click at [692, 172] on input "sadewilson123@yahoo.com" at bounding box center [846, 177] width 519 height 40
paste input "vherrerax2012@gmail"
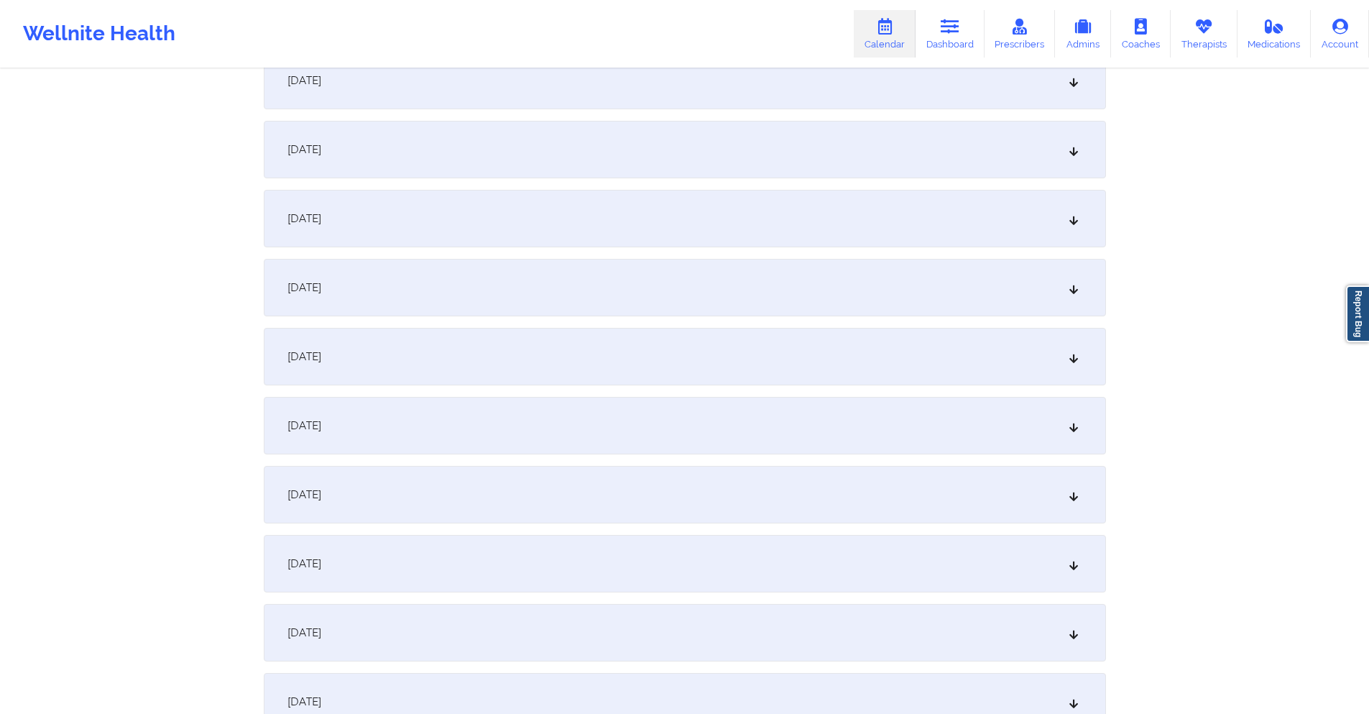
scroll to position [288, 0]
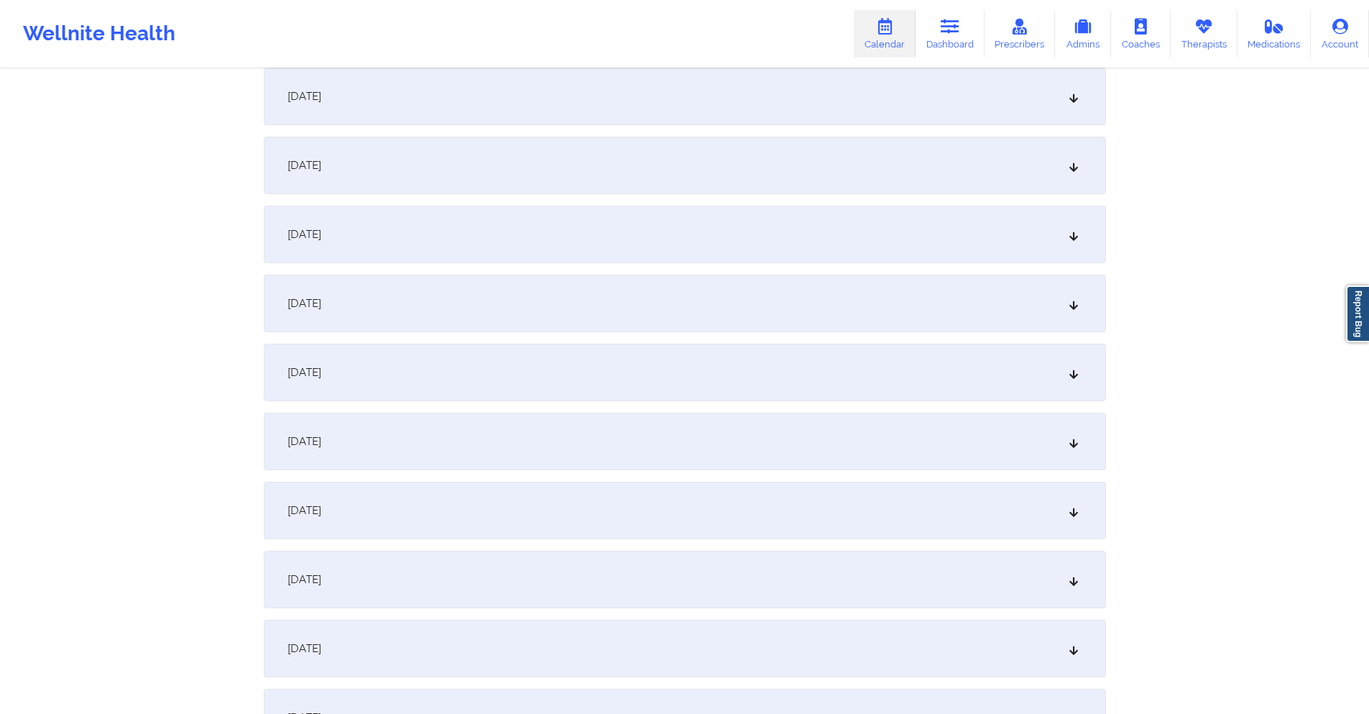
type input "vherrerax2012@gmail.com"
click at [479, 505] on div "October 8, 2025" at bounding box center [685, 511] width 842 height 58
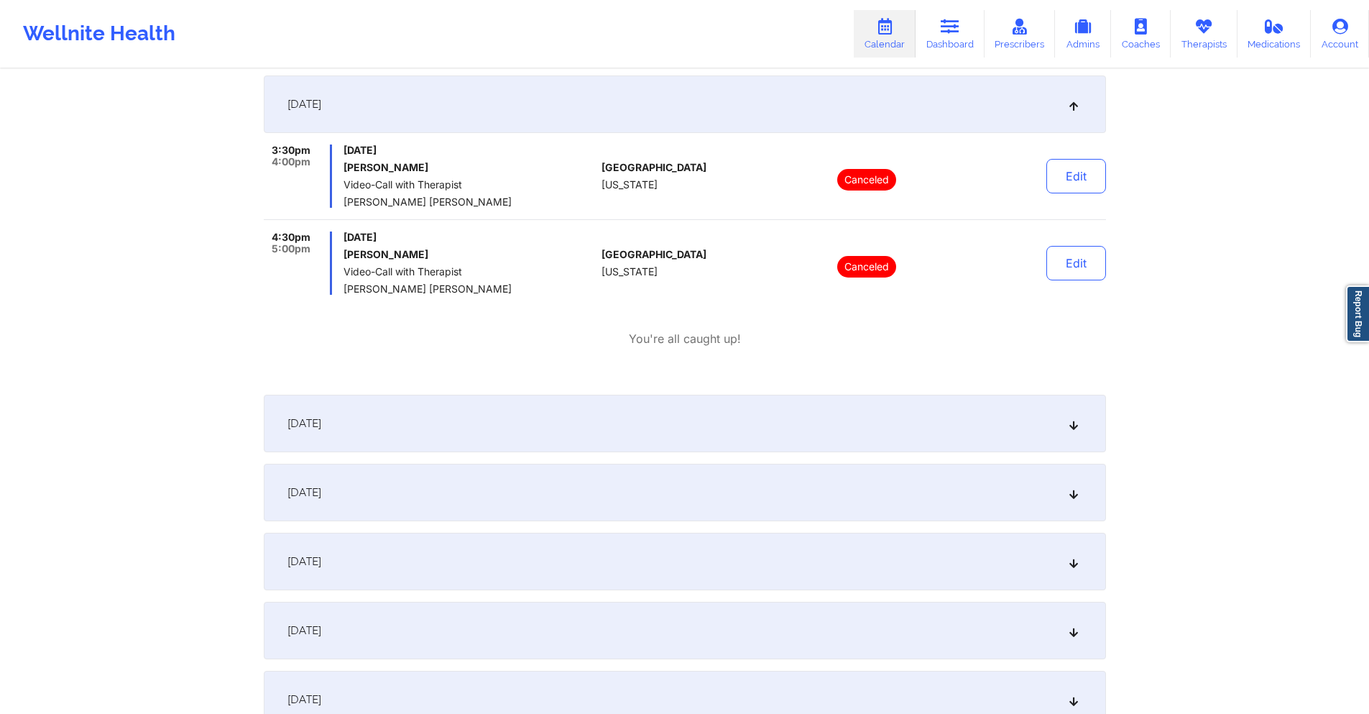
scroll to position [719, 0]
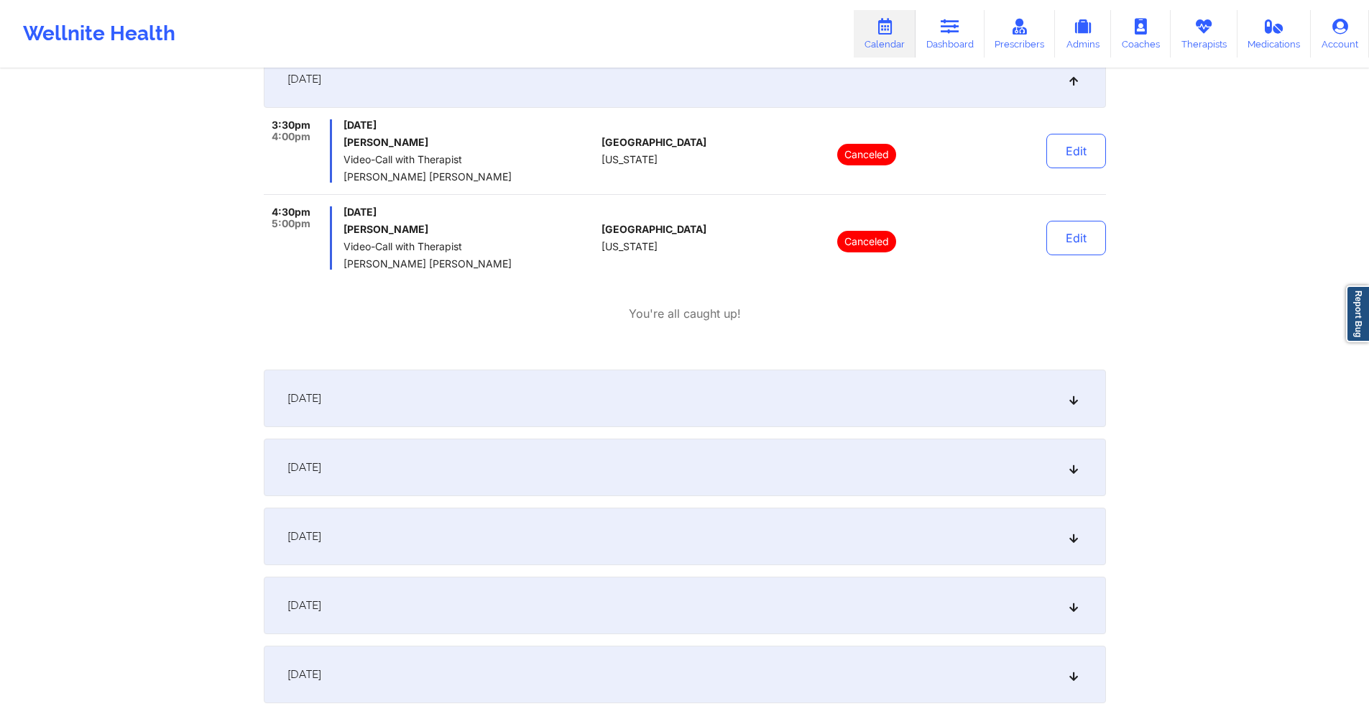
click at [540, 392] on div "October 9, 2025" at bounding box center [685, 398] width 842 height 58
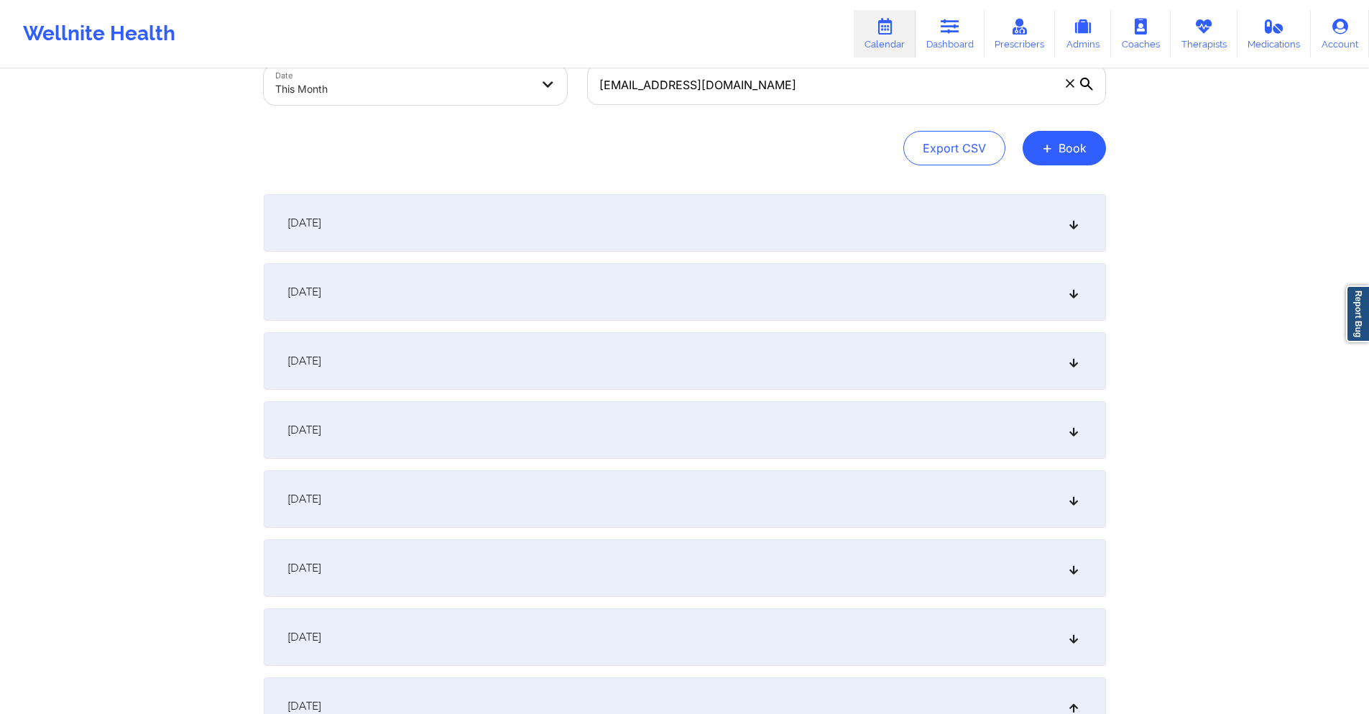
scroll to position [0, 0]
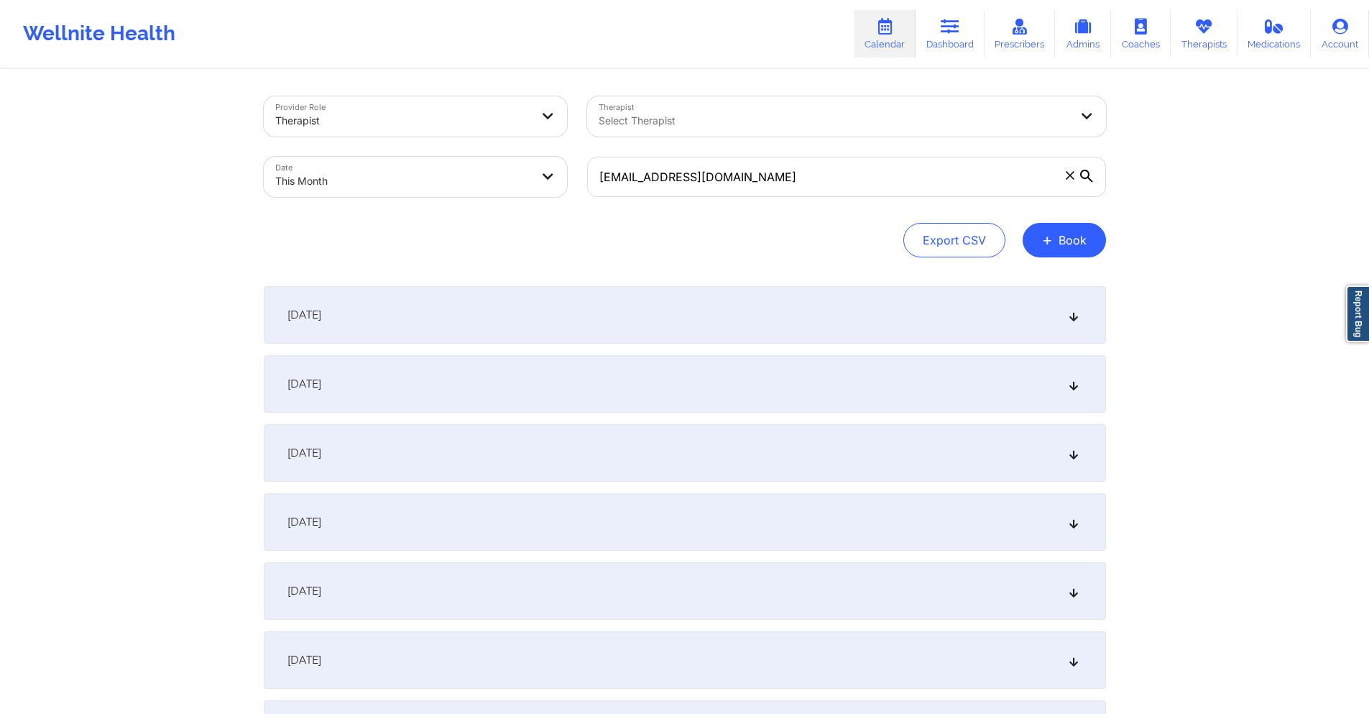
click at [511, 187] on body "Wellnite Health Calendar Dashboard Prescribers Admins Coaches Therapists Medica…" at bounding box center [684, 357] width 1369 height 714
select select "2025-9"
select select "2025-10"
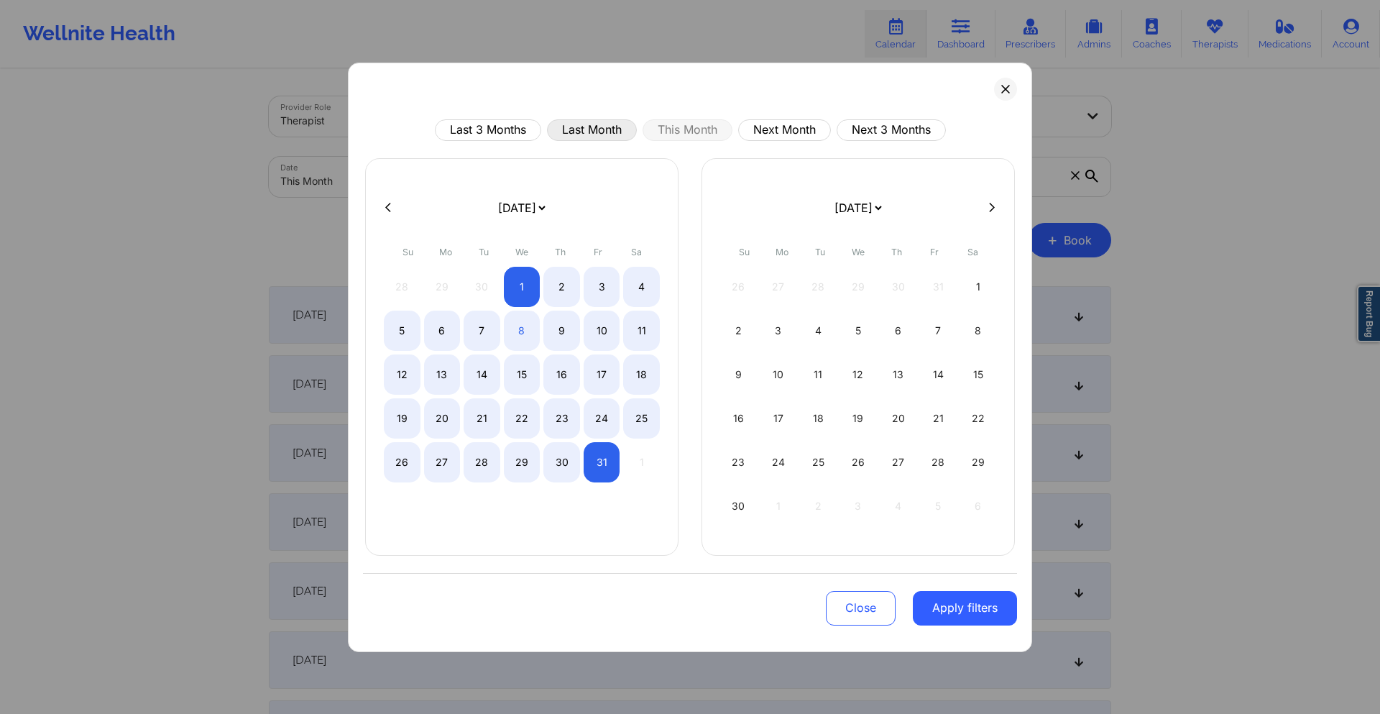
click at [571, 126] on button "Last Month" at bounding box center [592, 130] width 90 height 22
select select "2025-8"
select select "2025-9"
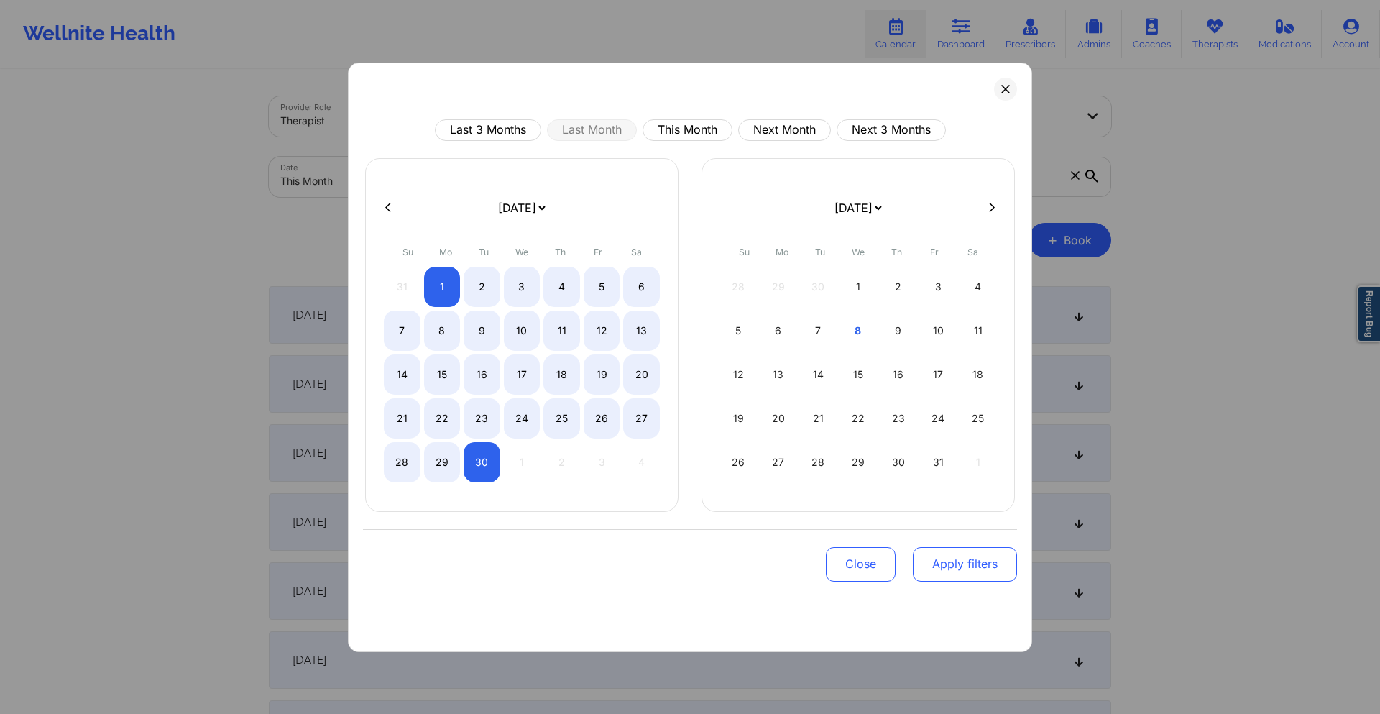
click at [972, 569] on button "Apply filters" at bounding box center [965, 564] width 104 height 35
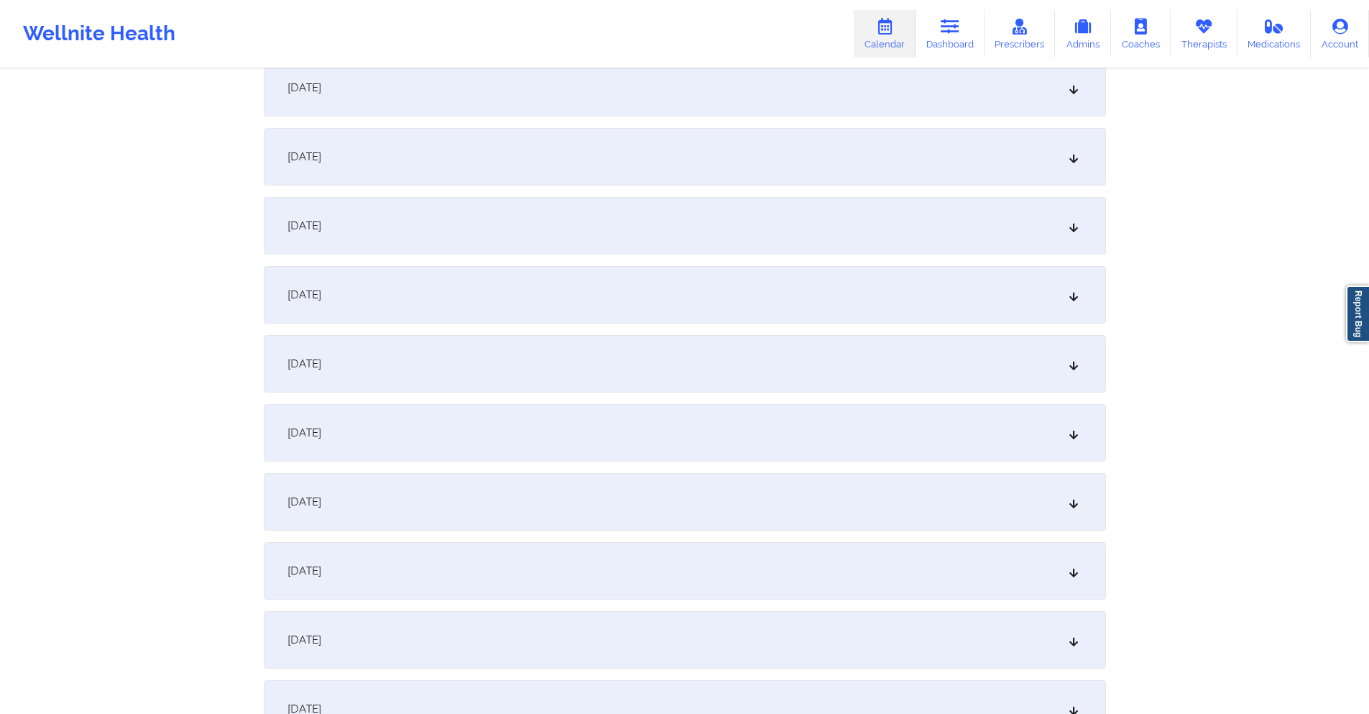
scroll to position [863, 0]
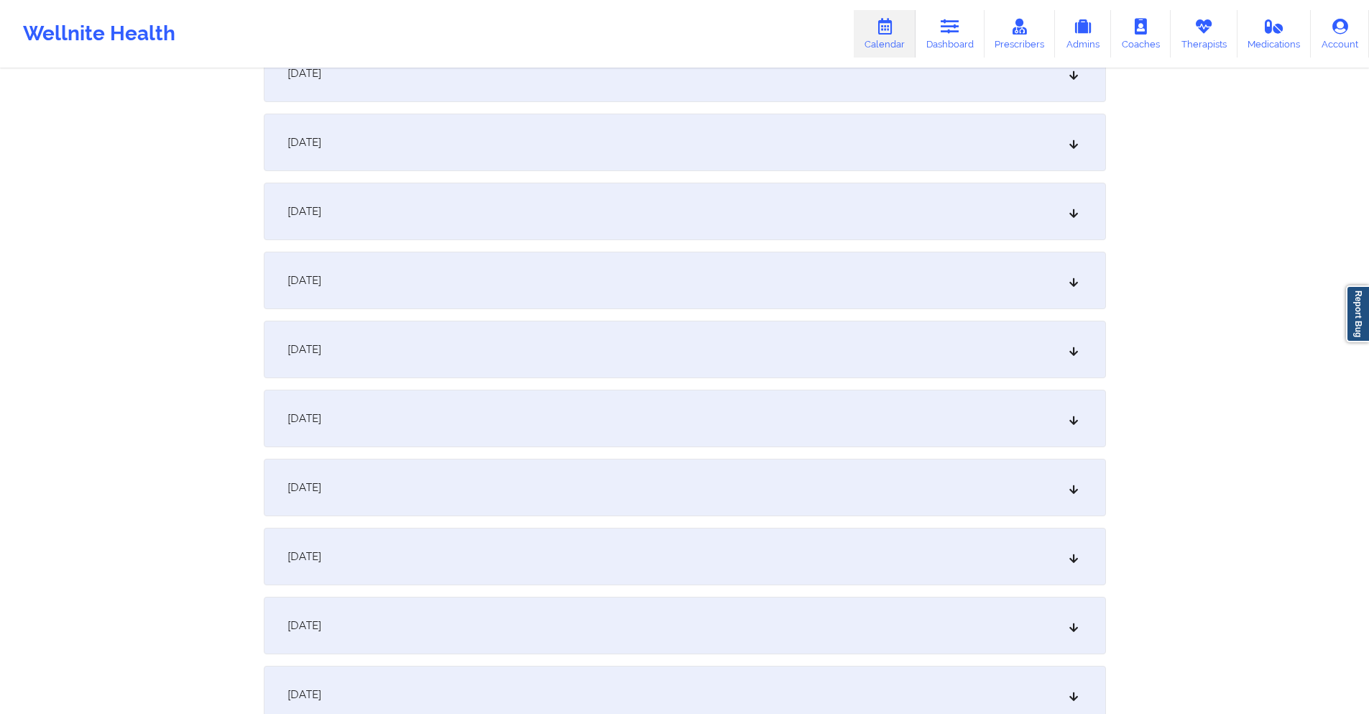
click at [542, 553] on div "September 17, 2025" at bounding box center [685, 557] width 842 height 58
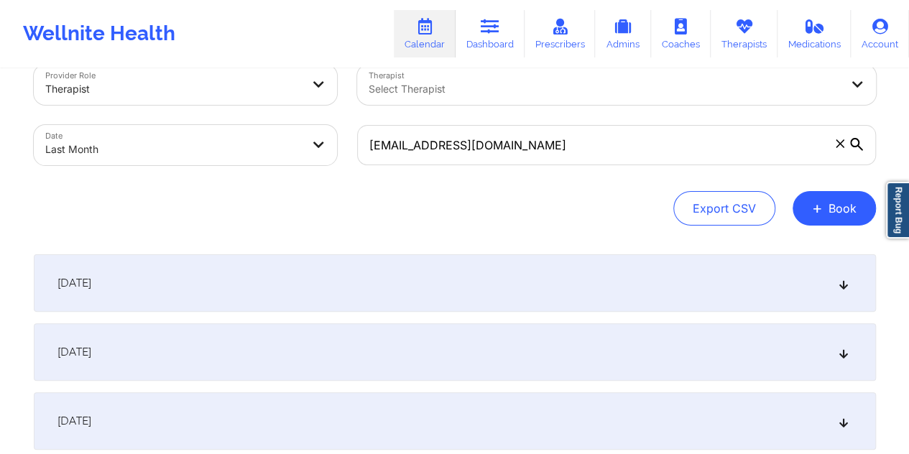
scroll to position [0, 0]
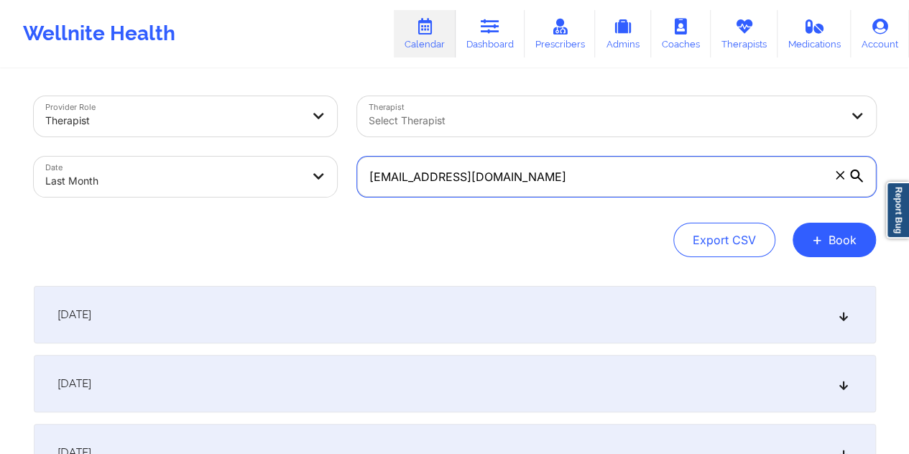
click at [496, 183] on input "vherrerax2012@gmail.com" at bounding box center [616, 177] width 519 height 40
click at [500, 182] on input "vherrerax2012@gmail.com" at bounding box center [616, 177] width 519 height 40
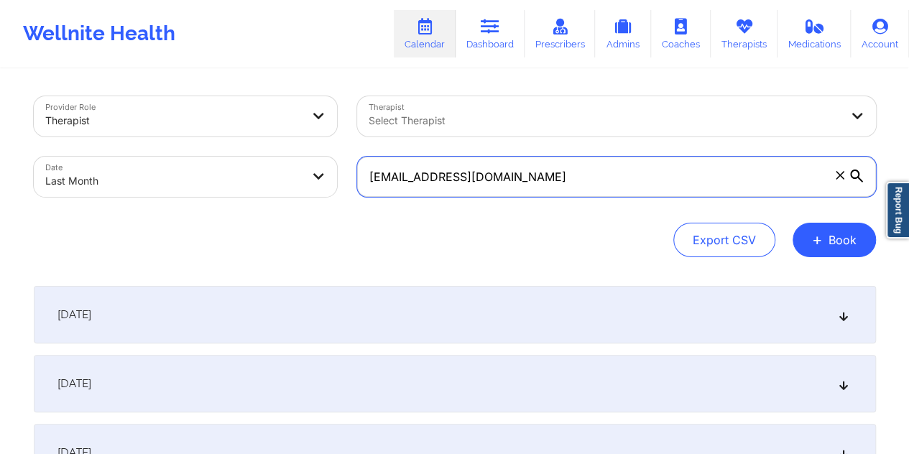
click at [500, 182] on input "vherrerax2012@gmail.com" at bounding box center [616, 177] width 519 height 40
paste input "gracesandra12@yahoo"
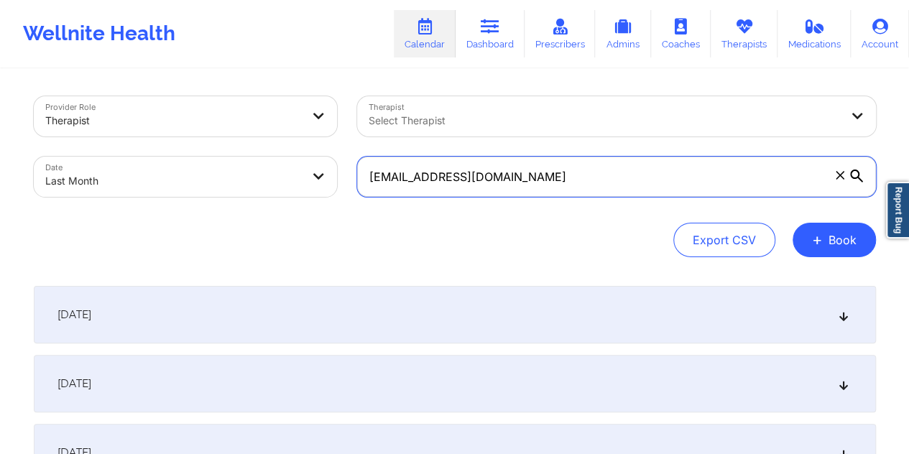
type input "gracesandra12@yahoo.com"
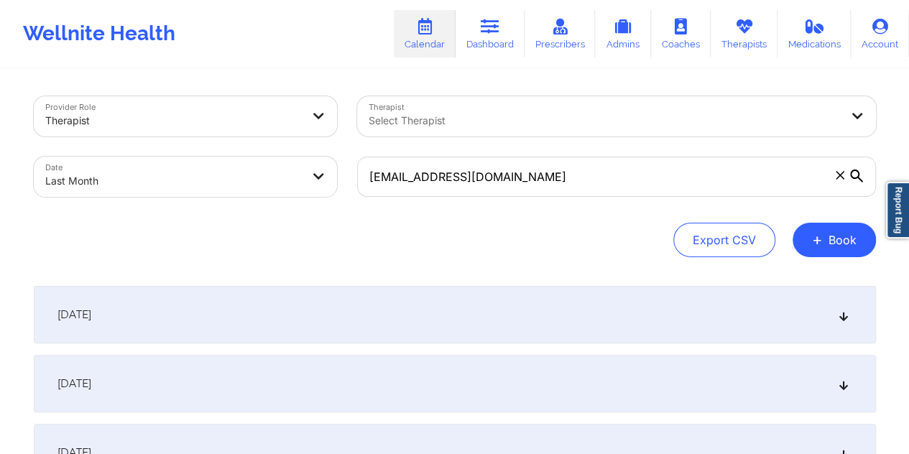
click at [298, 174] on body "Wellnite Health Calendar Dashboard Prescribers Admins Coaches Therapists Medica…" at bounding box center [454, 227] width 909 height 454
select select "2025-8"
select select "2025-9"
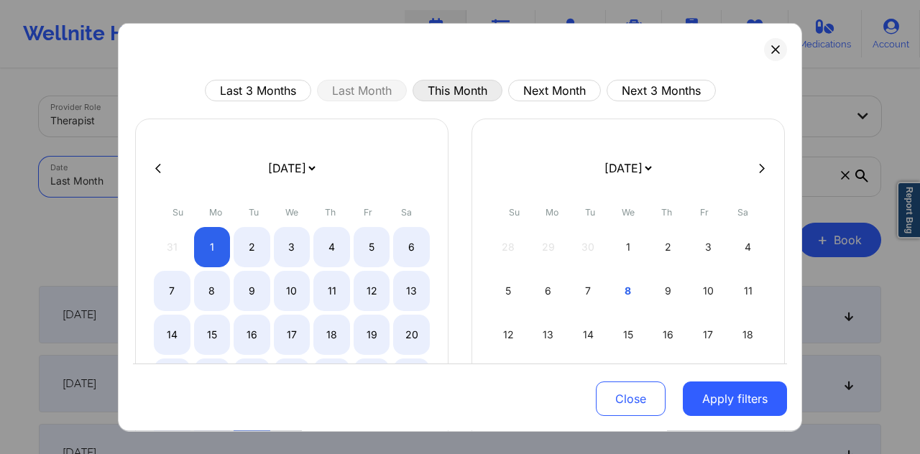
click at [469, 91] on button "This Month" at bounding box center [458, 91] width 90 height 22
select select "2025-9"
select select "2025-10"
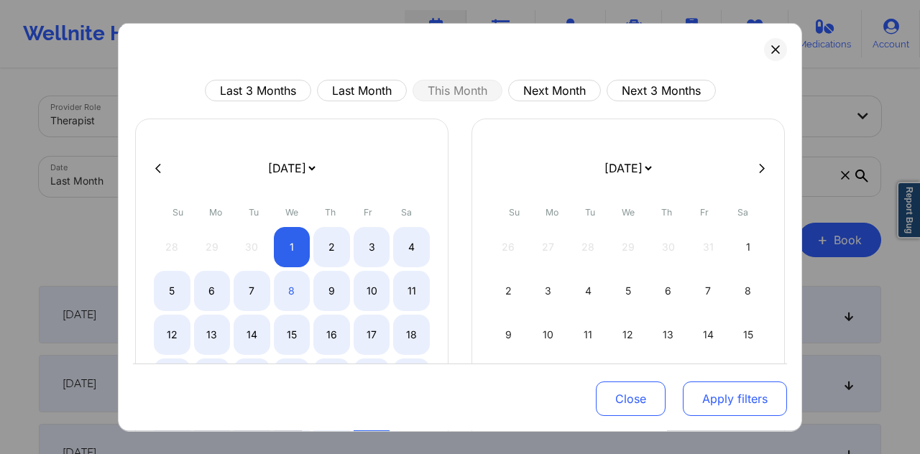
click at [725, 399] on button "Apply filters" at bounding box center [735, 399] width 104 height 35
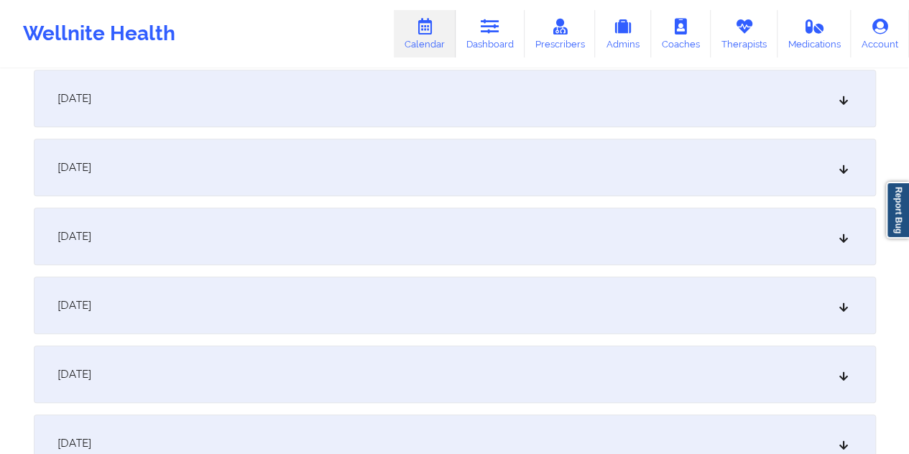
scroll to position [503, 0]
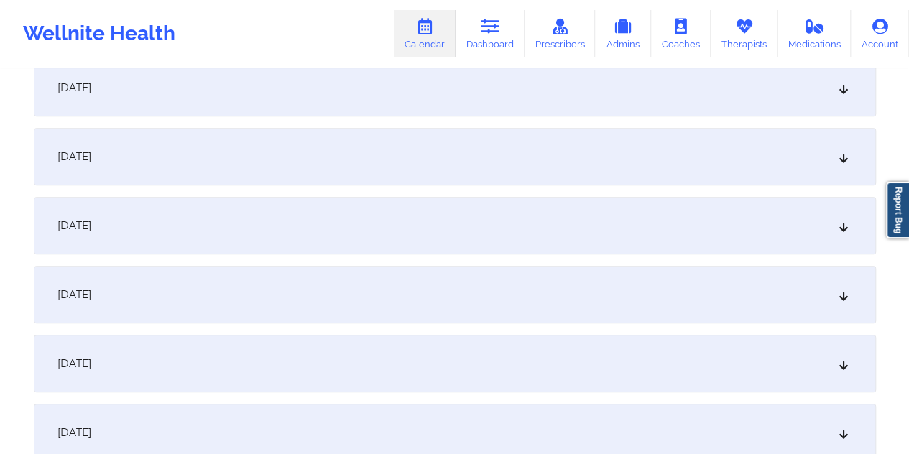
click at [567, 303] on div "October 8, 2025" at bounding box center [455, 295] width 842 height 58
click at [450, 221] on div "October 15, 2025" at bounding box center [455, 222] width 842 height 58
click at [395, 270] on div "October 22, 2025" at bounding box center [455, 294] width 842 height 58
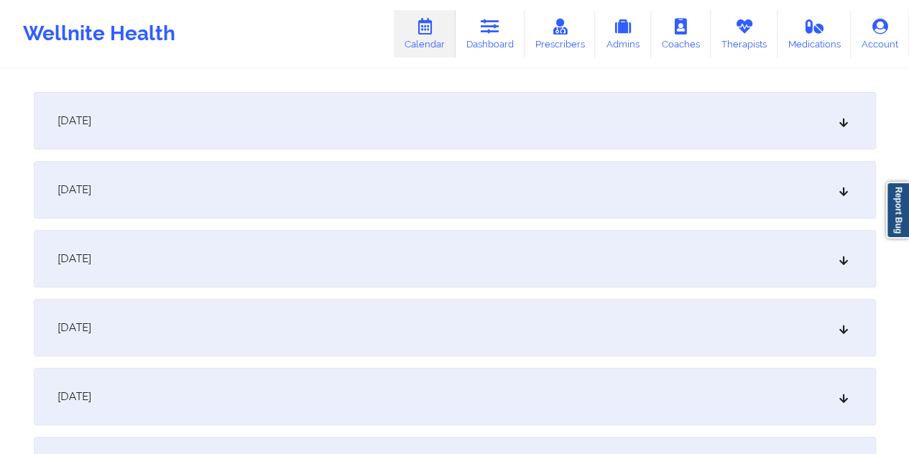
scroll to position [0, 0]
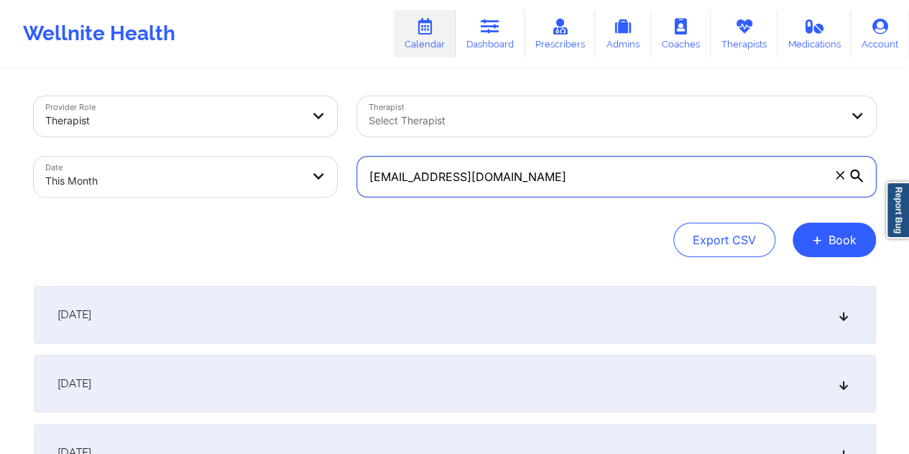
click at [523, 166] on input "gracesandra12@yahoo.com" at bounding box center [616, 177] width 519 height 40
paste input "asmith19843@icloud"
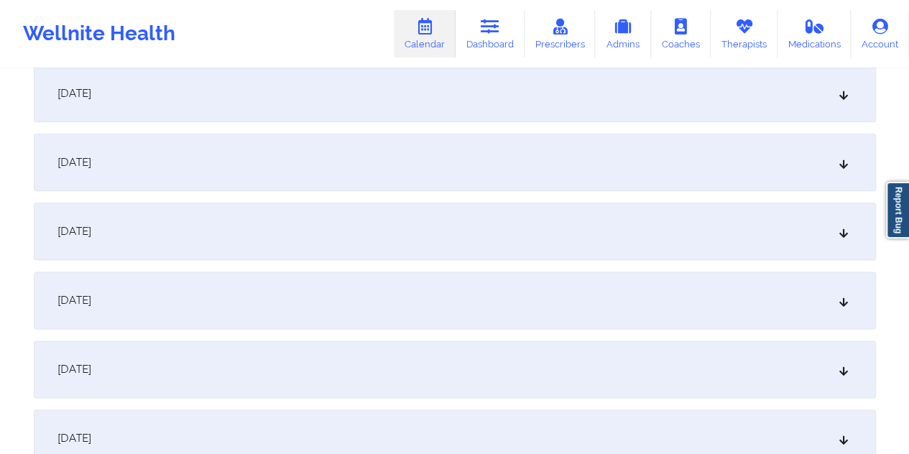
scroll to position [647, 0]
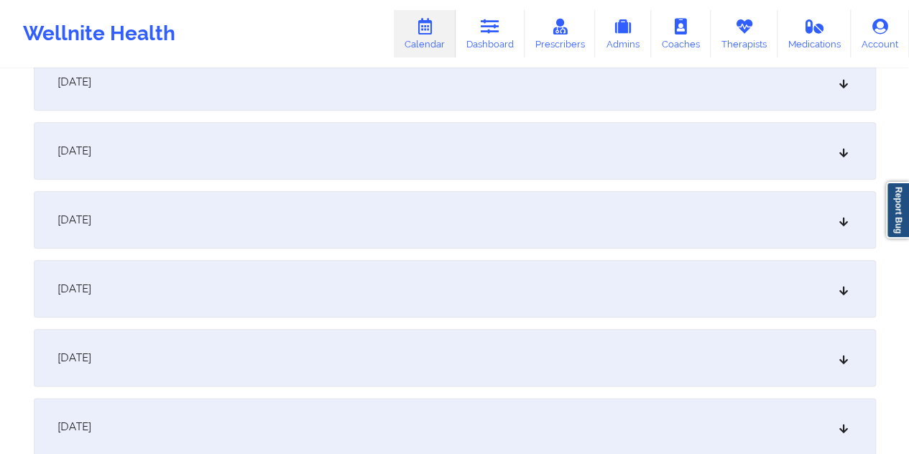
click at [436, 146] on div "October 8, 2025" at bounding box center [455, 151] width 842 height 58
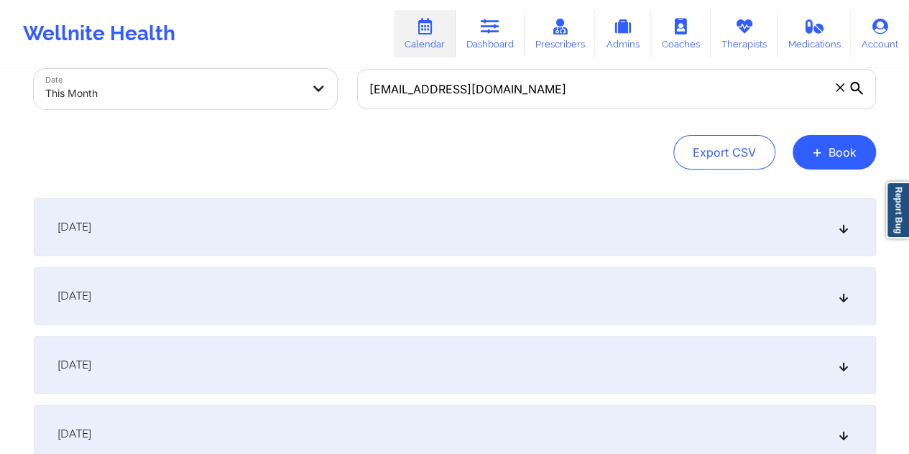
scroll to position [72, 0]
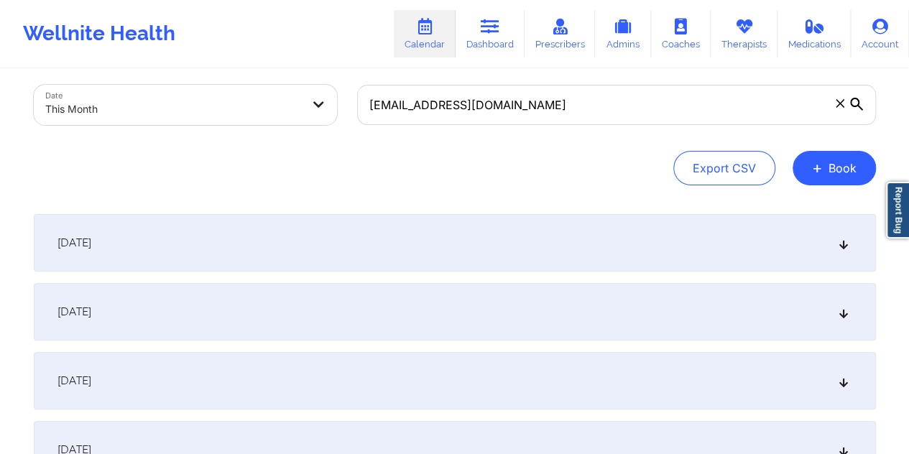
click at [279, 235] on div "October 1, 2025" at bounding box center [455, 243] width 842 height 58
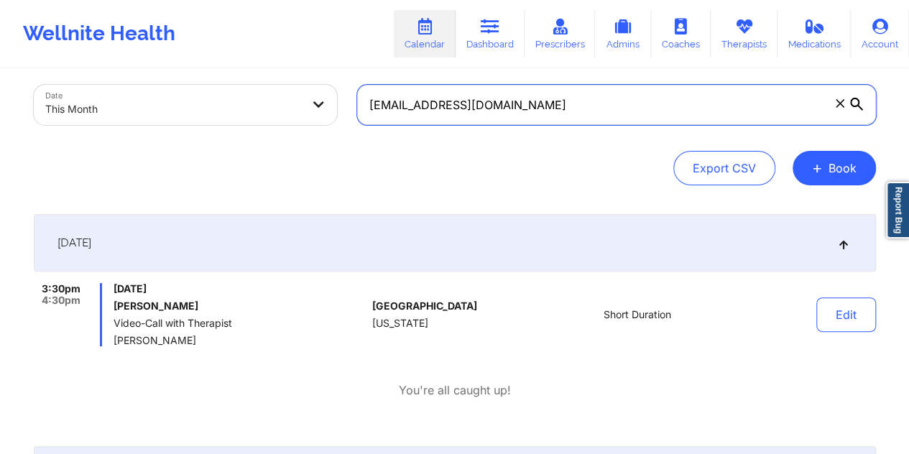
click at [451, 104] on input "asmith19843@icloud.com" at bounding box center [616, 105] width 519 height 40
paste input "imbenjamin@yahoo"
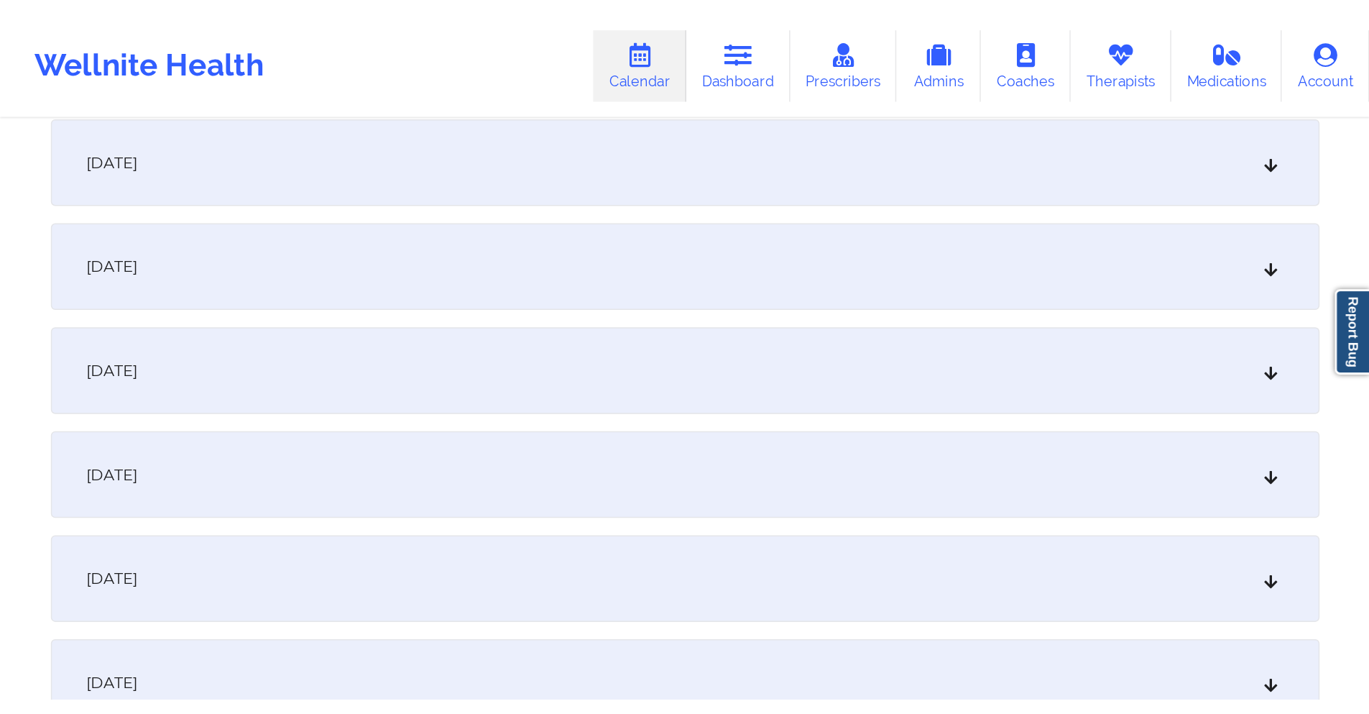
scroll to position [503, 0]
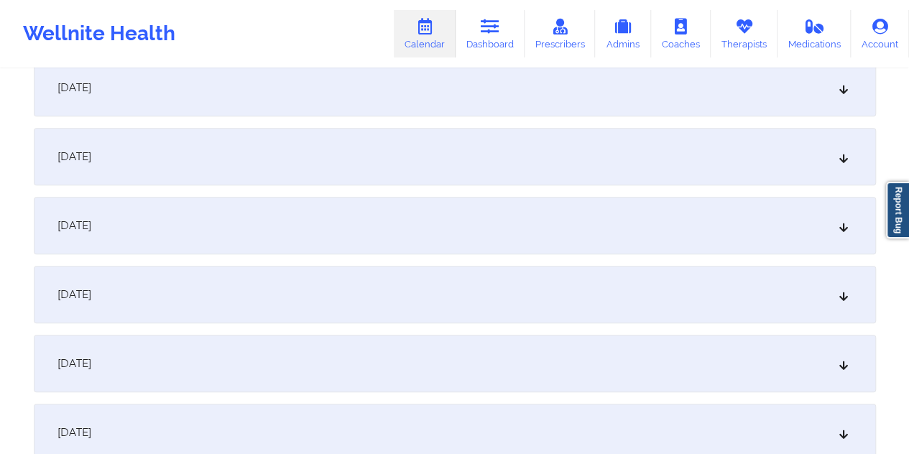
click at [444, 289] on div "October 8, 2025" at bounding box center [455, 295] width 842 height 58
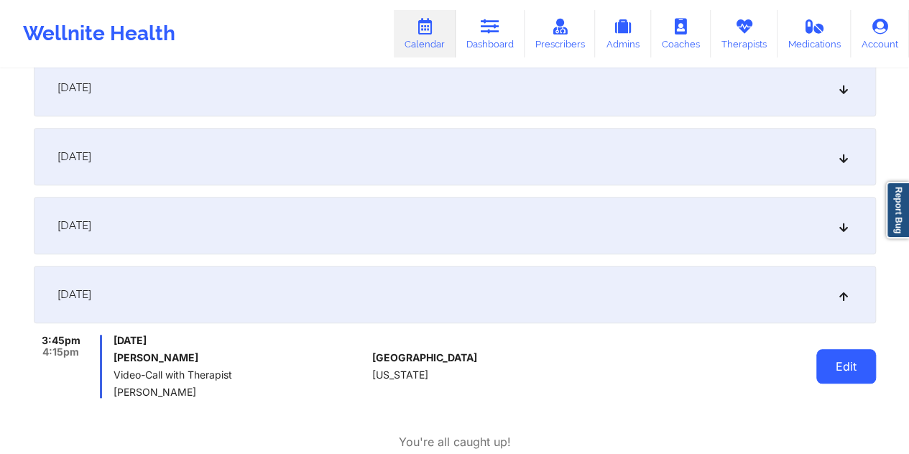
click at [842, 378] on button "Edit" at bounding box center [847, 366] width 60 height 35
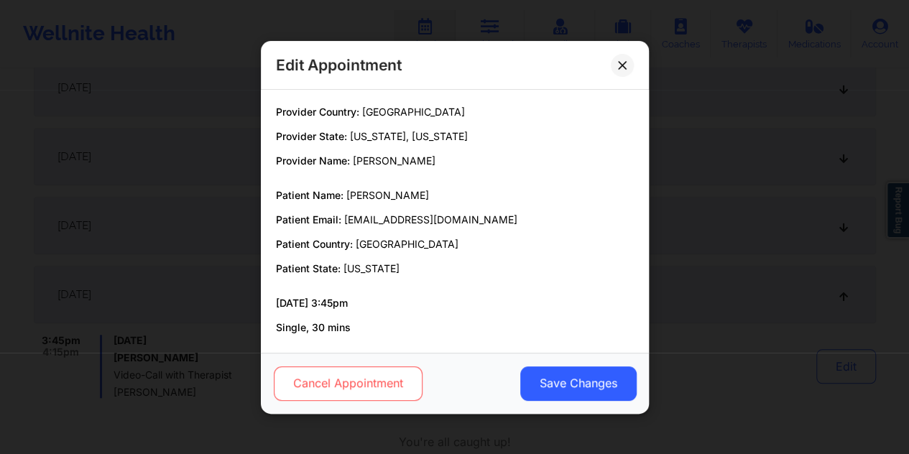
click at [392, 372] on button "Cancel Appointment" at bounding box center [347, 383] width 149 height 35
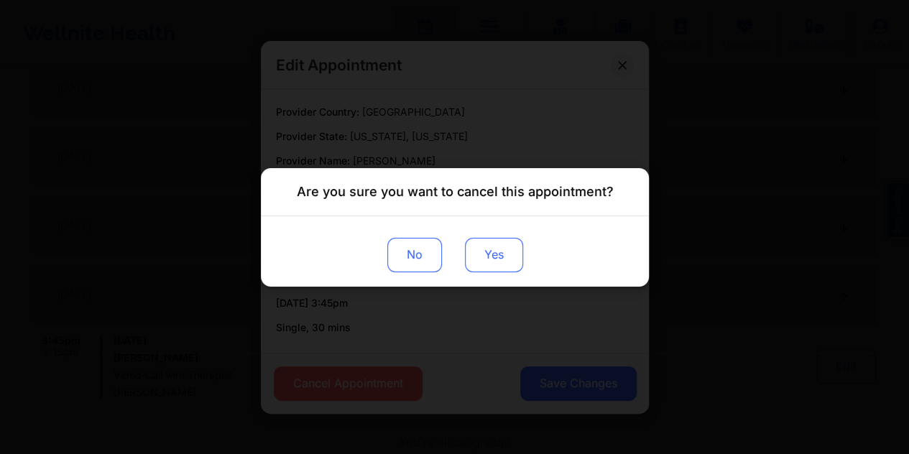
click at [482, 264] on button "Yes" at bounding box center [493, 254] width 58 height 35
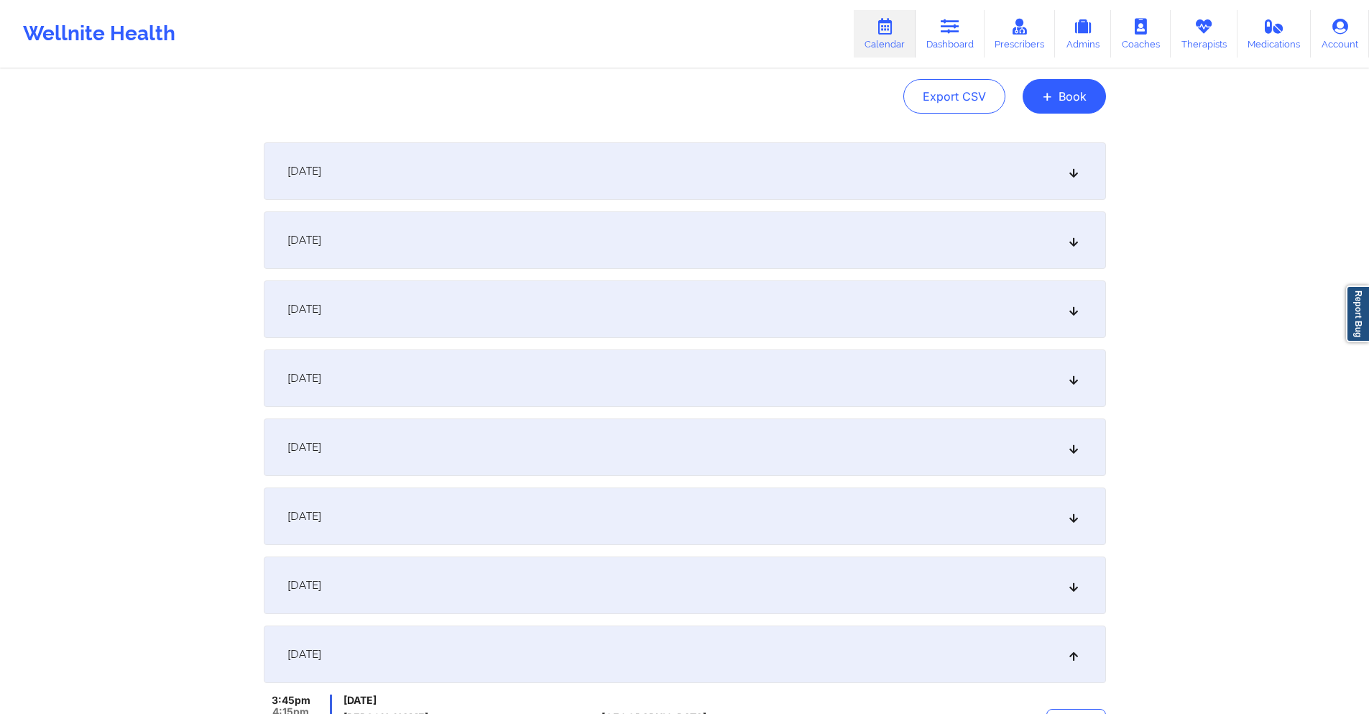
scroll to position [0, 0]
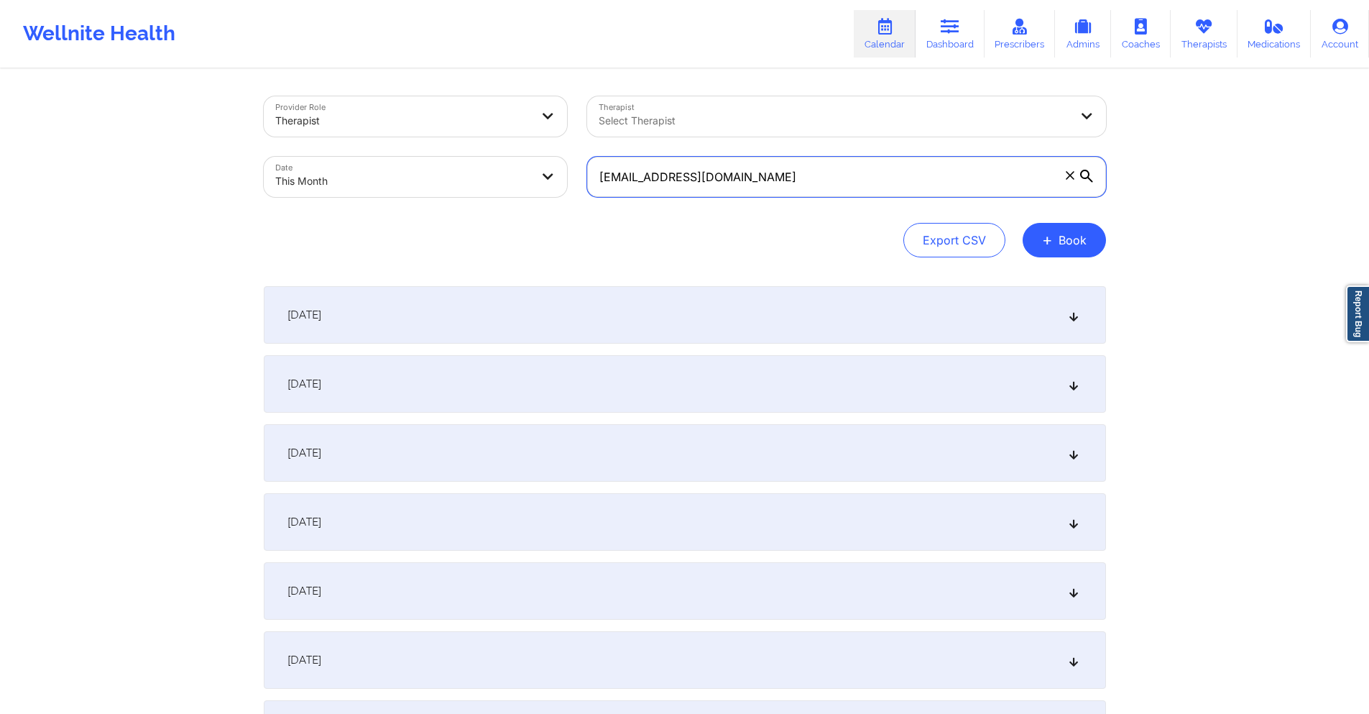
click at [695, 186] on input "asimbenjamin@yahoo.com" at bounding box center [846, 177] width 519 height 40
paste input "miguelt9500@gmail"
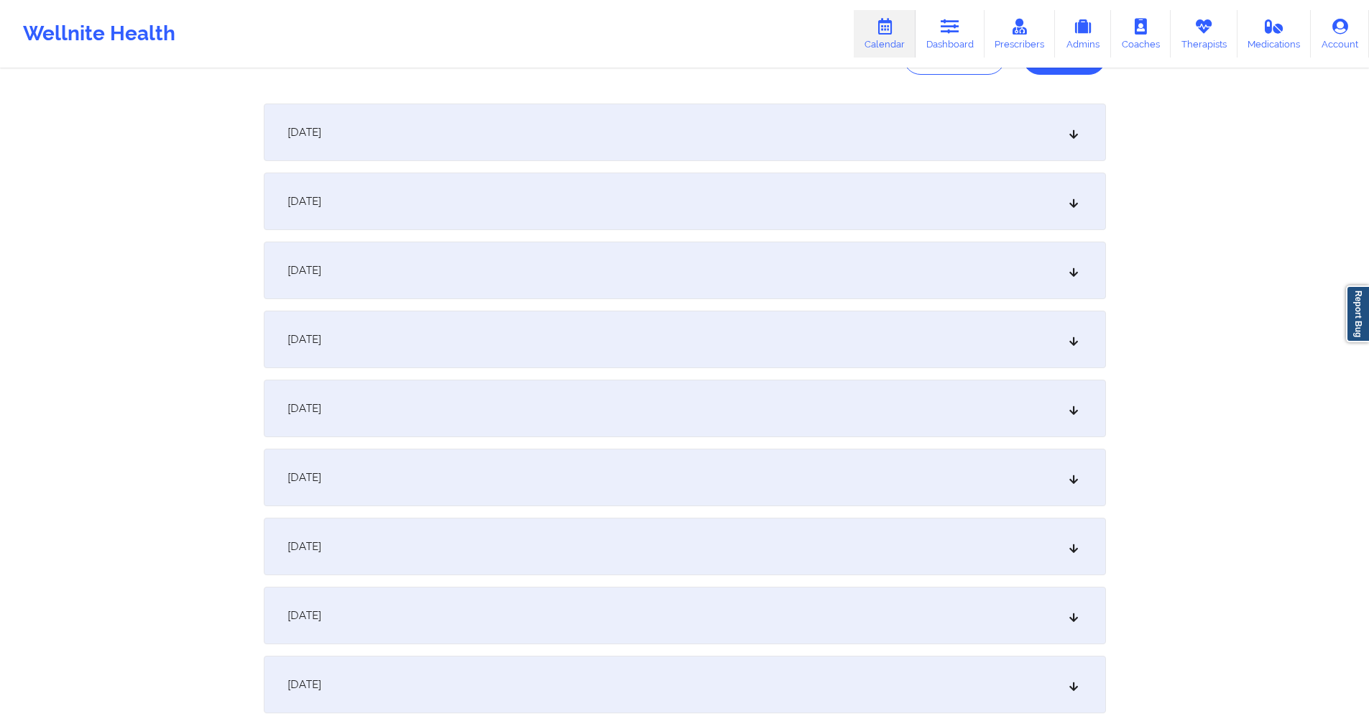
scroll to position [216, 0]
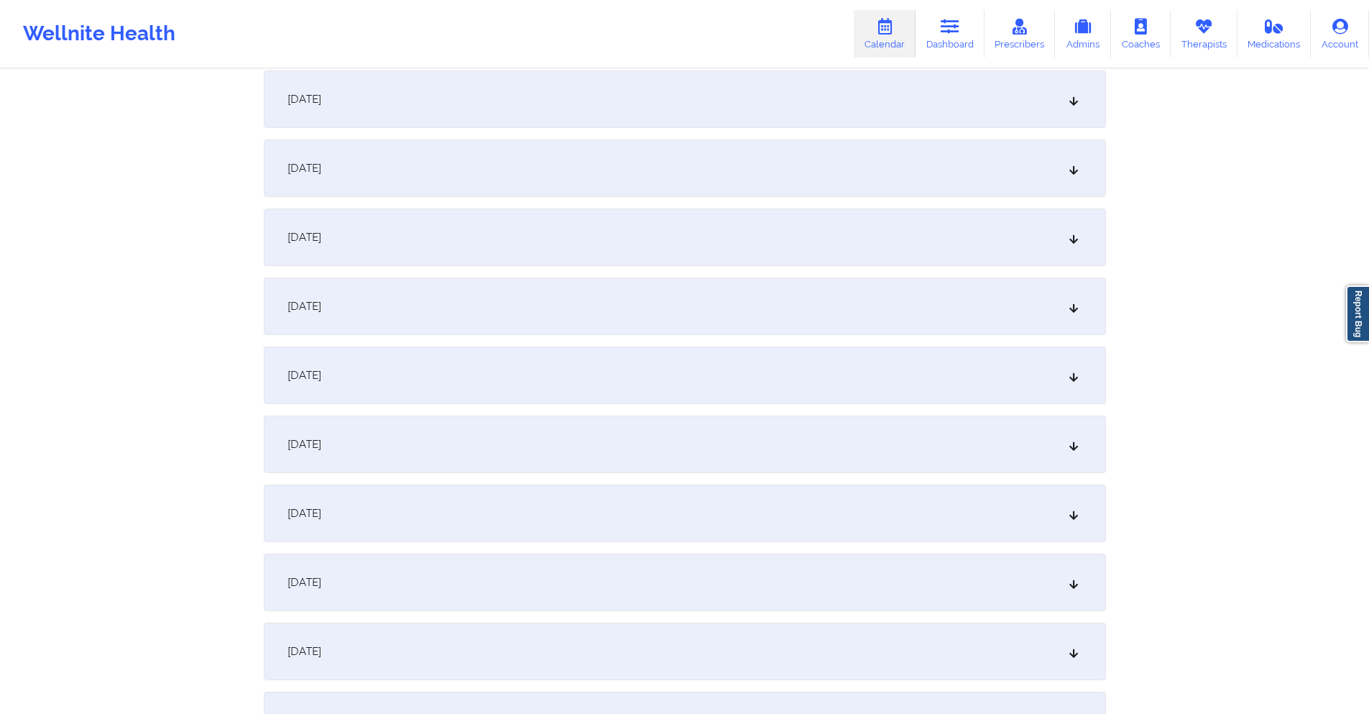
click at [500, 566] on div "October 8, 2025" at bounding box center [685, 582] width 842 height 58
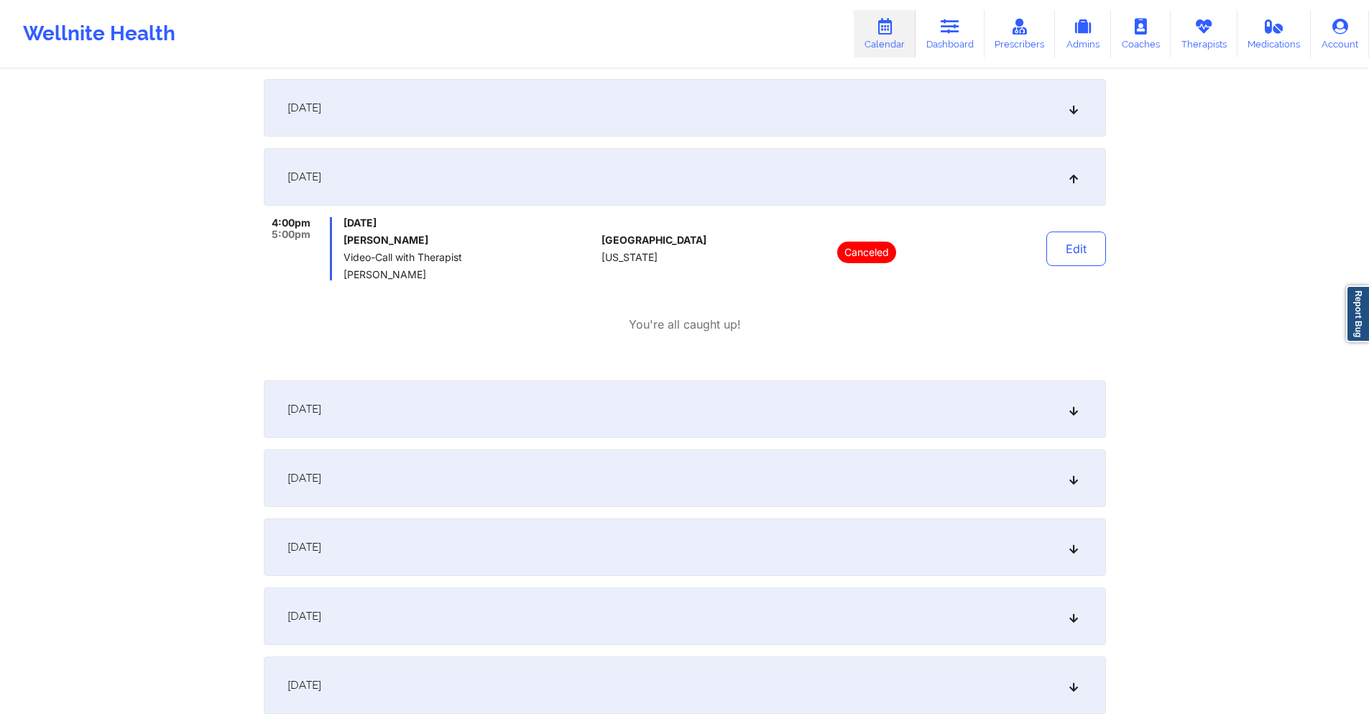
scroll to position [934, 0]
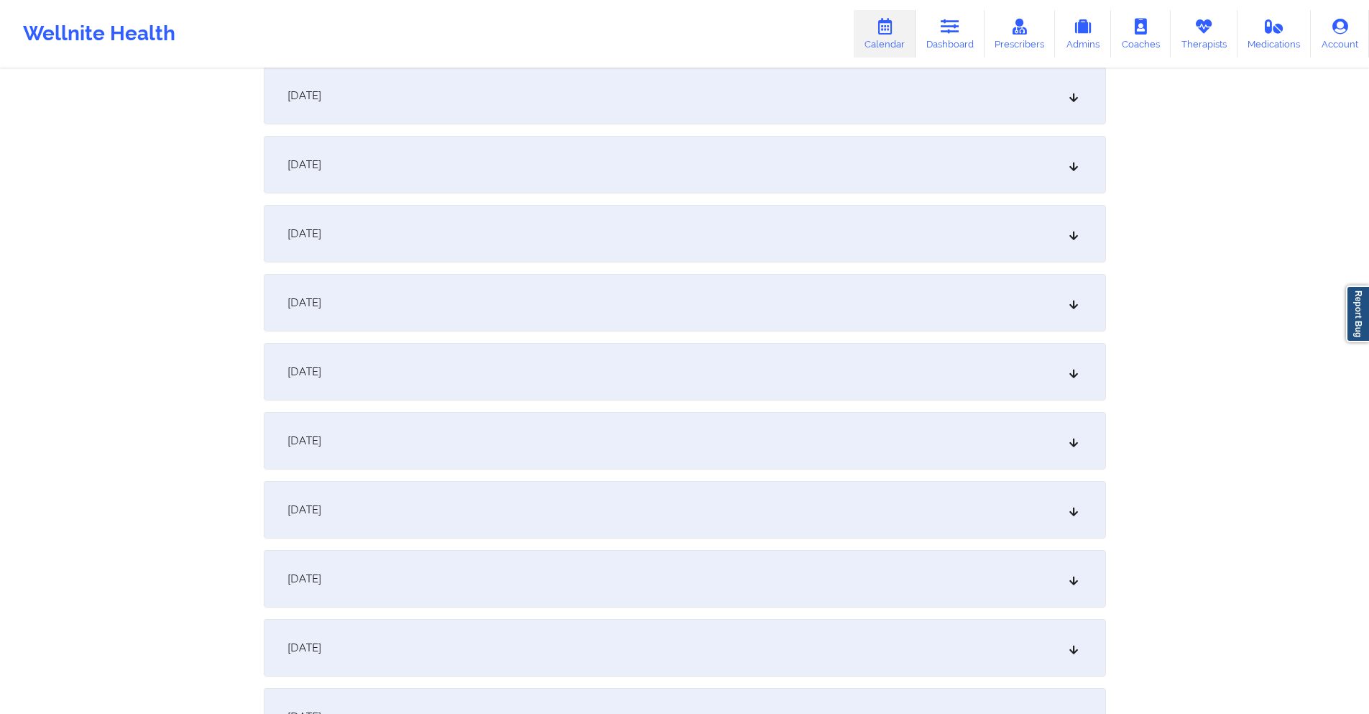
click at [561, 495] on div "October 15, 2025" at bounding box center [685, 510] width 842 height 58
click at [633, 505] on div "October 22, 2025" at bounding box center [685, 509] width 842 height 58
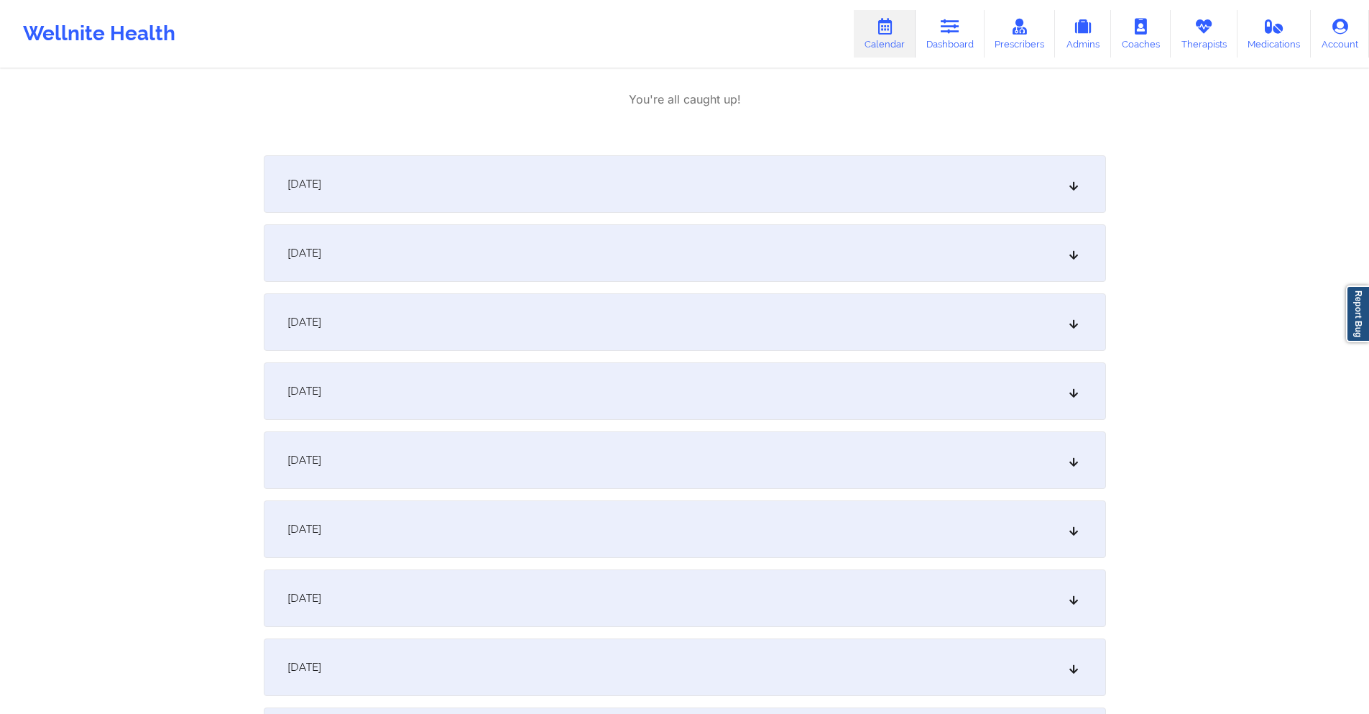
scroll to position [2156, 0]
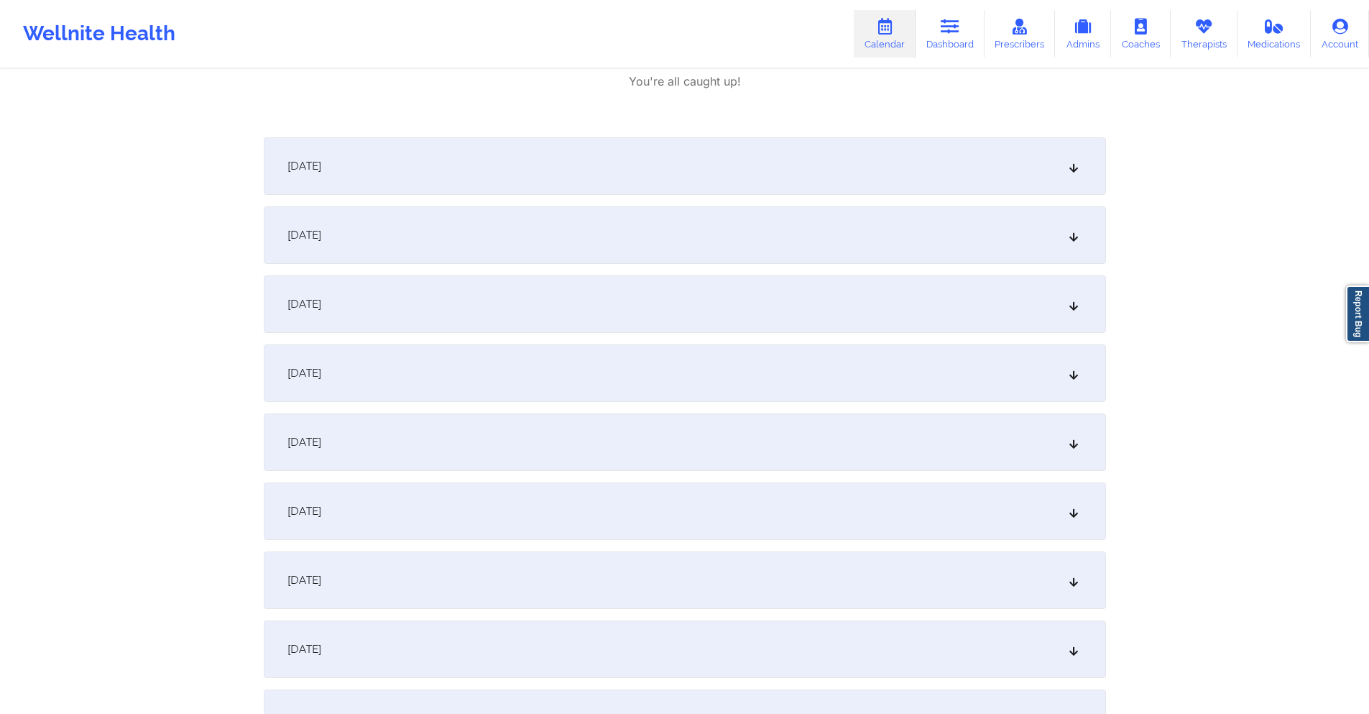
click at [590, 584] on div "October 29, 2025" at bounding box center [685, 580] width 842 height 58
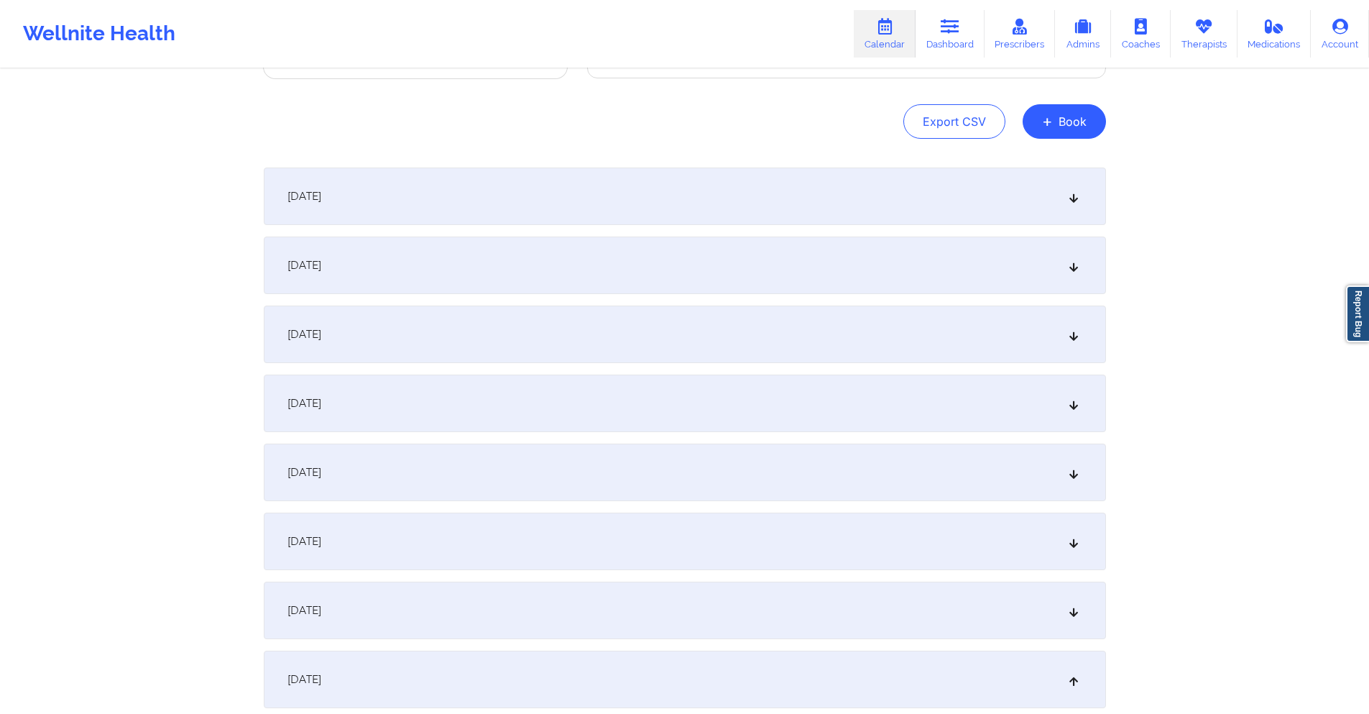
scroll to position [0, 0]
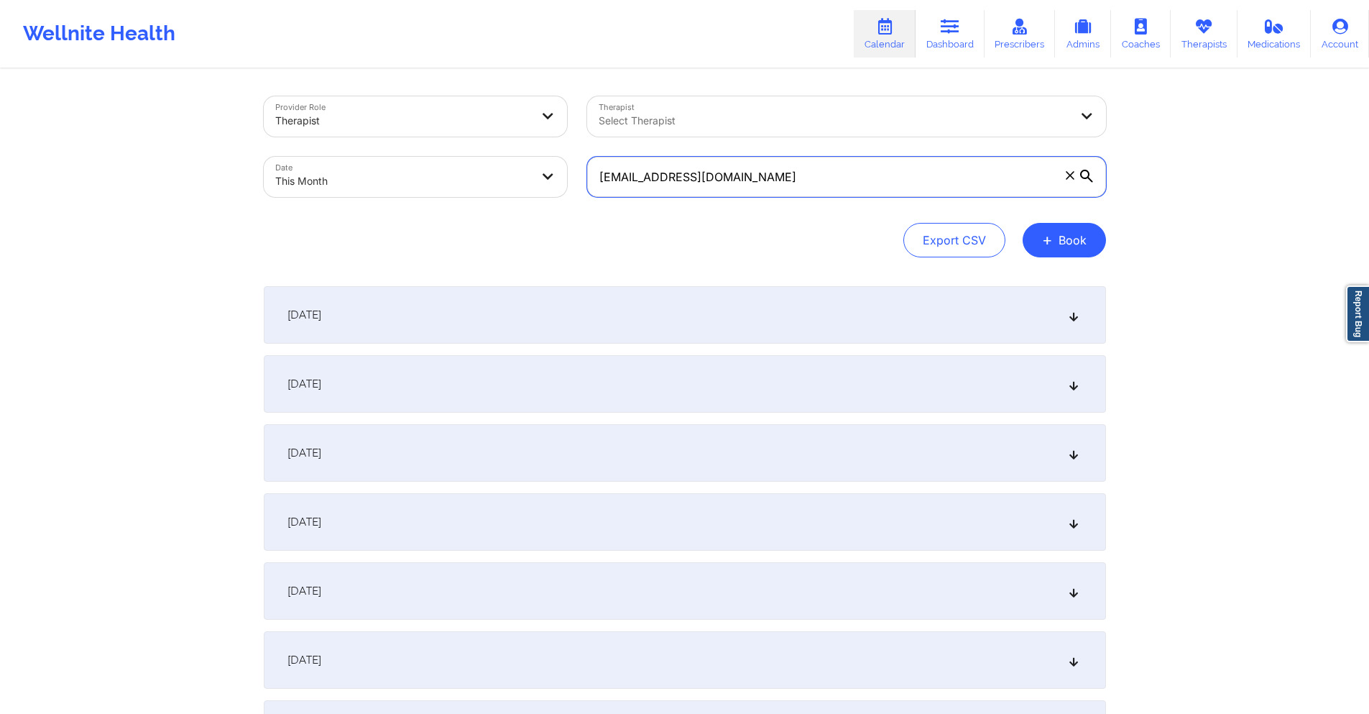
click at [730, 174] on input "miguelt9500@gmail.com" at bounding box center [846, 177] width 519 height 40
paste input "rosamluisi"
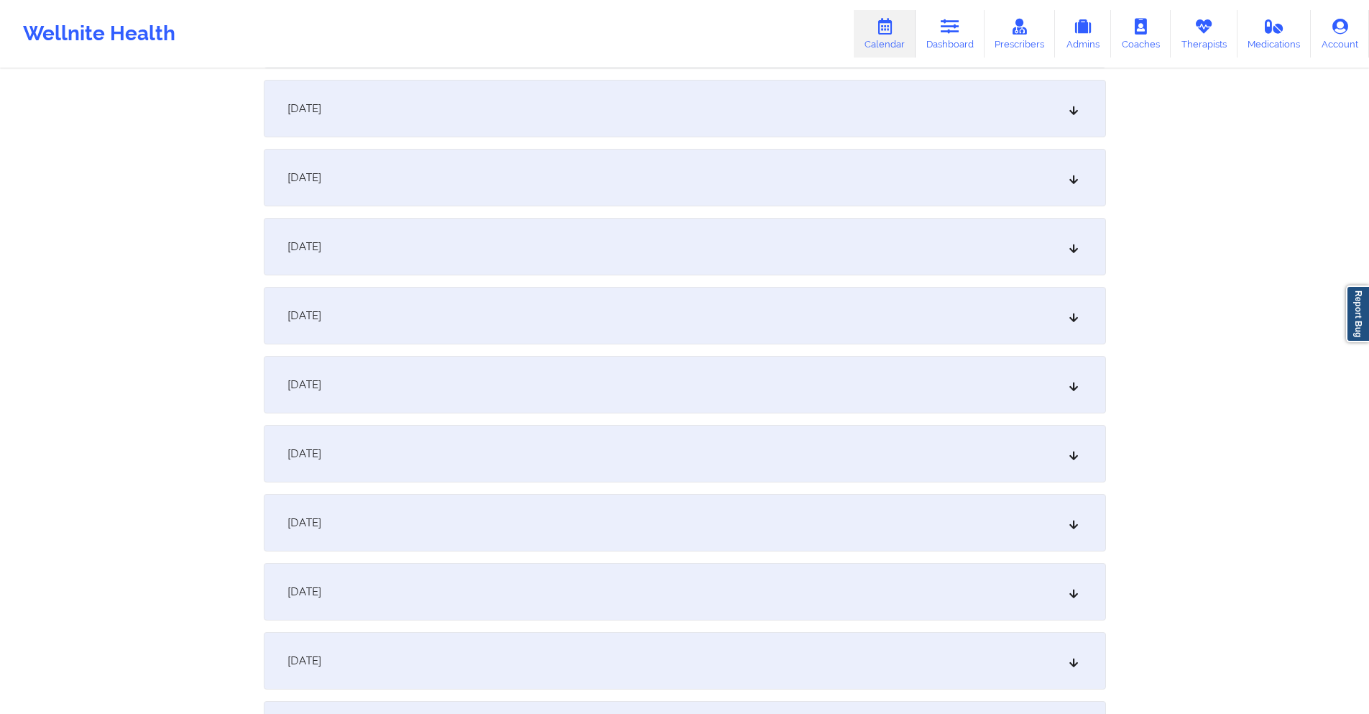
scroll to position [359, 0]
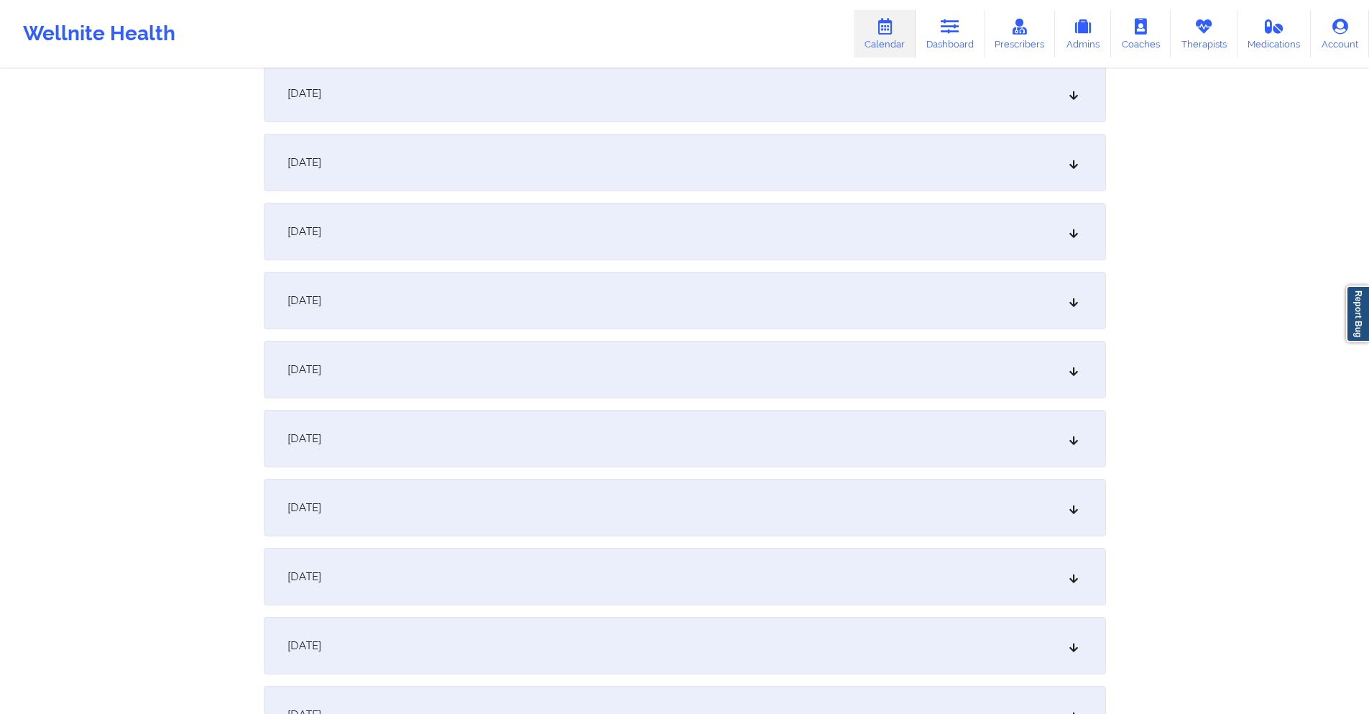
type input "rosamluisi@gmail.com"
click at [525, 436] on div "October 8, 2025" at bounding box center [685, 439] width 842 height 58
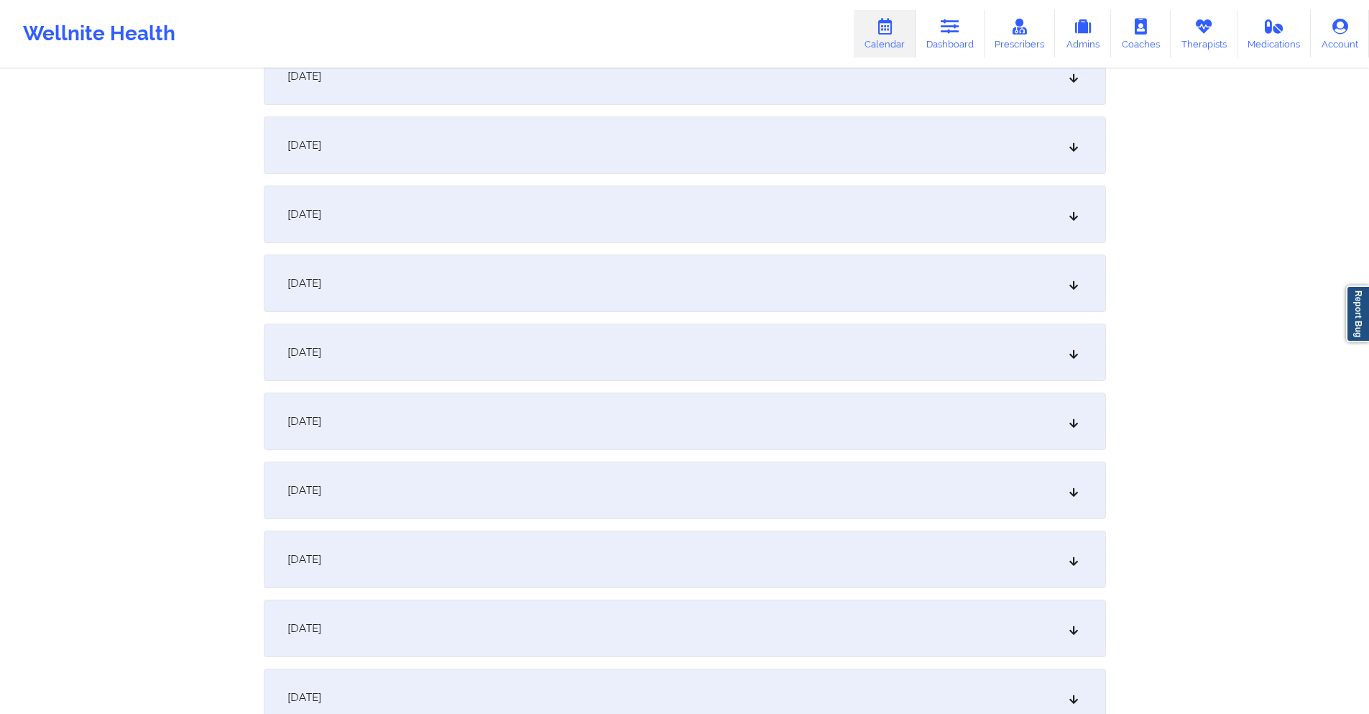
scroll to position [1438, 0]
click at [567, 505] on div "October 22, 2025" at bounding box center [685, 490] width 842 height 58
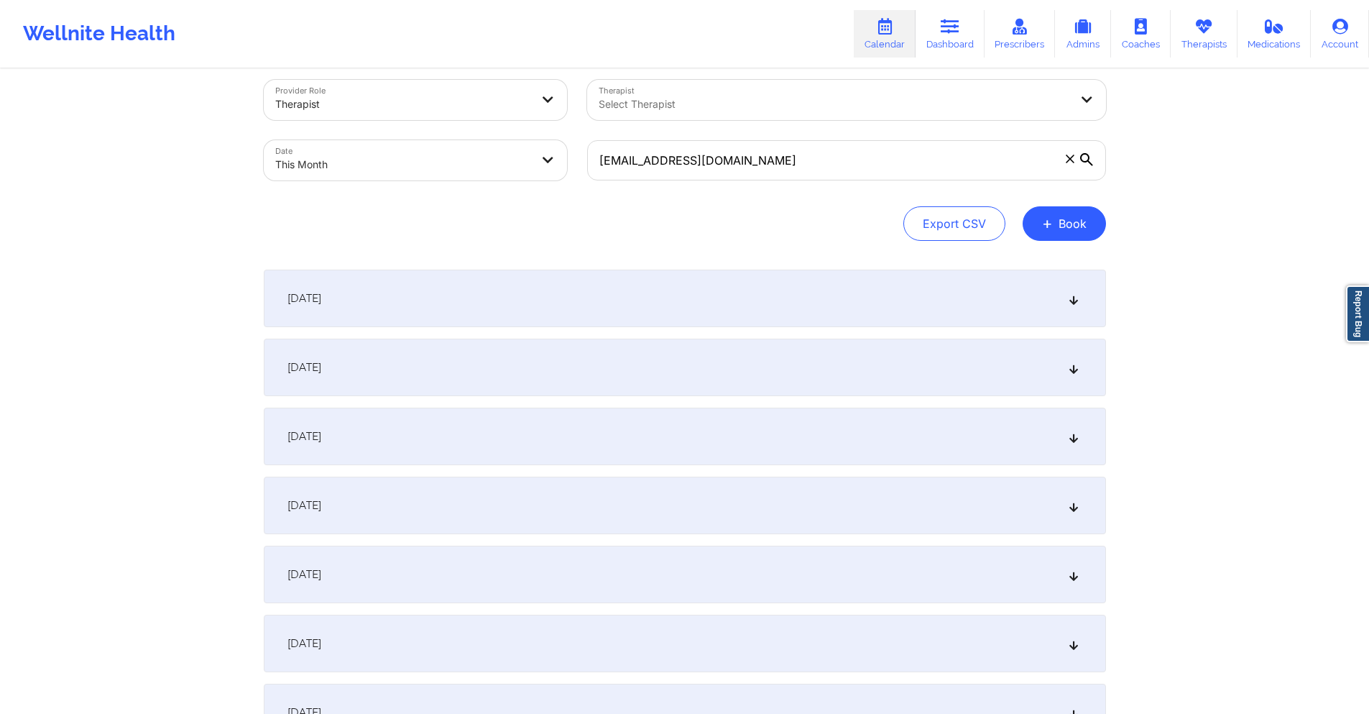
scroll to position [0, 0]
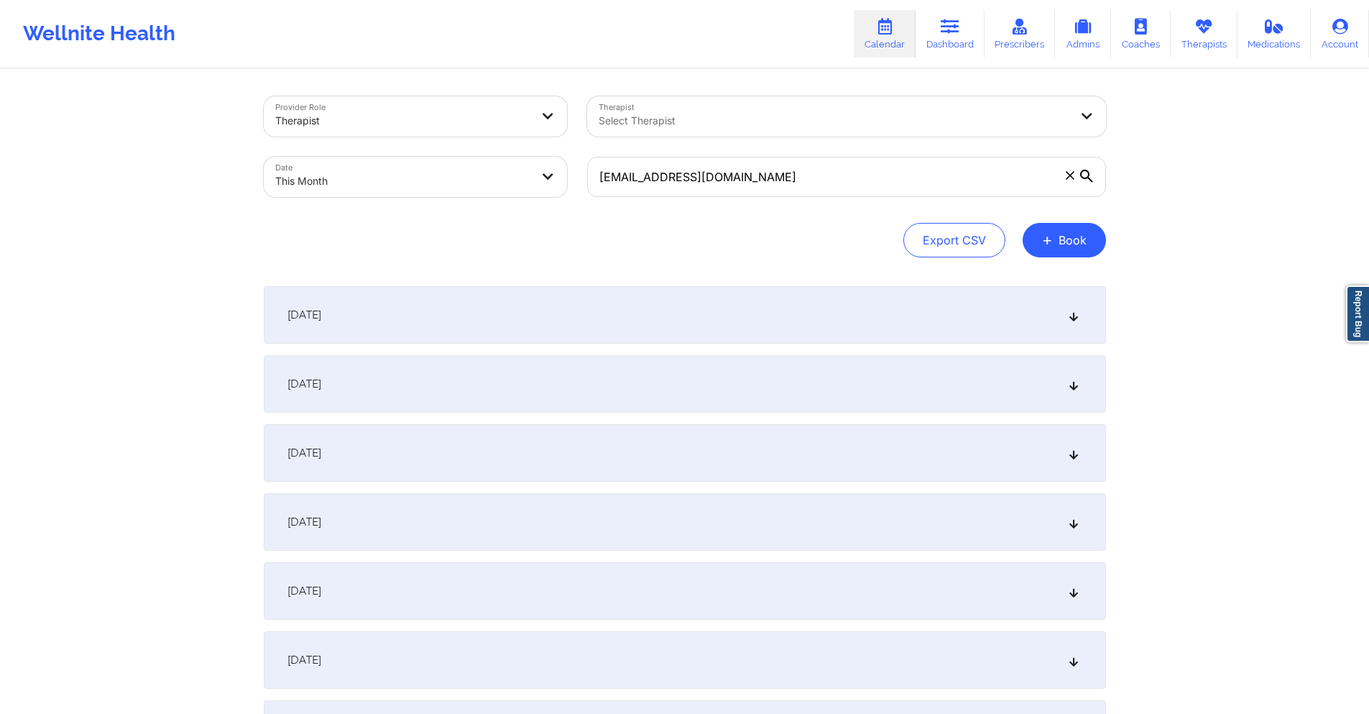
click at [503, 181] on body "Wellnite Health Calendar Dashboard Prescribers Admins Coaches Therapists Medica…" at bounding box center [684, 357] width 1369 height 714
select select "2025-9"
select select "2025-10"
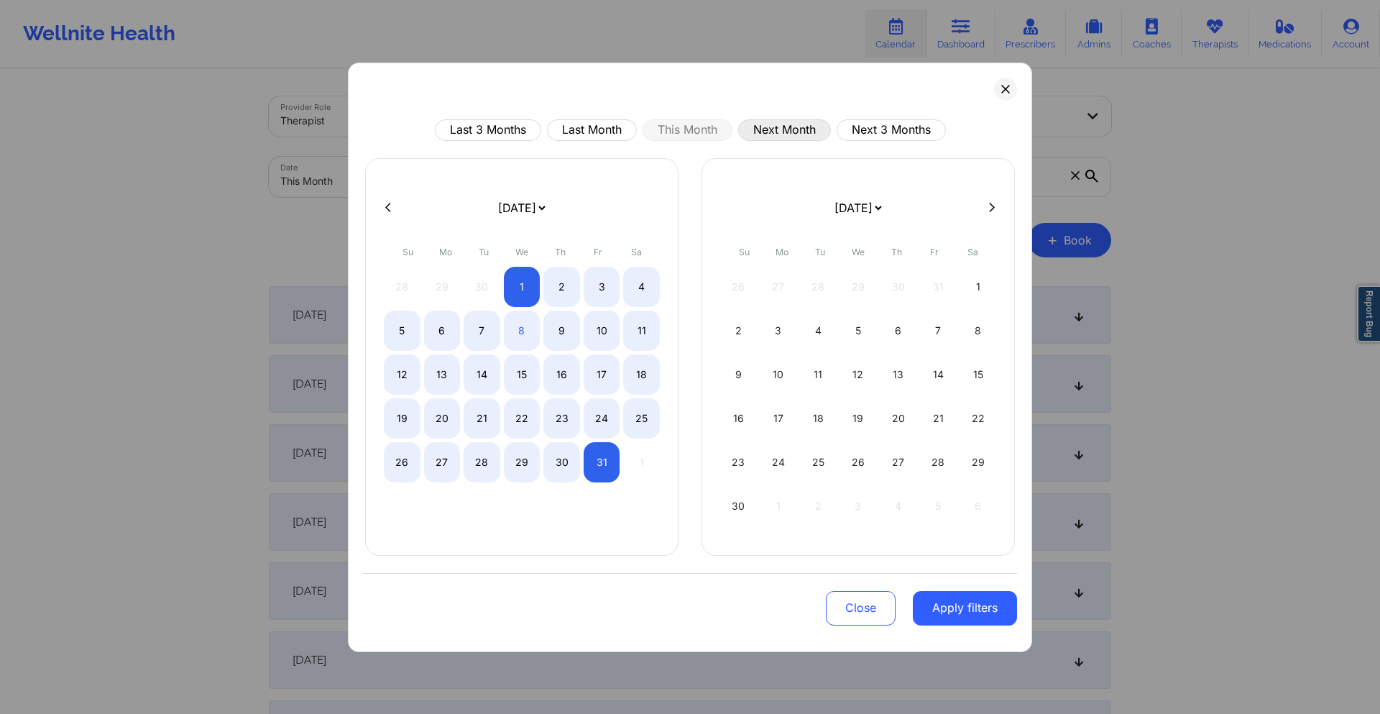
click at [765, 123] on button "Next Month" at bounding box center [784, 130] width 93 height 22
select select "2025-10"
select select "2025-11"
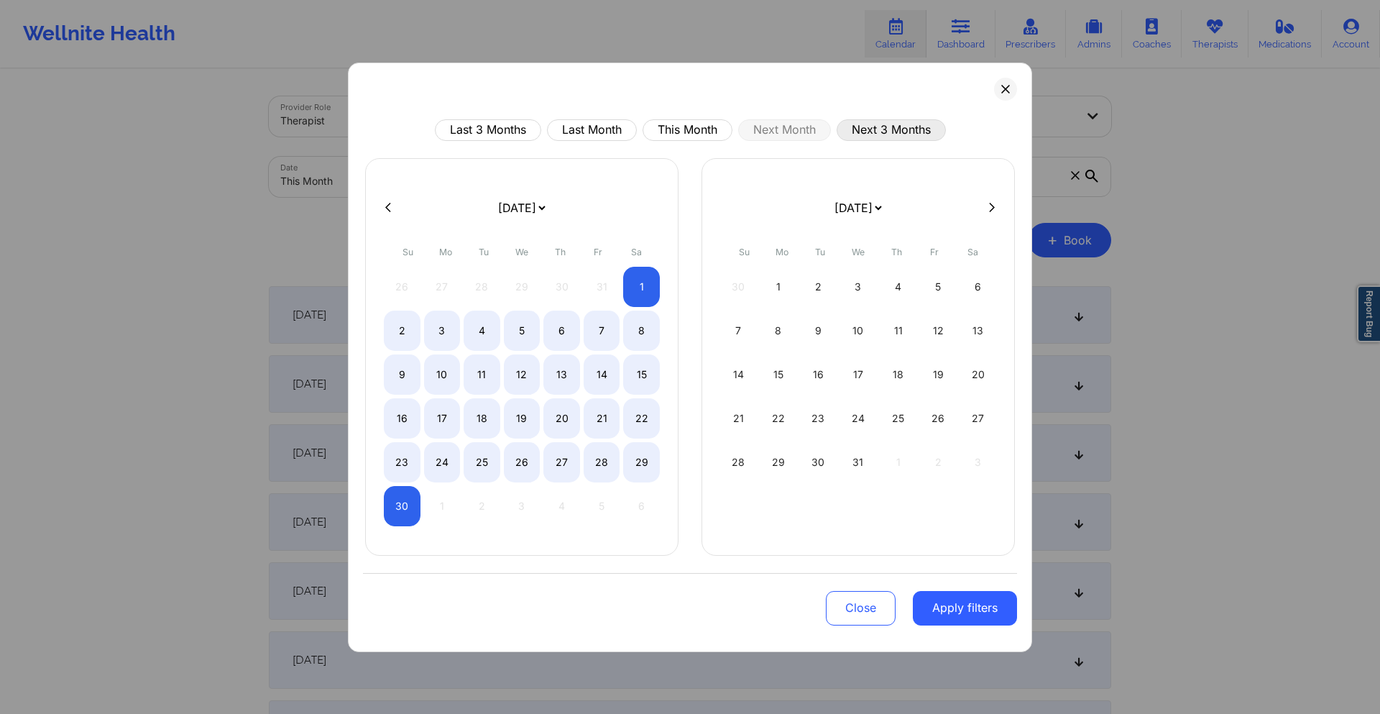
click at [864, 124] on button "Next 3 Months" at bounding box center [891, 130] width 109 height 22
select select "2025-10"
select select "2025-11"
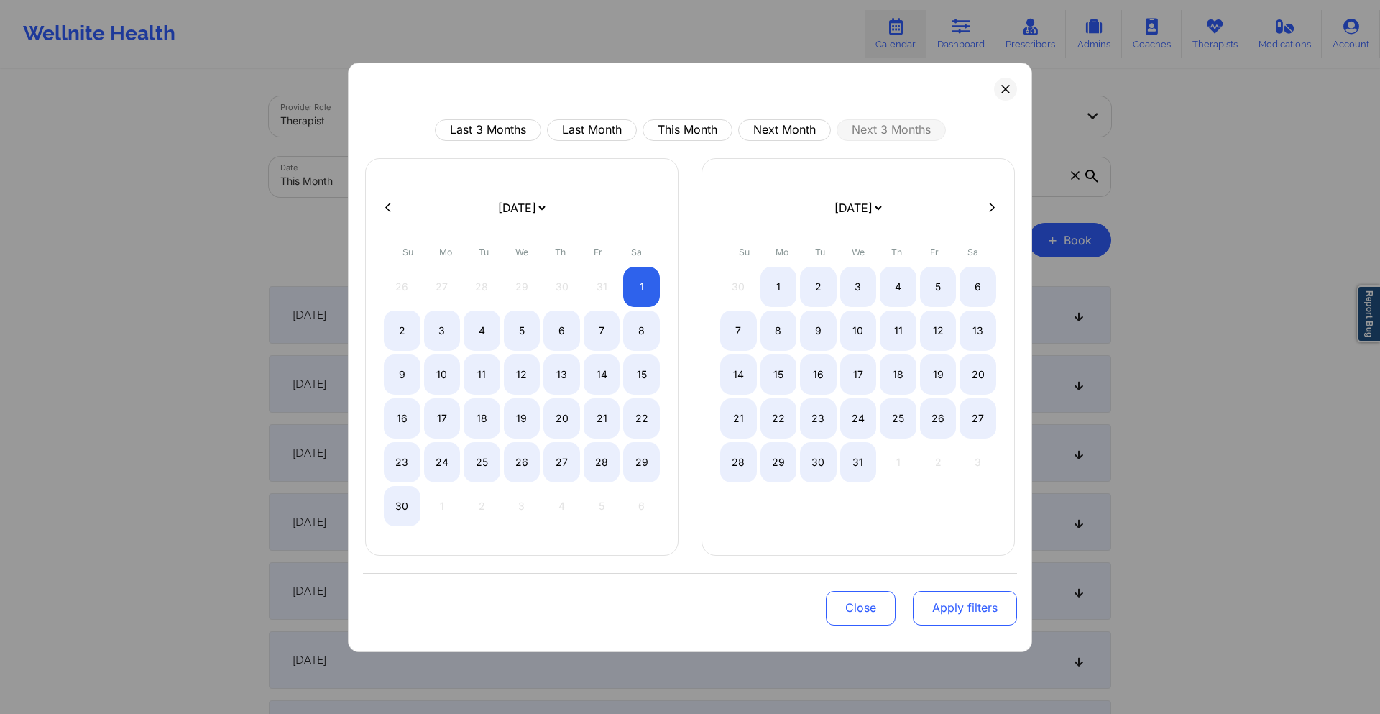
click at [956, 602] on button "Apply filters" at bounding box center [965, 608] width 104 height 35
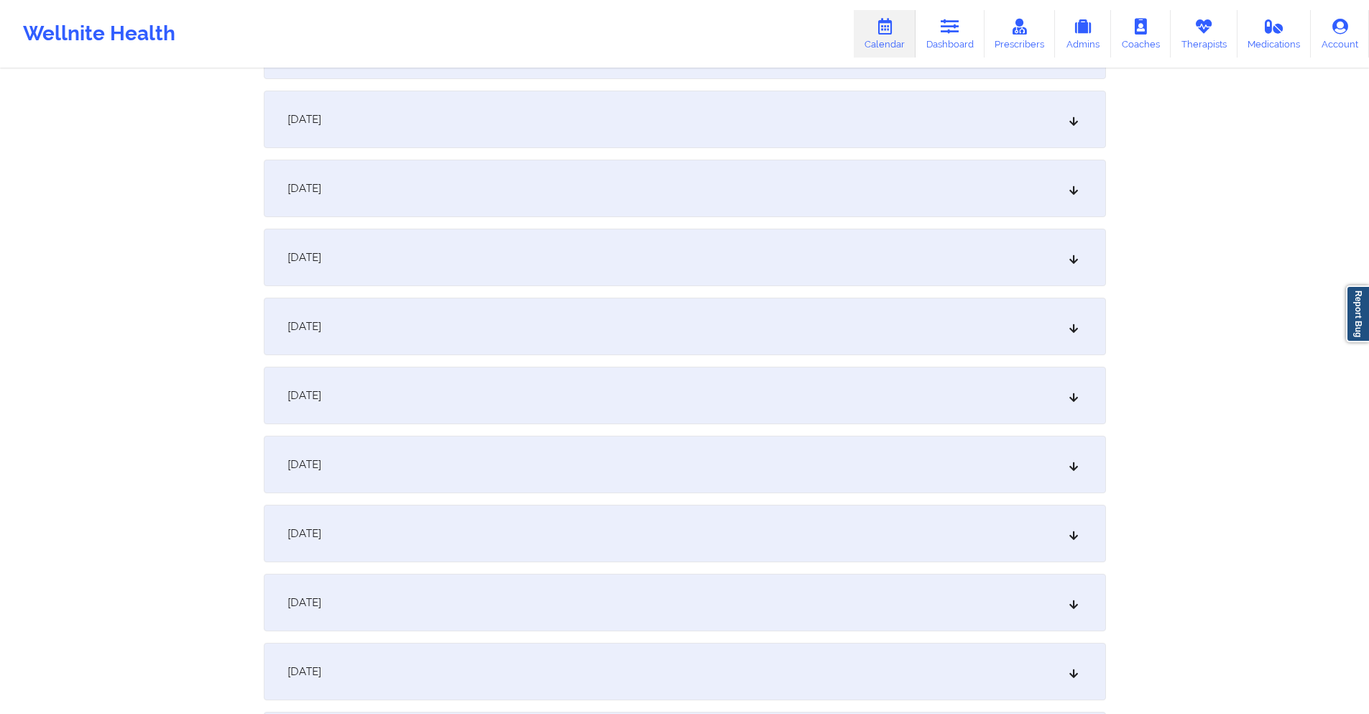
scroll to position [359, 0]
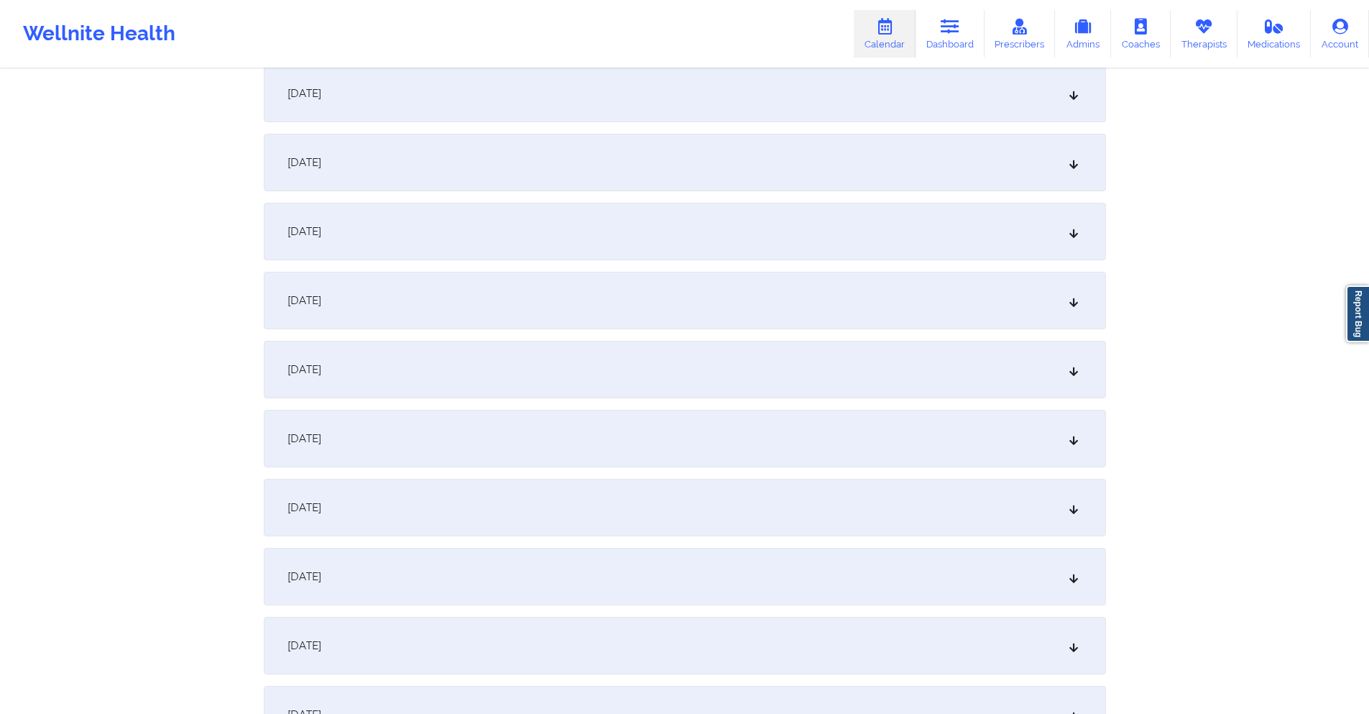
click at [548, 236] on div "November 5, 2025" at bounding box center [685, 232] width 842 height 58
click at [601, 584] on div "November 19, 2025" at bounding box center [685, 570] width 842 height 58
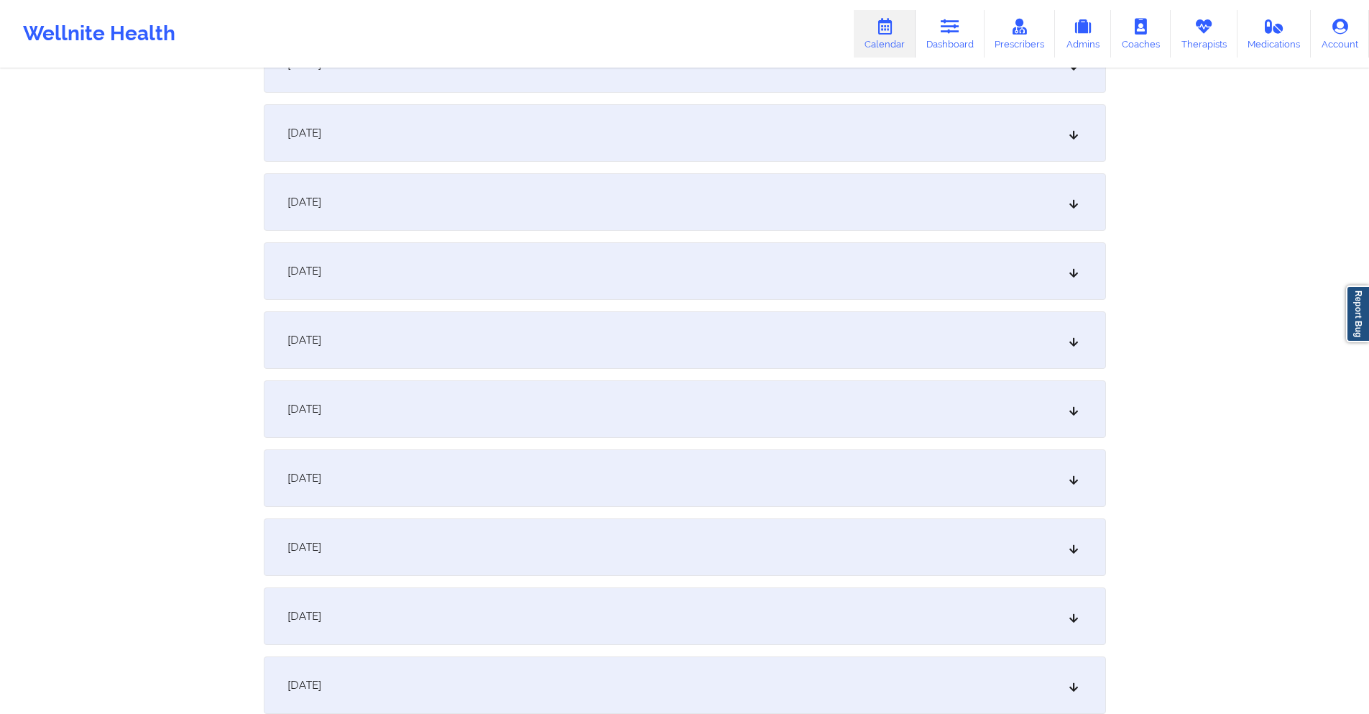
scroll to position [2372, 0]
click at [611, 468] on div "December 3, 2025" at bounding box center [685, 478] width 842 height 58
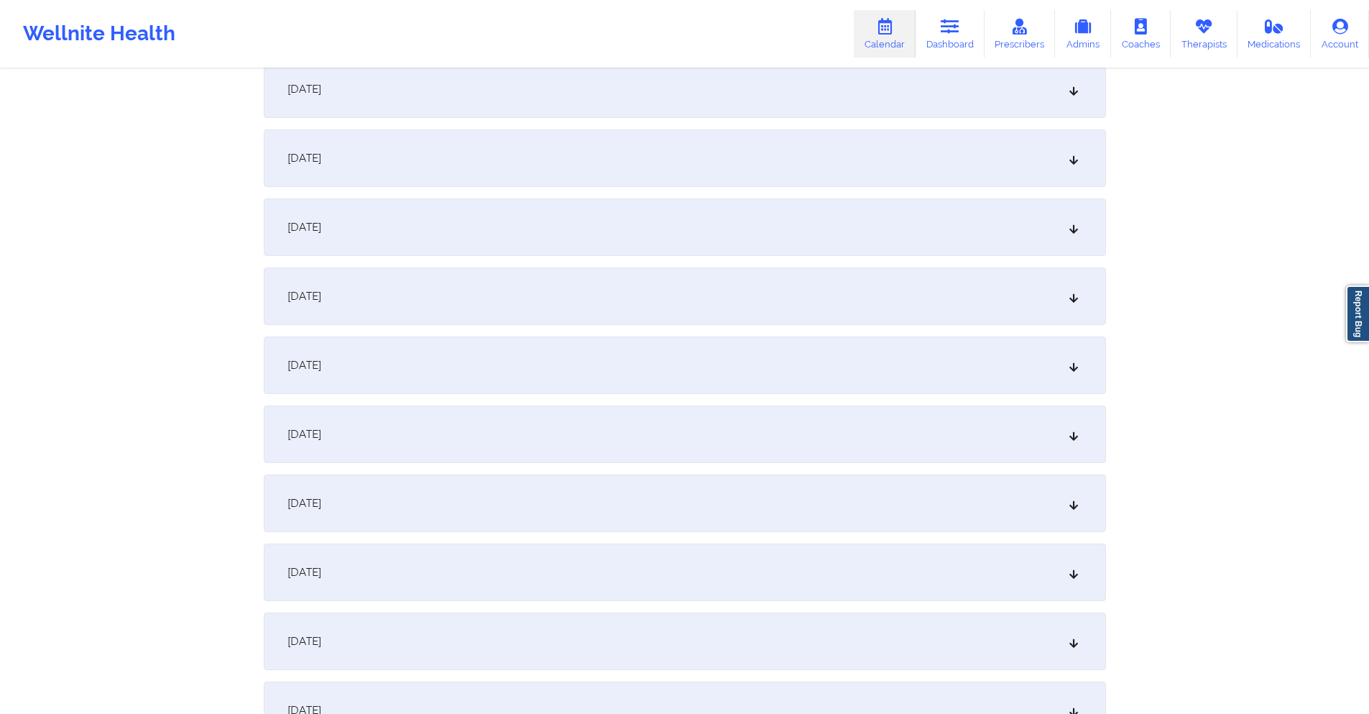
scroll to position [3378, 0]
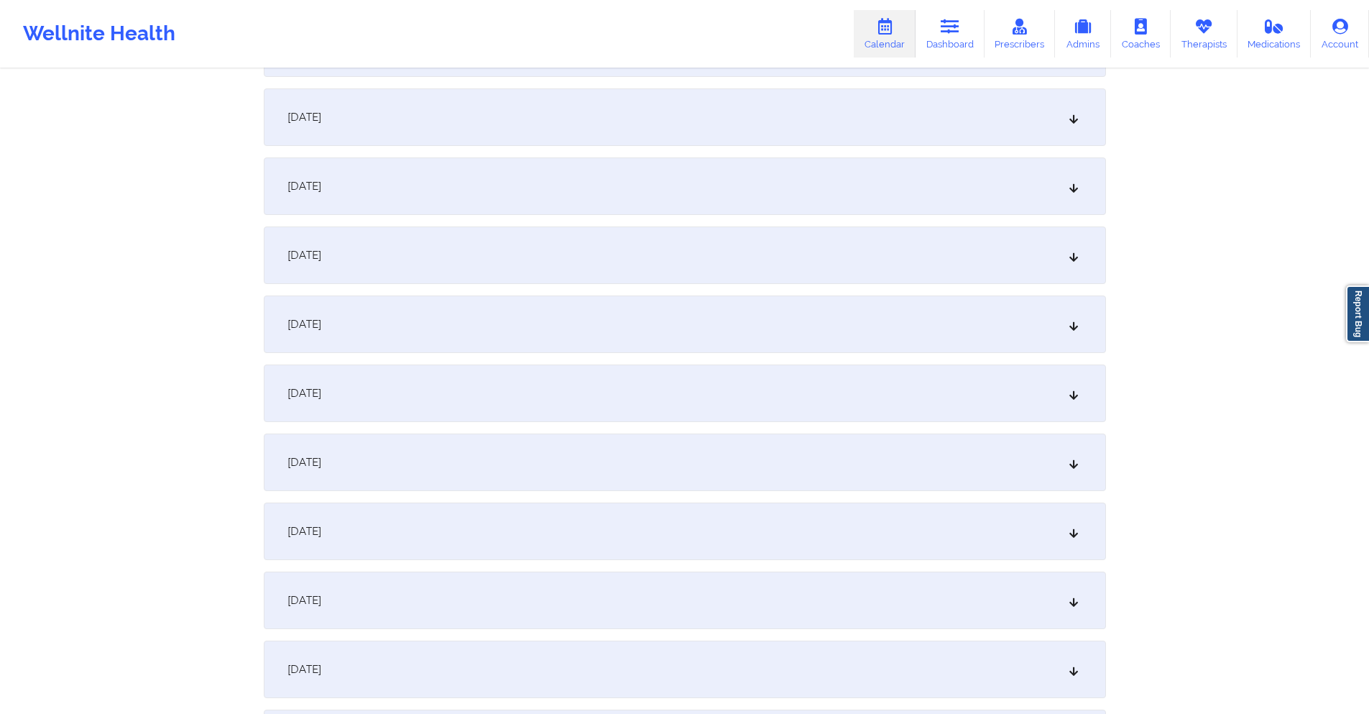
click at [581, 590] on div "December 17, 2025" at bounding box center [685, 600] width 842 height 58
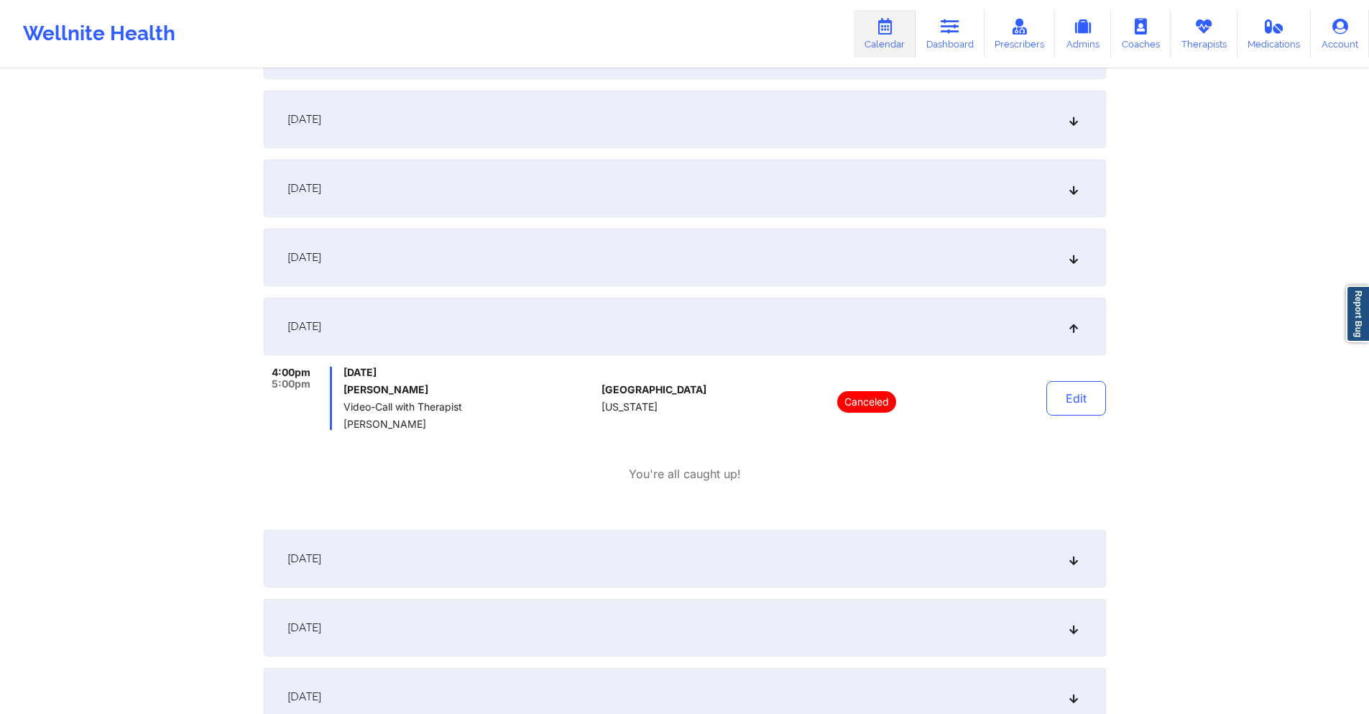
scroll to position [72, 0]
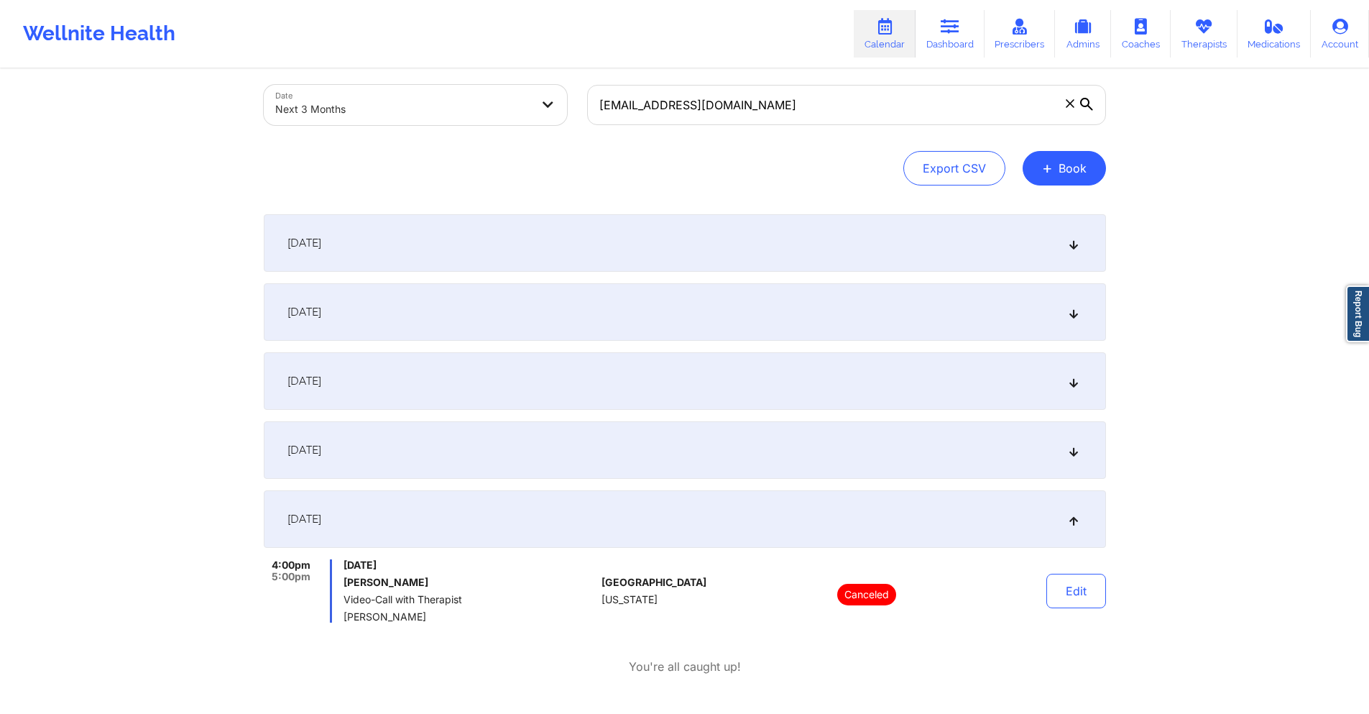
click at [470, 104] on body "Wellnite Health Calendar Dashboard Prescribers Admins Coaches Therapists Medica…" at bounding box center [684, 285] width 1369 height 714
select select "2025-10"
select select "2025-11"
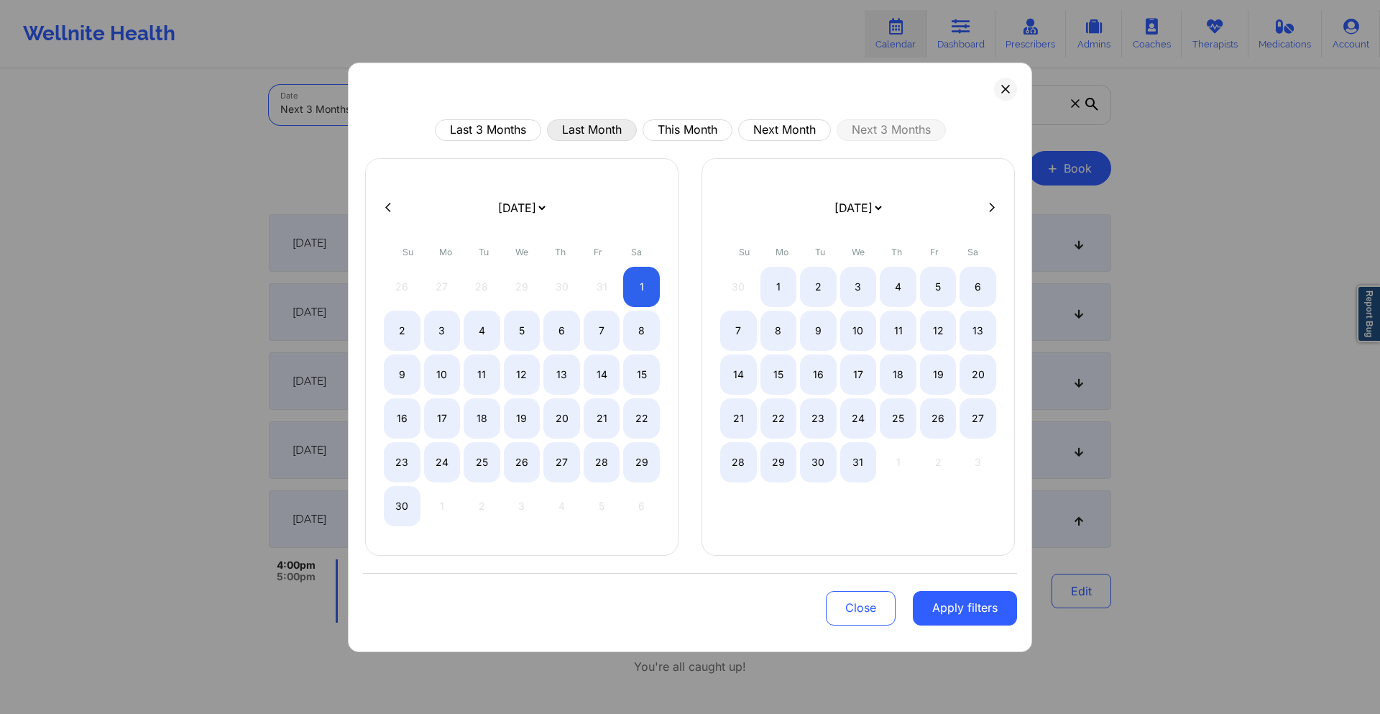
click at [586, 134] on button "Last Month" at bounding box center [592, 130] width 90 height 22
select select "2025-8"
select select "2025-9"
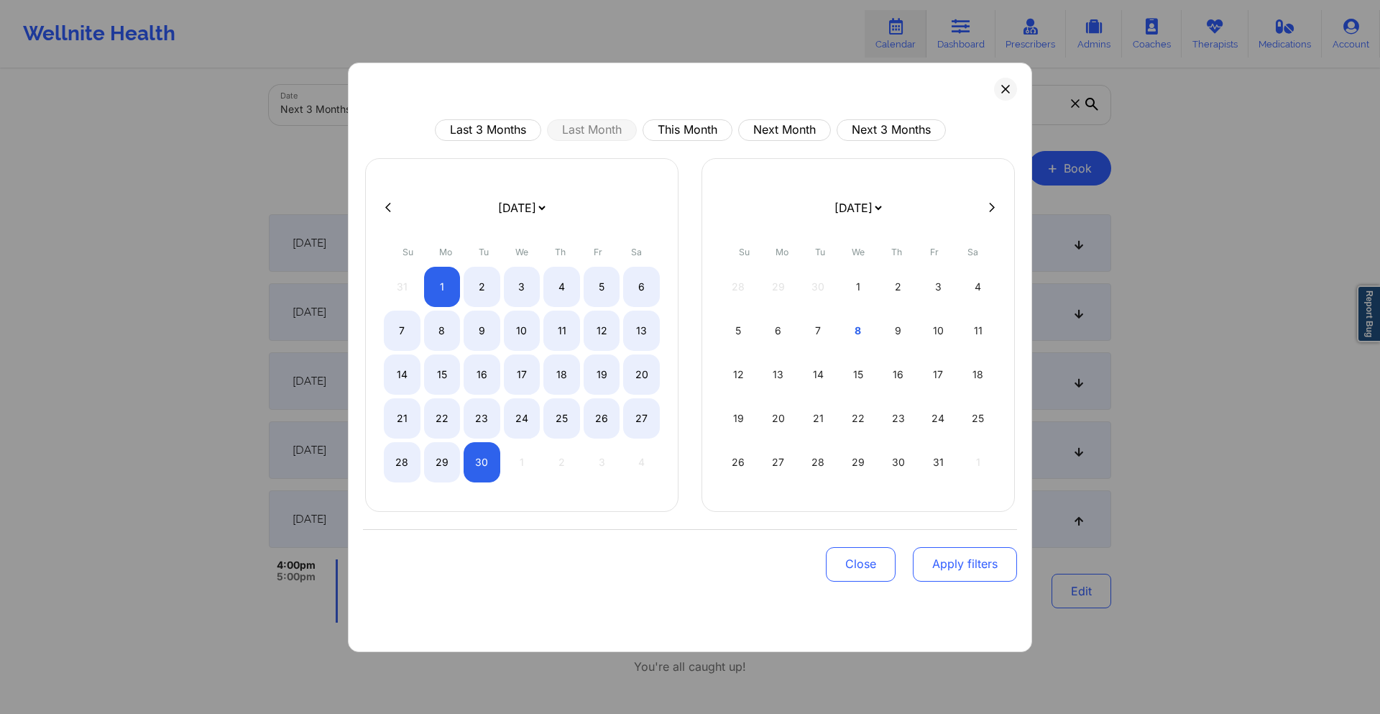
click at [971, 558] on button "Apply filters" at bounding box center [965, 564] width 104 height 35
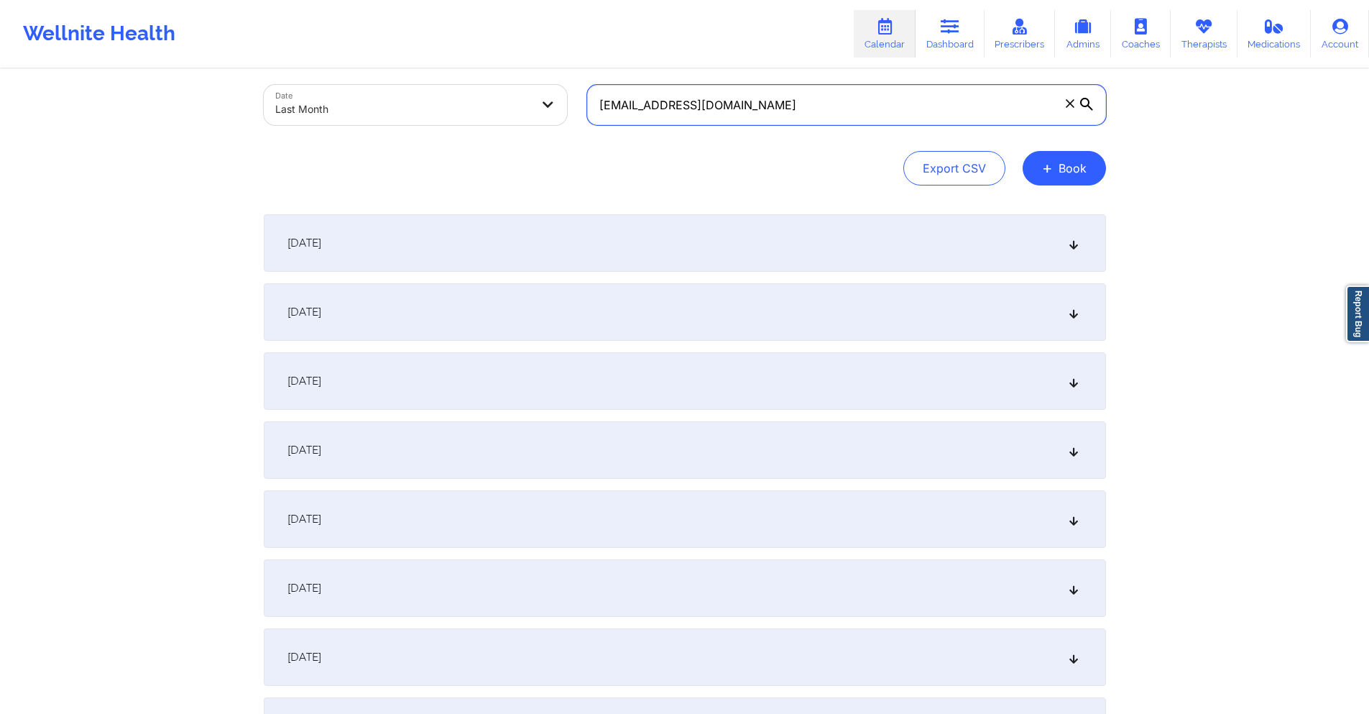
click at [727, 115] on input "rosamluisi@gmail.com" at bounding box center [846, 105] width 519 height 40
click at [729, 114] on input "rosamluisi@gmail.com" at bounding box center [846, 105] width 519 height 40
paste input "sarahlesch776"
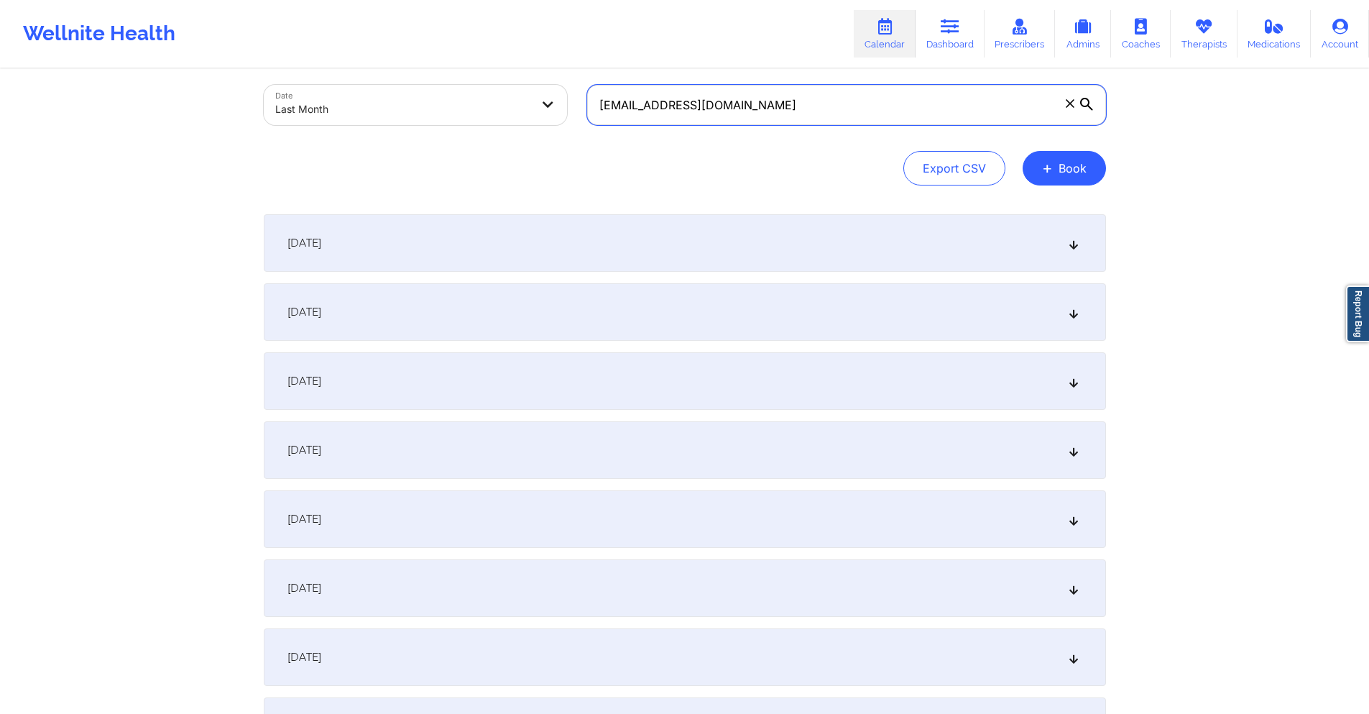
type input "sarahlesch776@gmail.com"
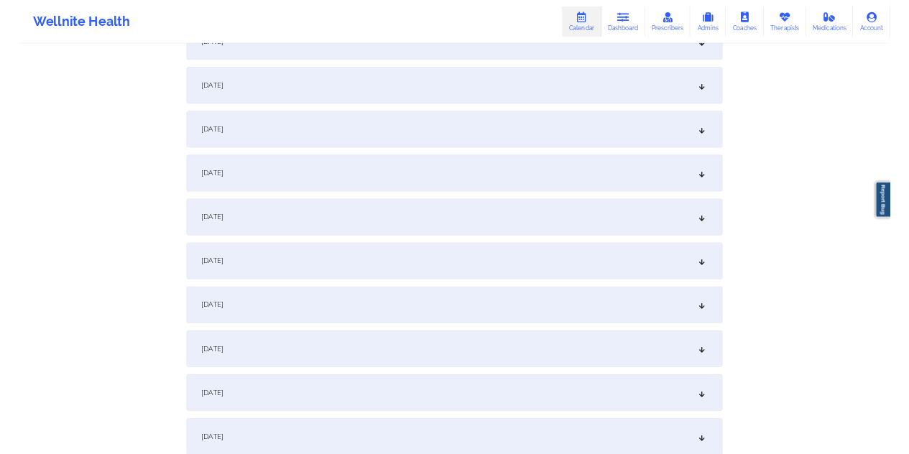
scroll to position [1222, 0]
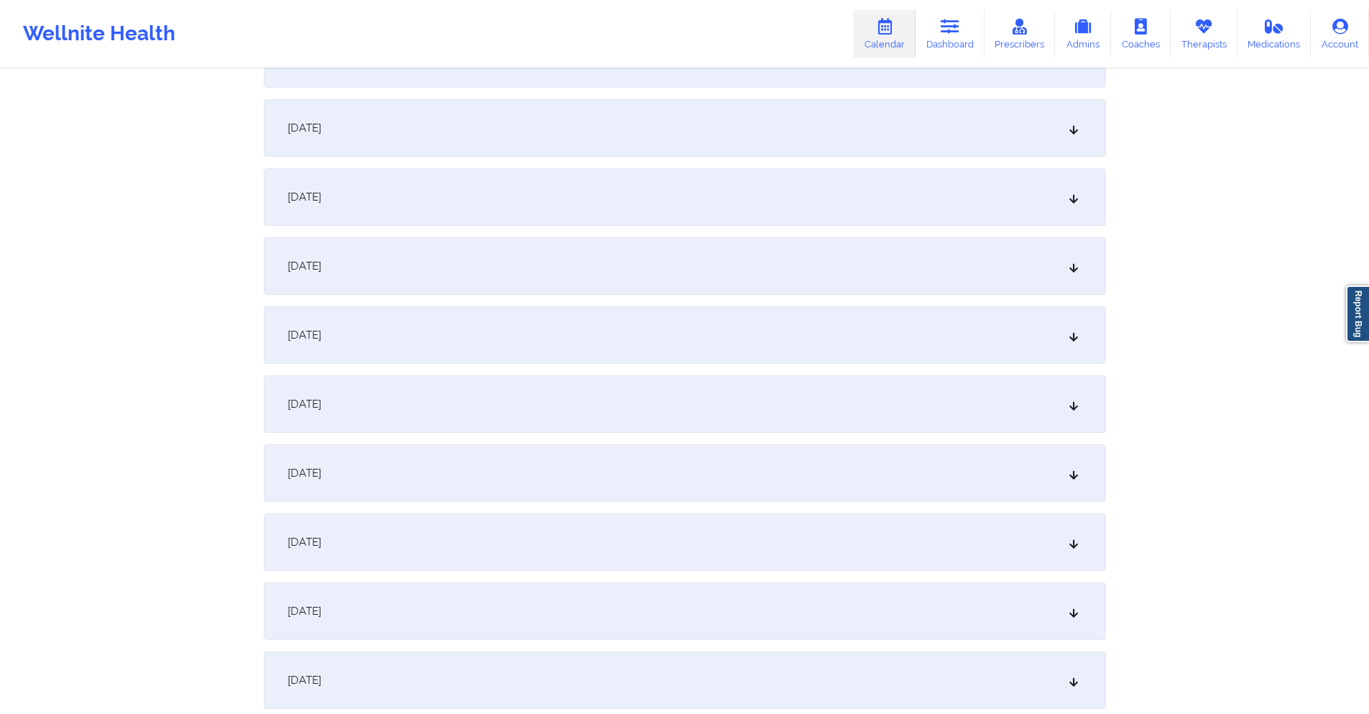
click at [556, 464] on div "September 21, 2025" at bounding box center [685, 473] width 842 height 58
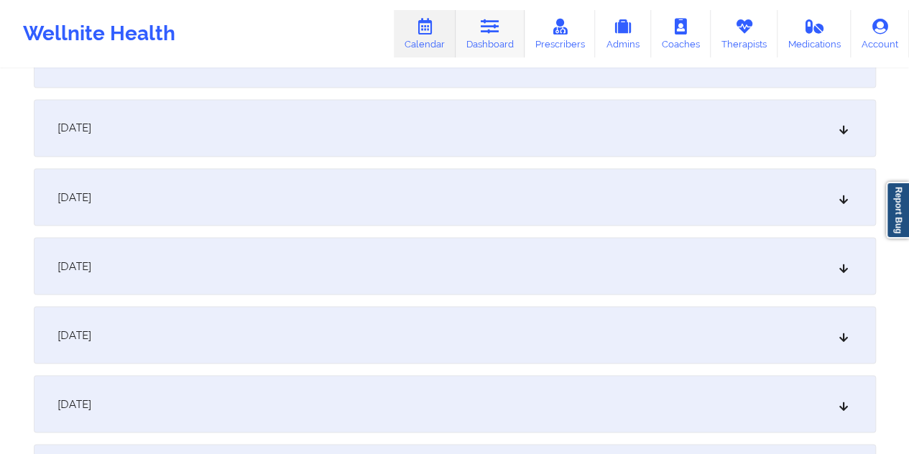
click at [493, 35] on link "Dashboard" at bounding box center [490, 33] width 69 height 47
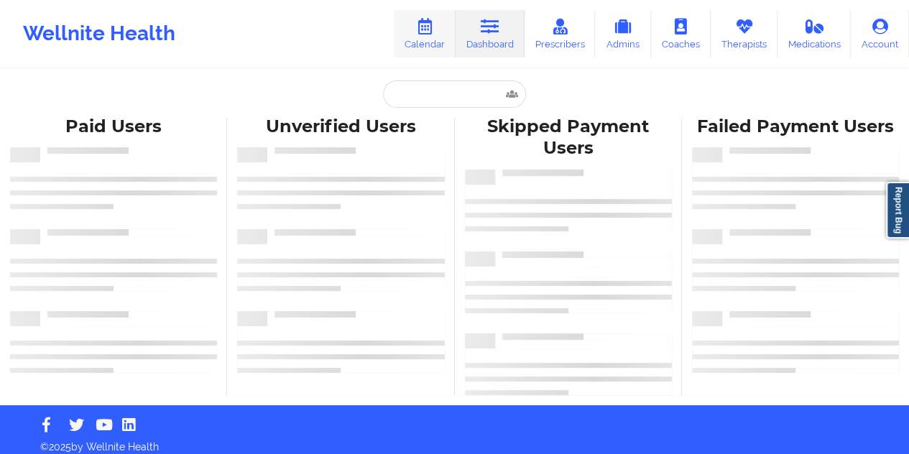
click at [426, 29] on icon at bounding box center [424, 27] width 19 height 16
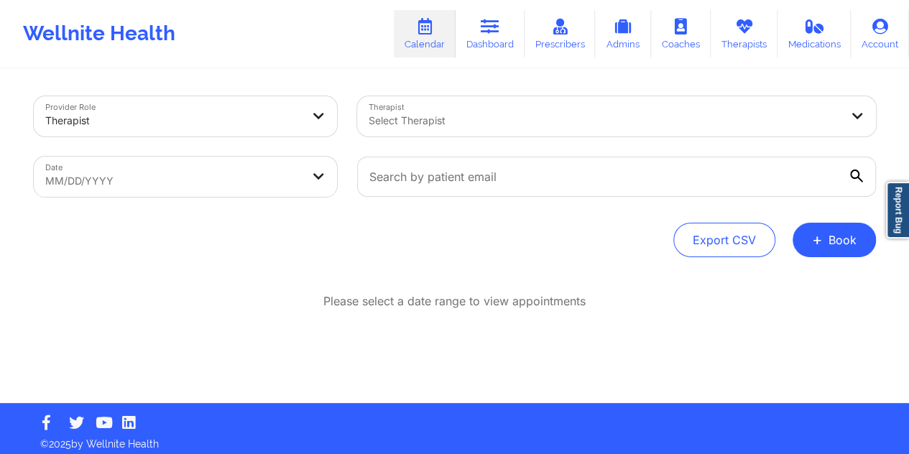
click at [293, 167] on body "Wellnite Health Calendar Dashboard Prescribers Admins Coaches Therapists Medica…" at bounding box center [454, 227] width 909 height 454
select select "2025-8"
select select "2025-9"
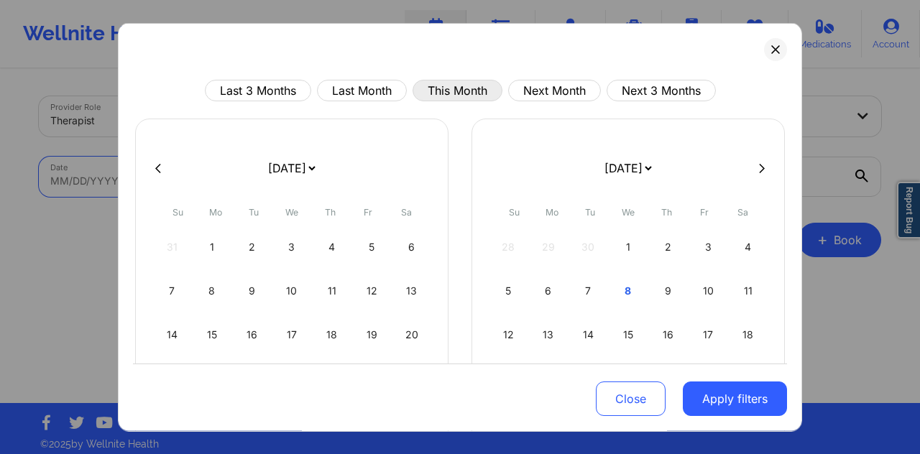
click at [454, 91] on button "This Month" at bounding box center [458, 91] width 90 height 22
select select "2025-9"
select select "2025-10"
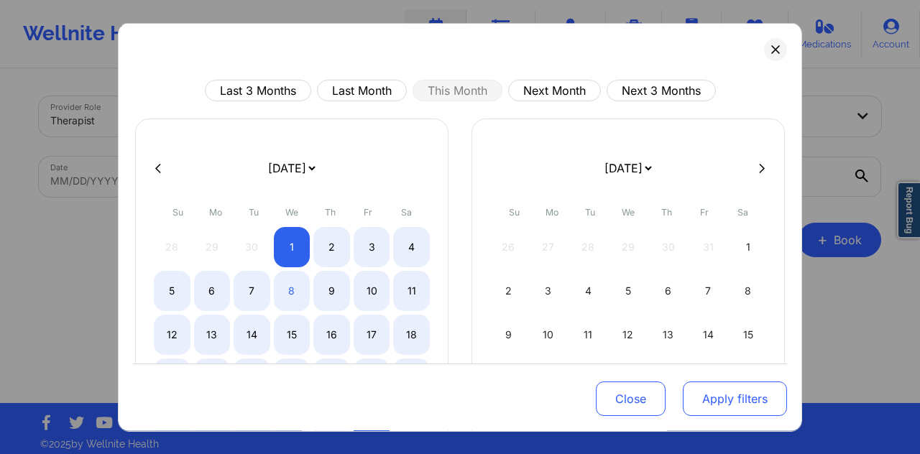
click at [741, 393] on button "Apply filters" at bounding box center [735, 399] width 104 height 35
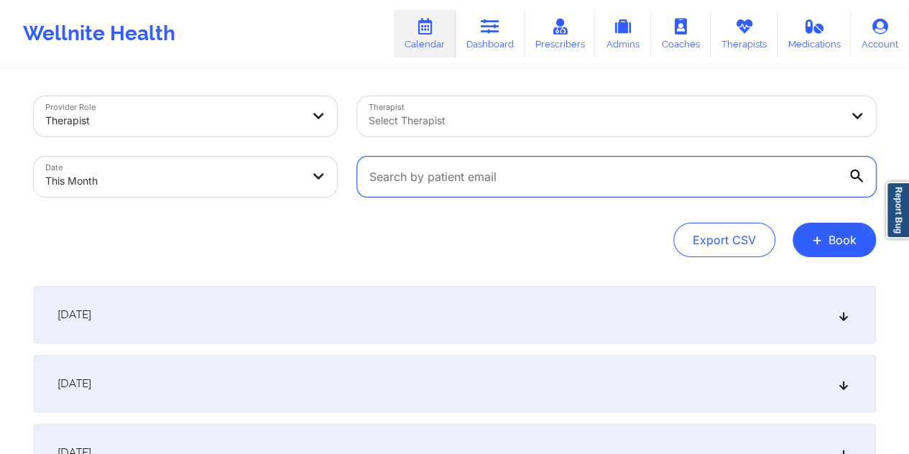
click at [518, 170] on input "text" at bounding box center [616, 177] width 519 height 40
paste input "lizzieloparo@gmail.com"
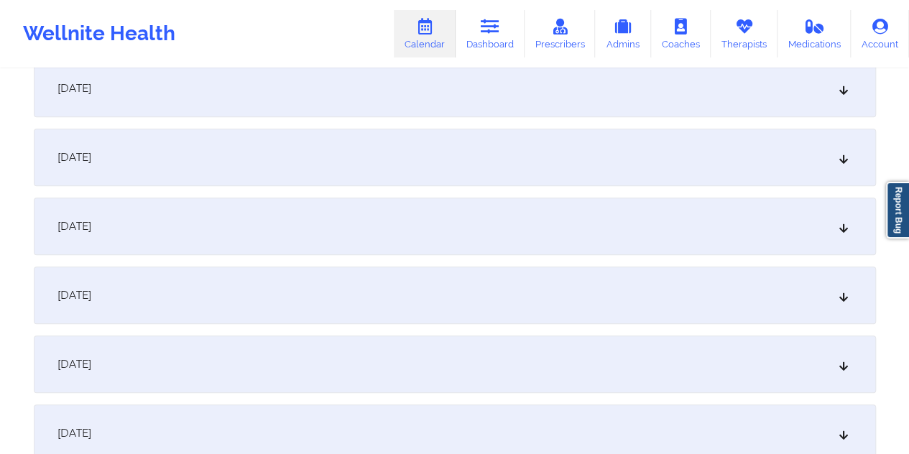
scroll to position [575, 0]
click at [377, 221] on div "October 8, 2025" at bounding box center [455, 223] width 842 height 58
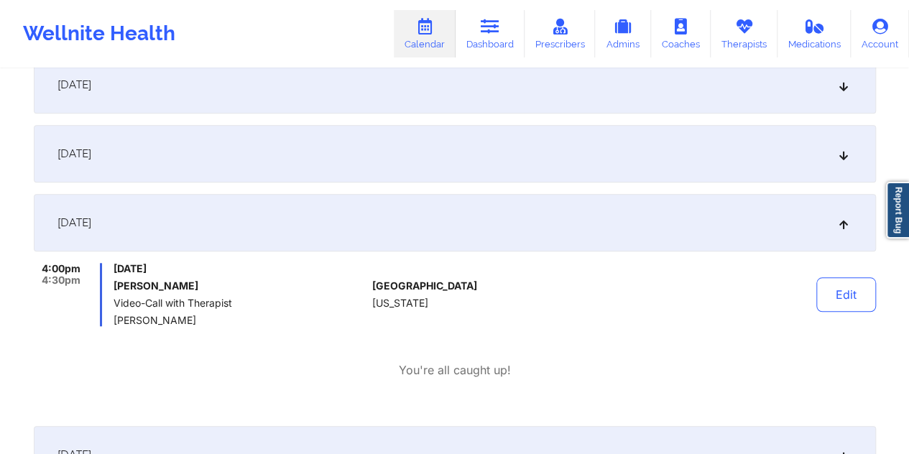
scroll to position [0, 0]
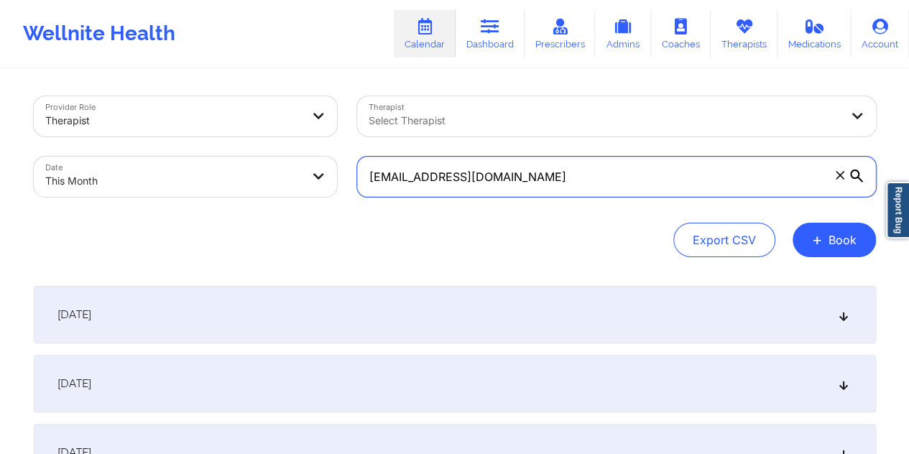
click at [515, 180] on input "lizzieloparo@gmail.com" at bounding box center [616, 177] width 519 height 40
paste input "jessica_jnj@yahoo"
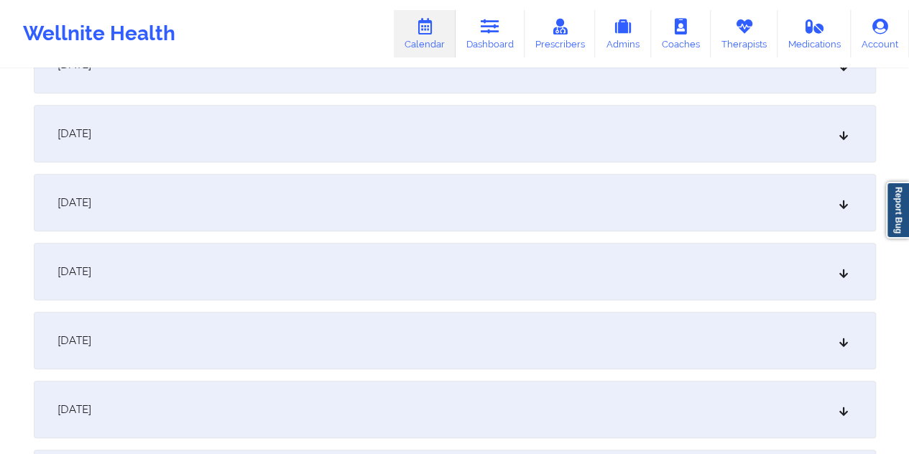
scroll to position [527, 0]
type input "jessica_jnj@yahoo.com"
click at [433, 259] on div "October 8, 2025" at bounding box center [455, 271] width 842 height 58
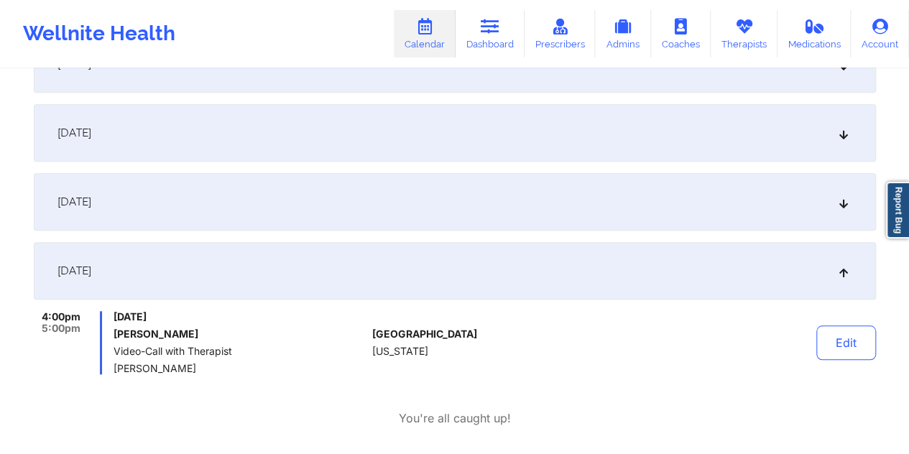
scroll to position [0, 0]
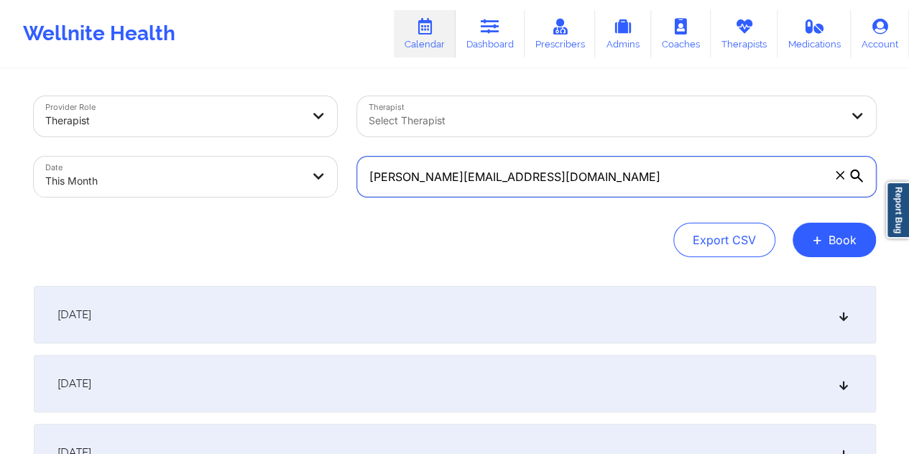
click at [496, 175] on input "jessica_jnj@yahoo.com" at bounding box center [616, 177] width 519 height 40
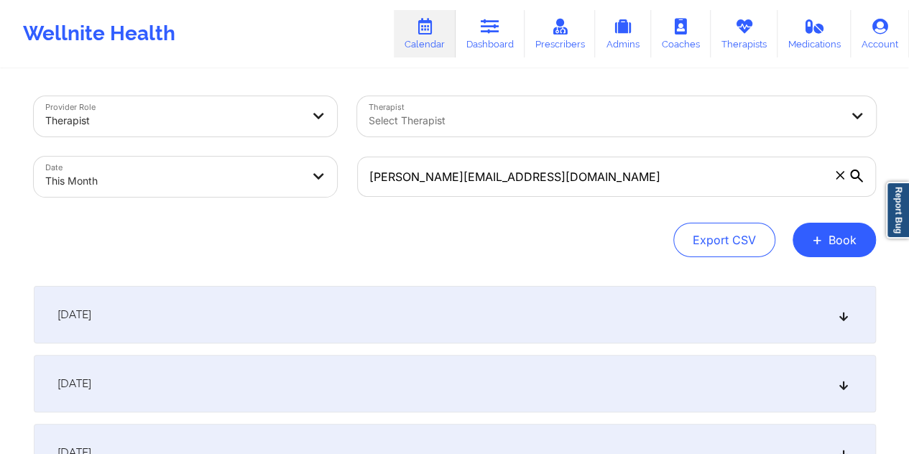
select select "2025-9"
select select "2025-10"
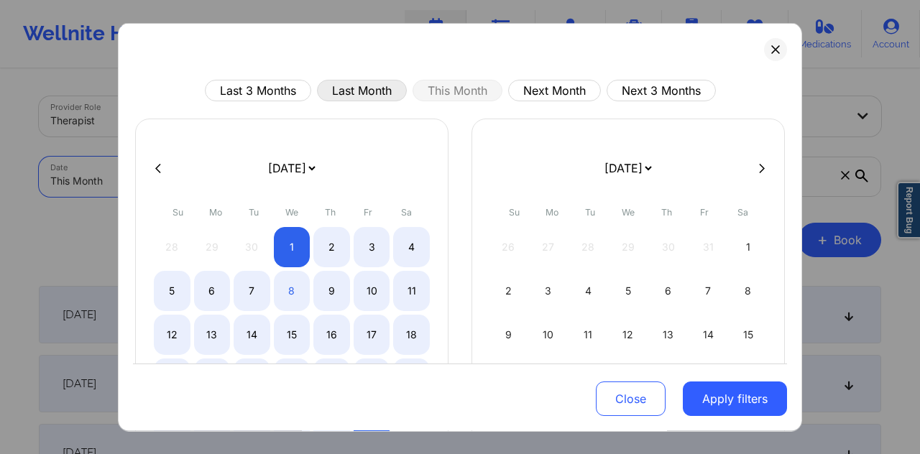
click at [377, 91] on button "Last Month" at bounding box center [362, 91] width 90 height 22
select select "2025-8"
select select "2025-9"
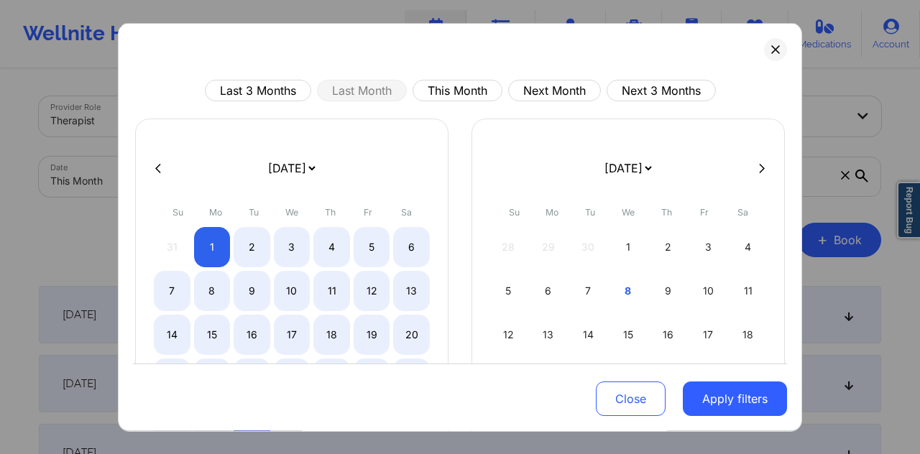
scroll to position [121, 0]
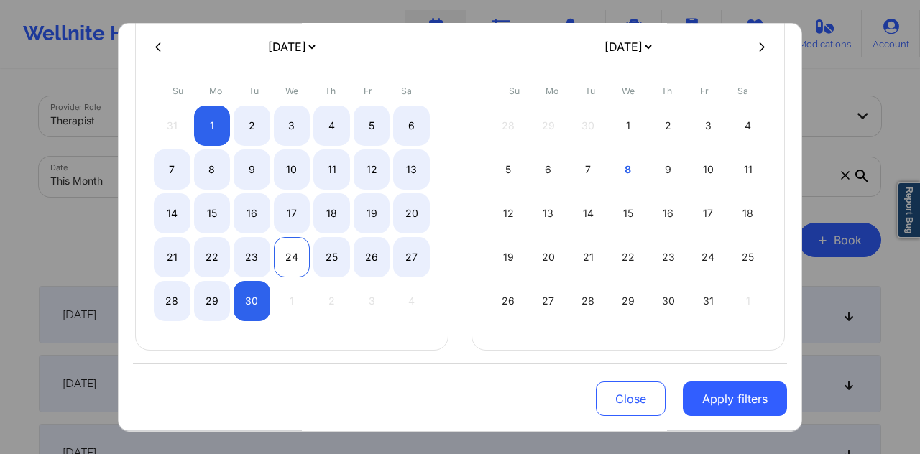
click at [288, 265] on div "24" at bounding box center [292, 257] width 37 height 40
select select "2025-8"
select select "2025-9"
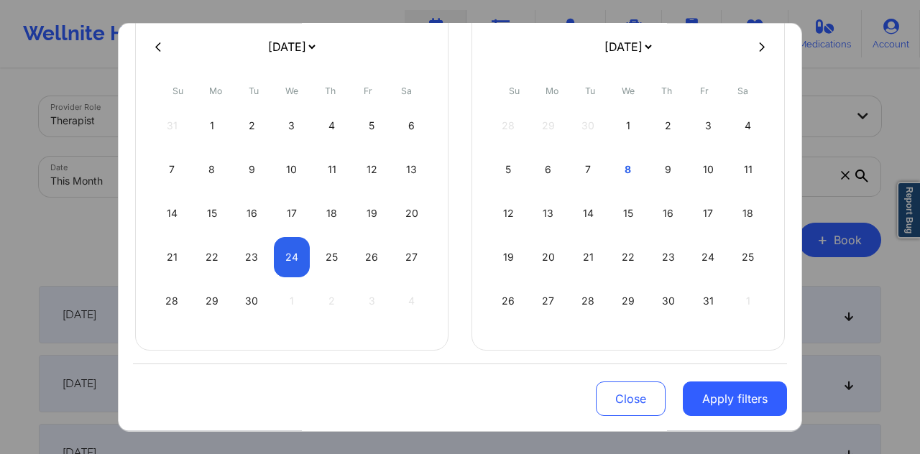
select select "2025-8"
select select "2025-9"
select select "2025-8"
select select "2025-9"
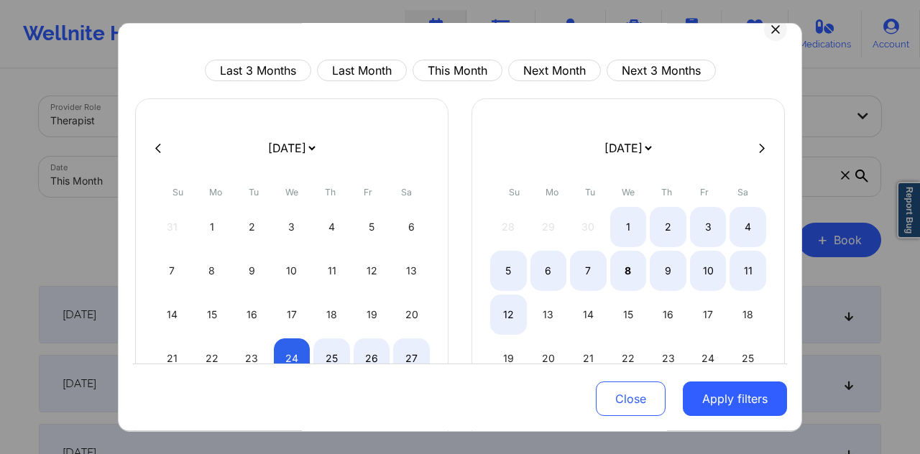
scroll to position [0, 0]
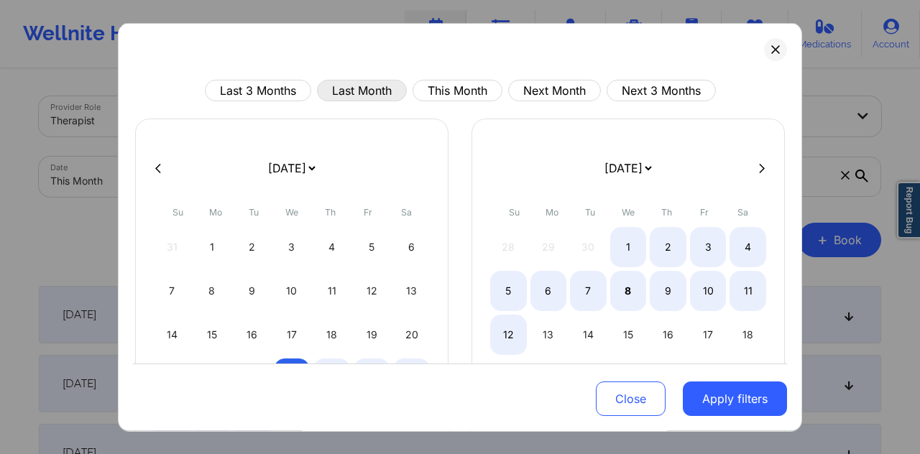
click at [369, 93] on button "Last Month" at bounding box center [362, 91] width 90 height 22
select select "2025-8"
select select "2025-9"
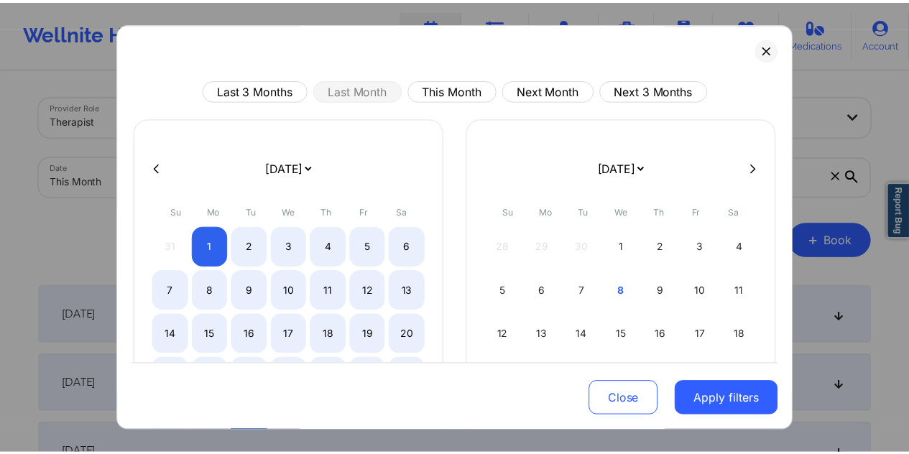
scroll to position [121, 0]
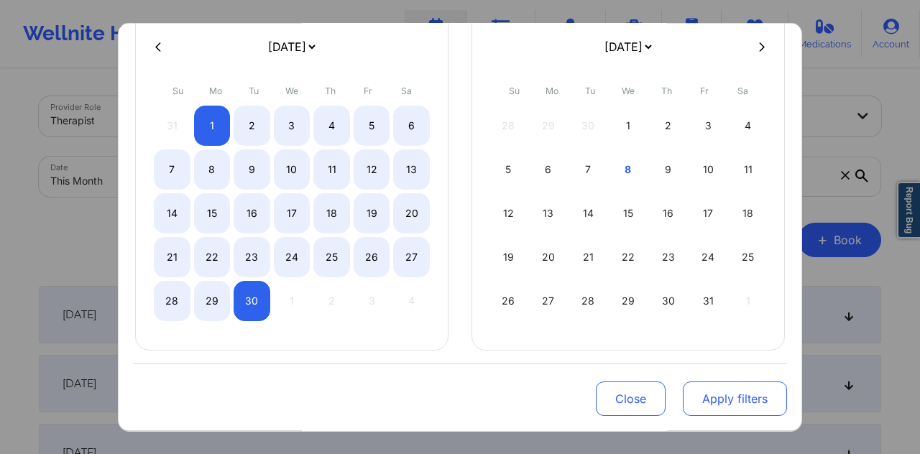
click at [709, 390] on button "Apply filters" at bounding box center [735, 399] width 104 height 35
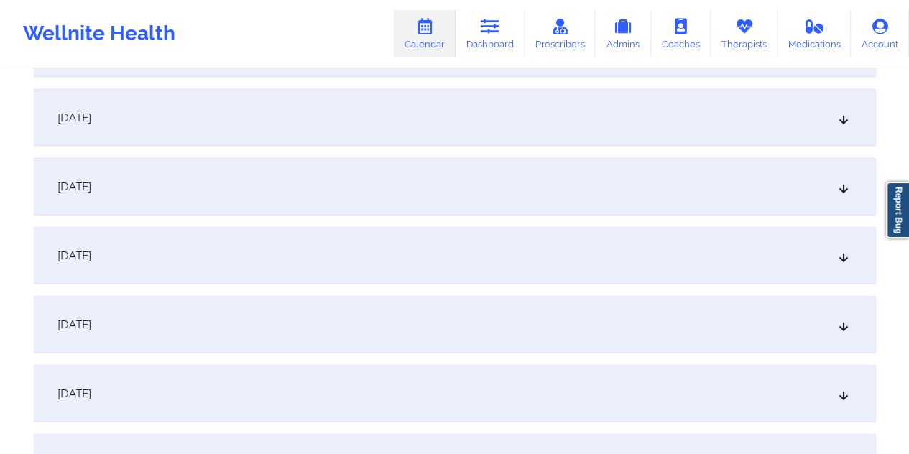
scroll to position [1515, 0]
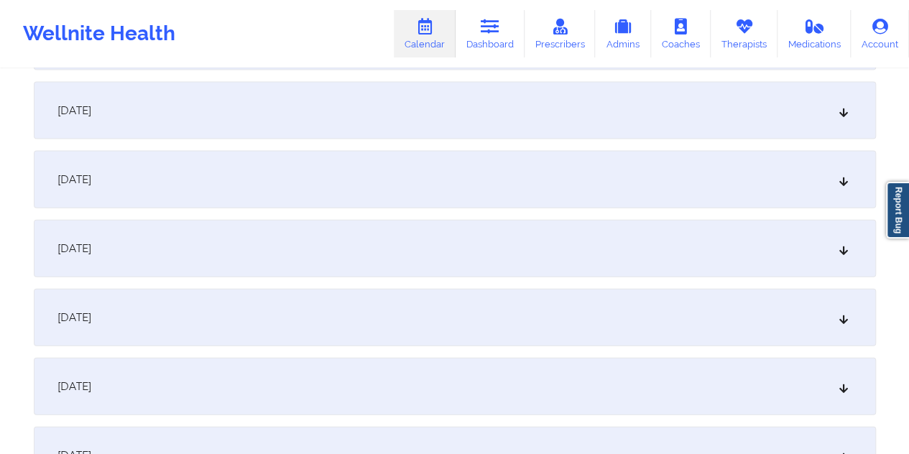
click at [474, 370] on div "September 24, 2025" at bounding box center [455, 387] width 842 height 58
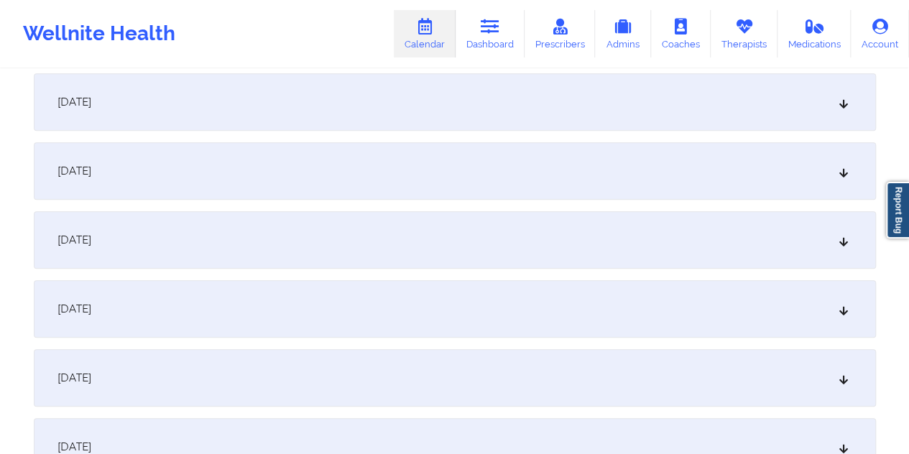
scroll to position [0, 0]
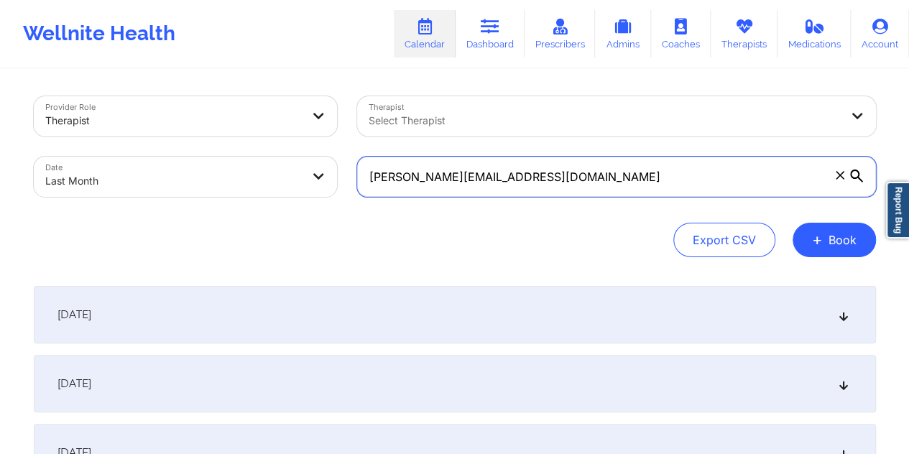
click at [405, 185] on input "jessica_jnj@yahoo.com" at bounding box center [616, 177] width 519 height 40
paste input "eringobragh330@gmail"
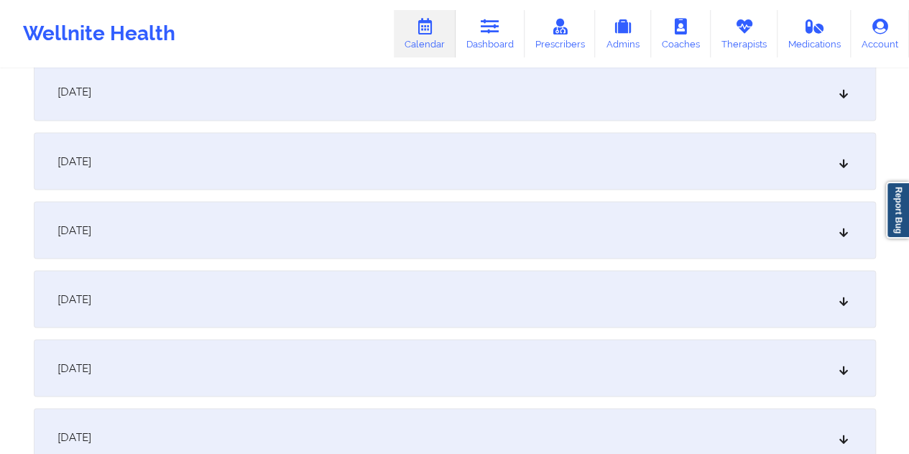
scroll to position [1258, 0]
type input "eringobragh330@gmail.com"
click at [400, 175] on div "September 17, 2025" at bounding box center [455, 161] width 842 height 58
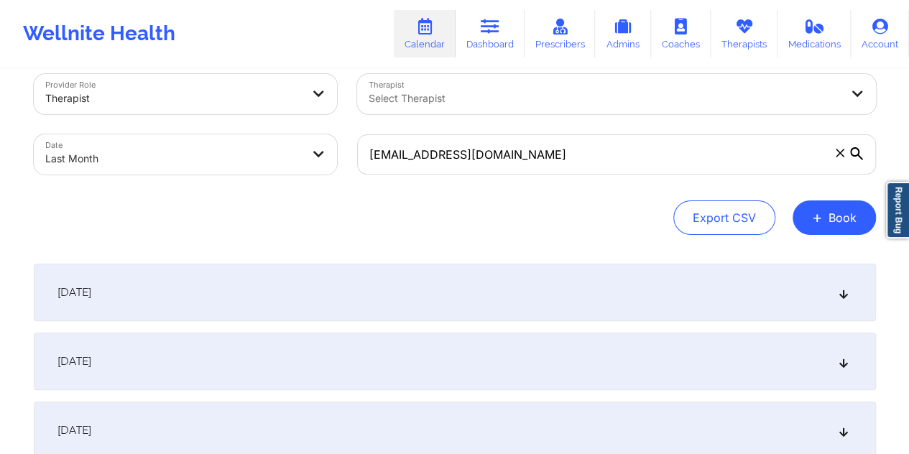
scroll to position [0, 0]
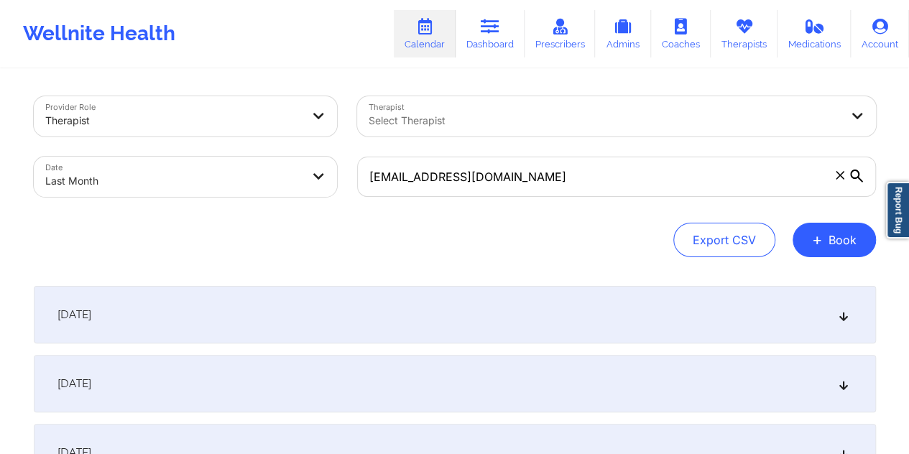
select select "2025-8"
select select "2025-9"
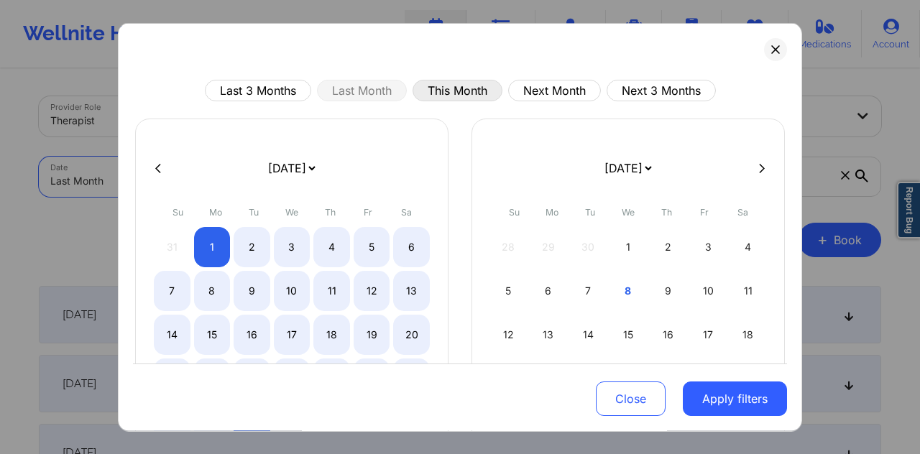
click at [443, 92] on button "This Month" at bounding box center [458, 91] width 90 height 22
select select "2025-9"
select select "2025-10"
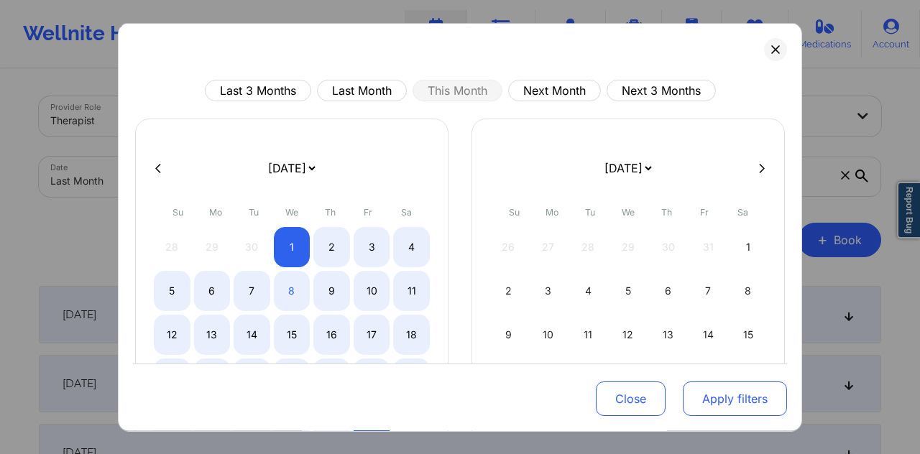
click at [706, 399] on button "Apply filters" at bounding box center [735, 399] width 104 height 35
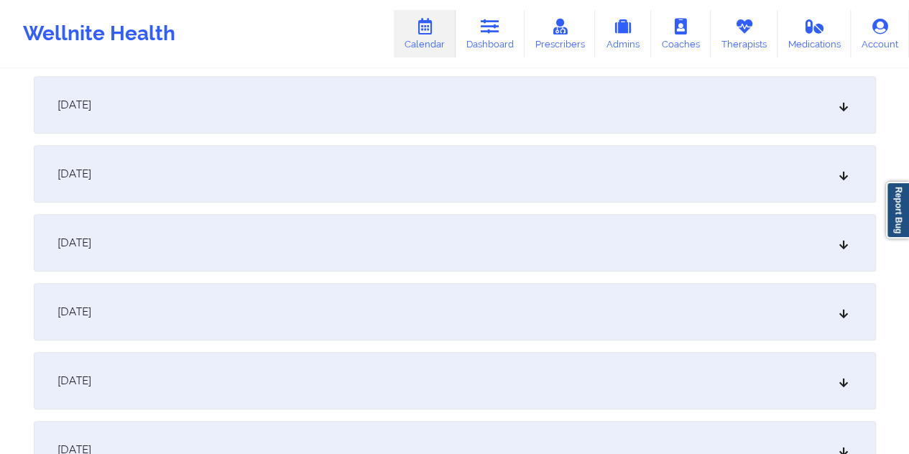
scroll to position [491, 0]
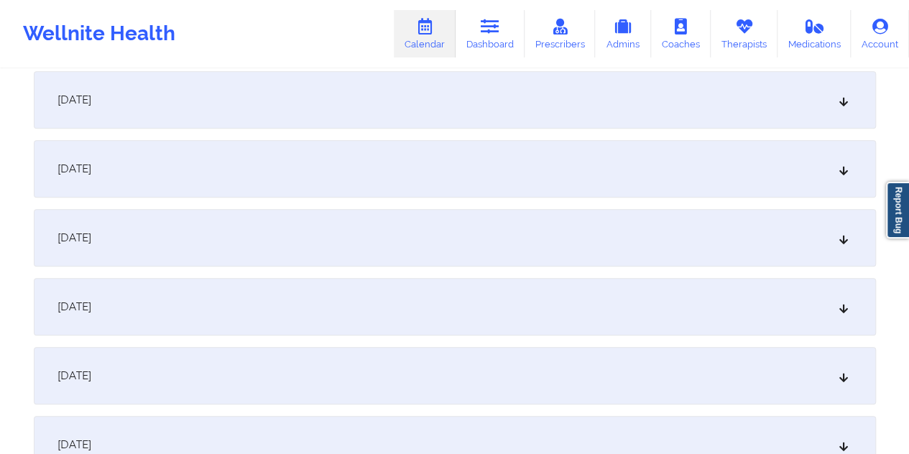
click at [501, 304] on div "October 8, 2025" at bounding box center [455, 307] width 842 height 58
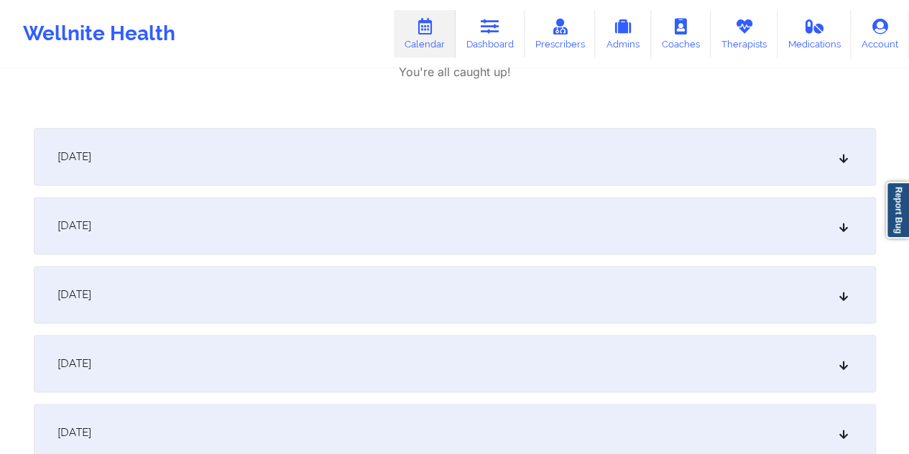
scroll to position [874, 0]
click at [488, 231] on div "October 10, 2025" at bounding box center [455, 225] width 842 height 58
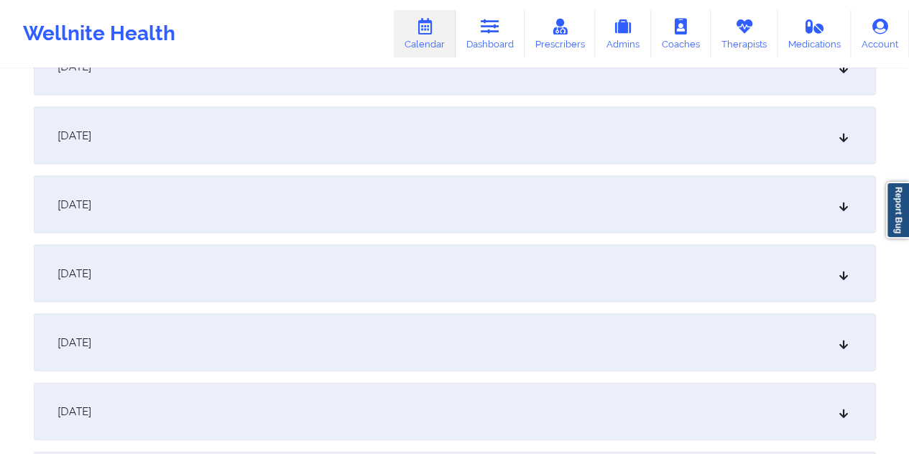
scroll to position [1341, 0]
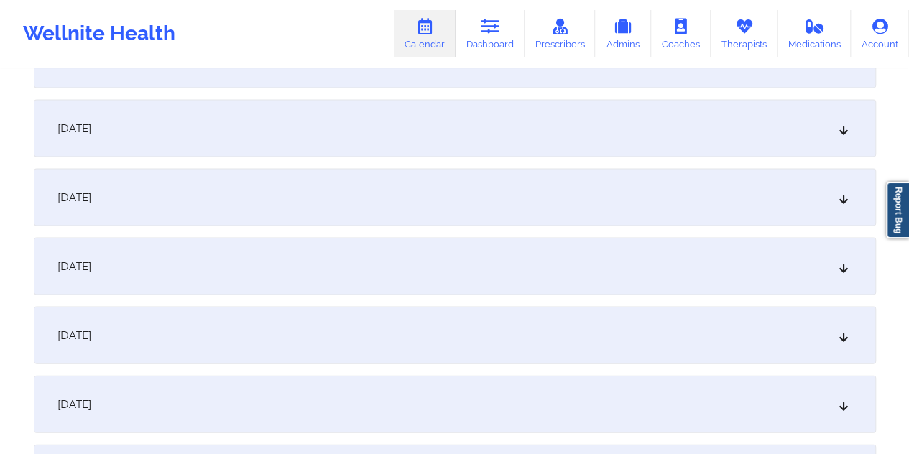
click at [403, 262] on div "October 15, 2025" at bounding box center [455, 266] width 842 height 58
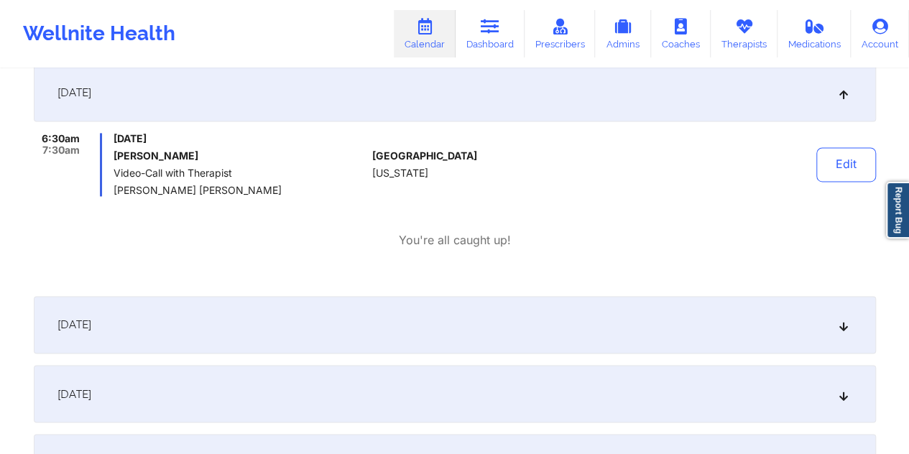
scroll to position [0, 0]
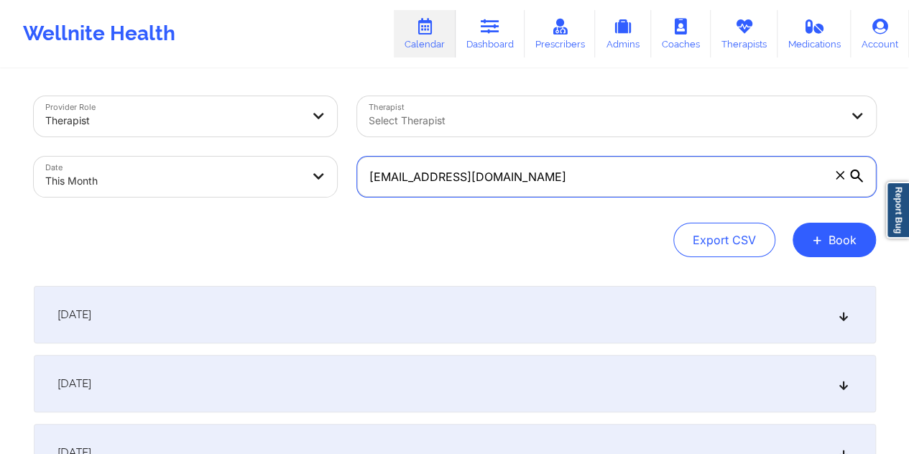
click at [456, 176] on input "eringobragh330@gmail.com" at bounding box center [616, 177] width 519 height 40
paste input "nikkibradford814"
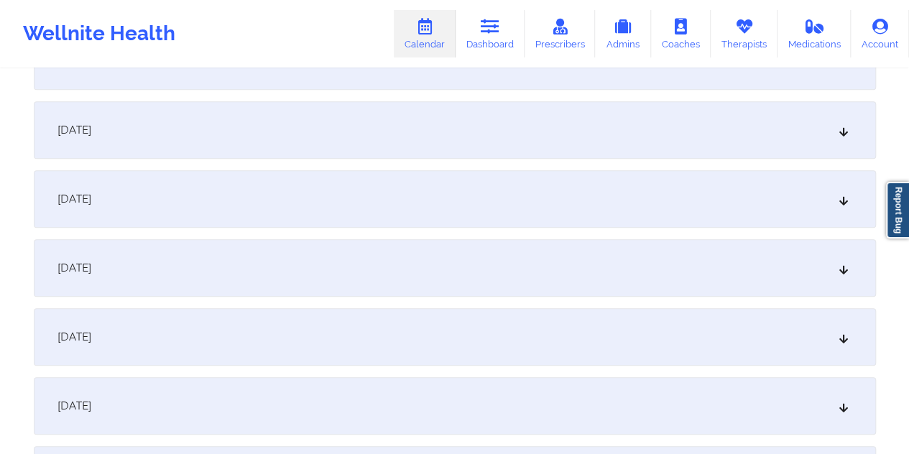
scroll to position [539, 0]
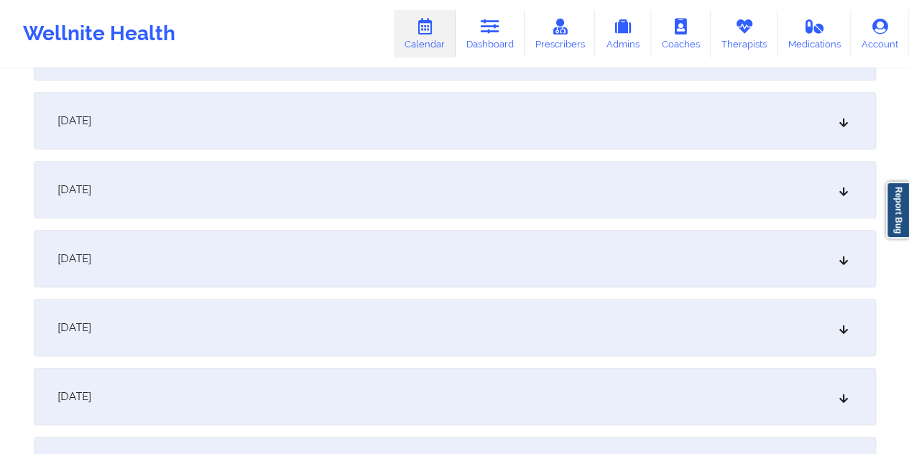
click at [369, 261] on div "October 8, 2025" at bounding box center [455, 259] width 842 height 58
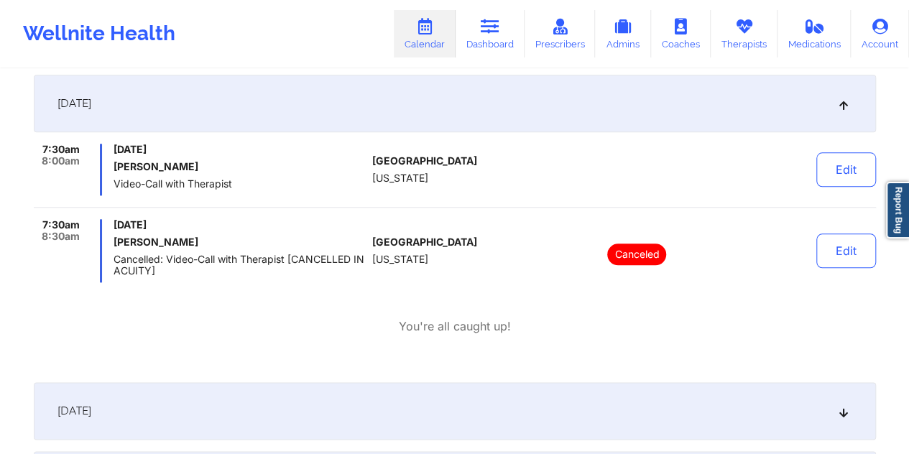
scroll to position [0, 0]
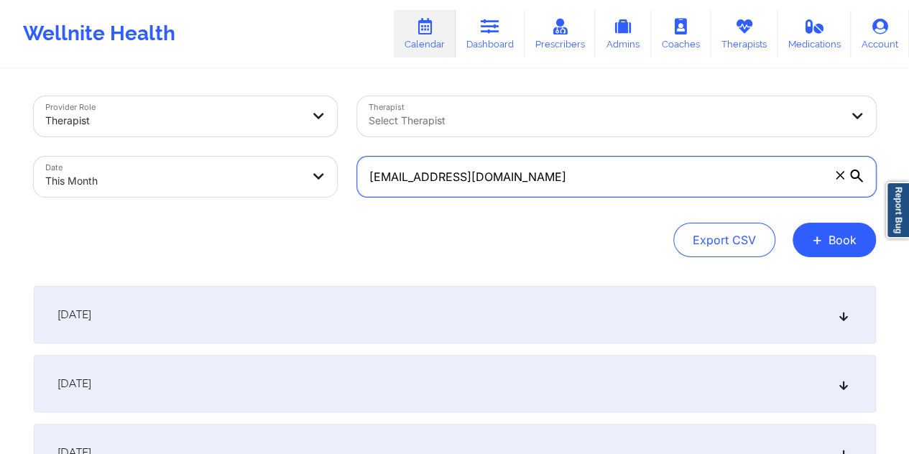
click at [551, 175] on input "nikkibradford814@gmail.com" at bounding box center [616, 177] width 519 height 40
paste input "ianmat186"
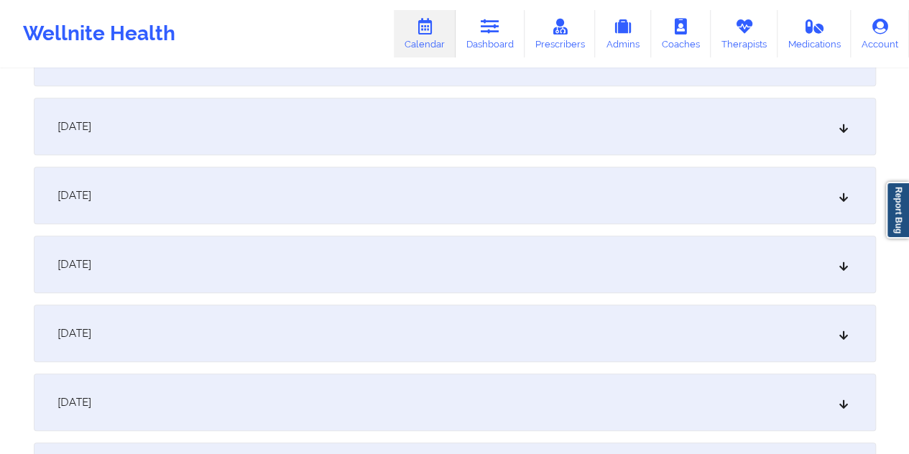
scroll to position [467, 0]
click at [486, 331] on div "October 8, 2025" at bounding box center [455, 331] width 842 height 58
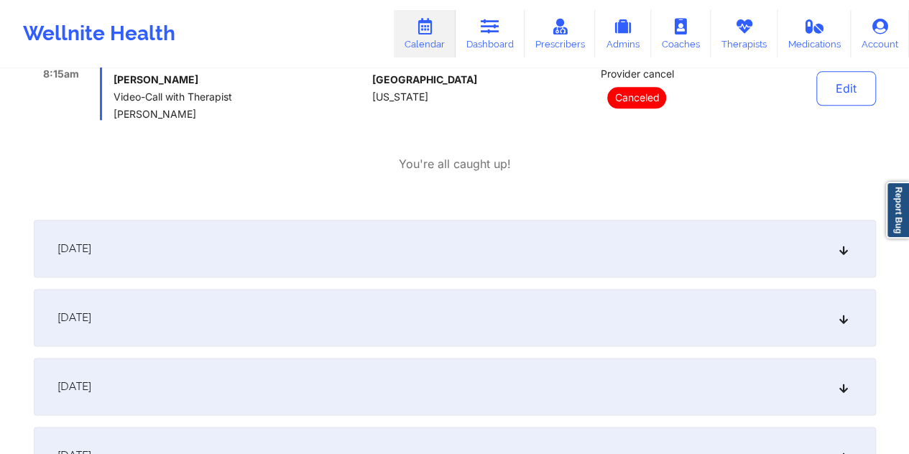
scroll to position [802, 0]
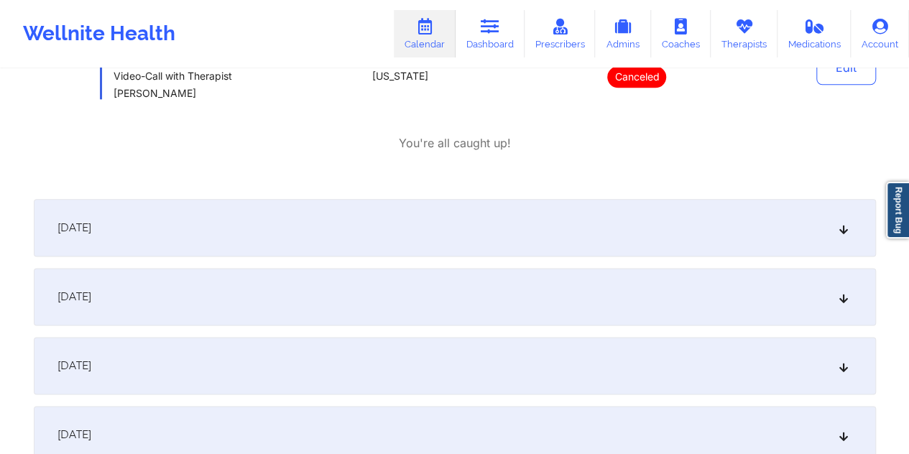
click at [289, 221] on div "October 9, 2025" at bounding box center [455, 228] width 842 height 58
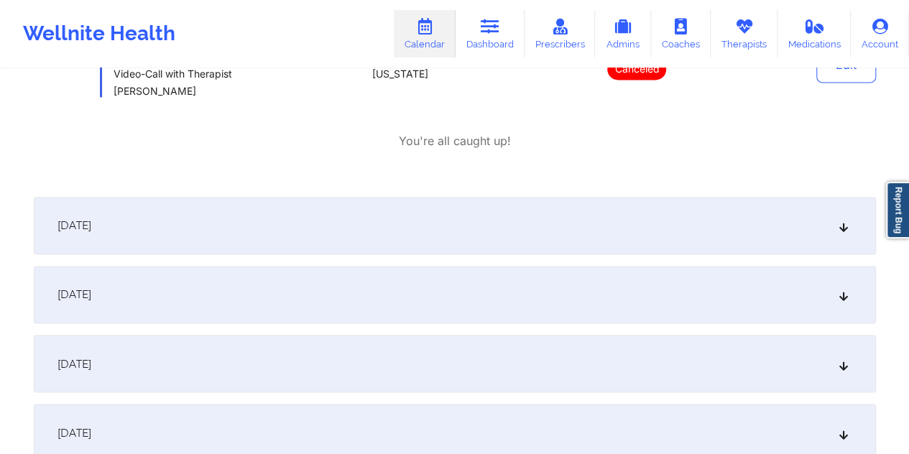
scroll to position [1186, 0]
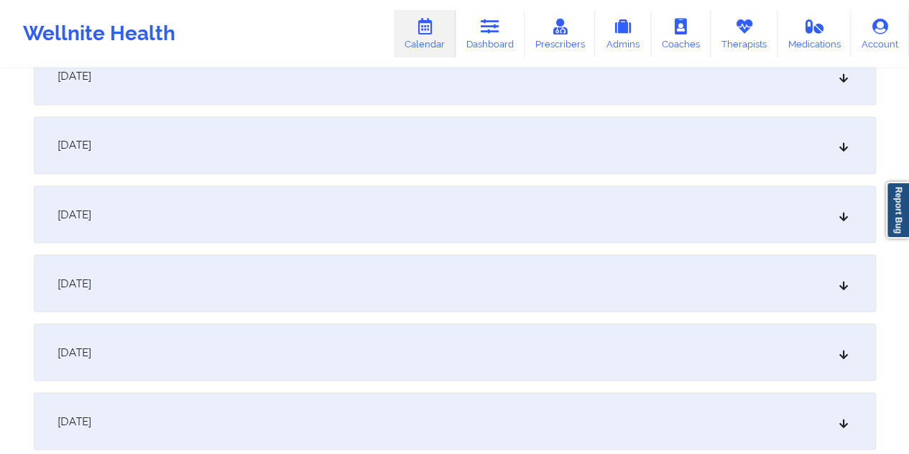
click at [334, 400] on div "October 15, 2025" at bounding box center [455, 421] width 842 height 58
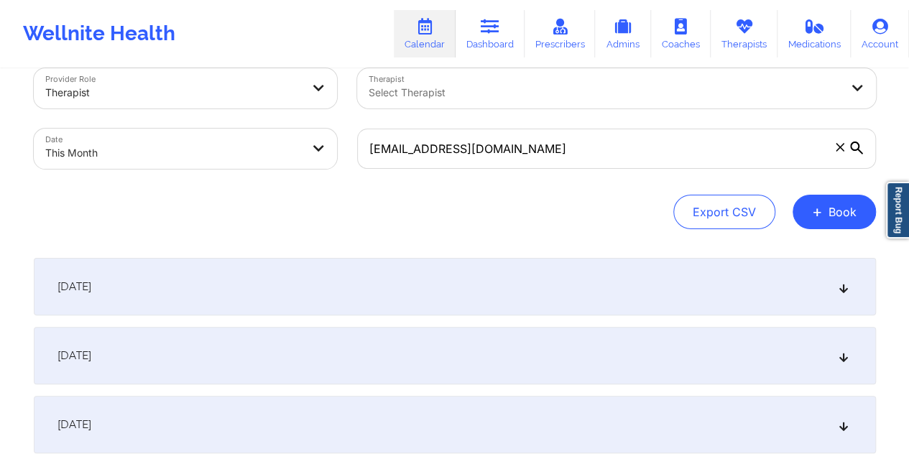
scroll to position [0, 0]
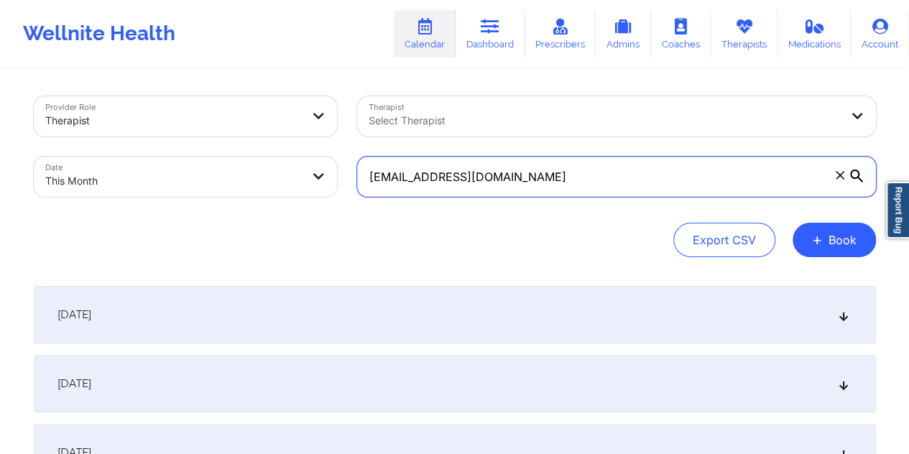
click at [511, 178] on input "ianmat186@gmail.com" at bounding box center [616, 177] width 519 height 40
paste input "bmaoqu"
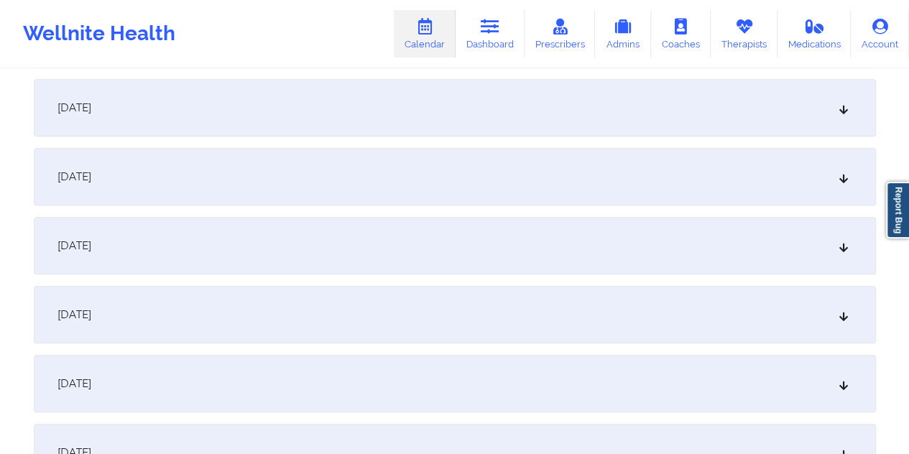
scroll to position [419, 0]
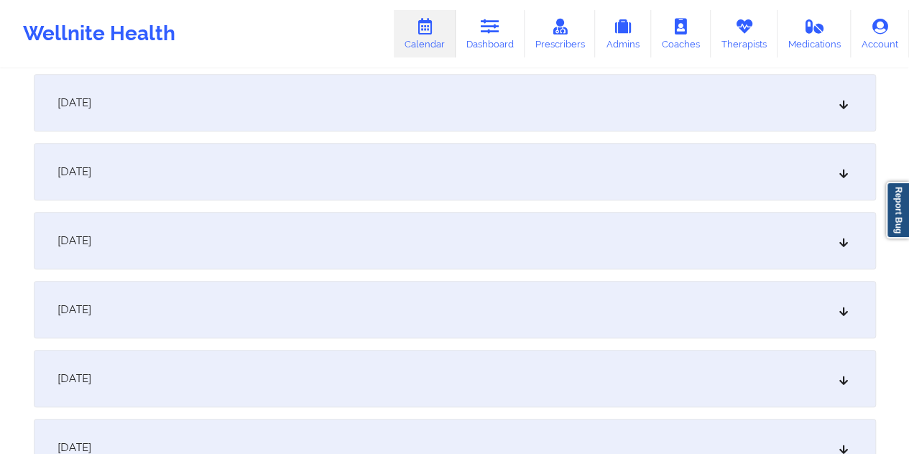
click at [438, 378] on div "October 8, 2025" at bounding box center [455, 379] width 842 height 58
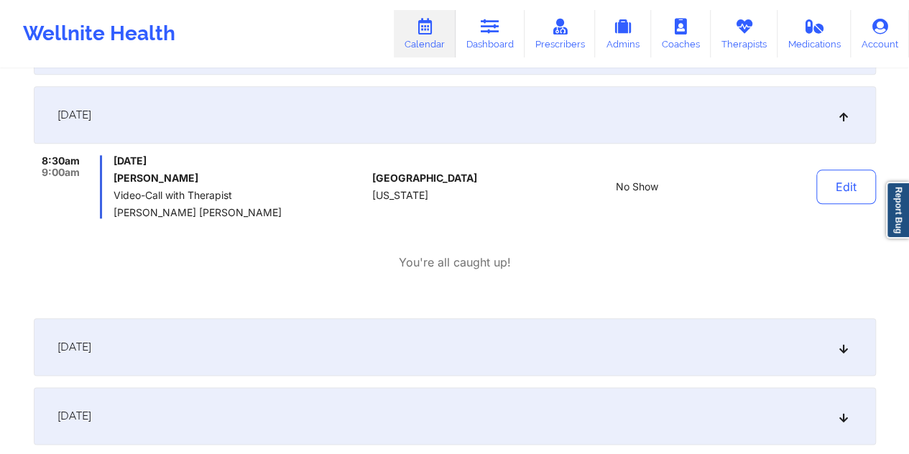
scroll to position [0, 0]
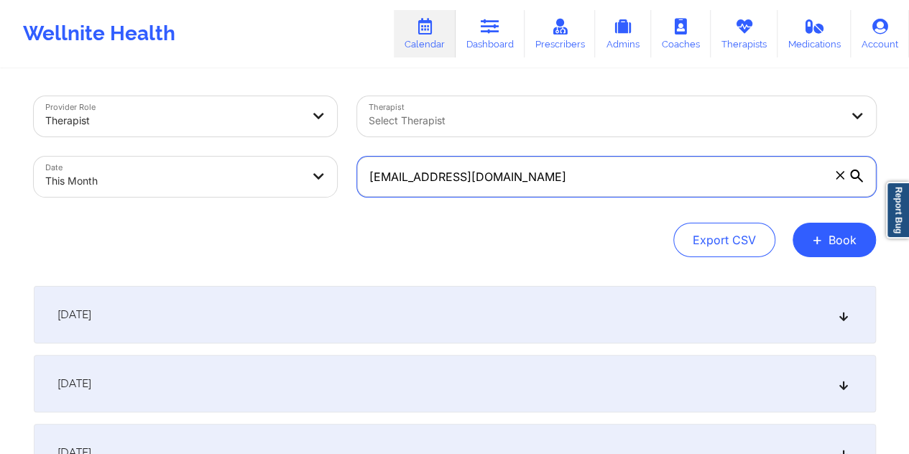
click at [520, 185] on input "bmaoqu@gmail.com" at bounding box center [616, 177] width 519 height 40
paste input "humanist.haddock"
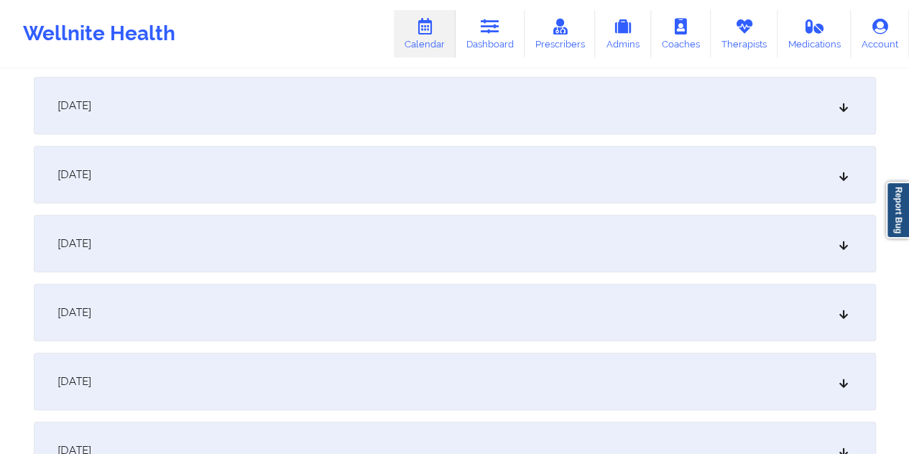
scroll to position [419, 0]
click at [430, 360] on div "October 8, 2025" at bounding box center [455, 379] width 842 height 58
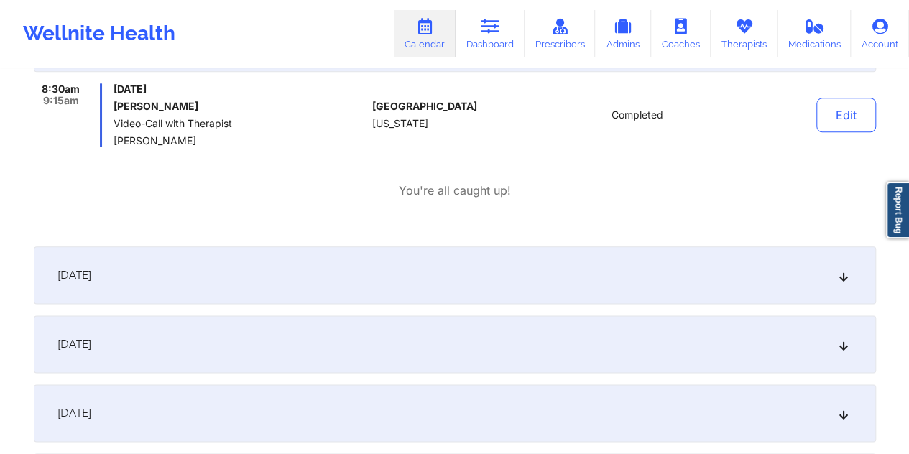
scroll to position [0, 0]
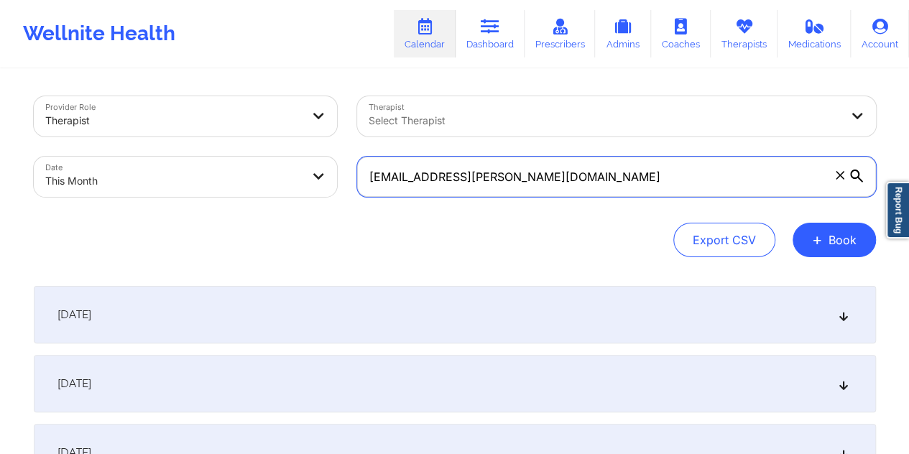
click at [456, 165] on input "humanist.haddock@gmail.com" at bounding box center [616, 177] width 519 height 40
paste input "mattcoaudiovideo"
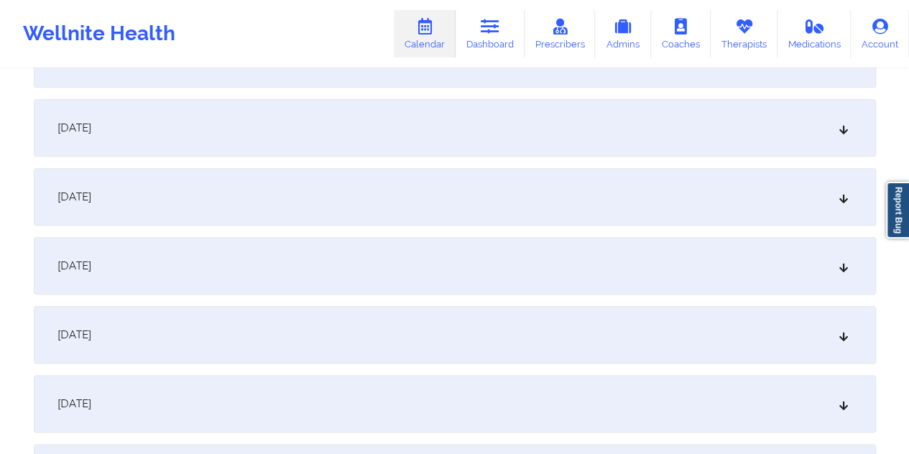
scroll to position [671, 0]
click at [398, 129] on div "October 8, 2025" at bounding box center [455, 127] width 842 height 58
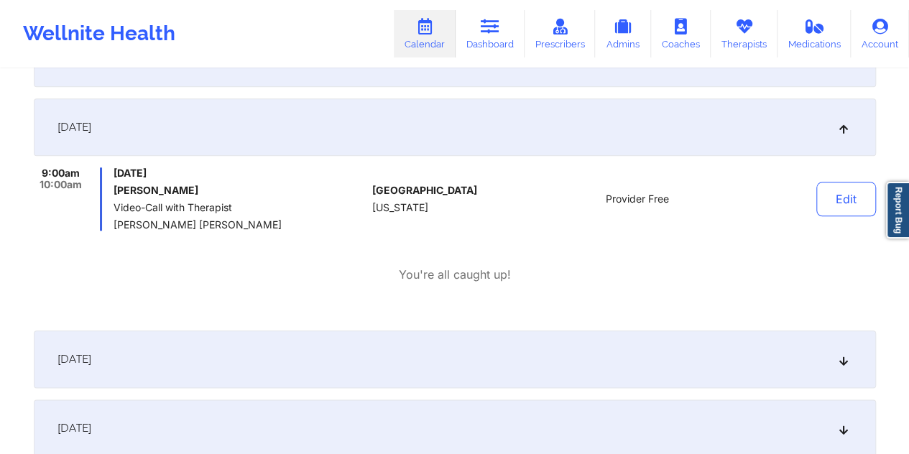
scroll to position [0, 0]
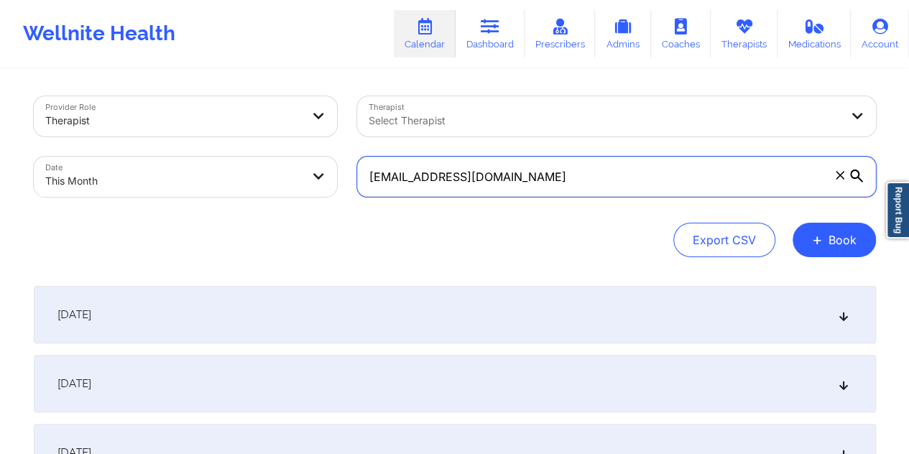
click at [510, 177] on input "mattcoaudiovideo@gmail.com" at bounding box center [616, 177] width 519 height 40
click at [574, 175] on input "mattcoaudiovideo@gmail.com" at bounding box center [616, 177] width 519 height 40
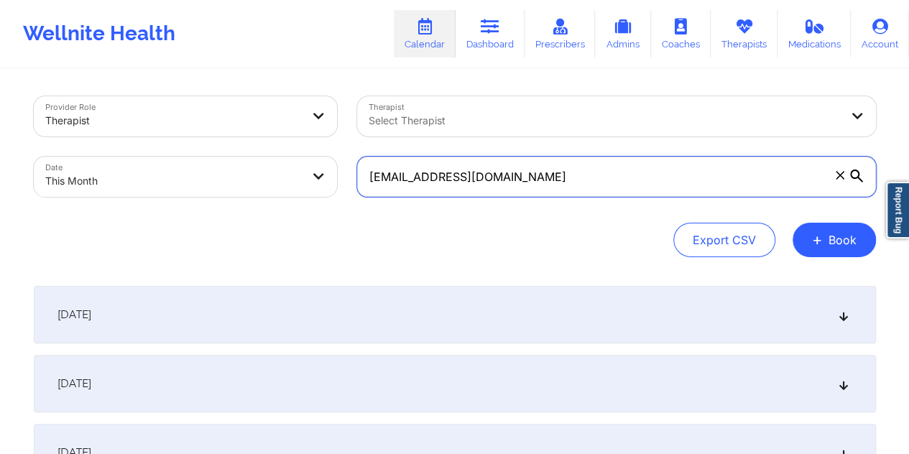
click at [574, 175] on input "mattcoaudiovideo@gmail.com" at bounding box center [616, 177] width 519 height 40
paste input "ljilpal@sbcglobal.net"
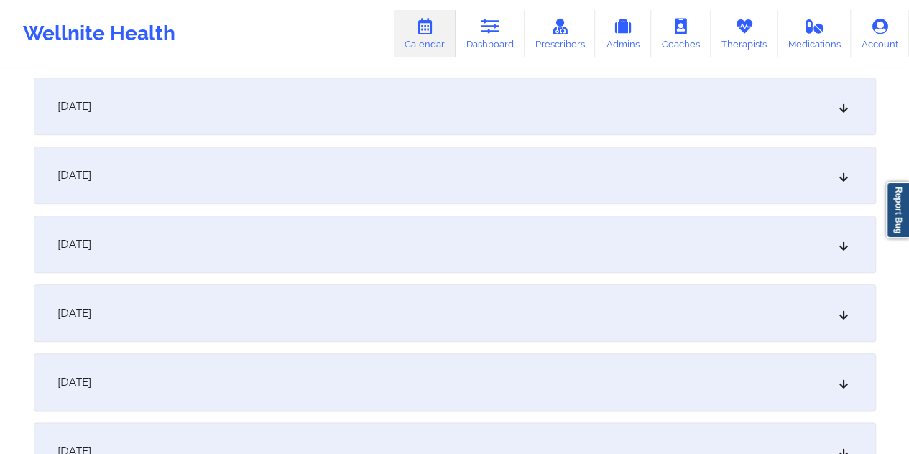
scroll to position [599, 0]
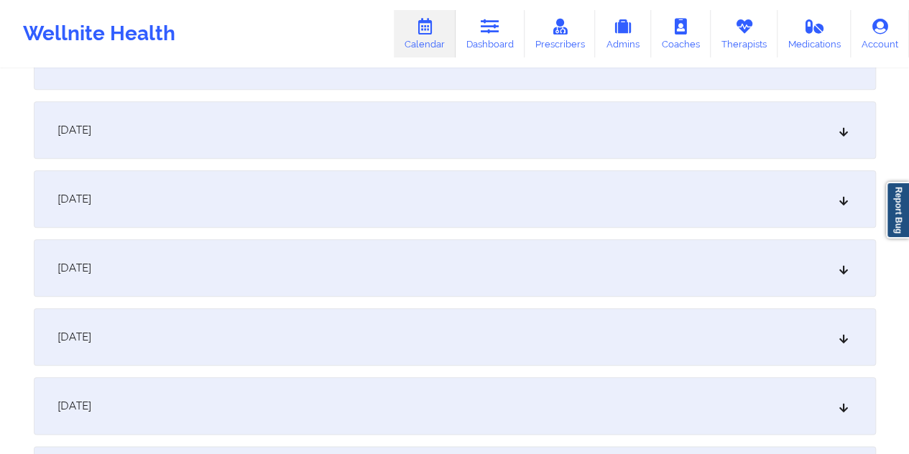
click at [513, 204] on div "October 8, 2025" at bounding box center [455, 199] width 842 height 58
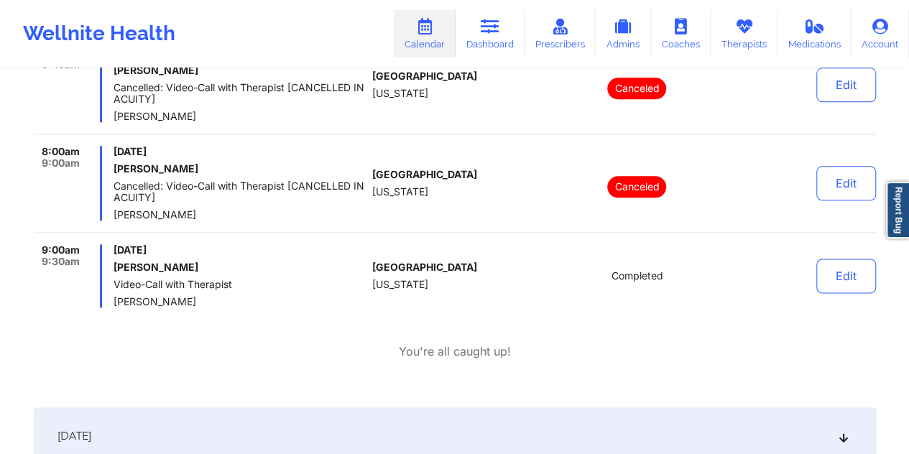
scroll to position [0, 0]
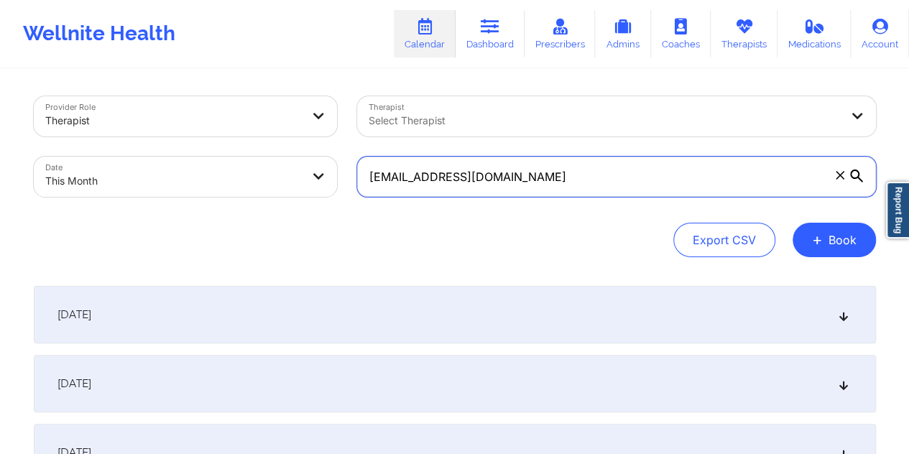
click at [502, 181] on input "ljilpal@sbcglobal.net" at bounding box center [616, 177] width 519 height 40
paste input "starbrinasullivan@gmail.com"
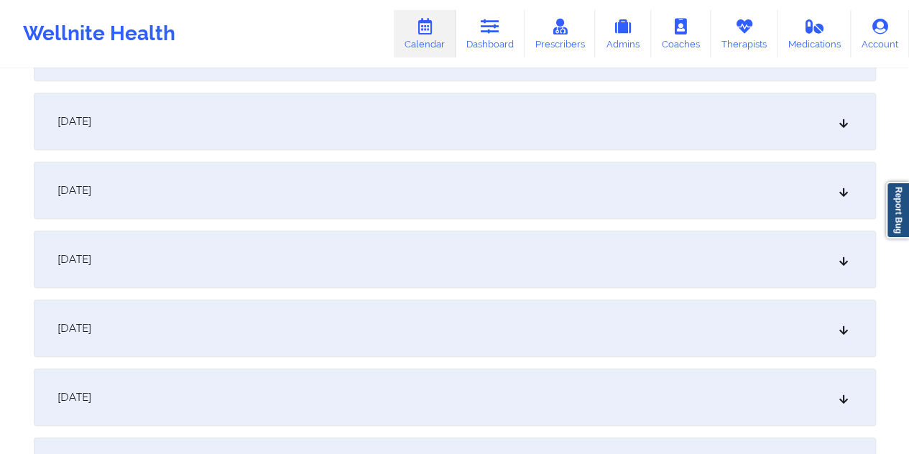
scroll to position [479, 0]
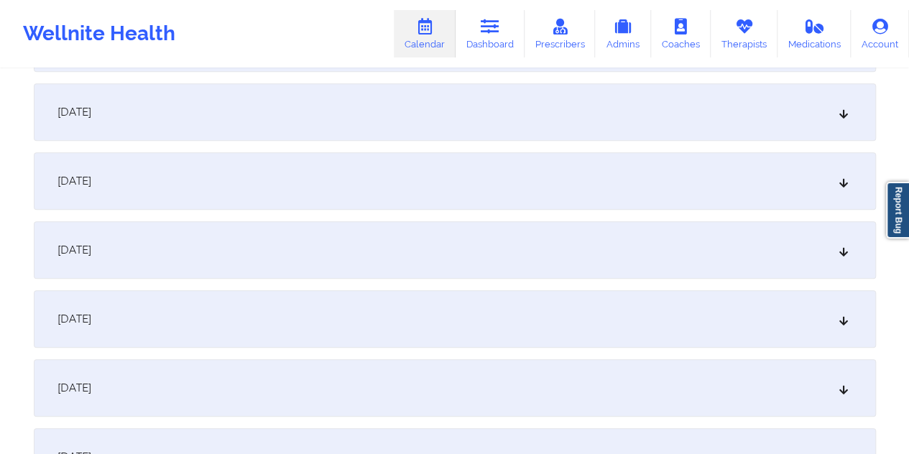
type input "starbrinasullivan@gmail.com"
click at [510, 320] on div "October 8, 2025" at bounding box center [455, 319] width 842 height 58
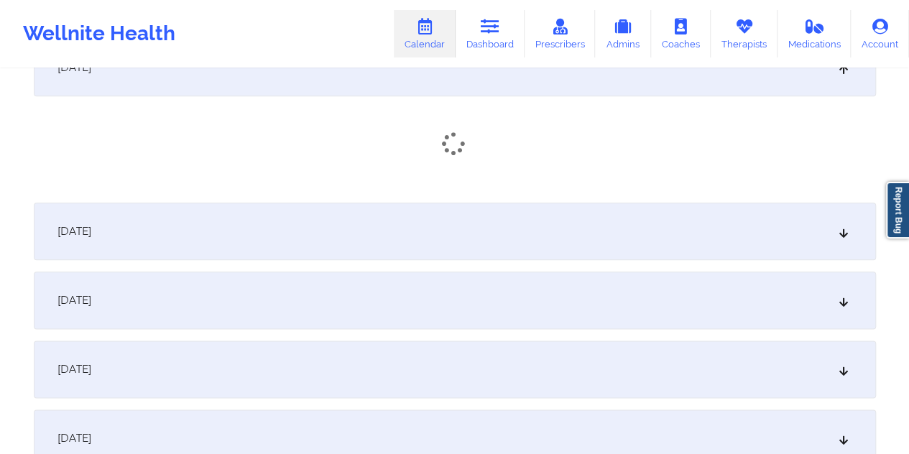
scroll to position [719, 0]
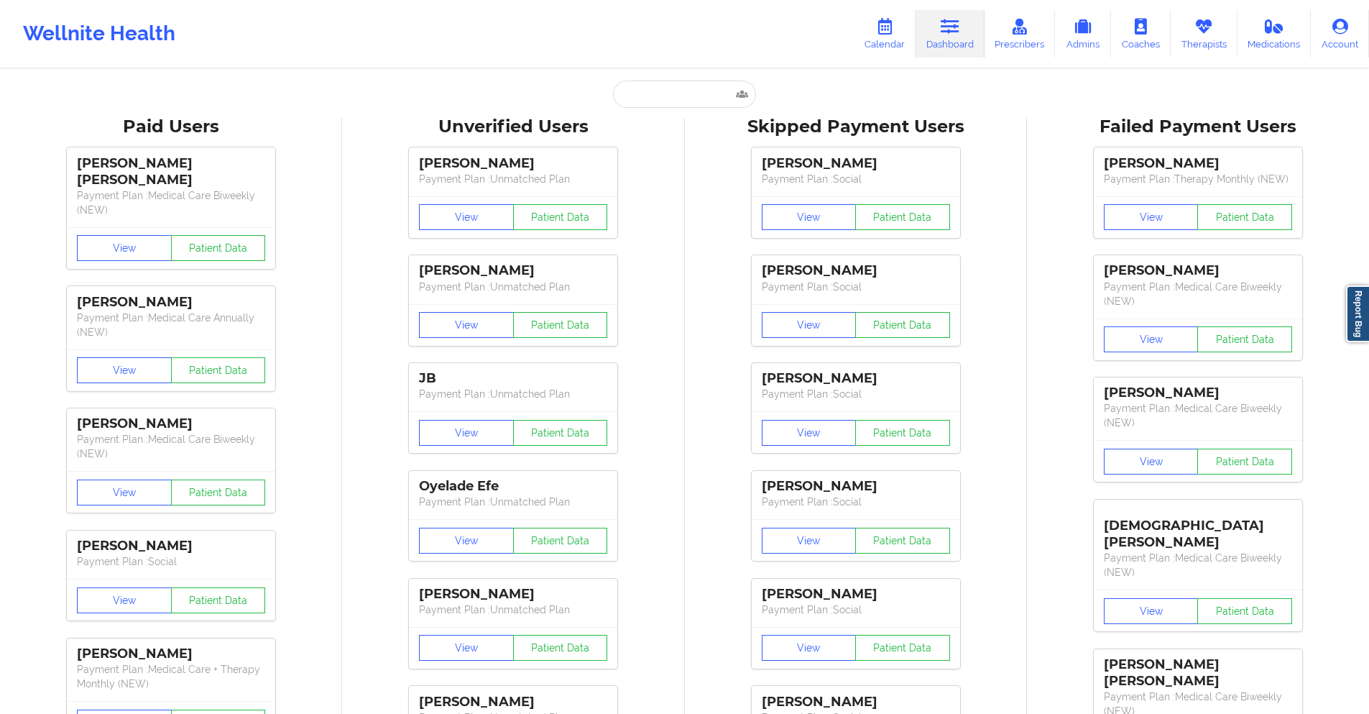
click at [694, 97] on input "text" at bounding box center [684, 94] width 142 height 27
type input "[EMAIL_ADDRESS][DOMAIN_NAME]"
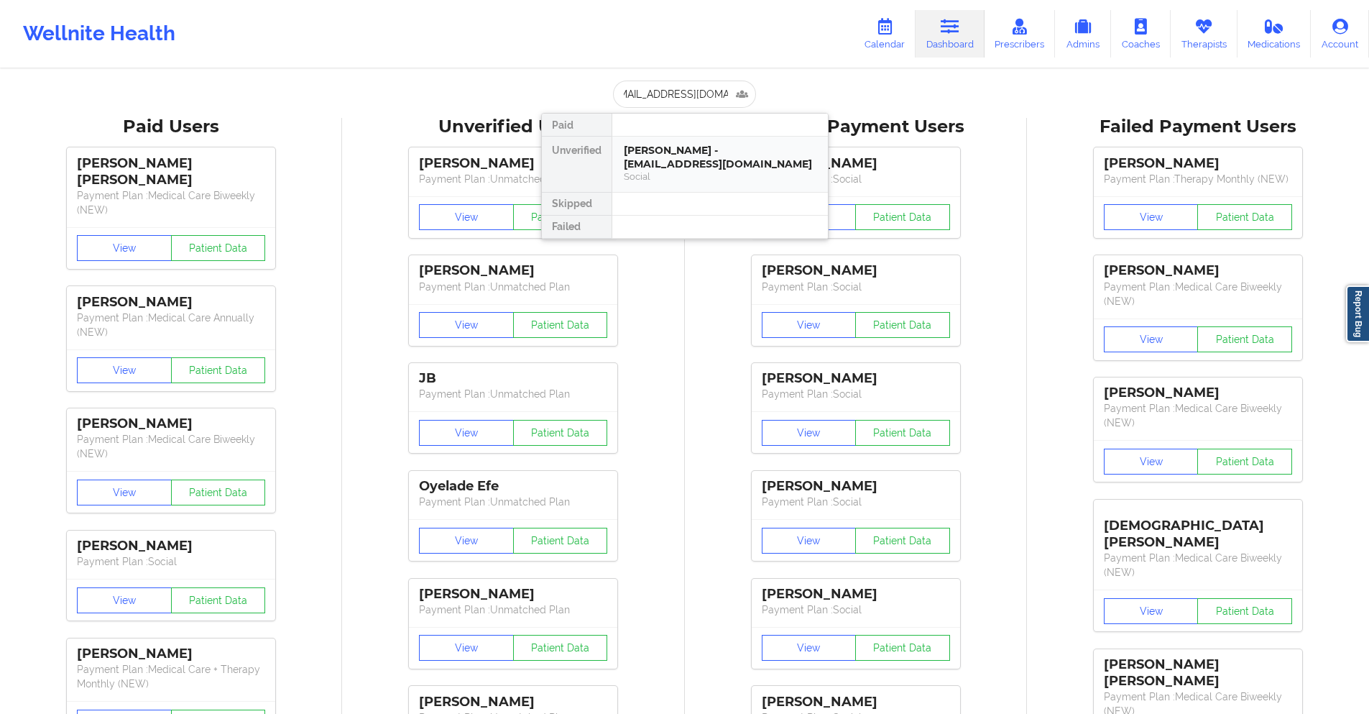
click at [661, 169] on div "[PERSON_NAME] - [EMAIL_ADDRESS][DOMAIN_NAME]" at bounding box center [720, 157] width 193 height 27
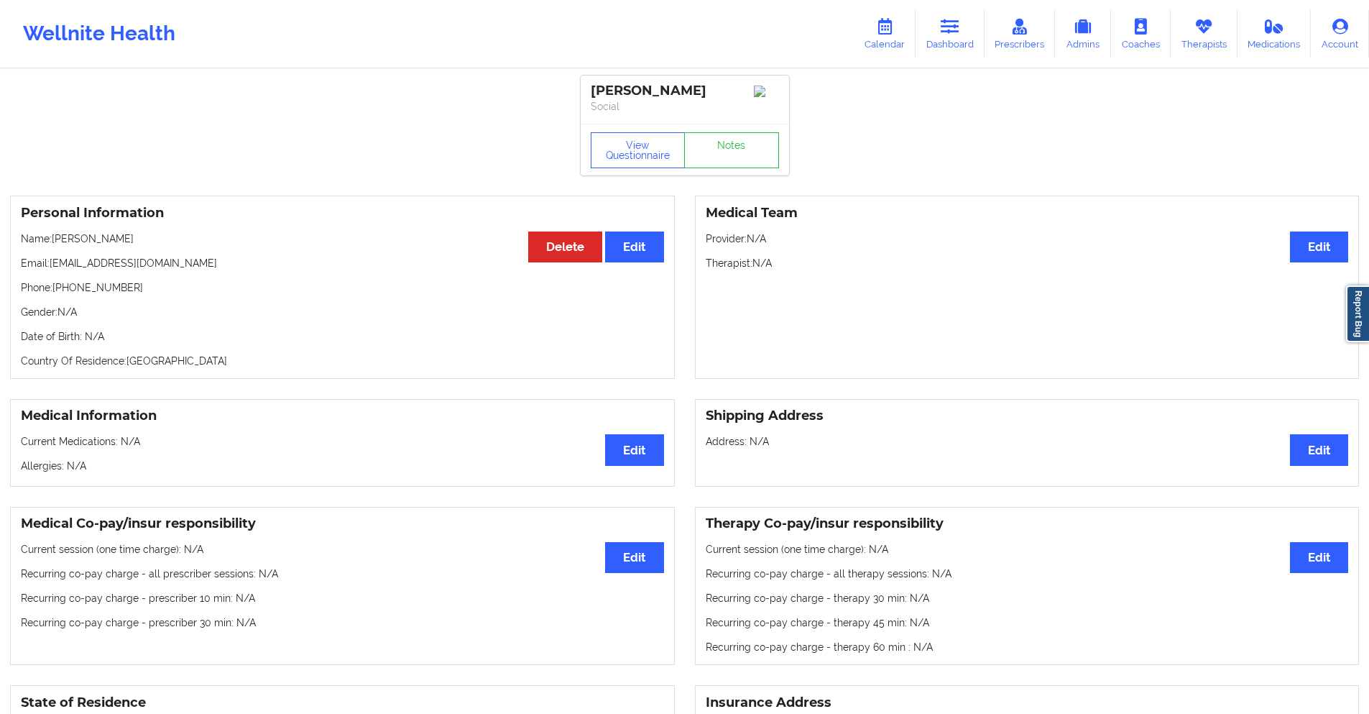
drag, startPoint x: 661, startPoint y: 169, endPoint x: 282, endPoint y: 171, distance: 379.5
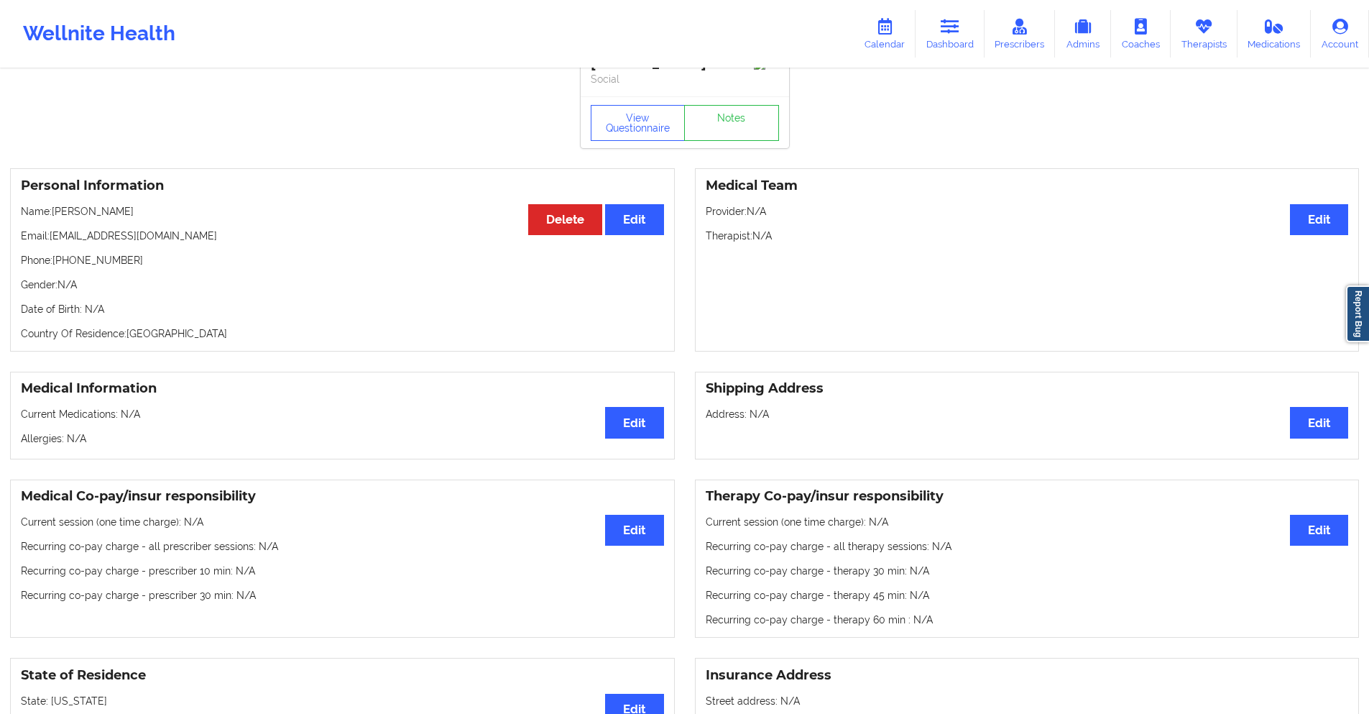
scroll to position [0, 0]
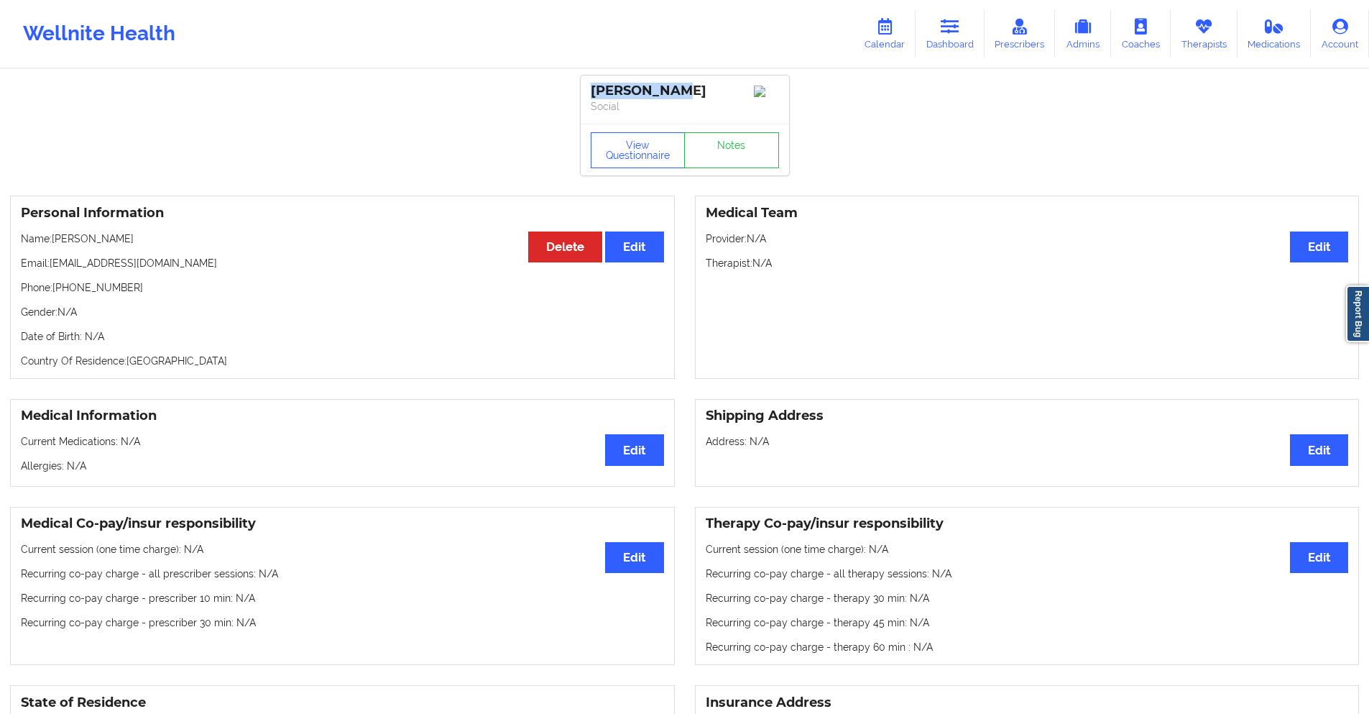
drag, startPoint x: 663, startPoint y: 86, endPoint x: 592, endPoint y: 91, distance: 70.7
click at [592, 91] on div "[PERSON_NAME]" at bounding box center [685, 91] width 188 height 17
copy div "[PERSON_NAME]"
click at [949, 22] on icon at bounding box center [950, 27] width 19 height 16
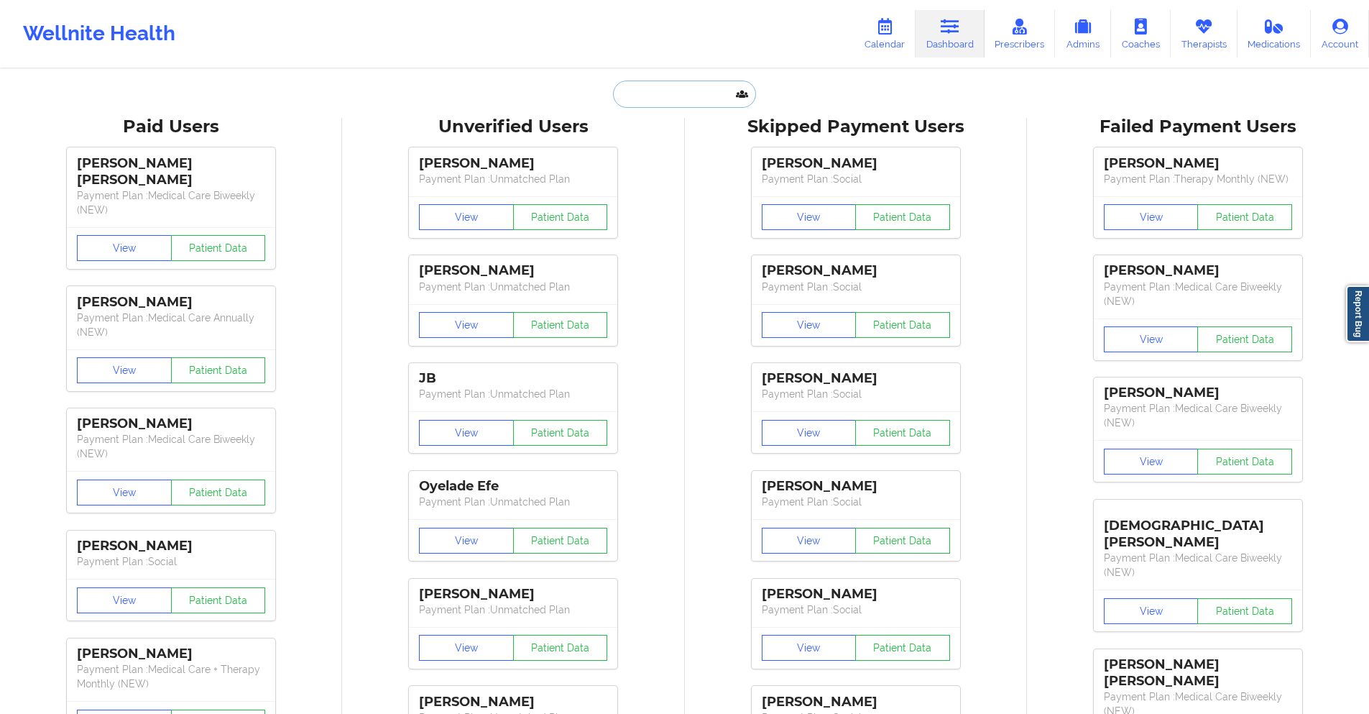
click at [681, 101] on input "text" at bounding box center [684, 94] width 142 height 27
paste input "[PERSON_NAME]"
type input "[PERSON_NAME]"
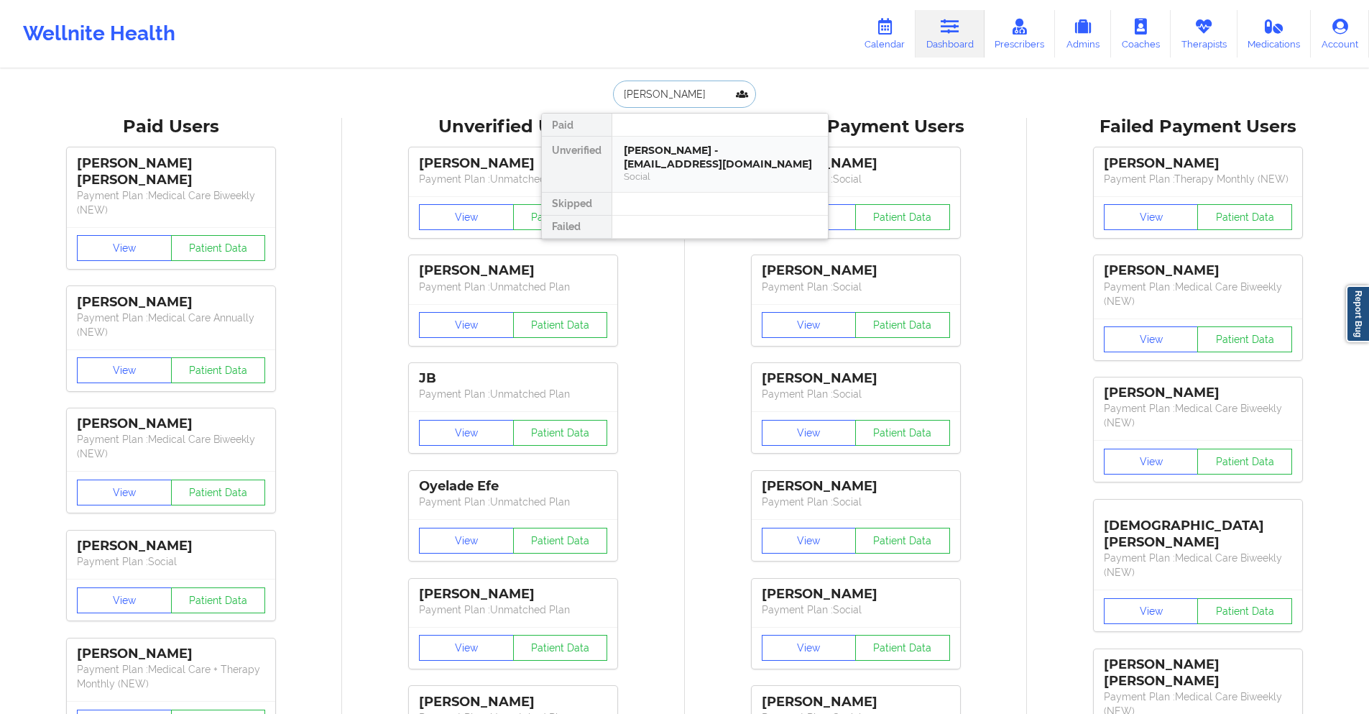
click at [674, 150] on div "[PERSON_NAME] - [EMAIL_ADDRESS][DOMAIN_NAME]" at bounding box center [720, 157] width 193 height 27
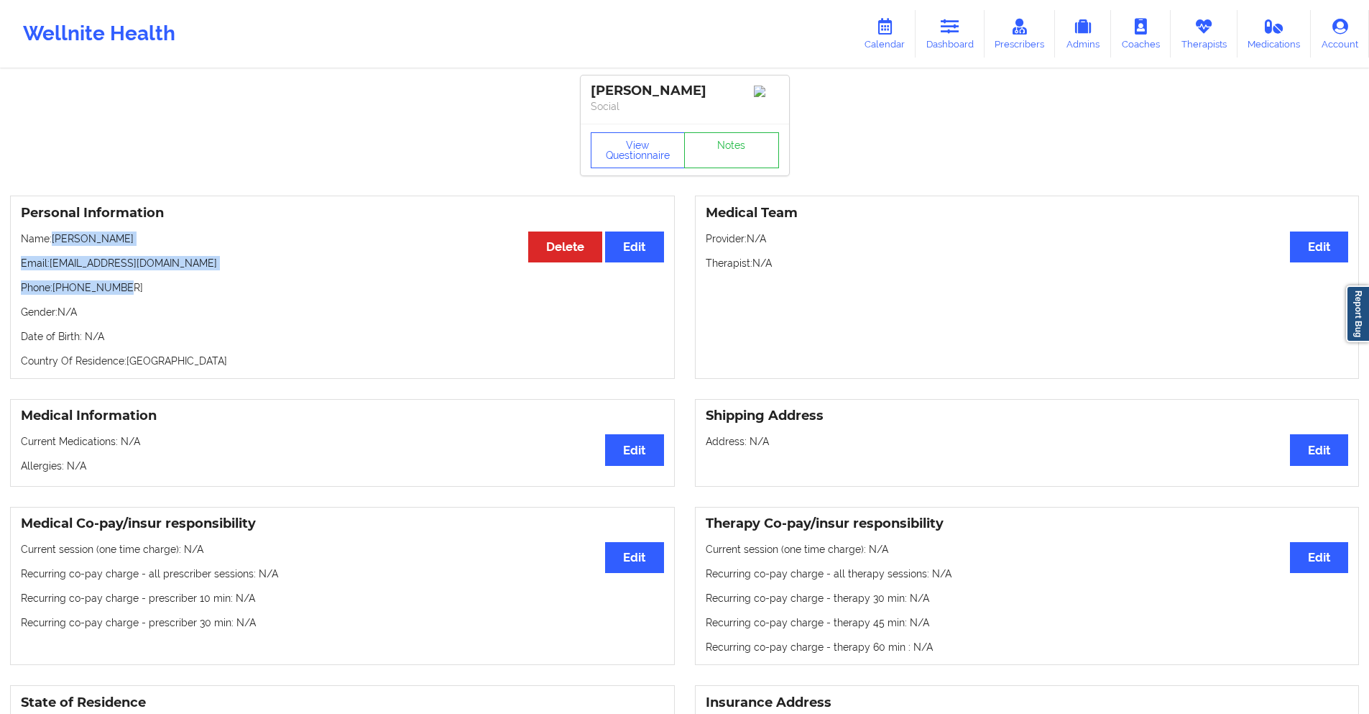
drag, startPoint x: 134, startPoint y: 298, endPoint x: 54, endPoint y: 239, distance: 98.8
click at [54, 239] on div "Personal Information Edit Delete Name: Sade Wilson Email: sadewilson123@yahoo.c…" at bounding box center [342, 287] width 665 height 183
copy div "Sade Wilson Email: sadewilson123@yahoo.com Phone: +14698816755"
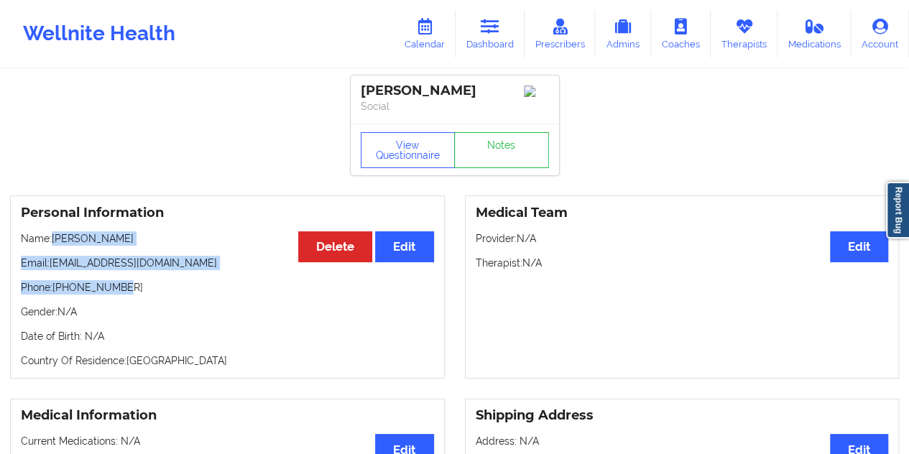
drag, startPoint x: 484, startPoint y: 26, endPoint x: 475, endPoint y: 65, distance: 40.5
click at [484, 26] on icon at bounding box center [490, 27] width 19 height 16
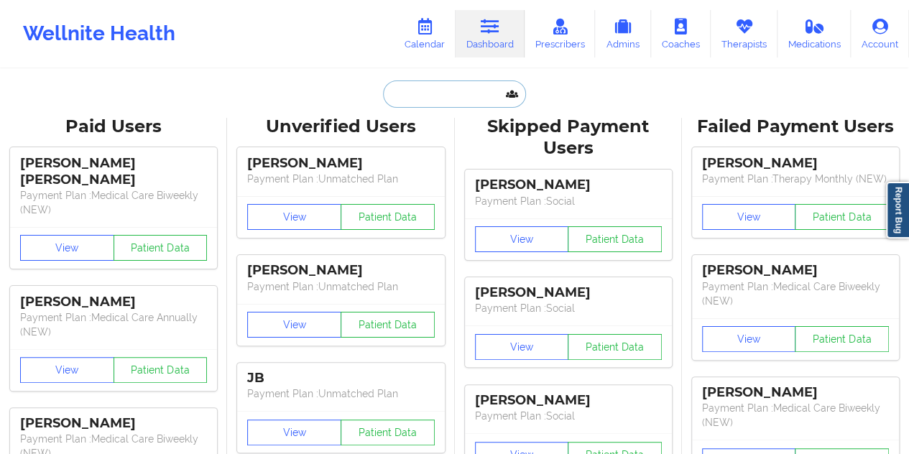
click at [421, 98] on input "text" at bounding box center [454, 94] width 142 height 27
paste input "[EMAIL_ADDRESS][DOMAIN_NAME]"
type input "[EMAIL_ADDRESS][DOMAIN_NAME]"
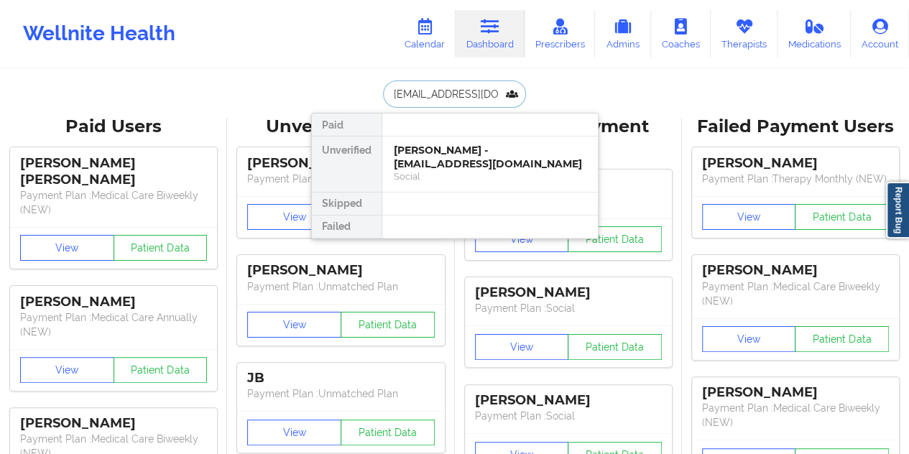
scroll to position [0, 2]
click at [431, 160] on div "[PERSON_NAME] - [EMAIL_ADDRESS][DOMAIN_NAME]" at bounding box center [490, 157] width 193 height 27
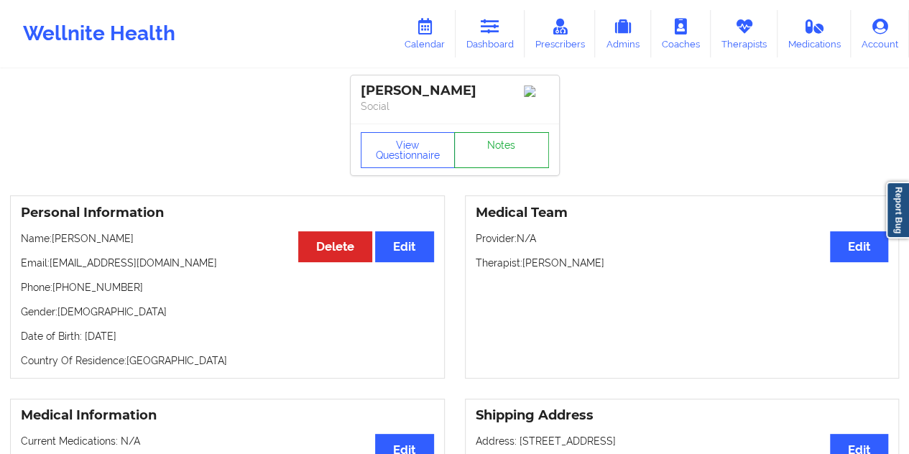
click at [520, 160] on link "Notes" at bounding box center [501, 150] width 95 height 36
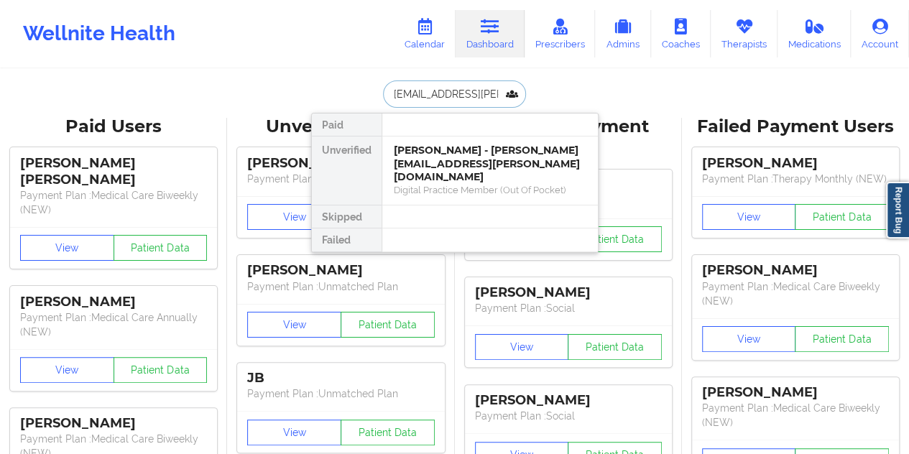
click at [473, 90] on input "[EMAIL_ADDRESS][PERSON_NAME][DOMAIN_NAME]" at bounding box center [454, 94] width 142 height 27
paste input "[EMAIL_ADDRESS]"
type input "[EMAIL_ADDRESS][DOMAIN_NAME]"
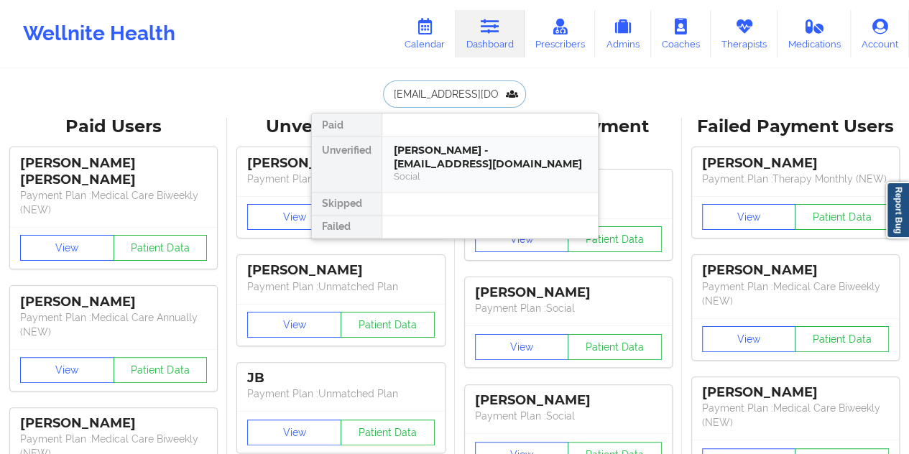
click at [472, 146] on div "[PERSON_NAME] - [EMAIL_ADDRESS][DOMAIN_NAME]" at bounding box center [490, 157] width 193 height 27
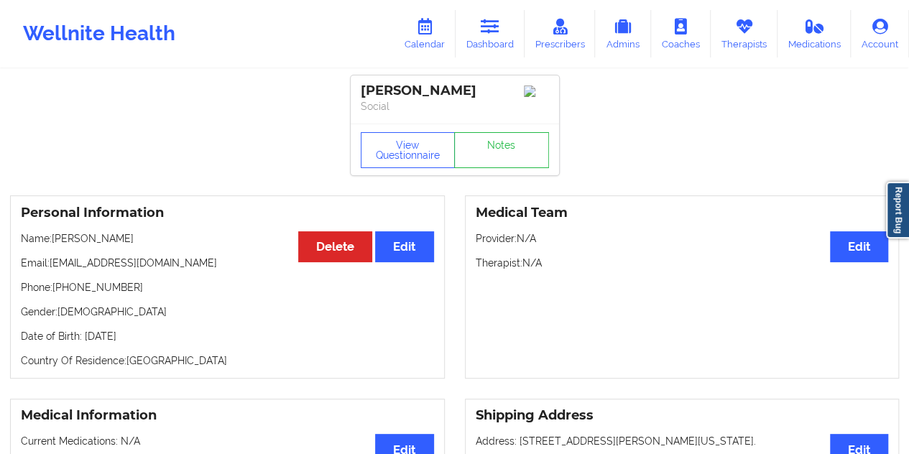
drag, startPoint x: 492, startPoint y: 93, endPoint x: 412, endPoint y: 93, distance: 79.8
click at [412, 93] on div "[PERSON_NAME]" at bounding box center [455, 91] width 188 height 17
copy div "E [PERSON_NAME]"
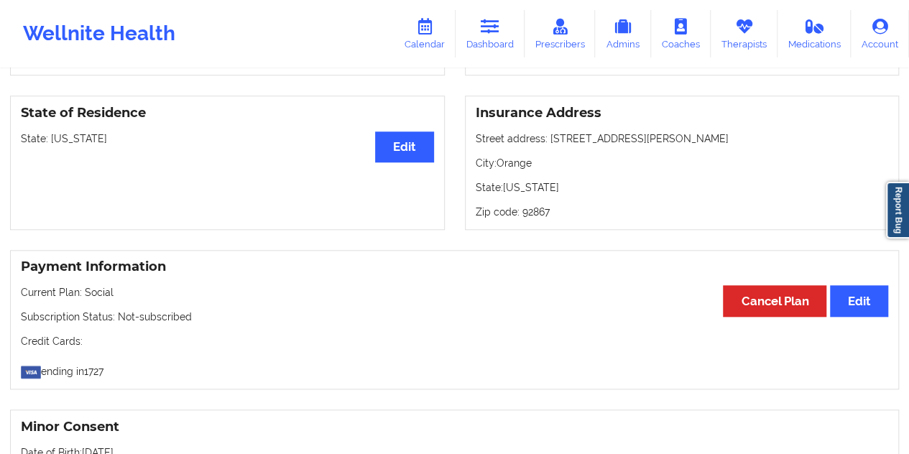
scroll to position [791, 0]
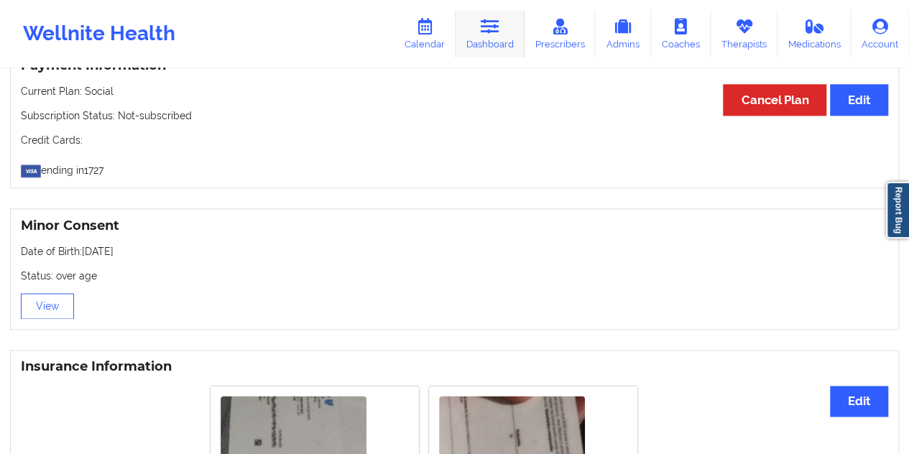
click at [490, 31] on icon at bounding box center [490, 27] width 19 height 16
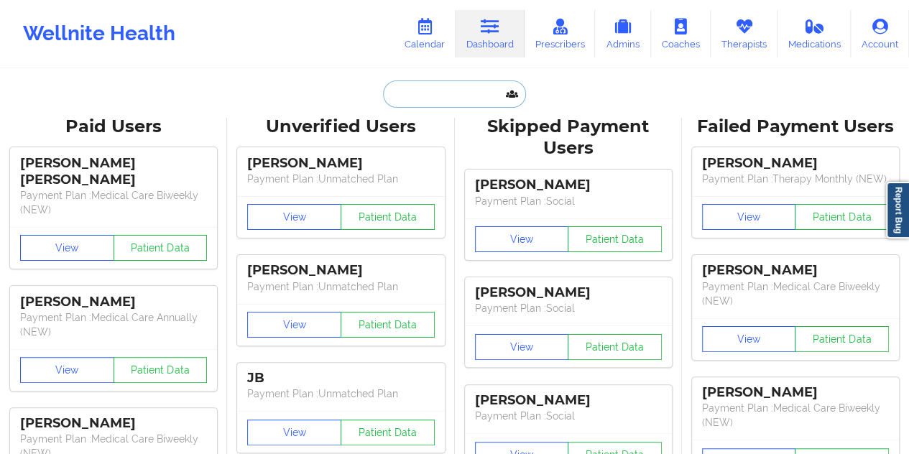
click at [456, 98] on input "text" at bounding box center [454, 94] width 142 height 27
paste input "[PERSON_NAME]"
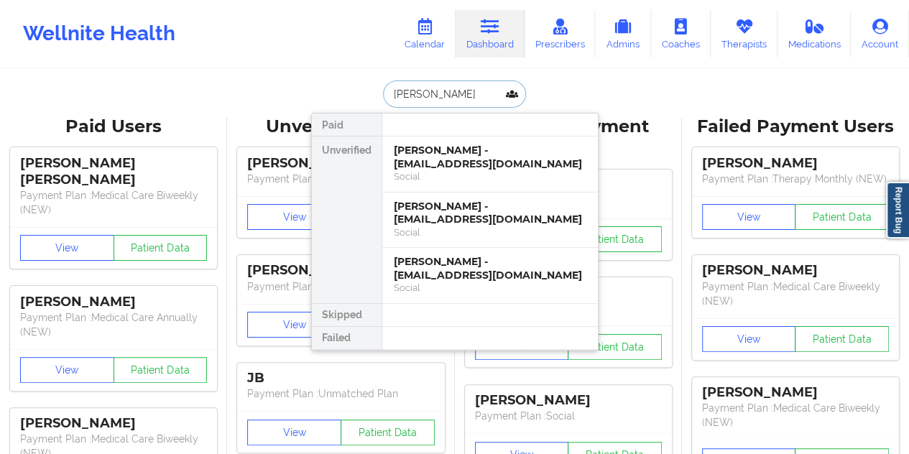
type input "[PERSON_NAME]"
